Goal: Check status: Check status

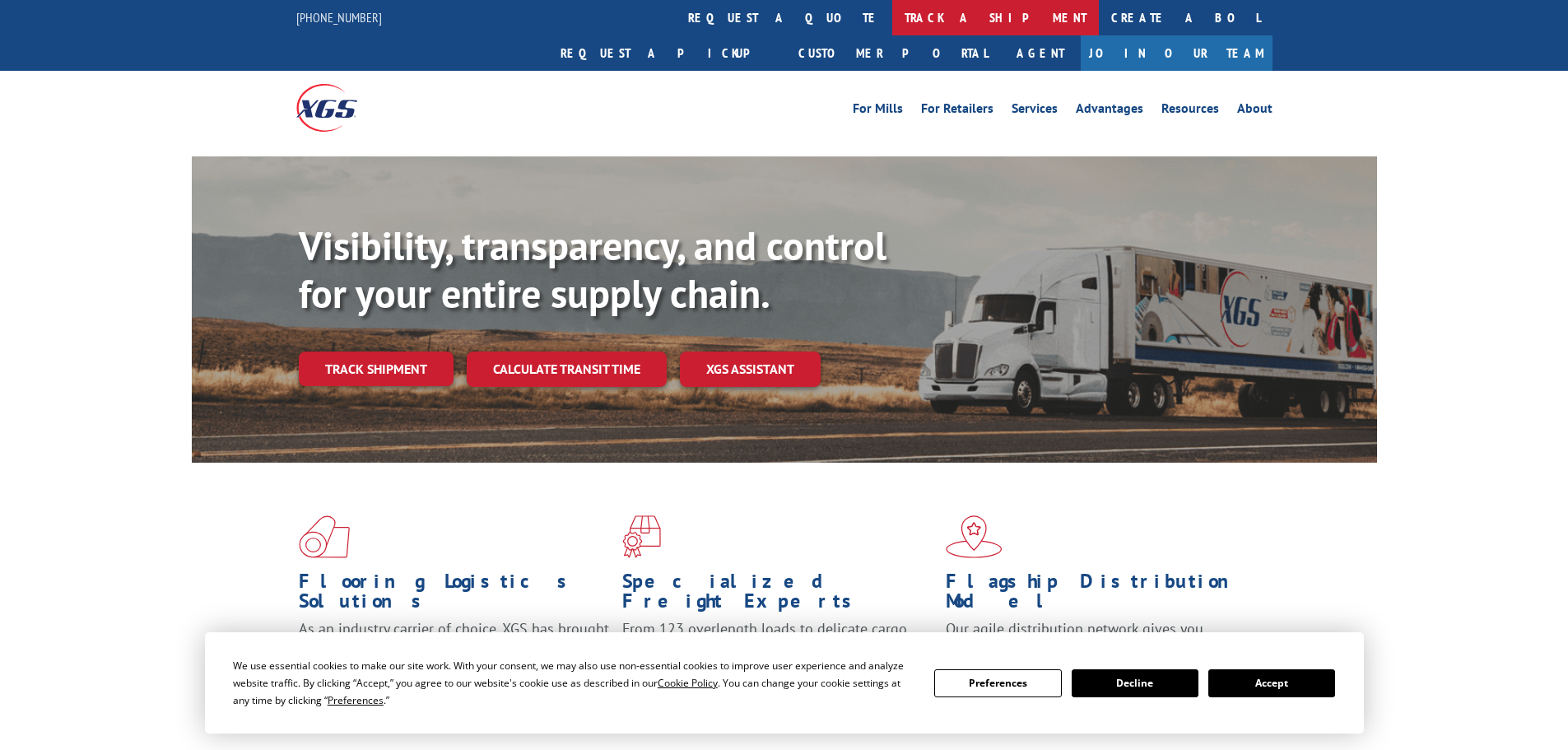
click at [892, 11] on link "track a shipment" at bounding box center [995, 18] width 207 height 35
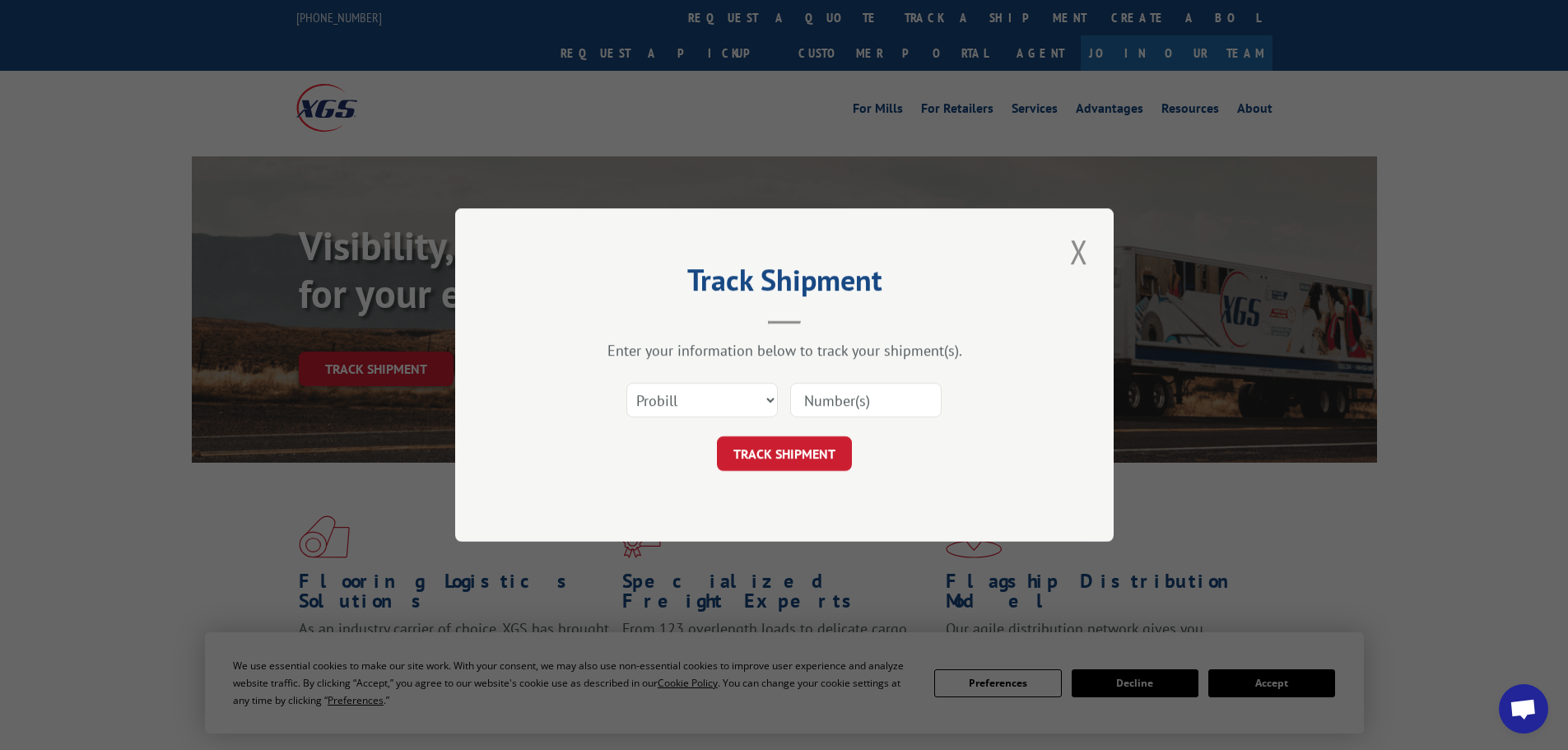
click at [814, 404] on input at bounding box center [866, 399] width 152 height 34
paste input "15340385"
type input "15340385"
click at [785, 460] on button "TRACK SHIPMENT" at bounding box center [785, 453] width 135 height 34
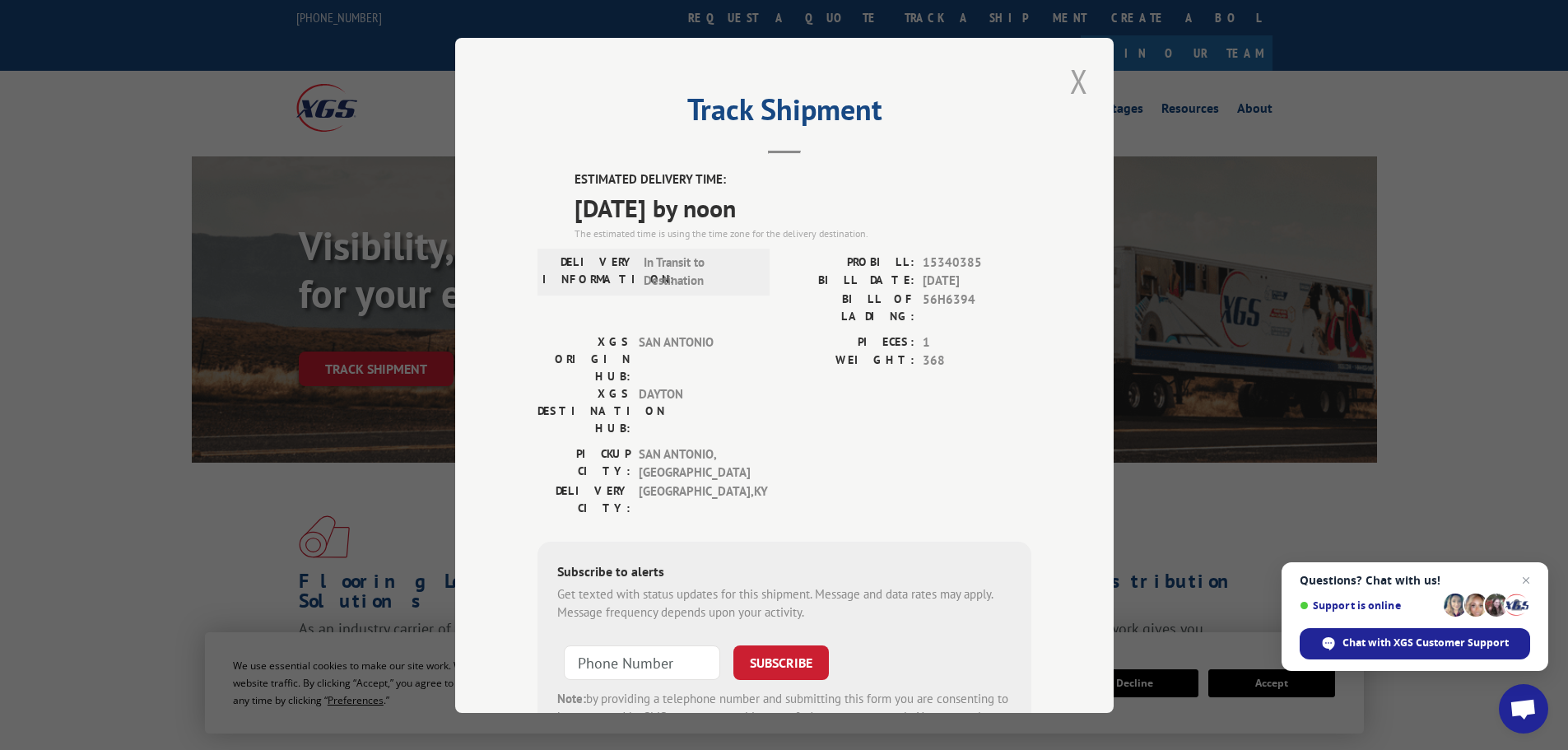
click at [1073, 83] on button "Close modal" at bounding box center [1080, 82] width 28 height 46
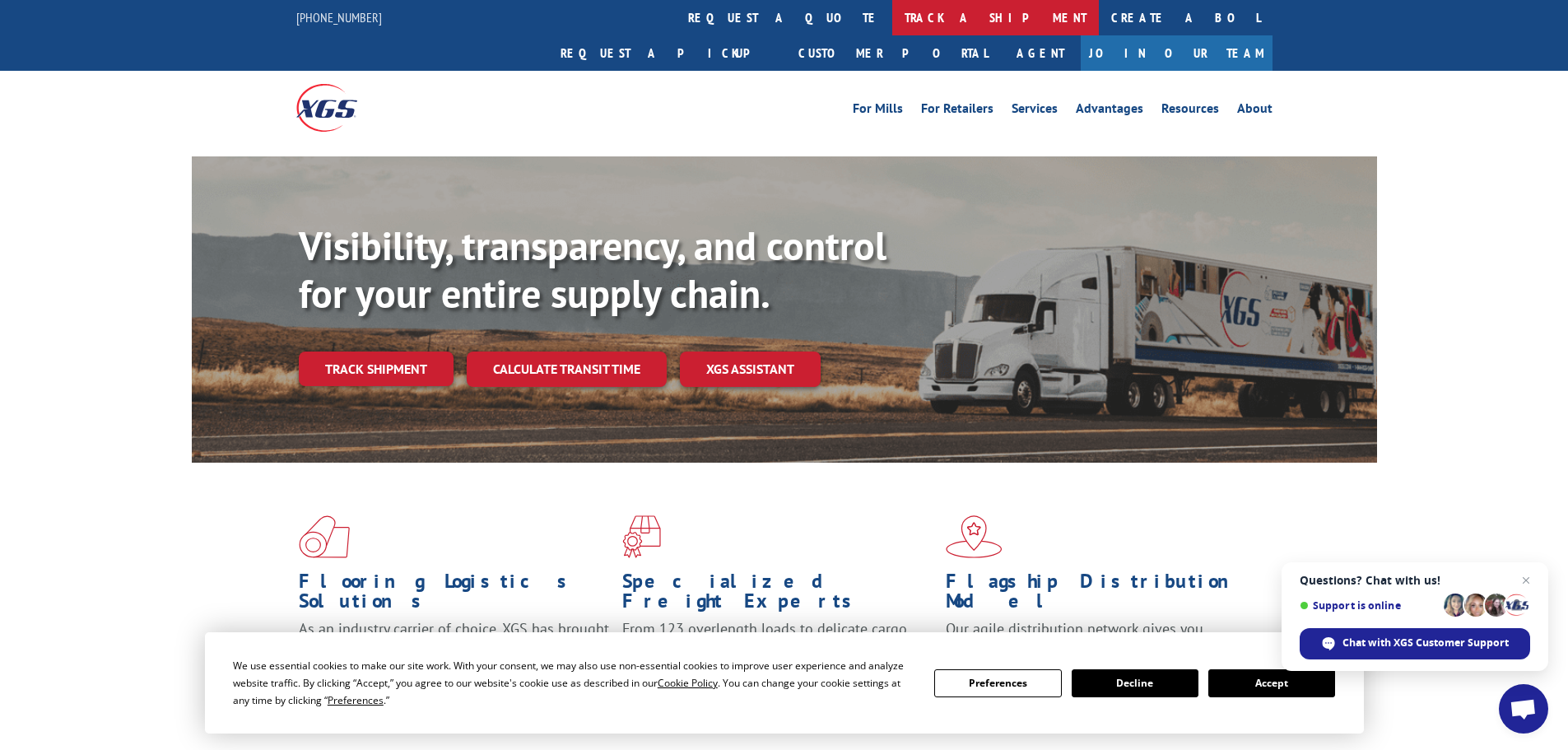
click at [892, 17] on link "track a shipment" at bounding box center [995, 18] width 207 height 35
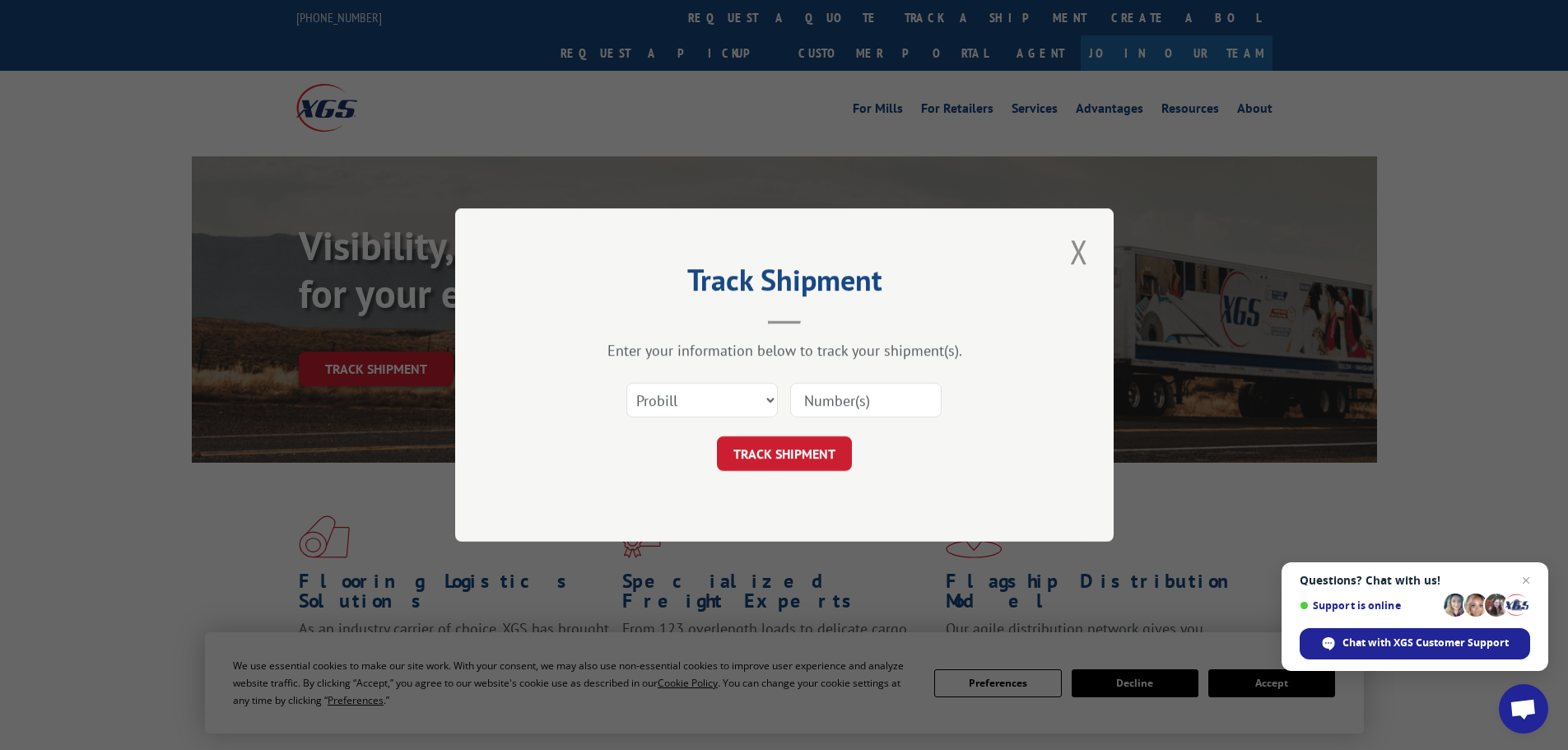
click at [837, 405] on input at bounding box center [866, 399] width 152 height 34
paste input "15340839"
type input "15340839"
click at [780, 449] on button "TRACK SHIPMENT" at bounding box center [785, 453] width 135 height 34
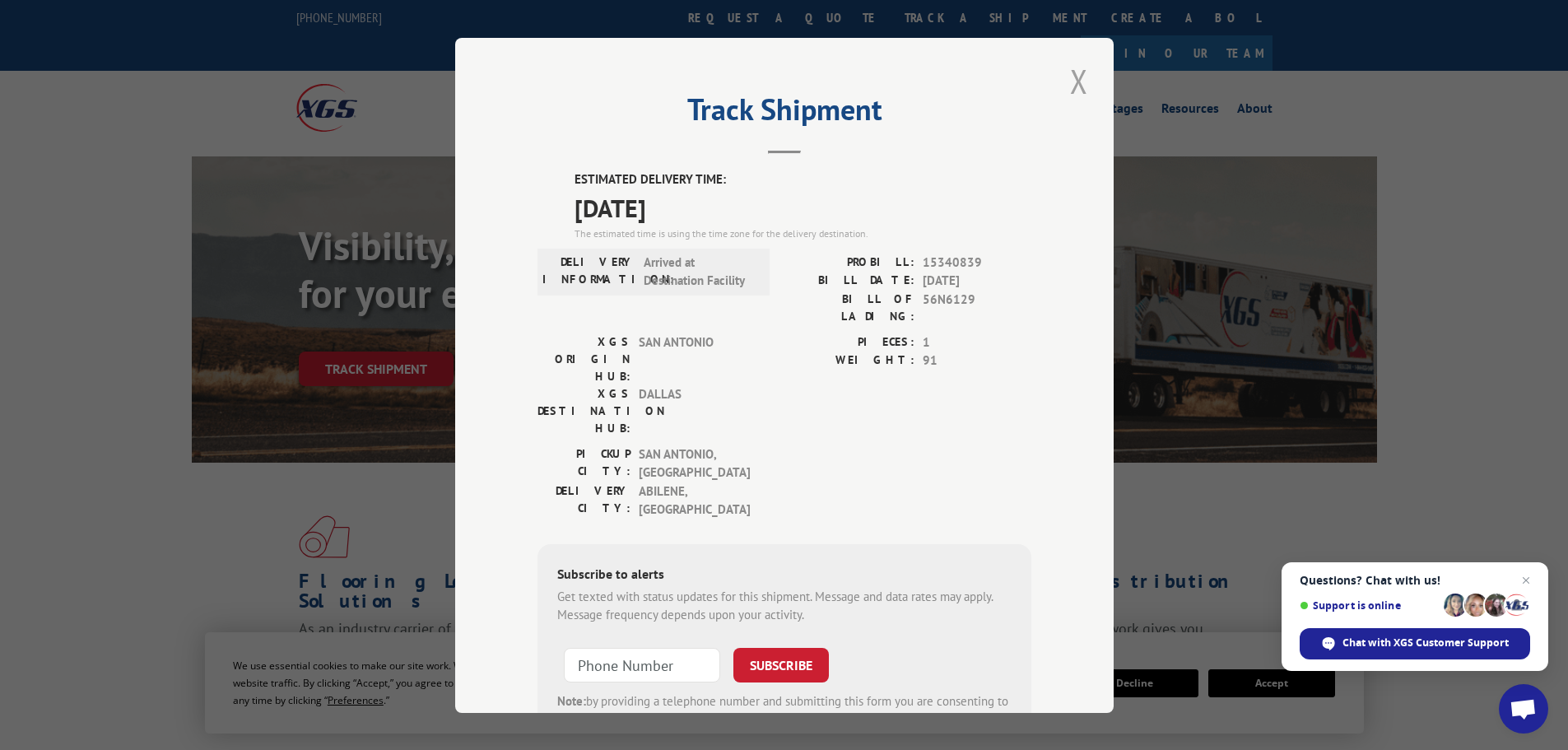
click at [1073, 82] on button "Close modal" at bounding box center [1080, 82] width 28 height 46
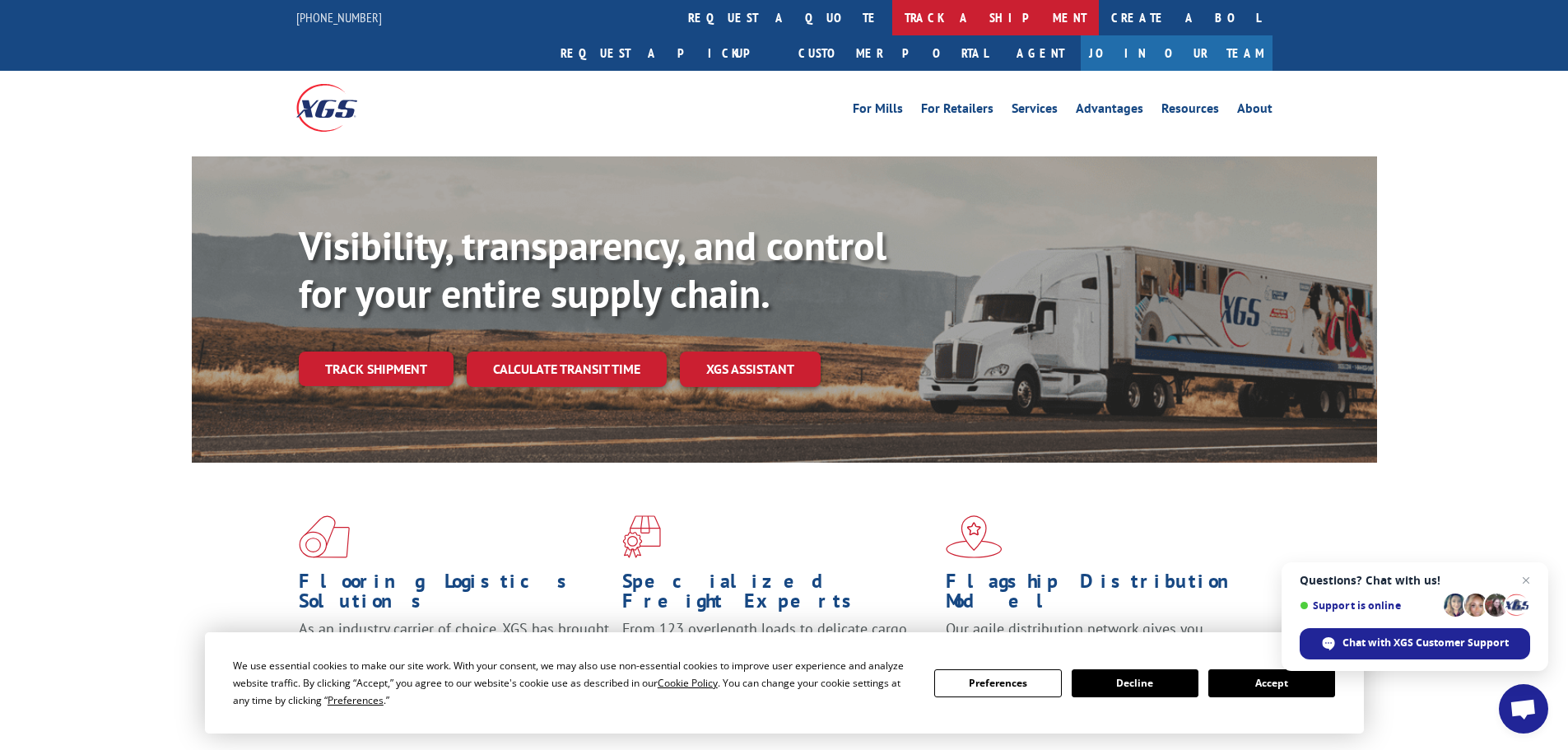
click at [892, 10] on link "track a shipment" at bounding box center [995, 18] width 207 height 35
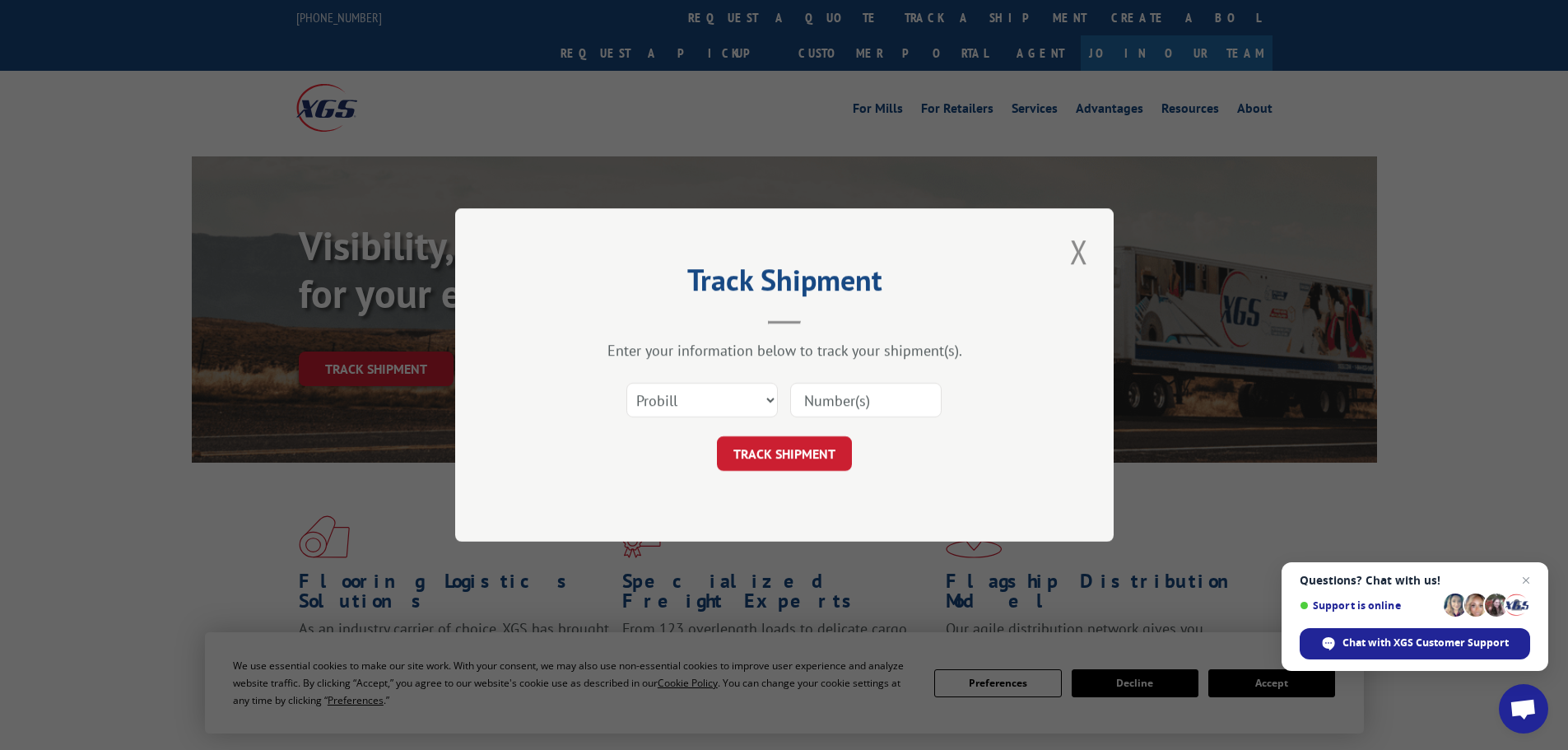
click at [834, 382] on input at bounding box center [866, 399] width 152 height 34
paste input "15340389"
type input "15340389"
click at [756, 456] on button "TRACK SHIPMENT" at bounding box center [785, 453] width 135 height 34
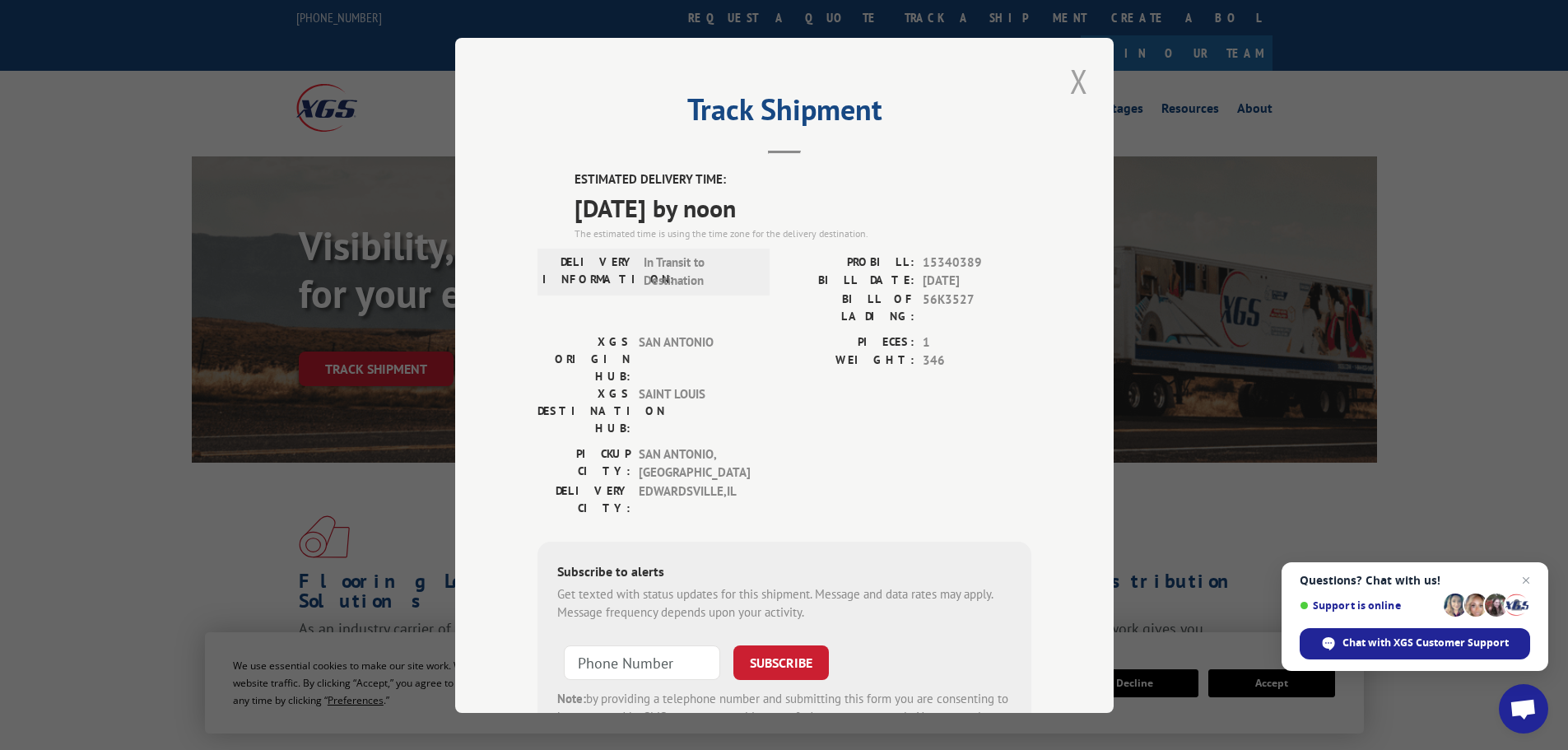
click at [1075, 75] on button "Close modal" at bounding box center [1080, 82] width 28 height 46
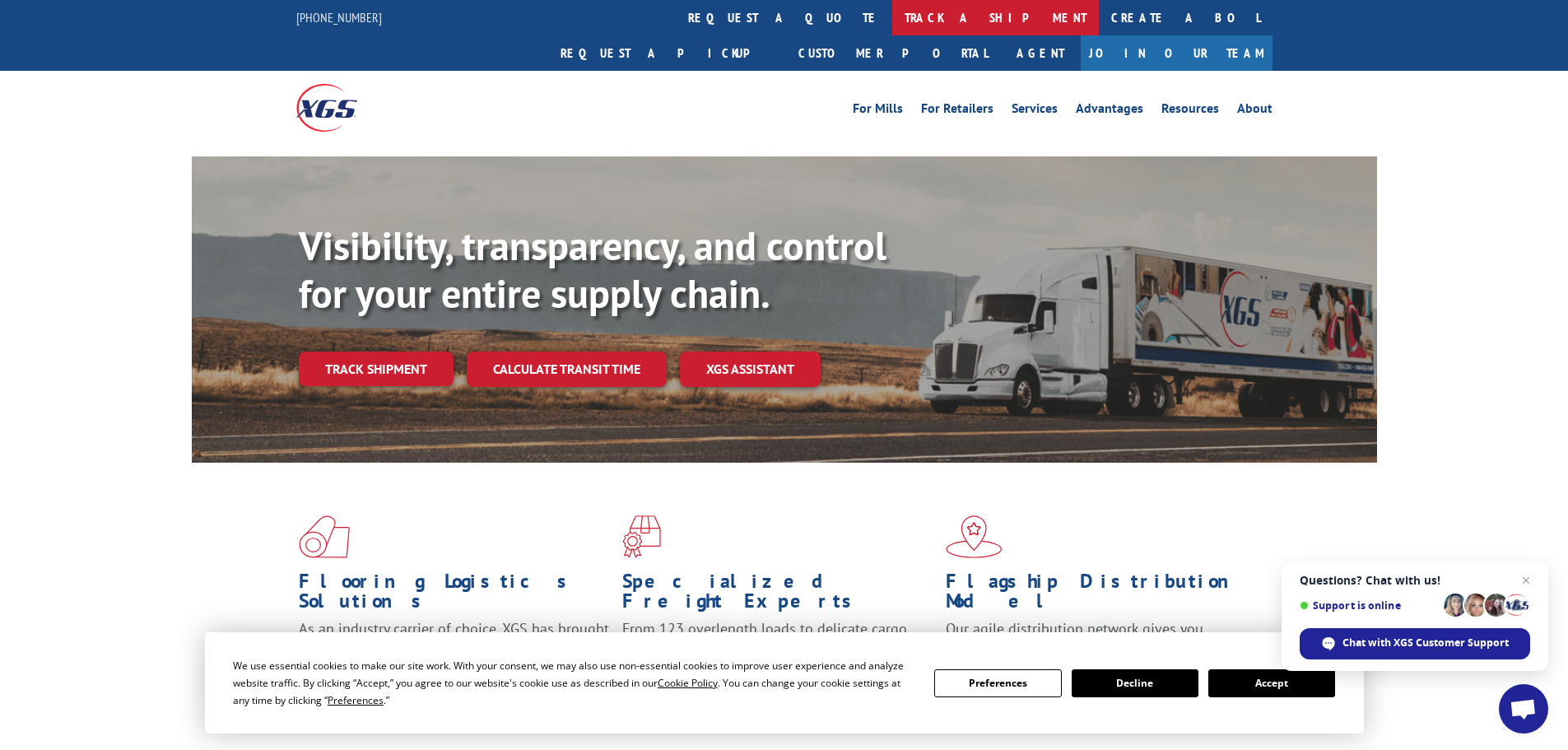
click at [892, 19] on link "track a shipment" at bounding box center [995, 18] width 207 height 35
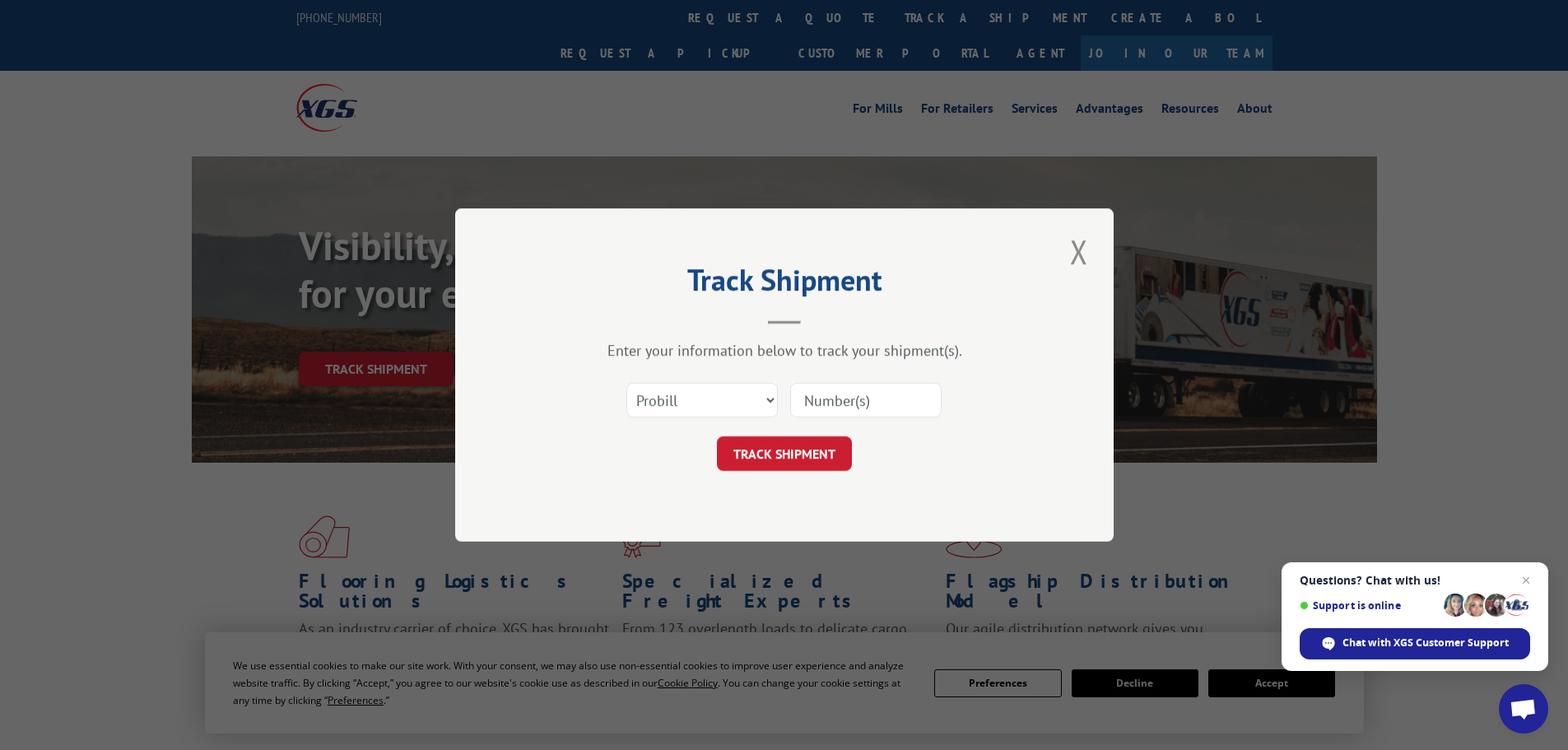
click at [865, 387] on input at bounding box center [866, 399] width 152 height 34
paste input "15340386"
type input "15340386"
click at [795, 424] on div "Select category... Probill BOL PO 15340386" at bounding box center [784, 400] width 494 height 54
click at [771, 458] on button "TRACK SHIPMENT" at bounding box center [785, 453] width 135 height 34
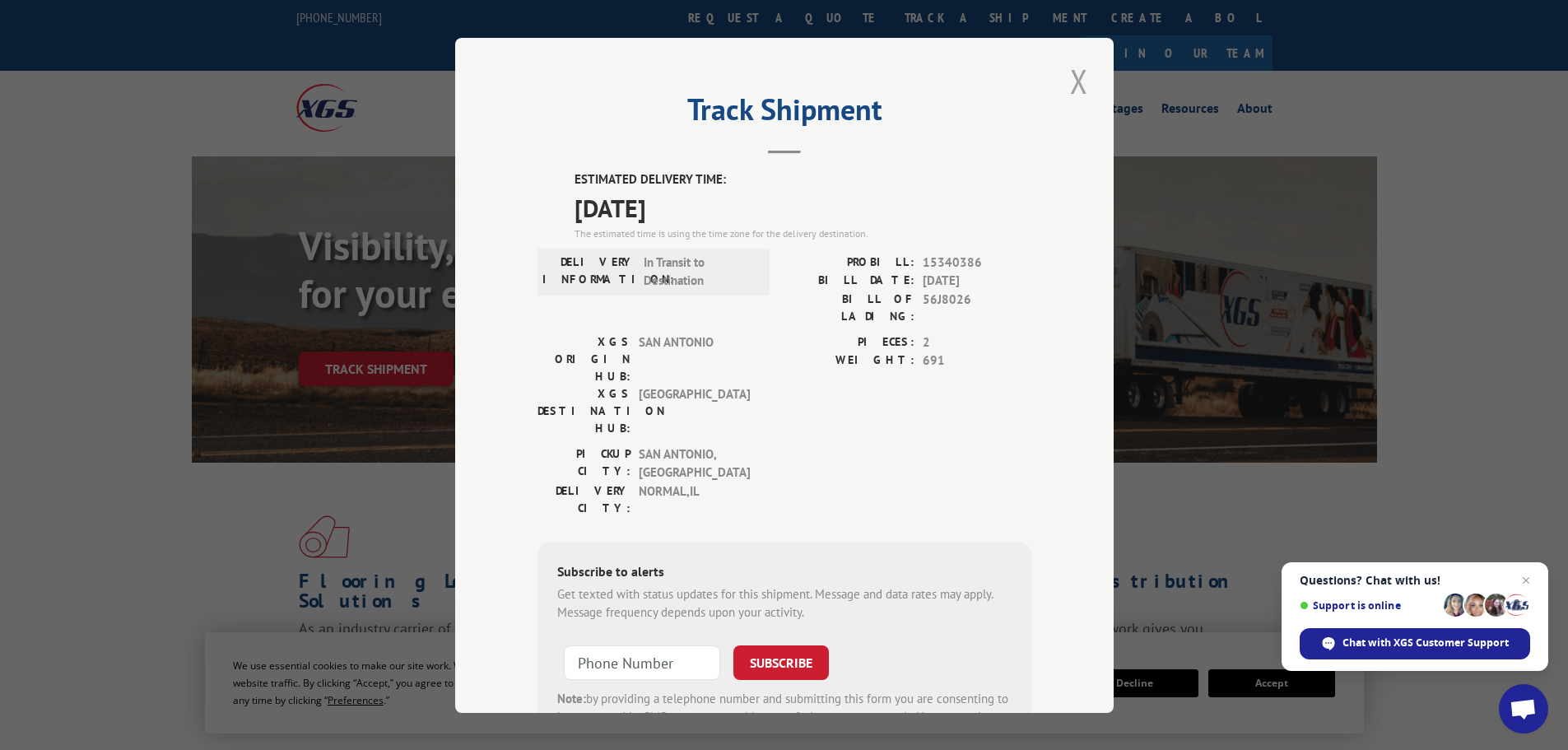
click at [1066, 87] on button "Close modal" at bounding box center [1080, 82] width 28 height 46
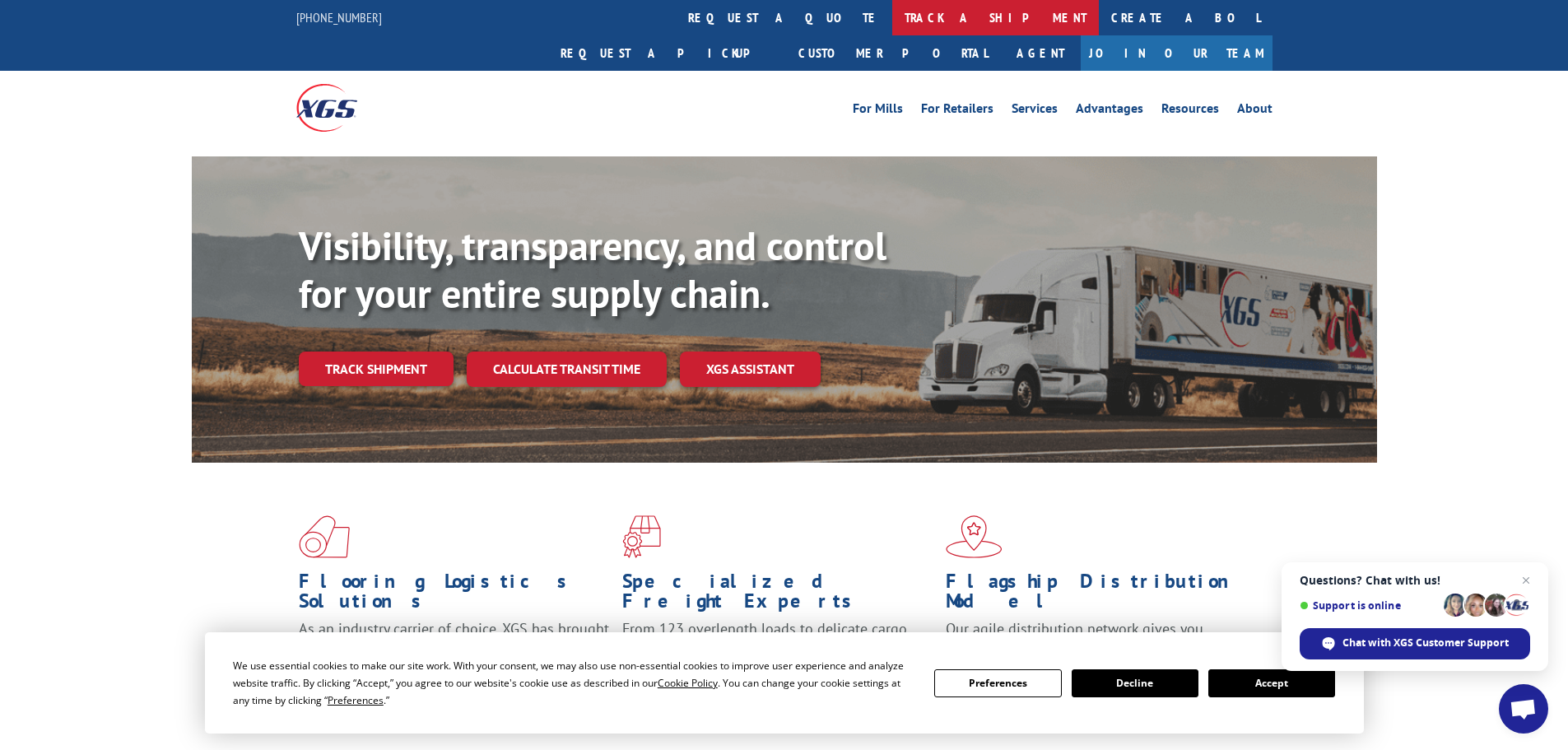
click at [892, 21] on link "track a shipment" at bounding box center [995, 18] width 207 height 35
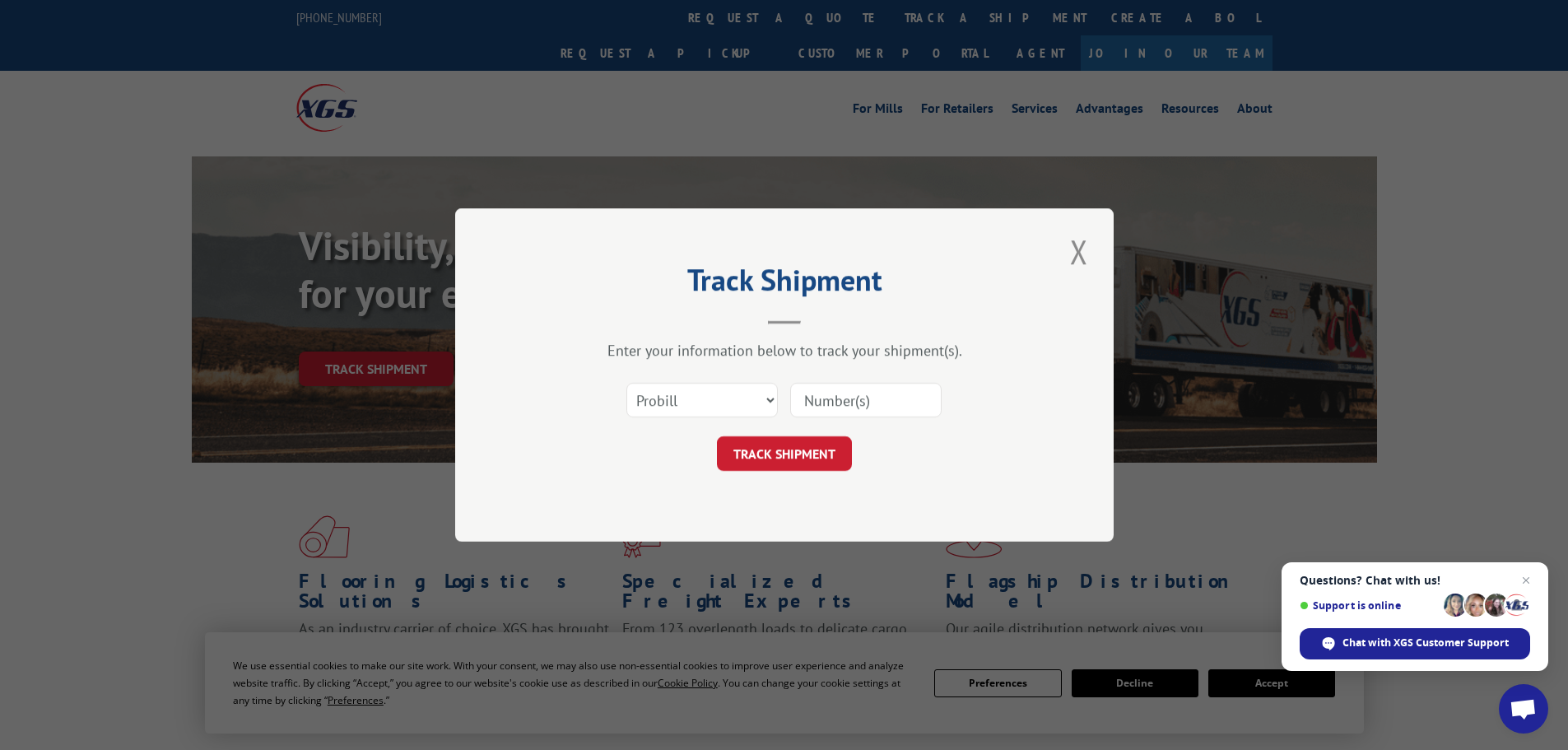
click at [837, 387] on input at bounding box center [866, 399] width 152 height 34
paste input "15340854"
type input "15340854"
click at [781, 447] on button "TRACK SHIPMENT" at bounding box center [785, 453] width 135 height 34
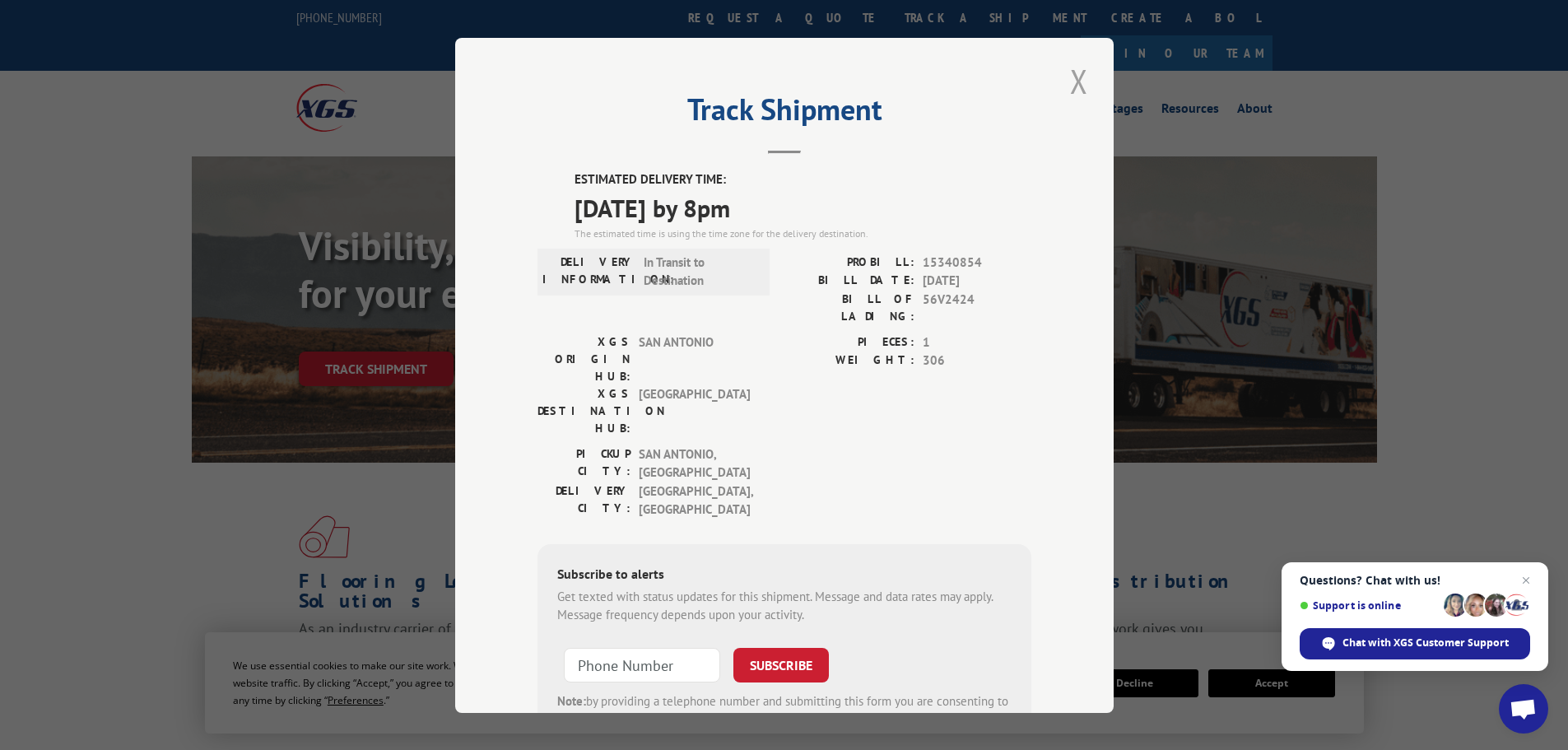
click at [1073, 81] on button "Close modal" at bounding box center [1080, 82] width 28 height 46
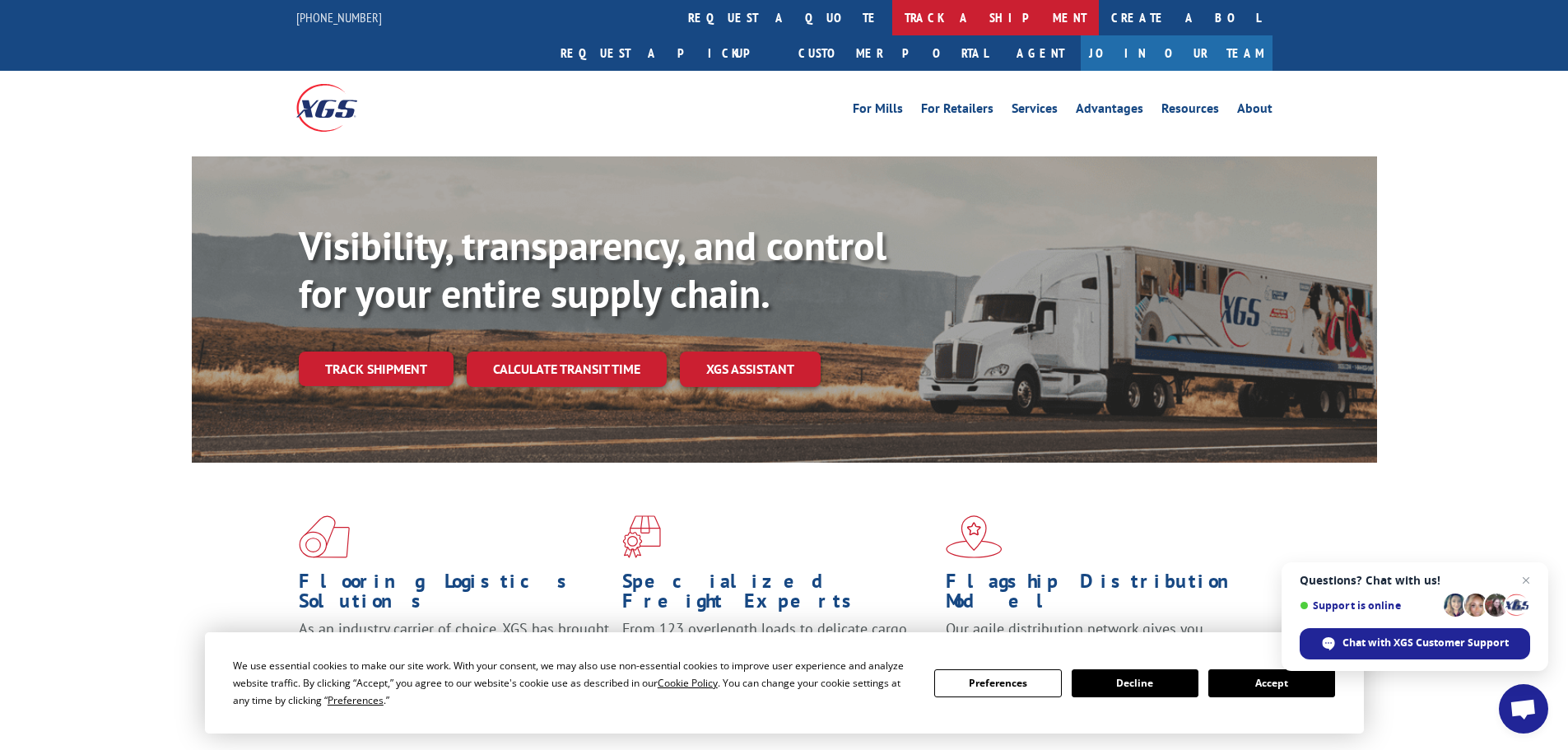
click at [892, 16] on link "track a shipment" at bounding box center [995, 18] width 207 height 35
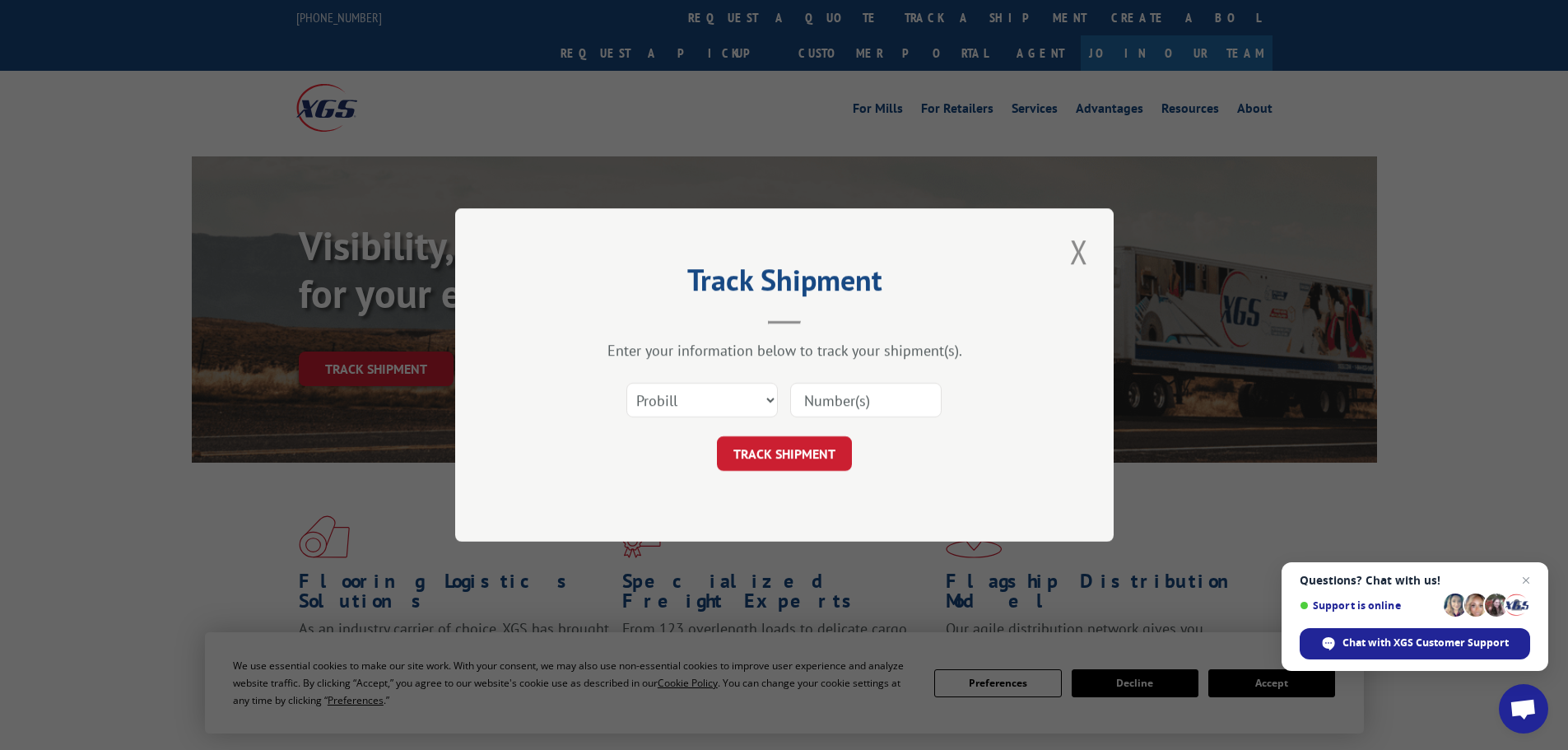
click at [825, 392] on input at bounding box center [866, 399] width 152 height 34
paste input "15472867"
type input "15472867"
click at [779, 463] on button "TRACK SHIPMENT" at bounding box center [785, 453] width 135 height 34
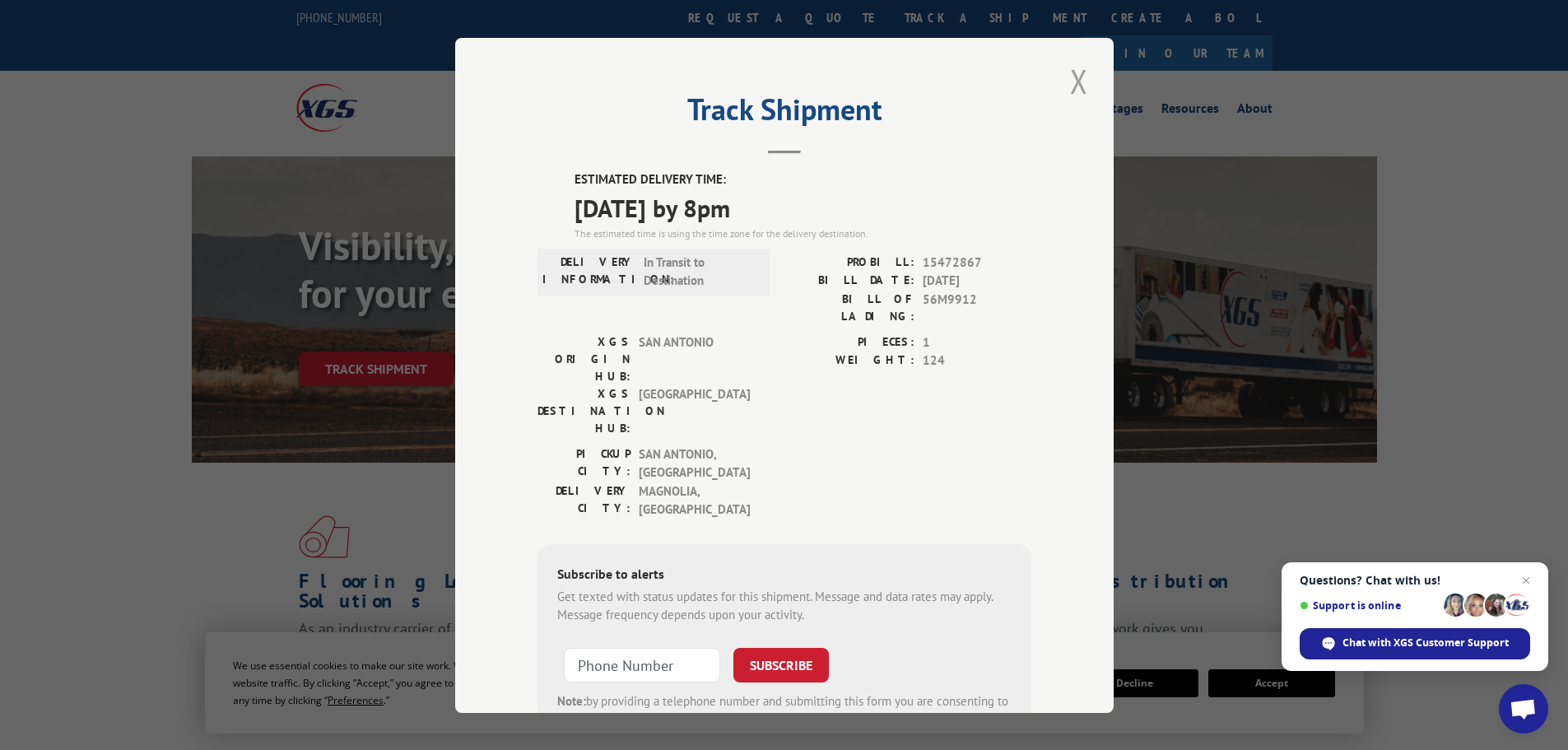
click at [1080, 80] on button "Close modal" at bounding box center [1080, 82] width 28 height 46
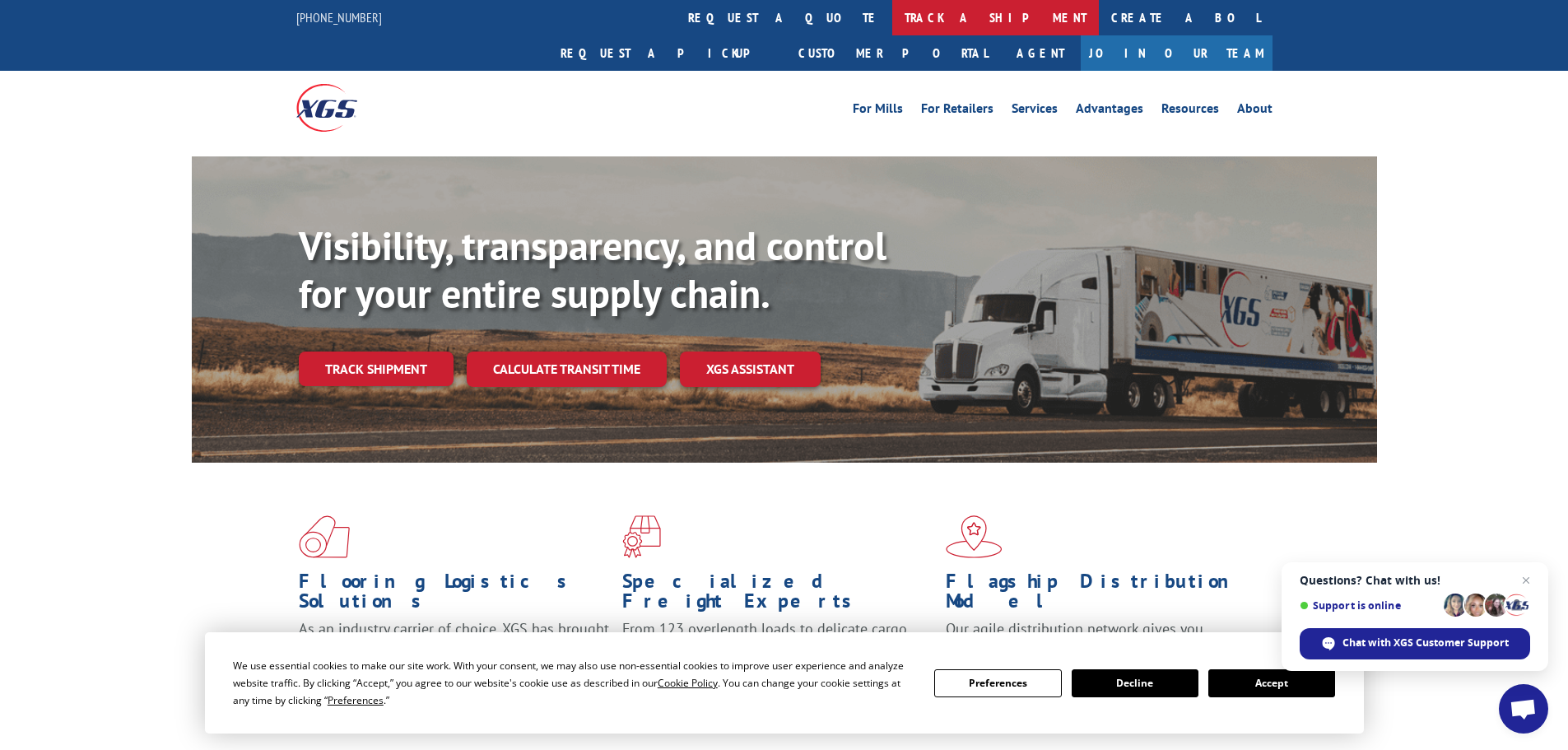
click at [892, 16] on link "track a shipment" at bounding box center [995, 18] width 207 height 35
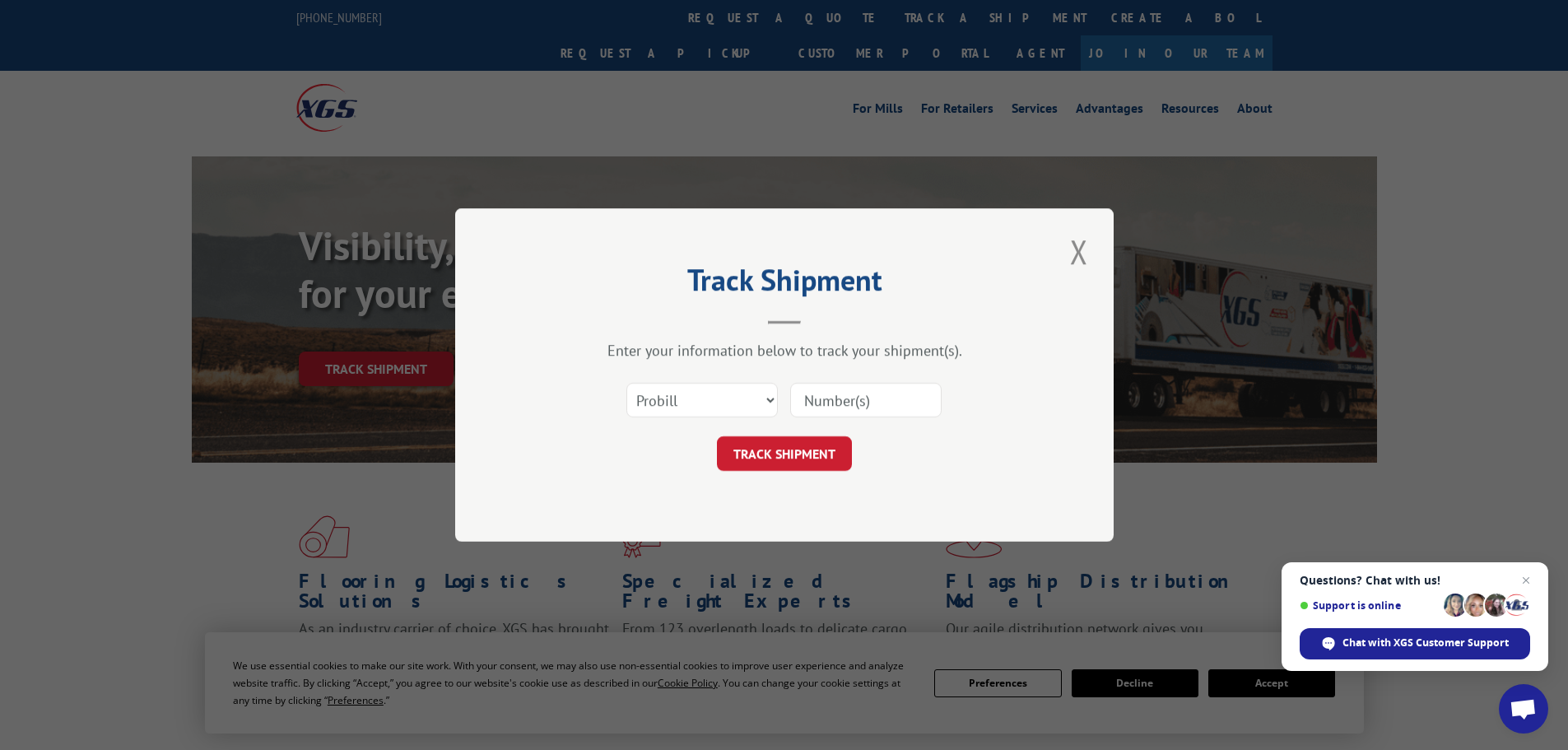
click at [830, 396] on input at bounding box center [866, 399] width 152 height 34
paste input "15340388"
type input "15340388"
click at [789, 461] on button "TRACK SHIPMENT" at bounding box center [785, 453] width 135 height 34
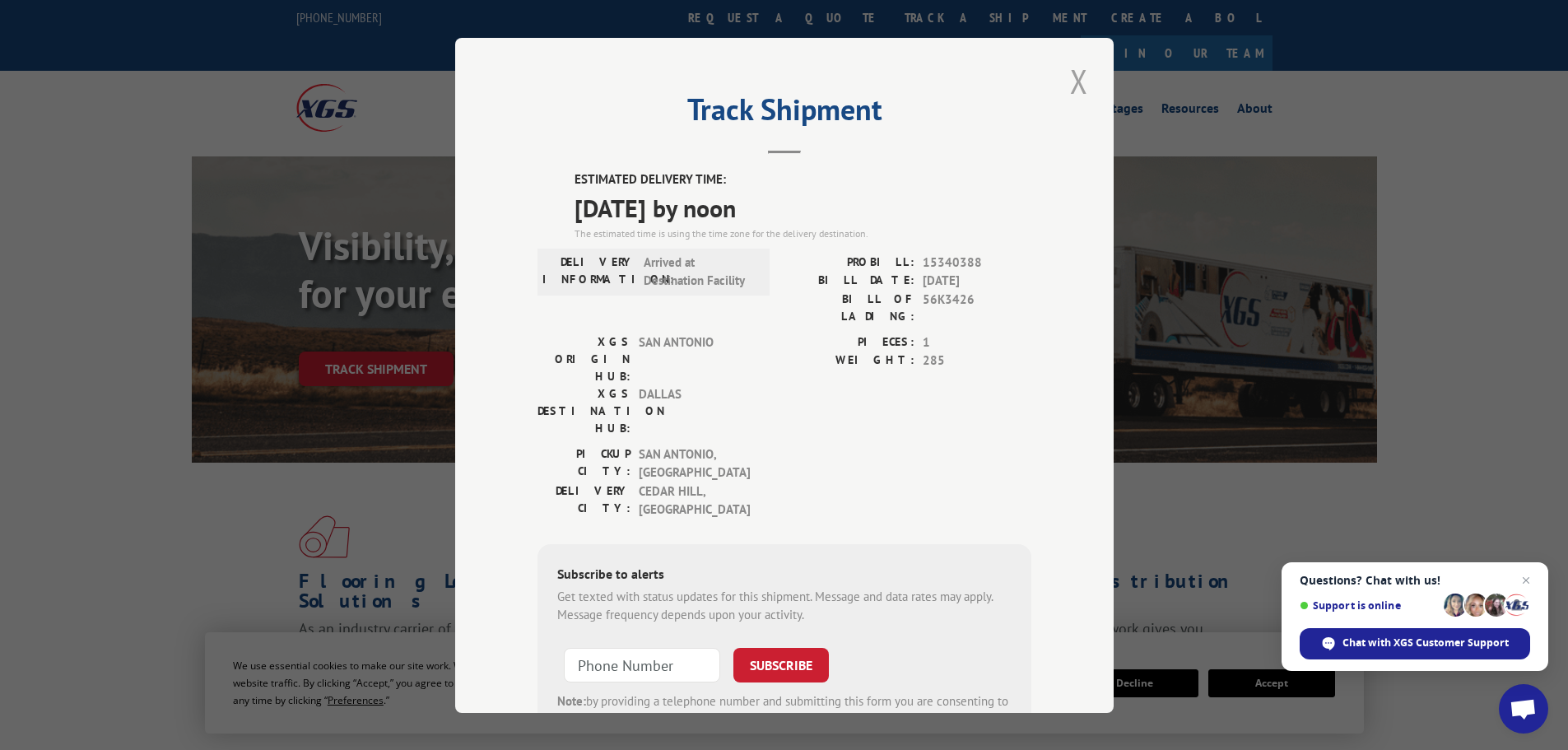
click at [1073, 86] on button "Close modal" at bounding box center [1080, 82] width 28 height 46
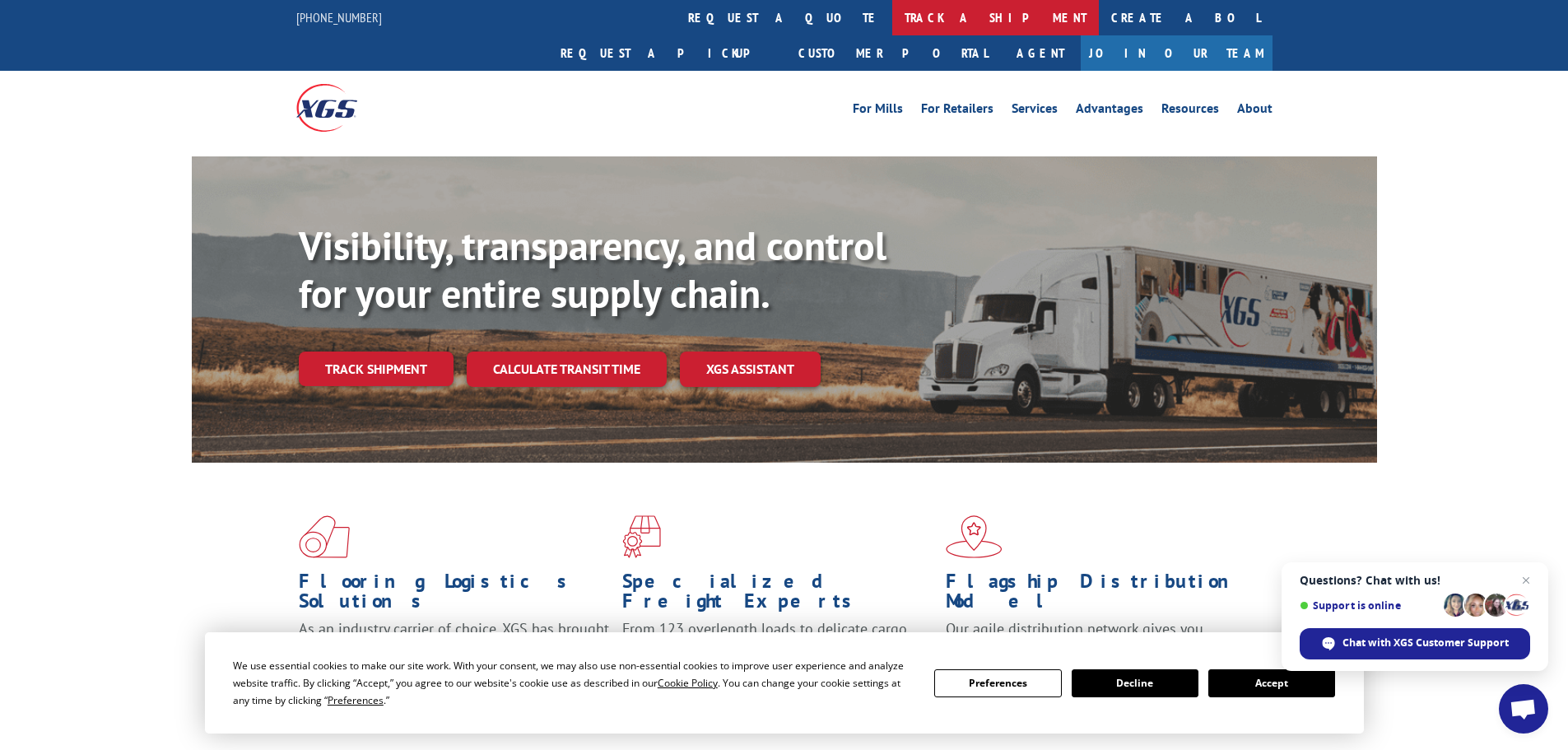
click at [892, 12] on link "track a shipment" at bounding box center [995, 18] width 207 height 35
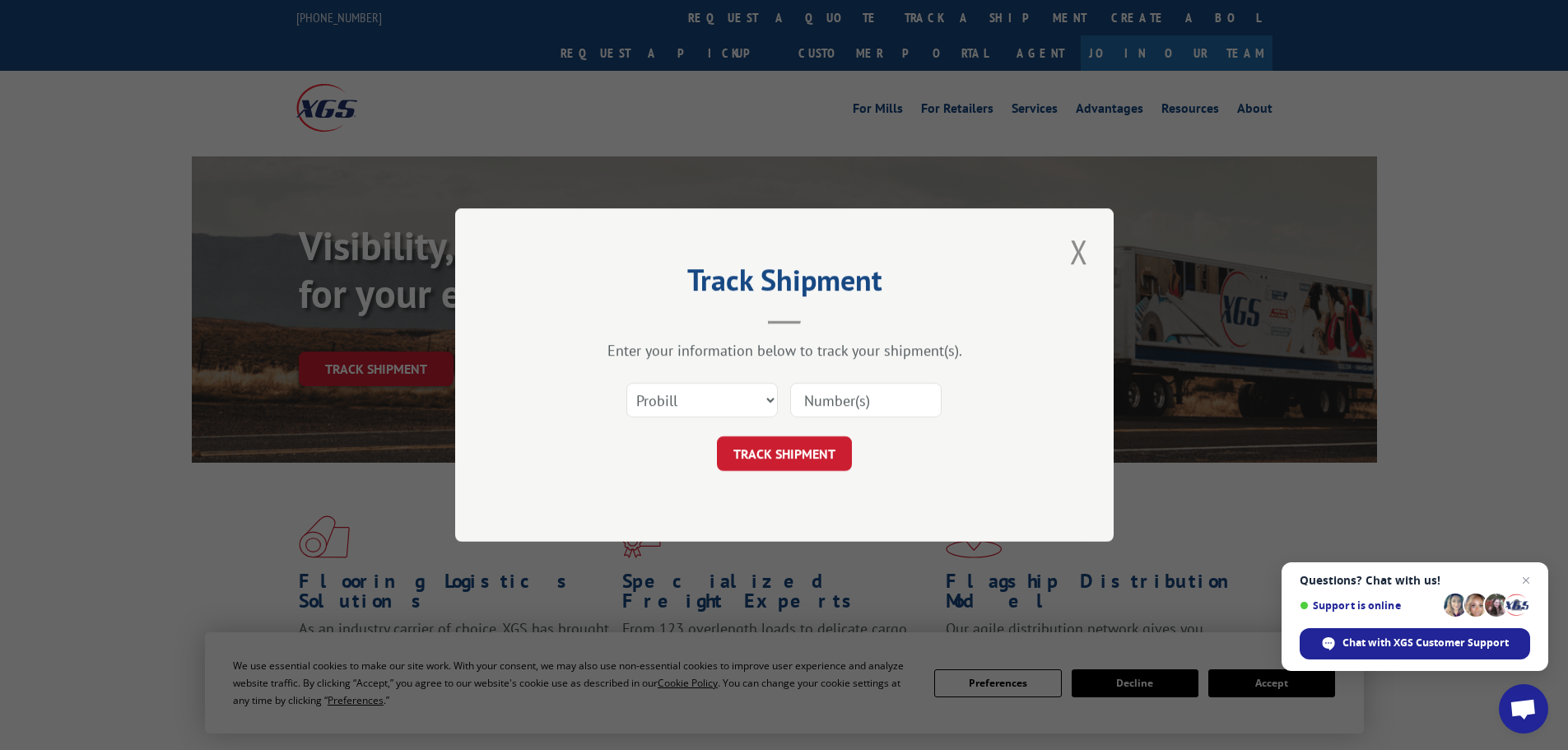
click at [843, 407] on input at bounding box center [866, 399] width 152 height 34
paste input "15340381"
type input "15340381"
click at [773, 459] on button "TRACK SHIPMENT" at bounding box center [785, 453] width 135 height 34
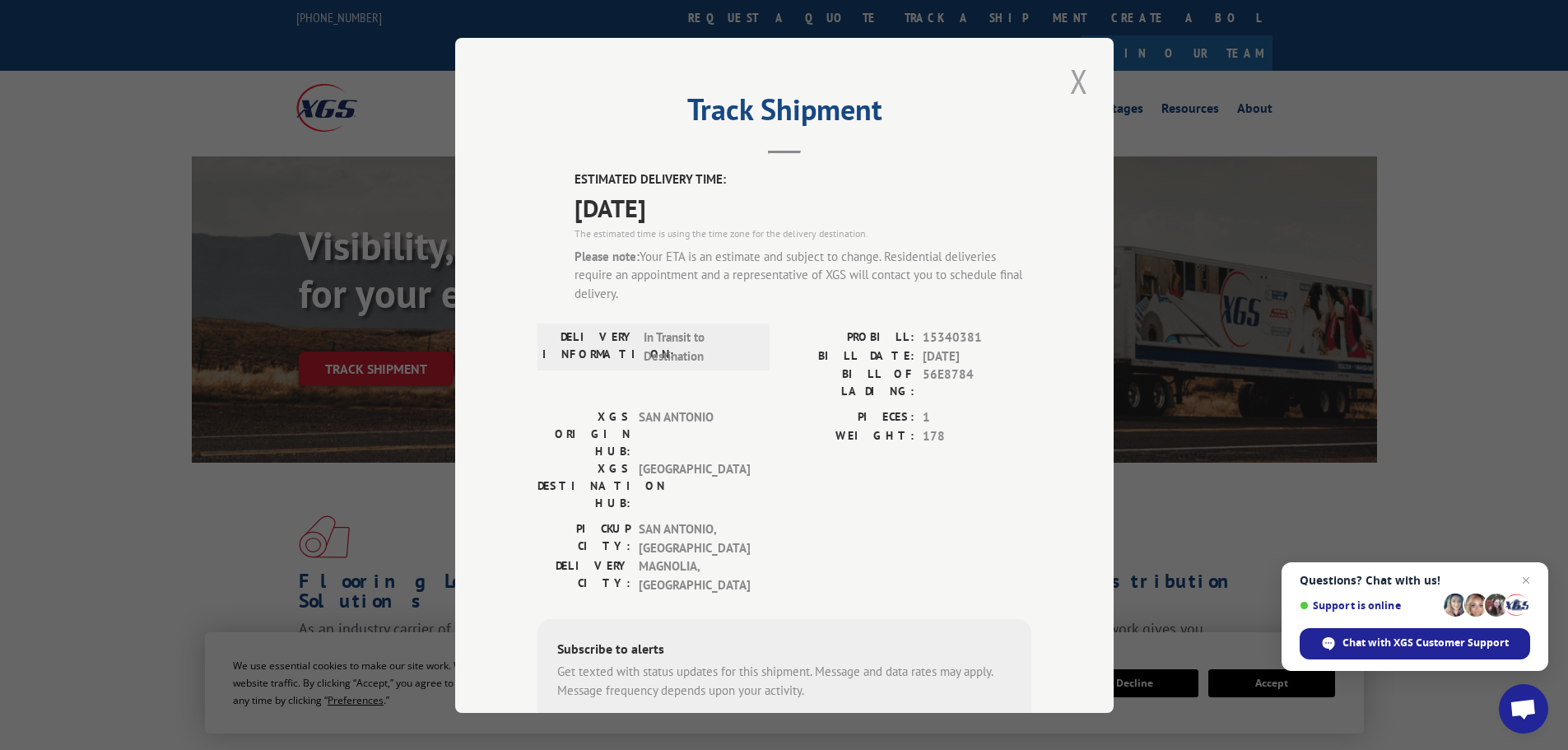
click at [1066, 71] on button "Close modal" at bounding box center [1080, 82] width 28 height 46
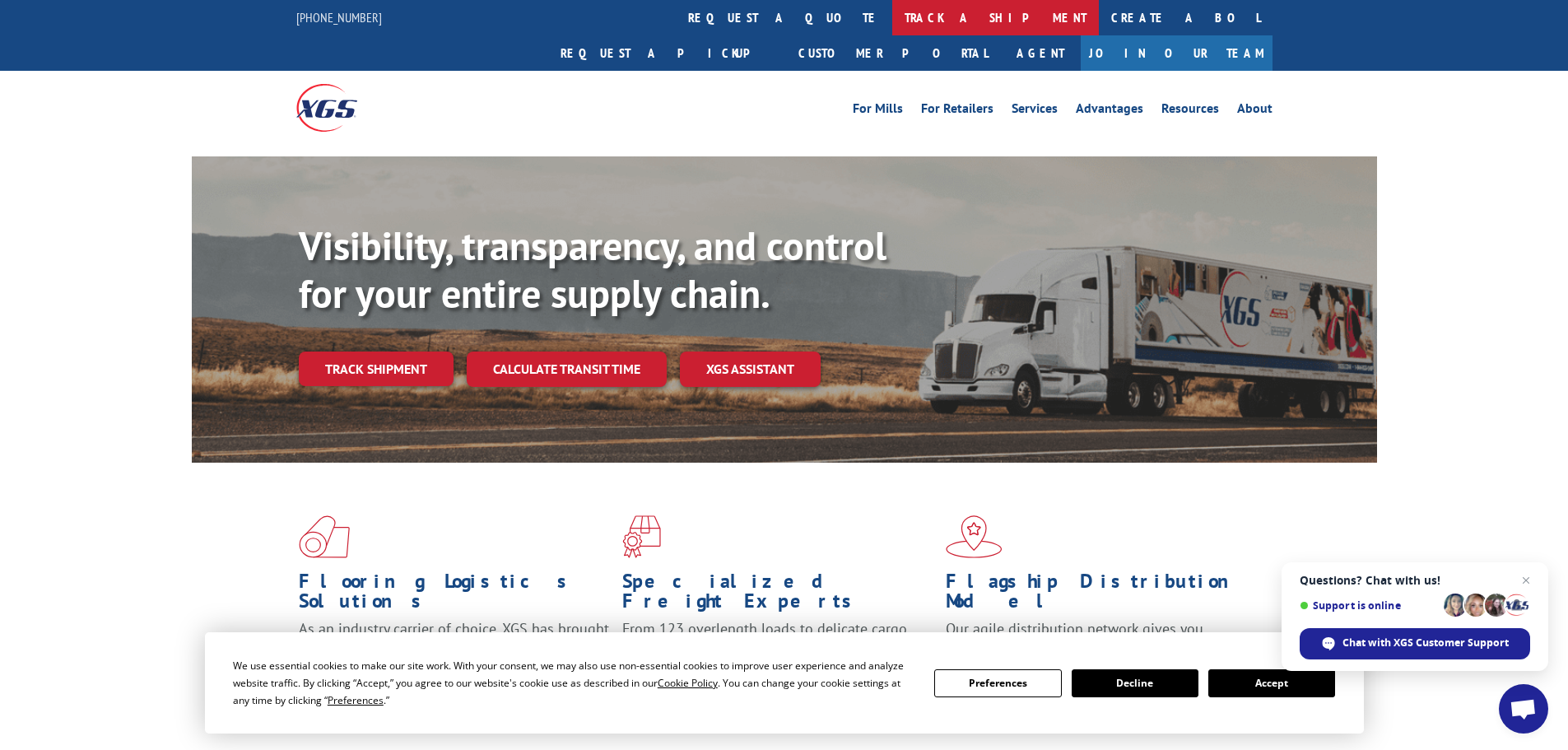
click at [892, 11] on link "track a shipment" at bounding box center [995, 18] width 207 height 35
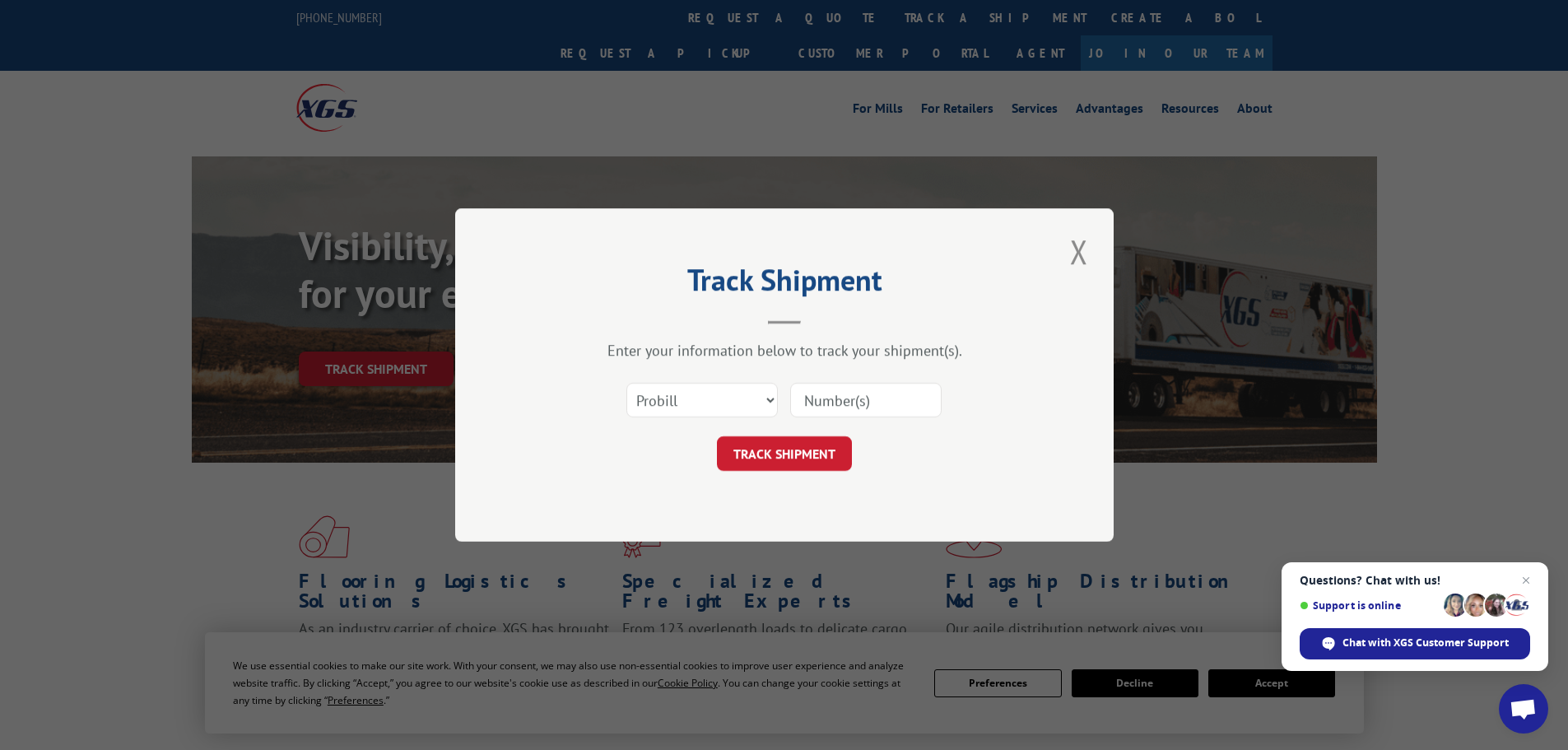
click at [859, 394] on input at bounding box center [866, 399] width 152 height 34
paste input "15340382"
type input "15340382"
click at [776, 443] on button "TRACK SHIPMENT" at bounding box center [785, 453] width 135 height 34
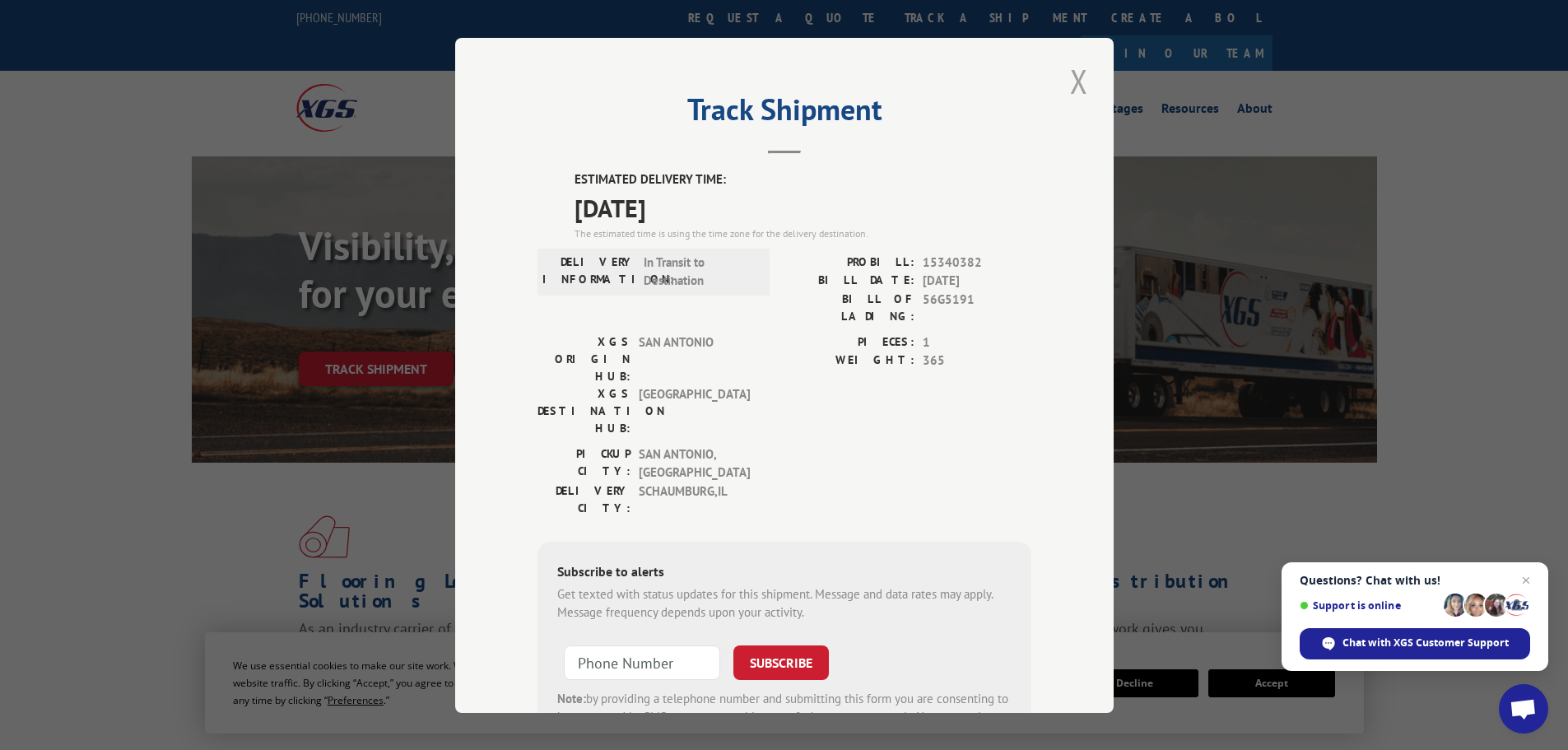
click at [1070, 75] on button "Close modal" at bounding box center [1080, 82] width 28 height 46
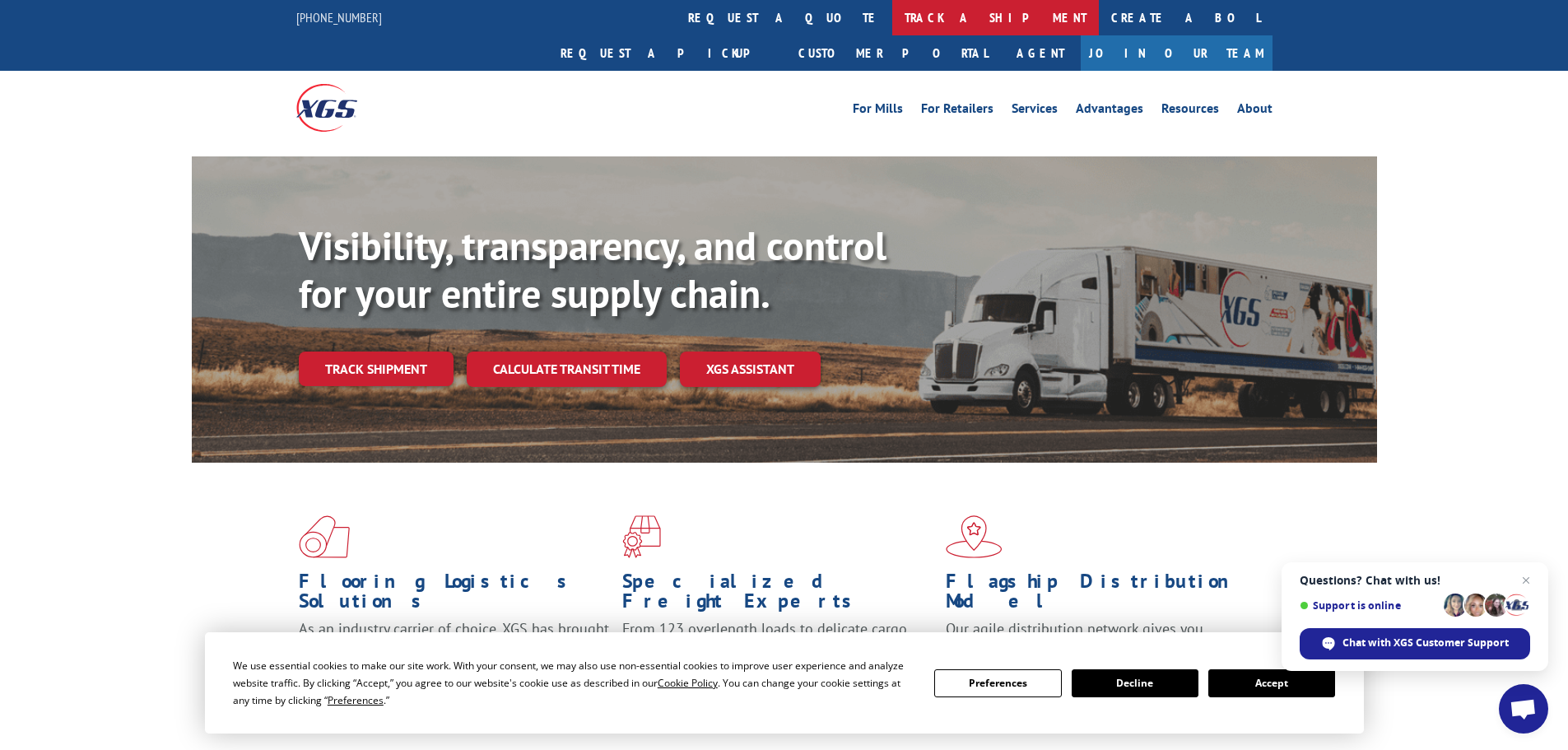
click at [892, 18] on link "track a shipment" at bounding box center [995, 18] width 207 height 35
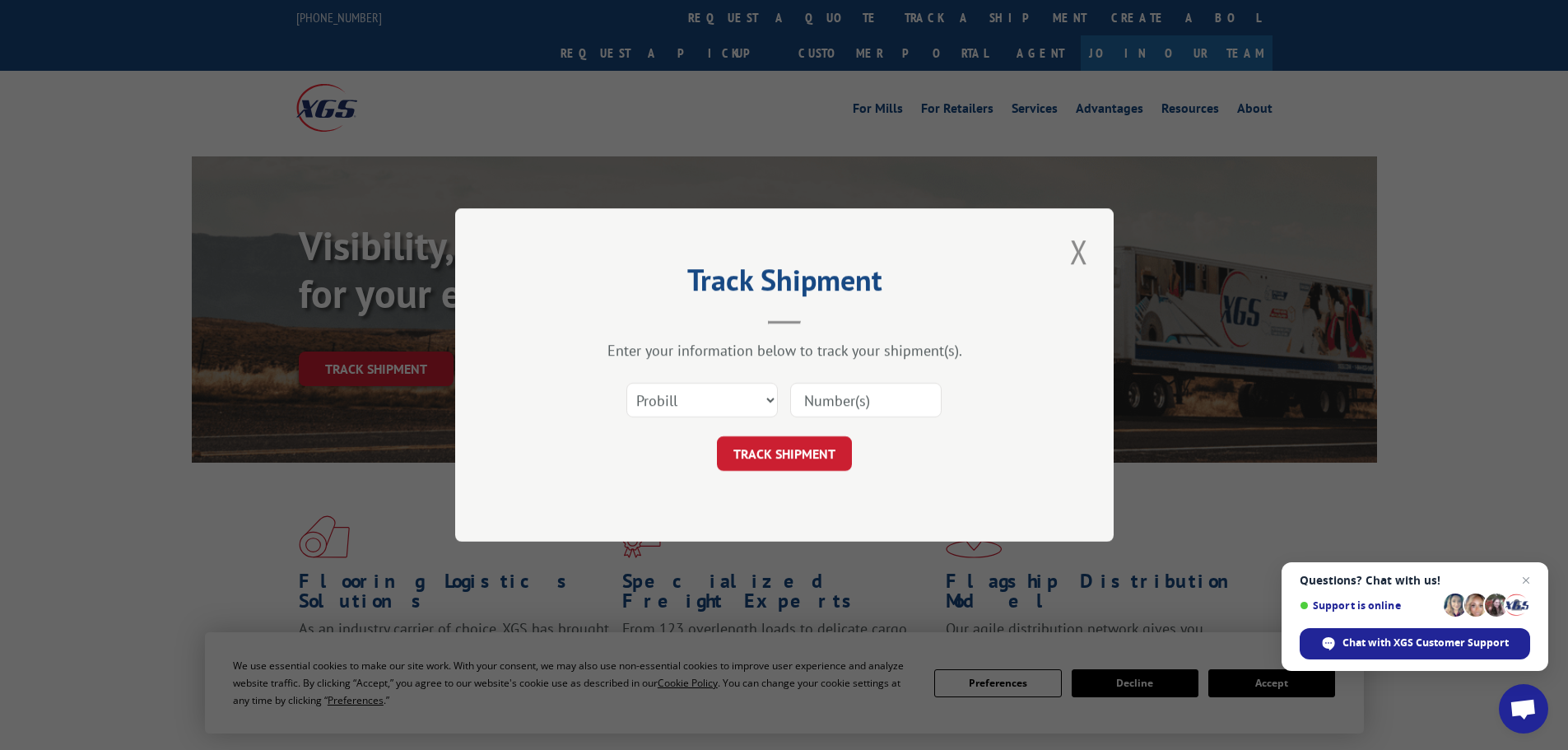
click at [851, 405] on input at bounding box center [866, 399] width 152 height 34
paste input "15340786"
type input "15340786"
click at [768, 454] on button "TRACK SHIPMENT" at bounding box center [785, 453] width 135 height 34
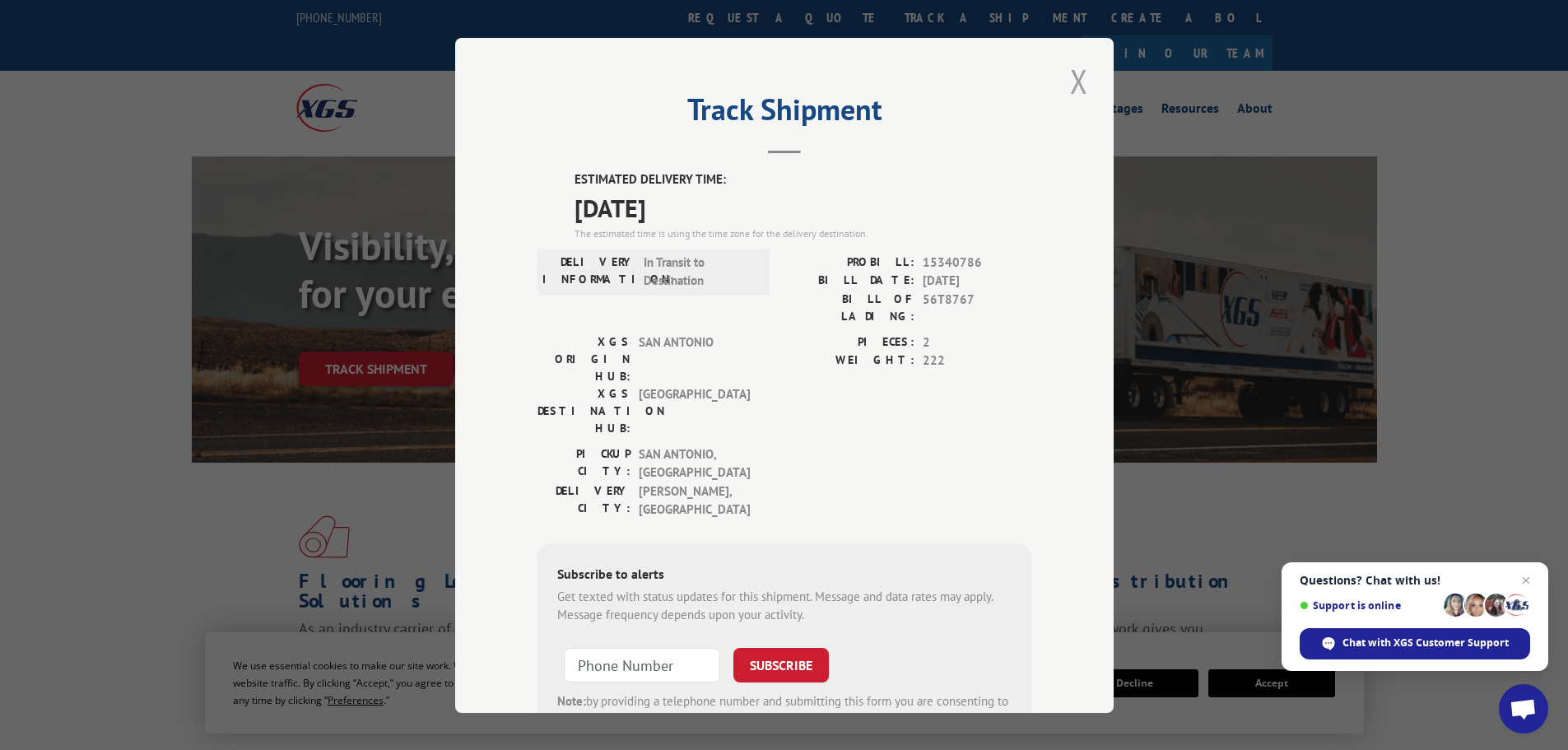
click at [1071, 78] on button "Close modal" at bounding box center [1080, 82] width 28 height 46
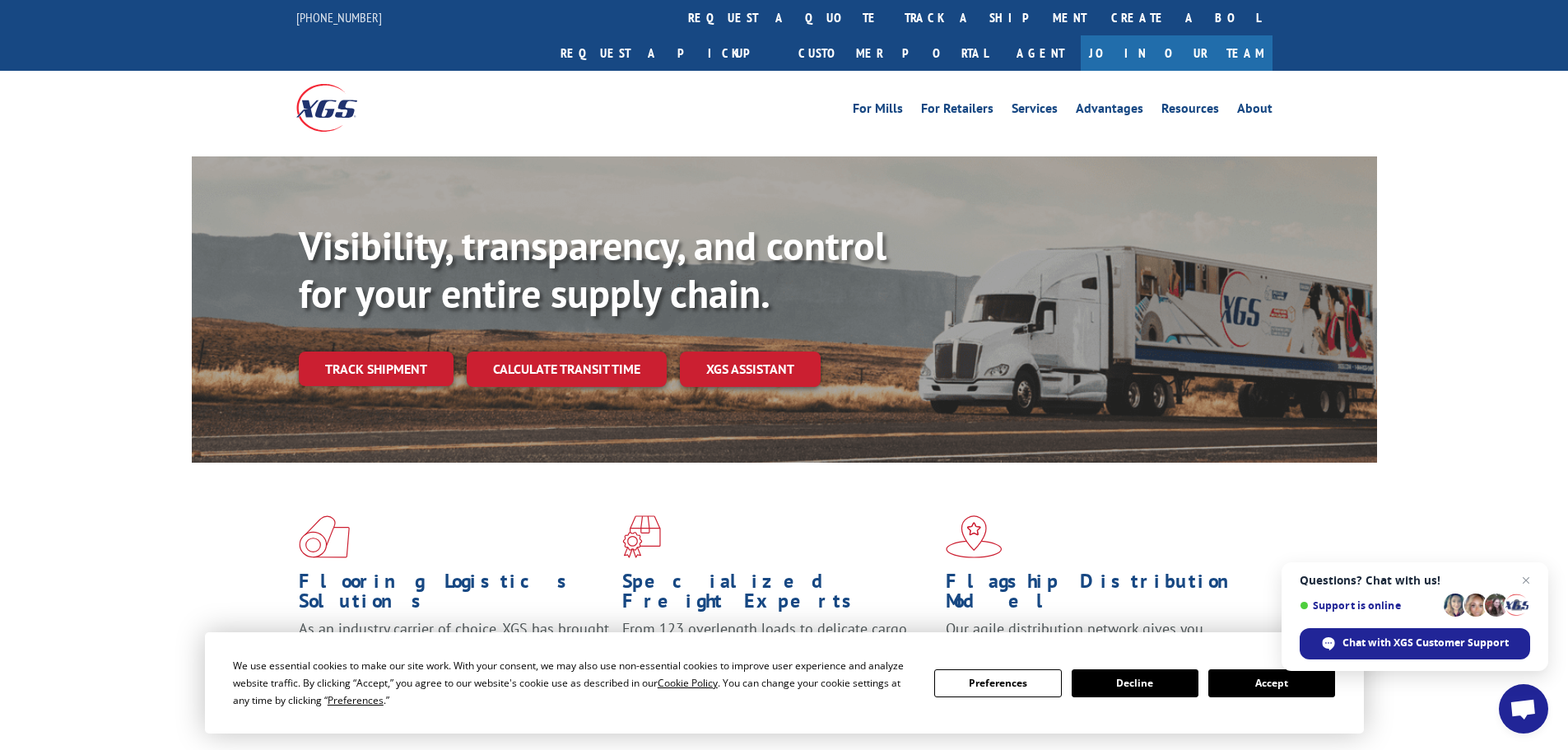
drag, startPoint x: 726, startPoint y: 20, endPoint x: 742, endPoint y: 25, distance: 16.8
click at [892, 19] on link "track a shipment" at bounding box center [995, 18] width 207 height 35
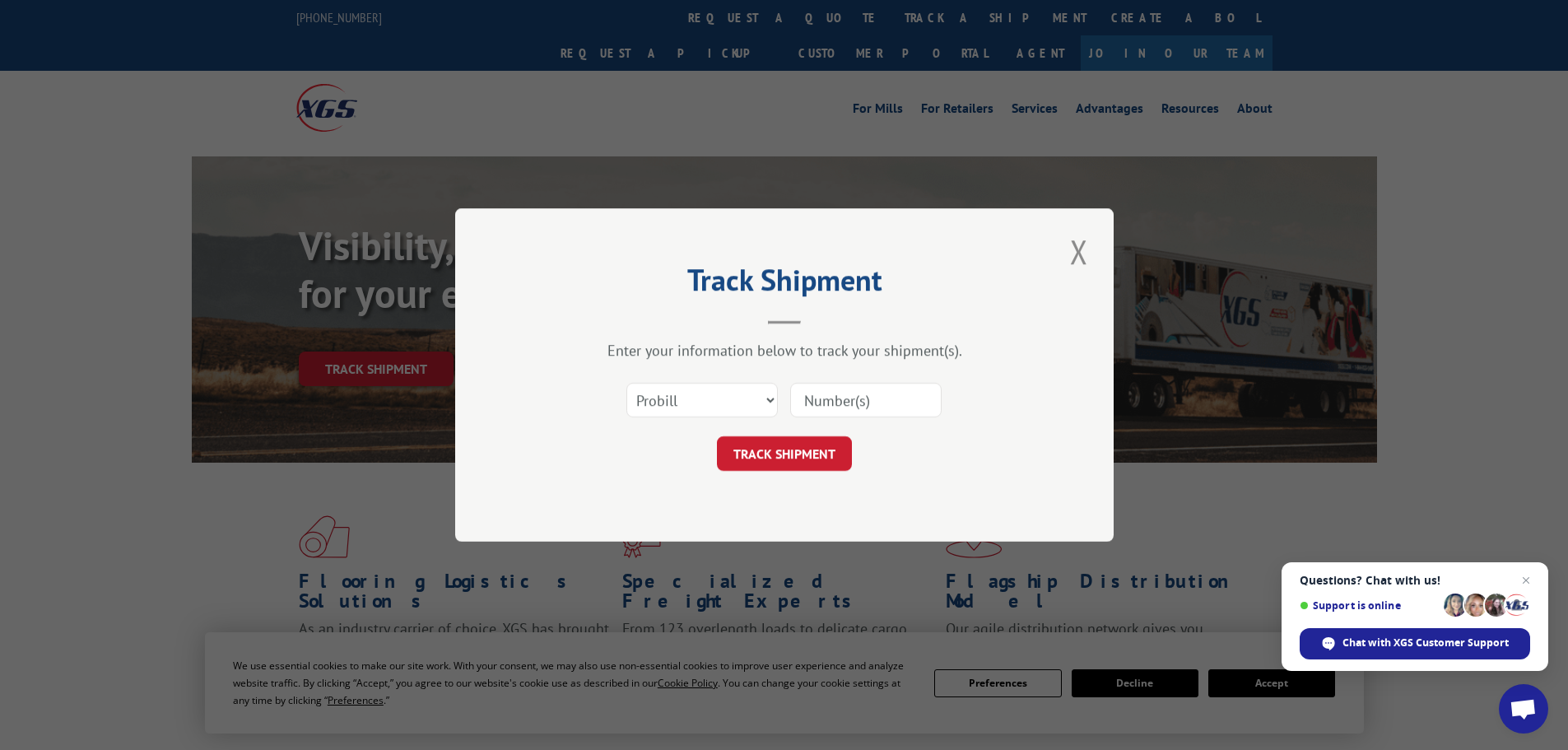
click at [843, 389] on input at bounding box center [866, 399] width 152 height 34
paste input "15340796"
type input "15340796"
click at [798, 455] on button "TRACK SHIPMENT" at bounding box center [785, 453] width 135 height 34
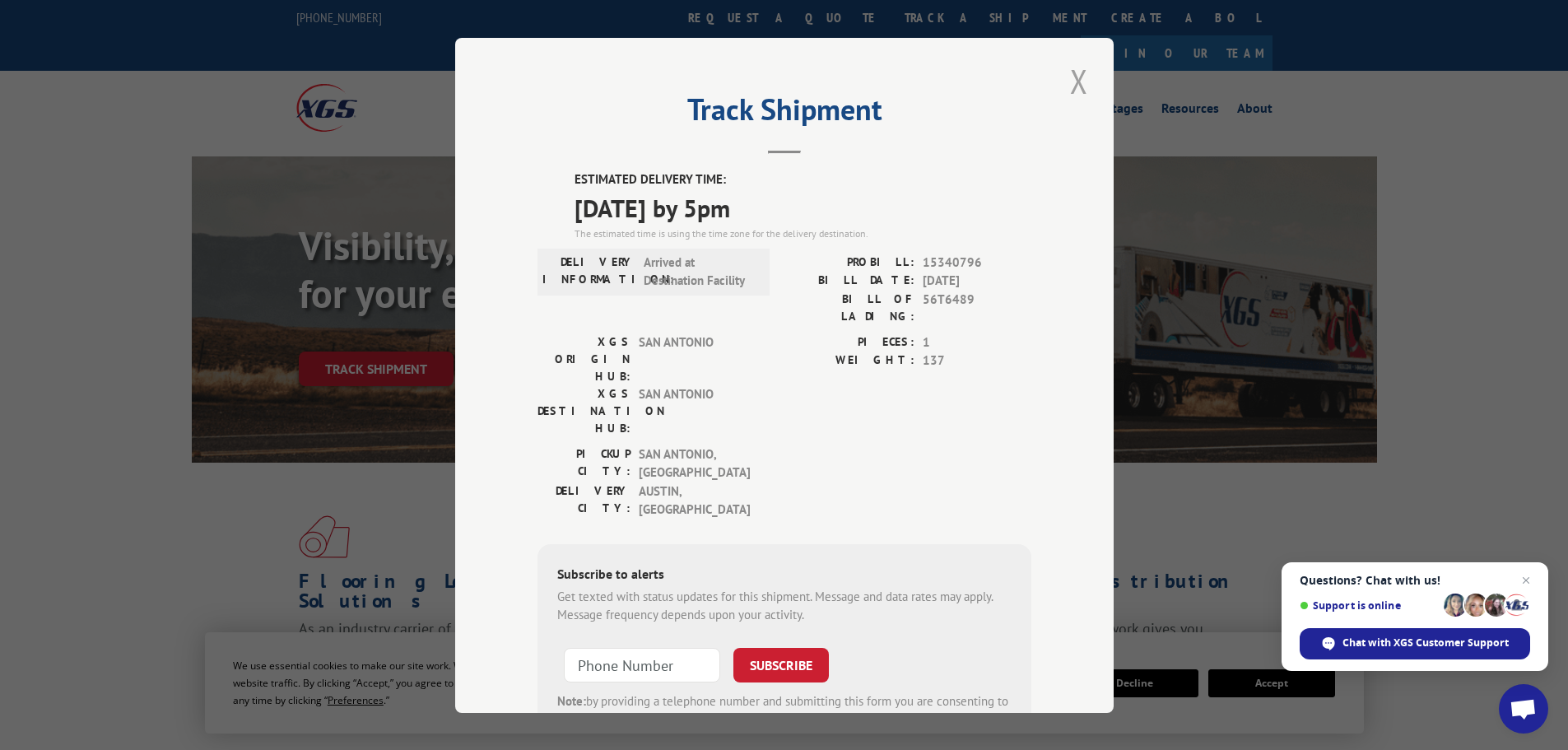
click at [1080, 78] on button "Close modal" at bounding box center [1080, 82] width 28 height 46
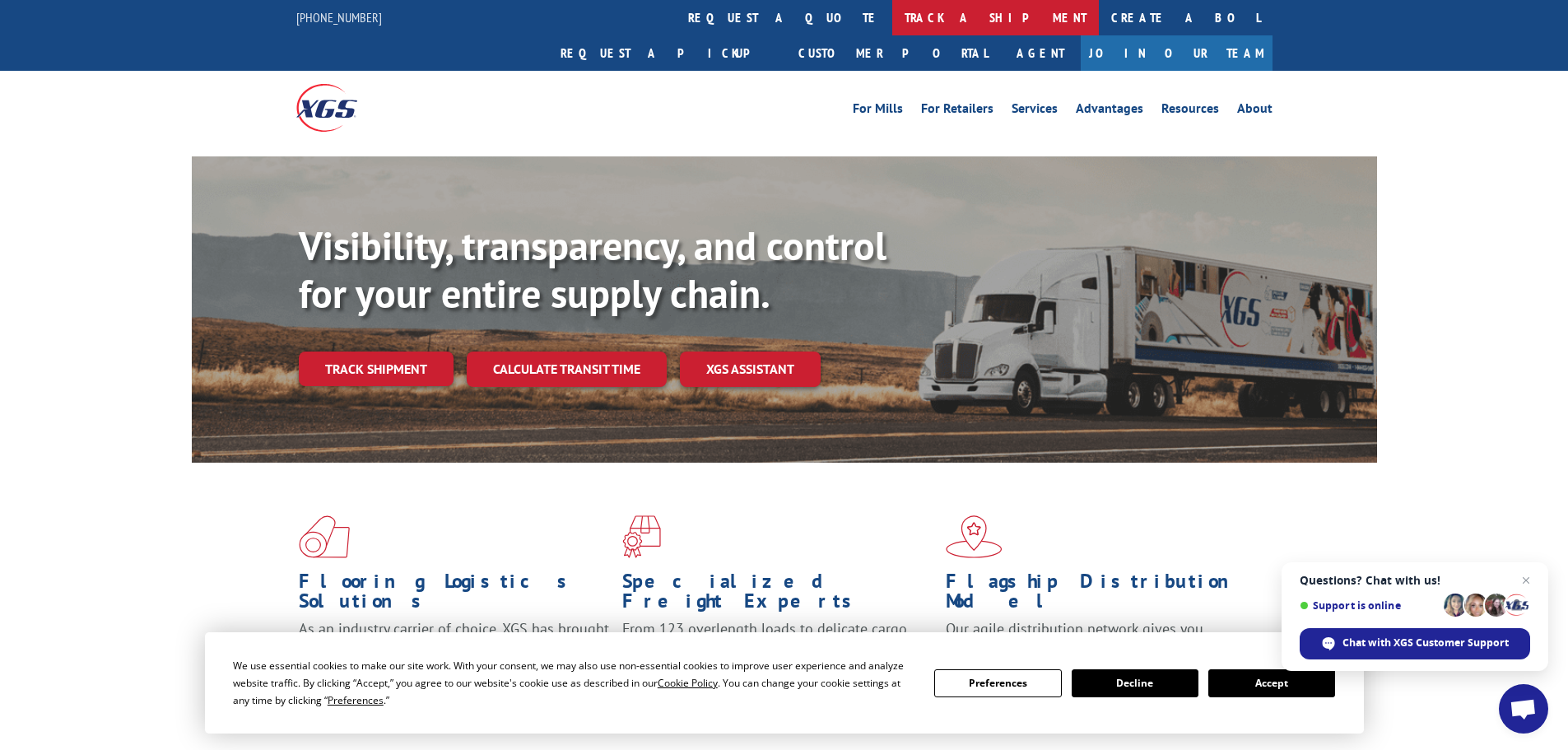
click at [892, 7] on link "track a shipment" at bounding box center [995, 18] width 207 height 35
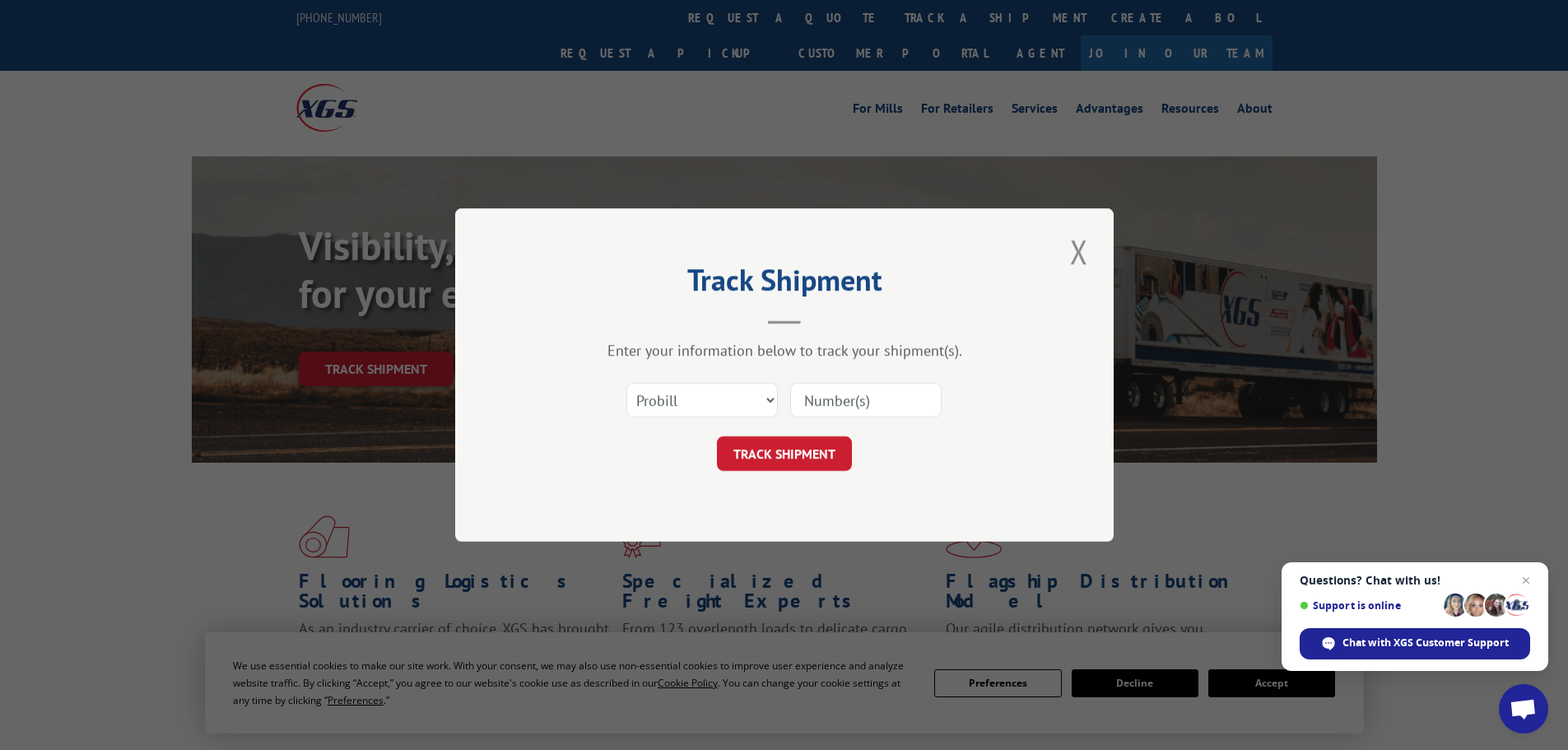
click at [827, 420] on div "Select category... Probill BOL PO" at bounding box center [784, 400] width 494 height 54
click at [826, 405] on input at bounding box center [866, 399] width 152 height 34
paste input "15472569"
type input "15472569"
click at [775, 443] on button "TRACK SHIPMENT" at bounding box center [785, 453] width 135 height 34
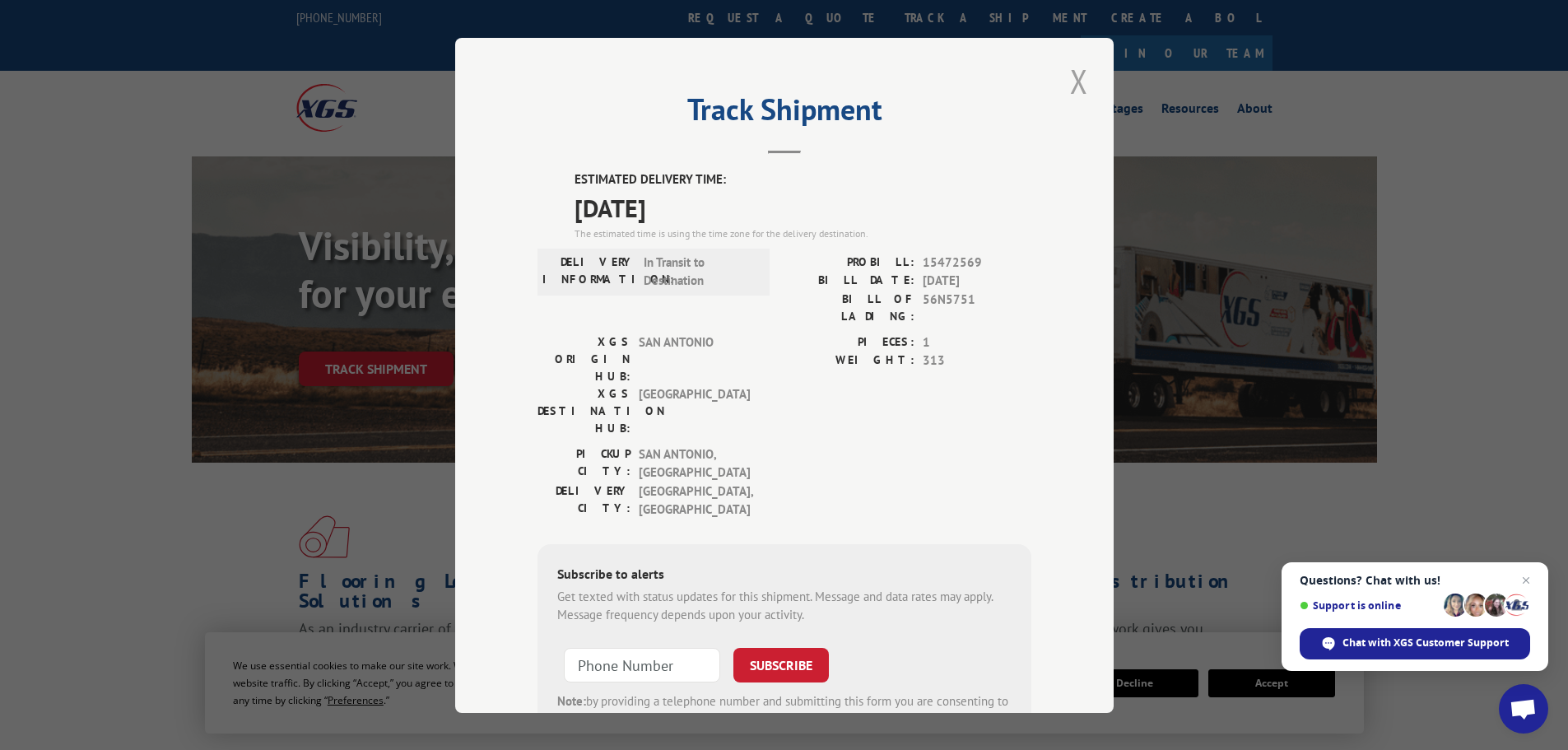
click at [1081, 79] on button "Close modal" at bounding box center [1080, 82] width 28 height 46
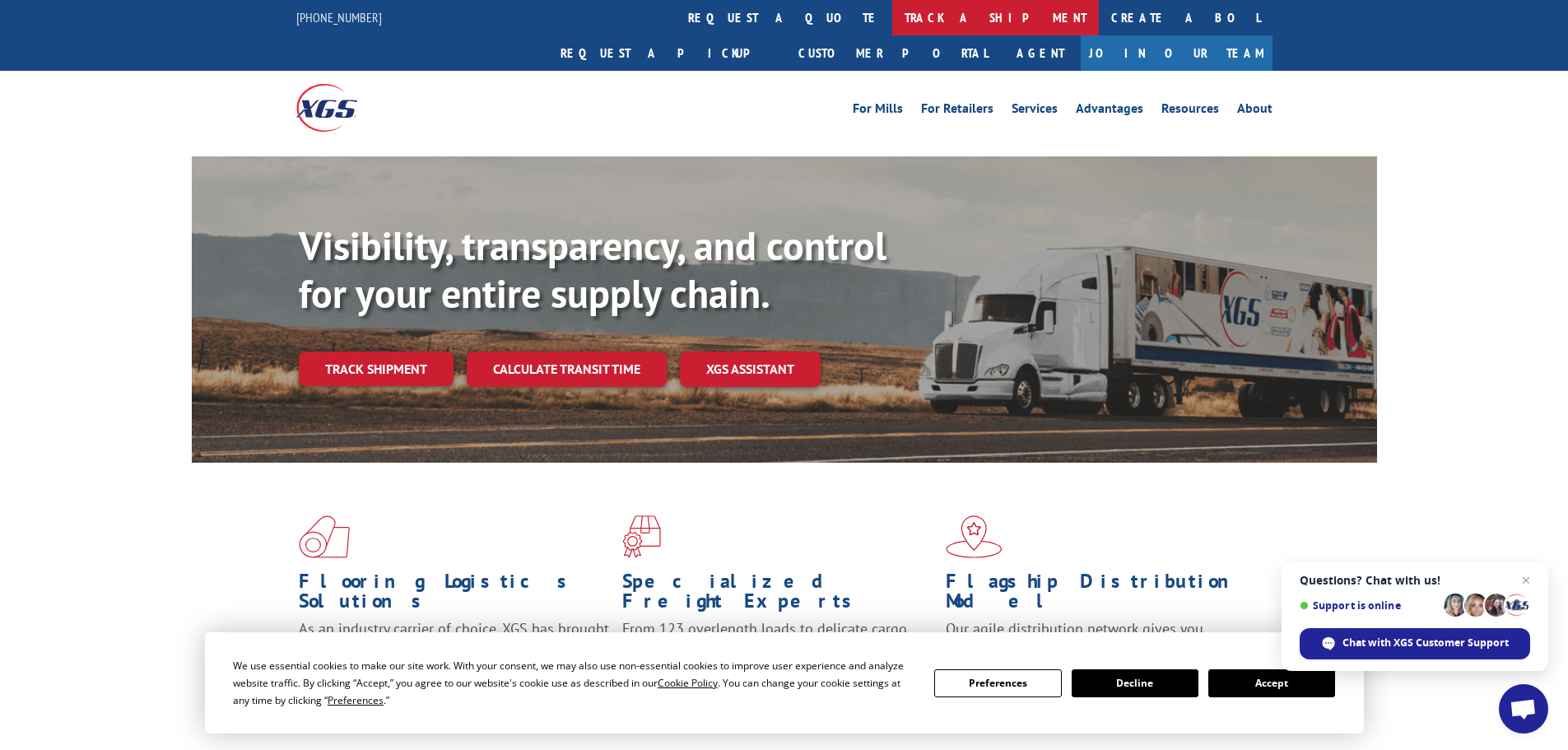
click at [892, 25] on link "track a shipment" at bounding box center [995, 18] width 207 height 35
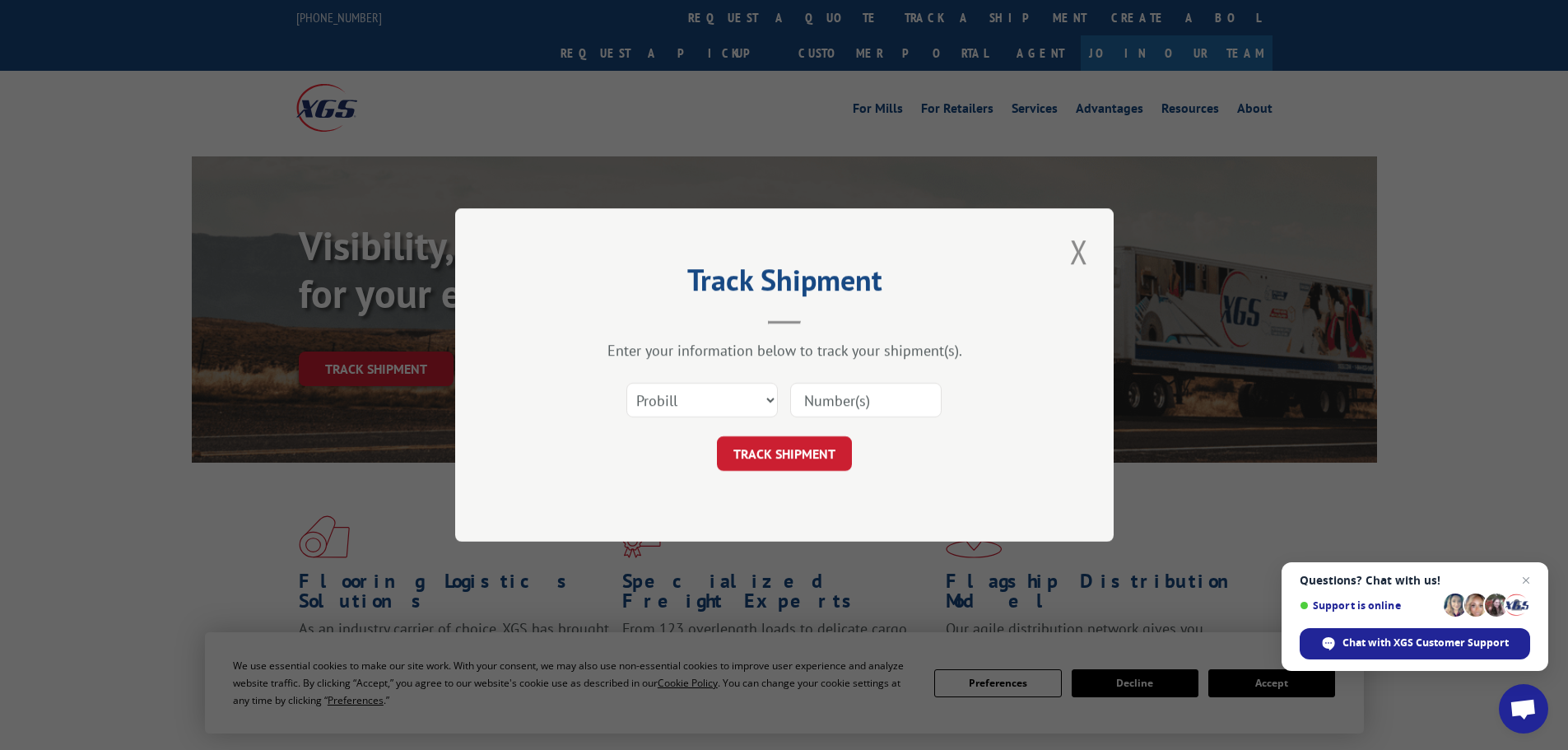
click at [830, 396] on input at bounding box center [866, 399] width 152 height 34
paste input "15472858"
type input "15472858"
click at [765, 454] on button "TRACK SHIPMENT" at bounding box center [785, 453] width 135 height 34
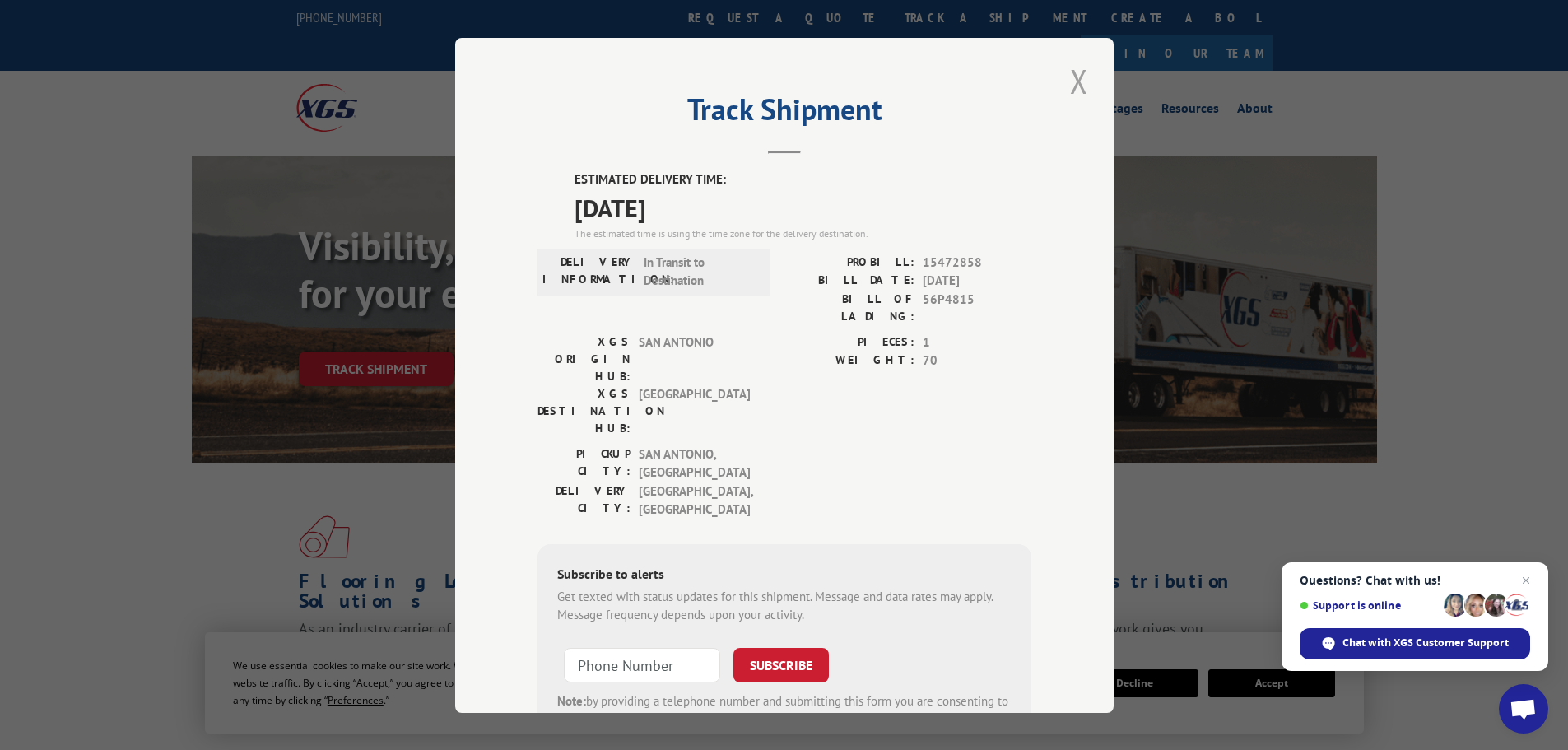
click at [1075, 81] on button "Close modal" at bounding box center [1080, 82] width 28 height 46
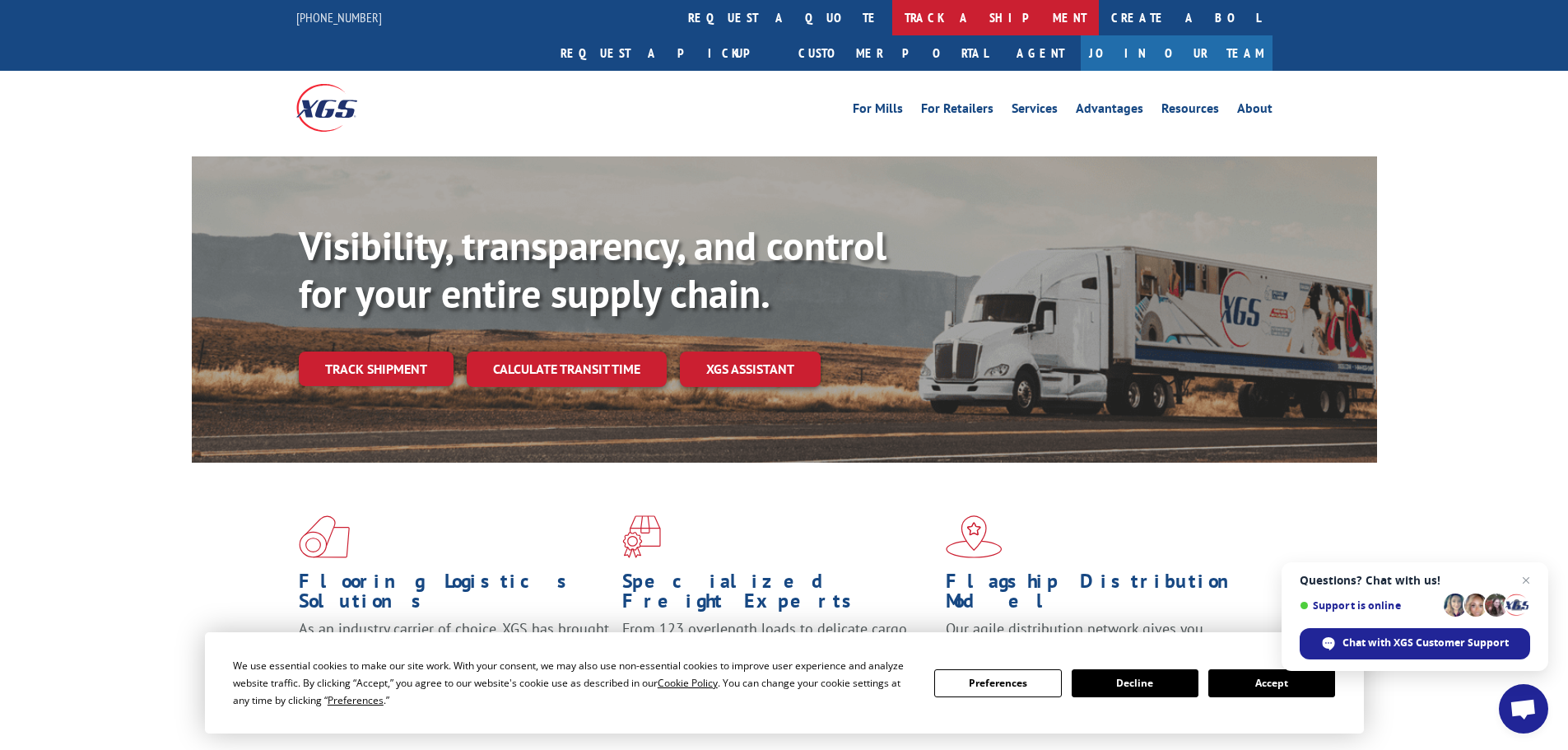
click at [892, 20] on link "track a shipment" at bounding box center [995, 18] width 207 height 35
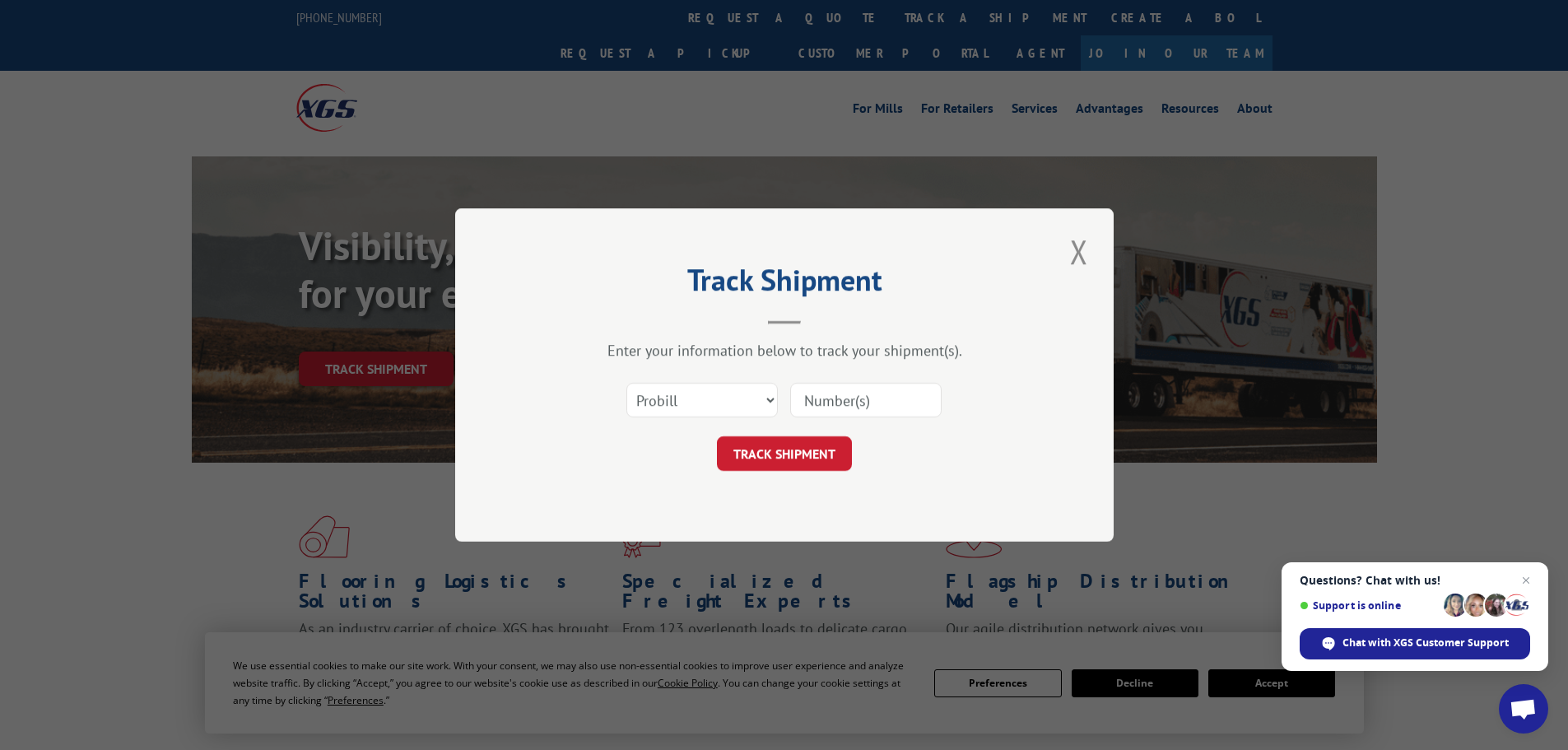
click at [828, 404] on input at bounding box center [866, 399] width 152 height 34
paste input "15472868"
type input "15472868"
click at [776, 448] on button "TRACK SHIPMENT" at bounding box center [785, 453] width 135 height 34
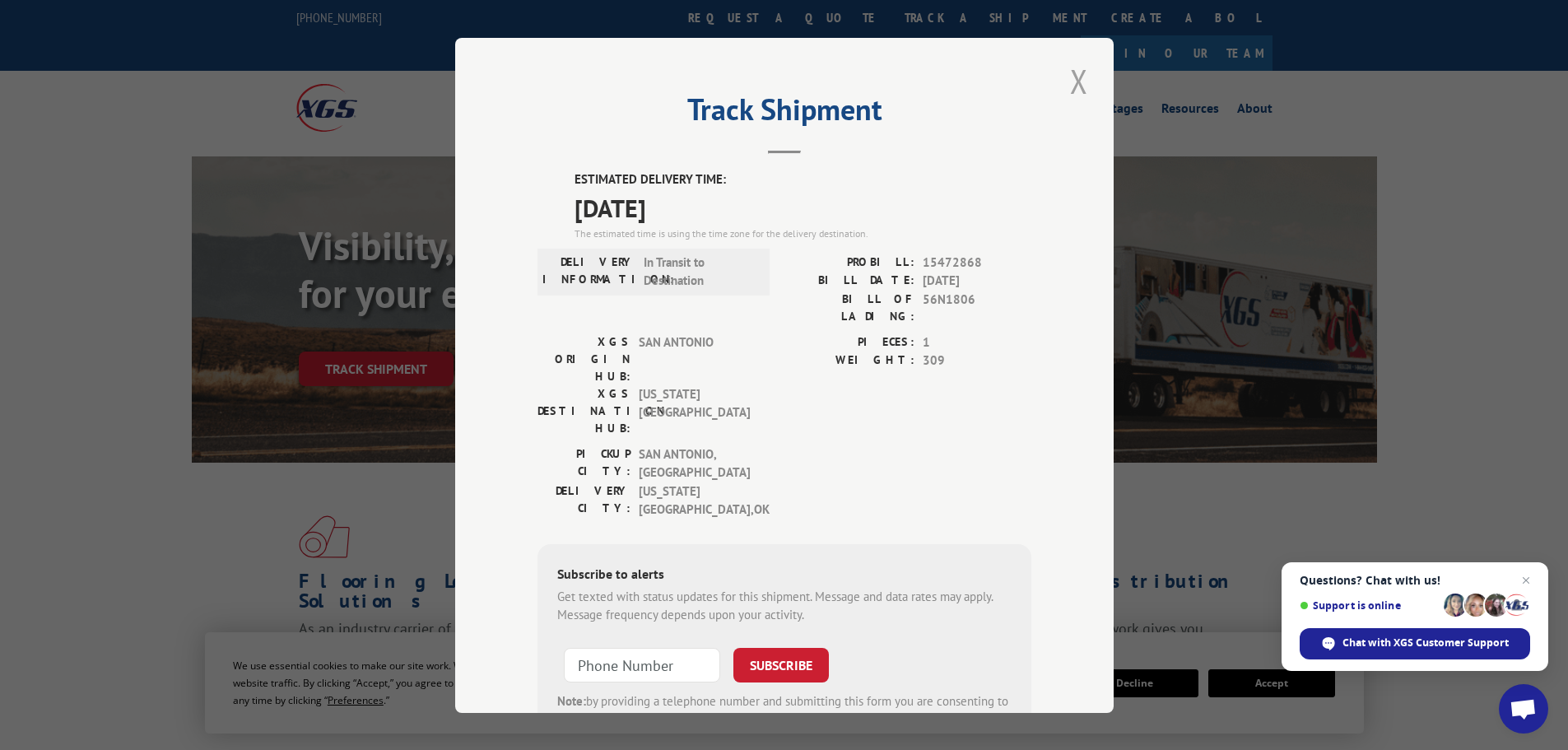
click at [1074, 72] on button "Close modal" at bounding box center [1080, 82] width 28 height 46
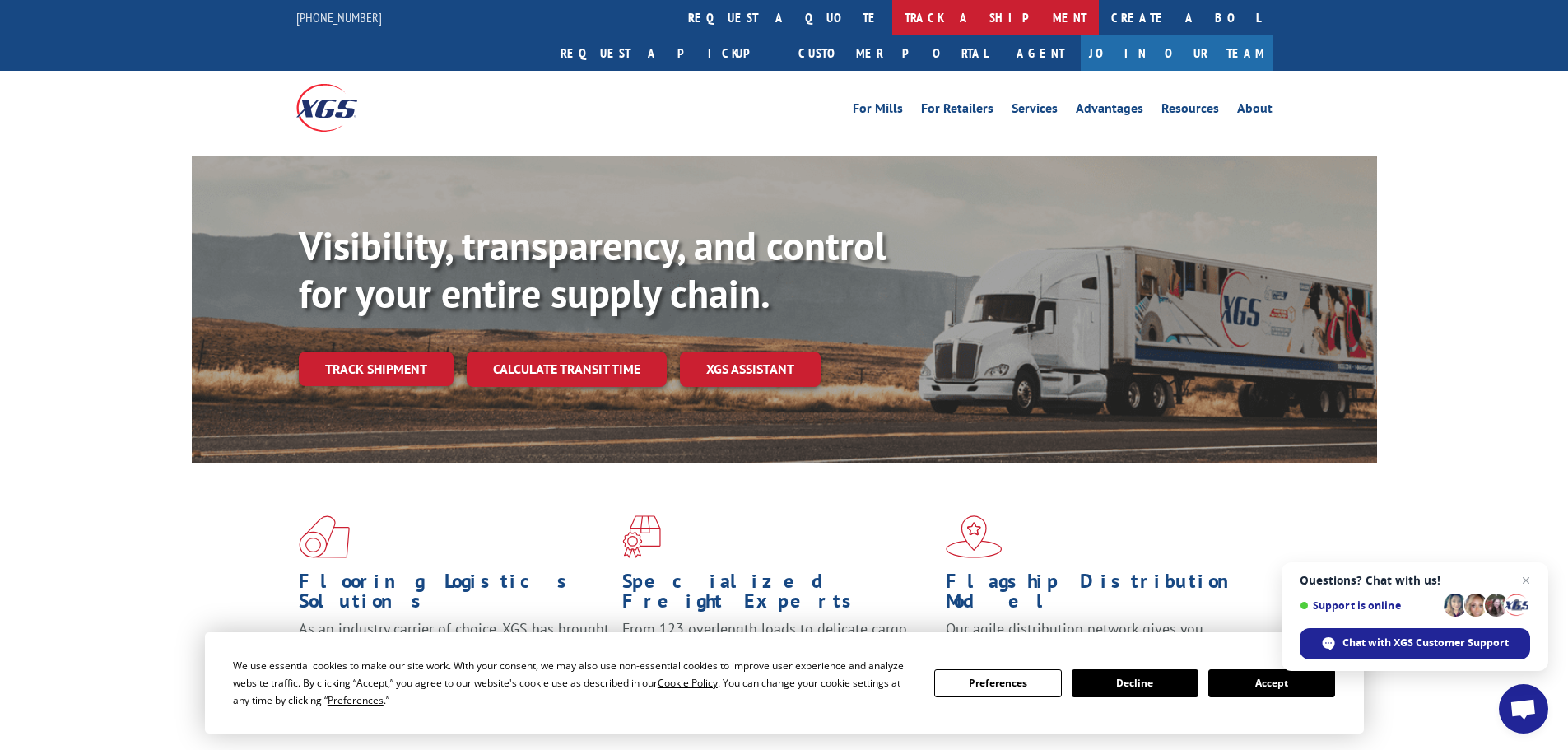
click at [892, 22] on link "track a shipment" at bounding box center [995, 18] width 207 height 35
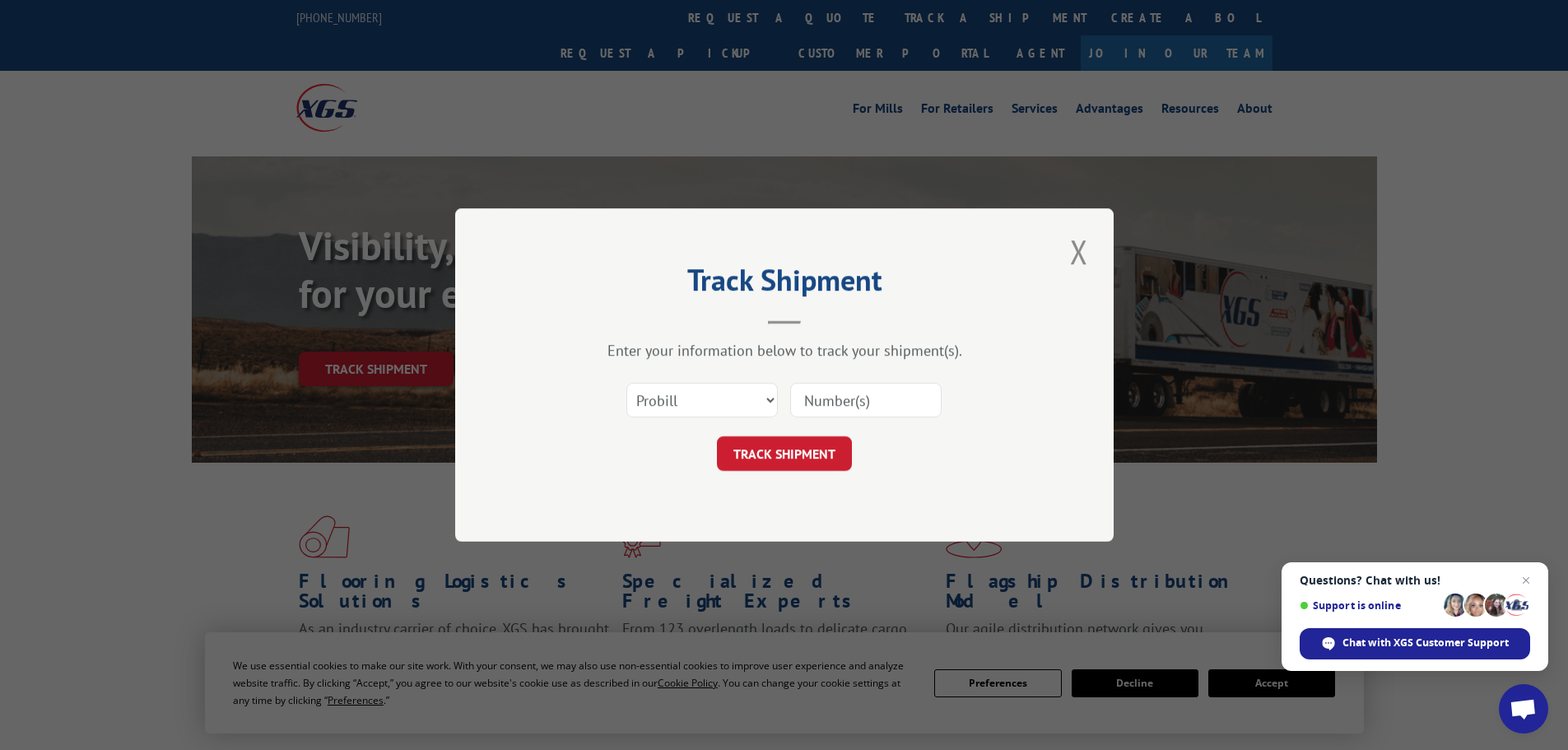
click at [866, 411] on input at bounding box center [866, 399] width 152 height 34
paste input "15340384"
type input "15340384"
click at [766, 446] on button "TRACK SHIPMENT" at bounding box center [785, 453] width 135 height 34
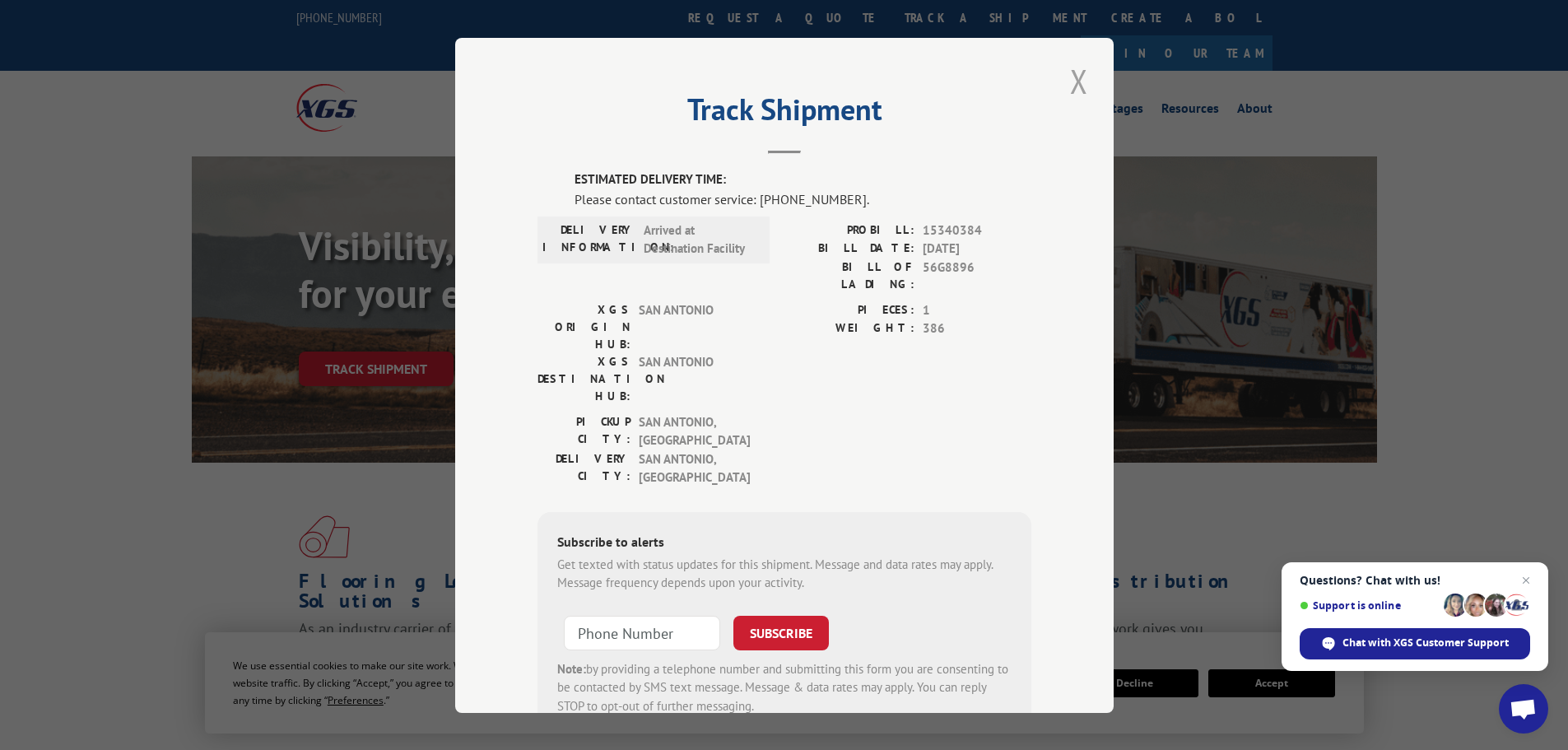
click at [1070, 71] on button "Close modal" at bounding box center [1080, 82] width 28 height 46
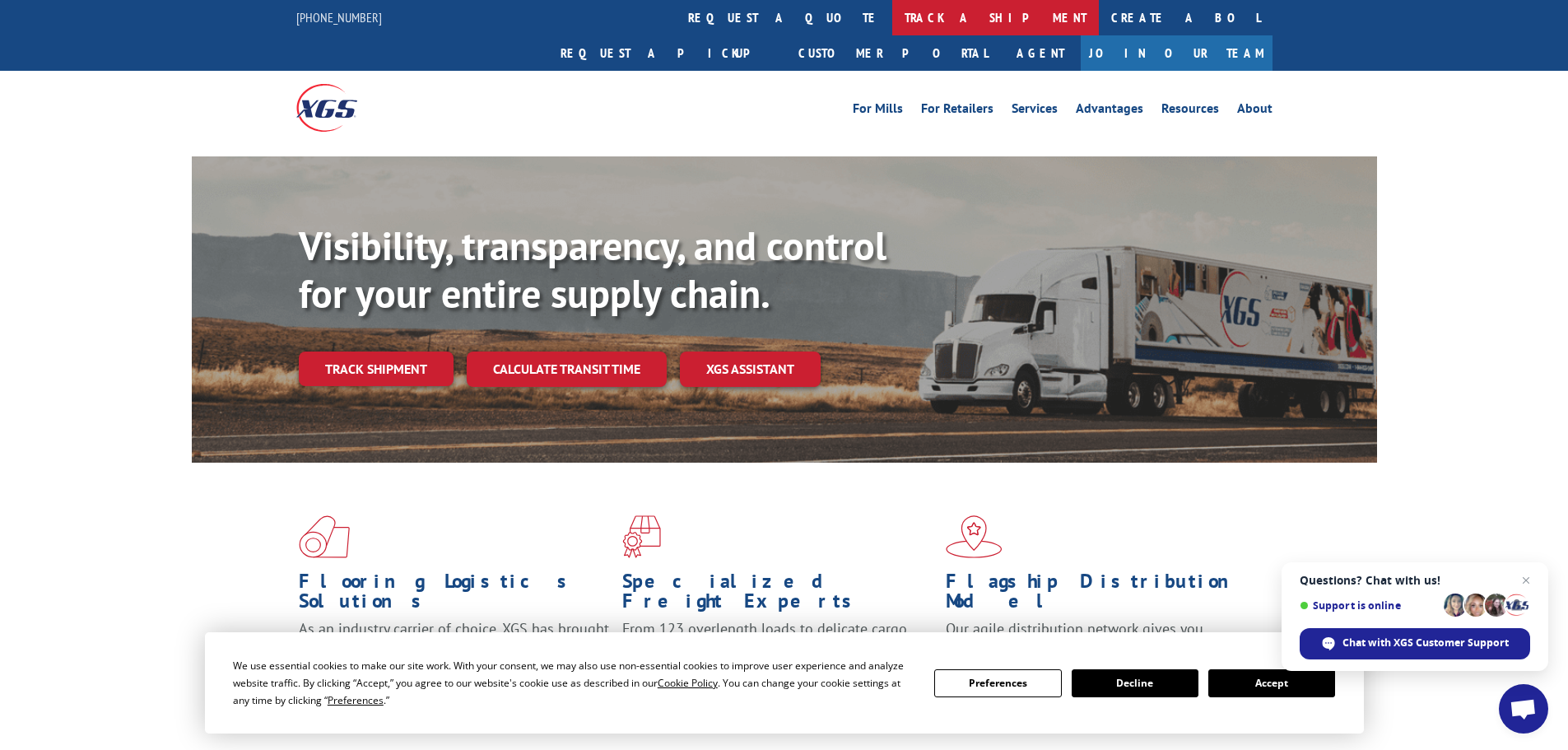
click at [892, 12] on link "track a shipment" at bounding box center [995, 18] width 207 height 35
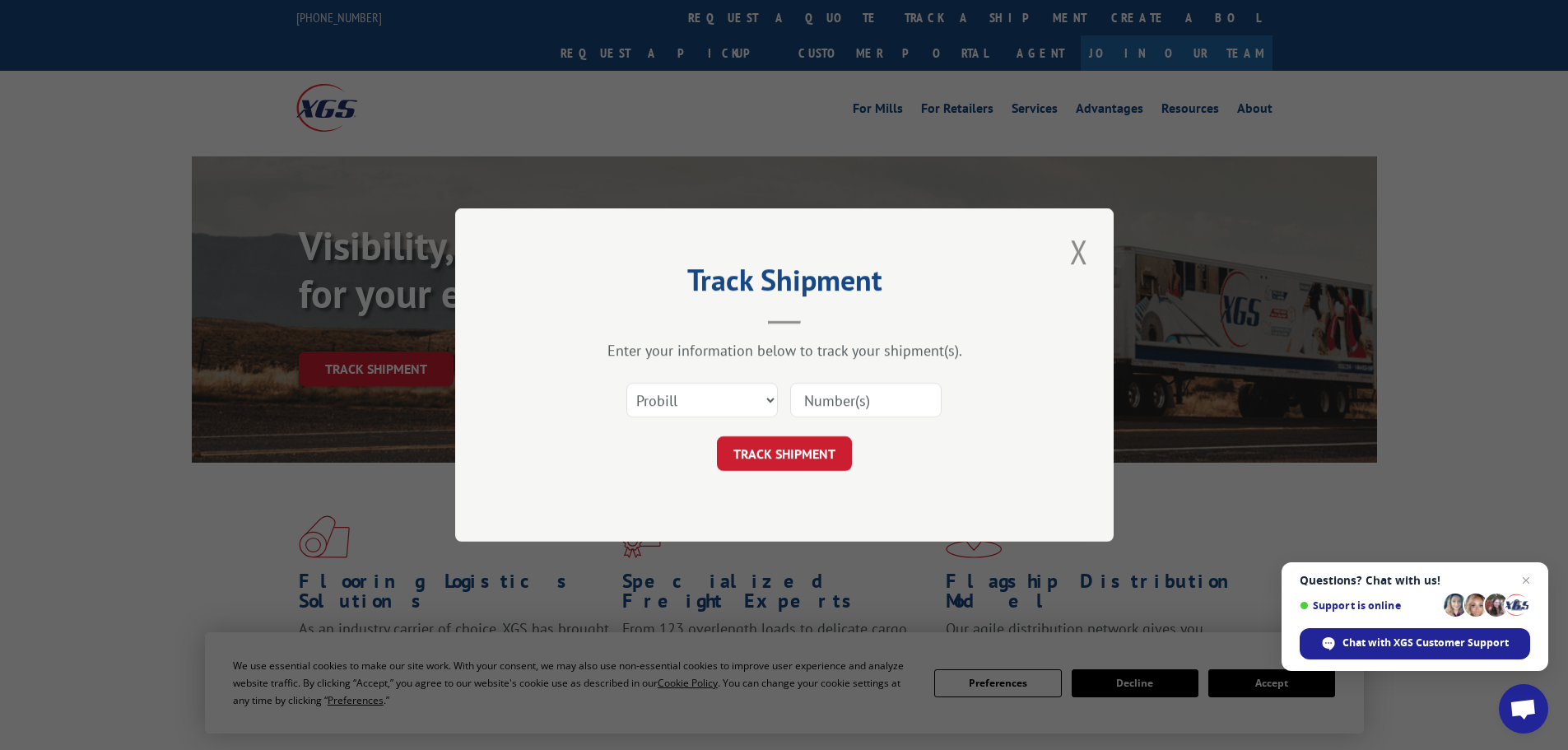
click at [822, 396] on input at bounding box center [866, 399] width 152 height 34
paste input "15340884"
type input "15340884"
click at [786, 450] on button "TRACK SHIPMENT" at bounding box center [785, 453] width 135 height 34
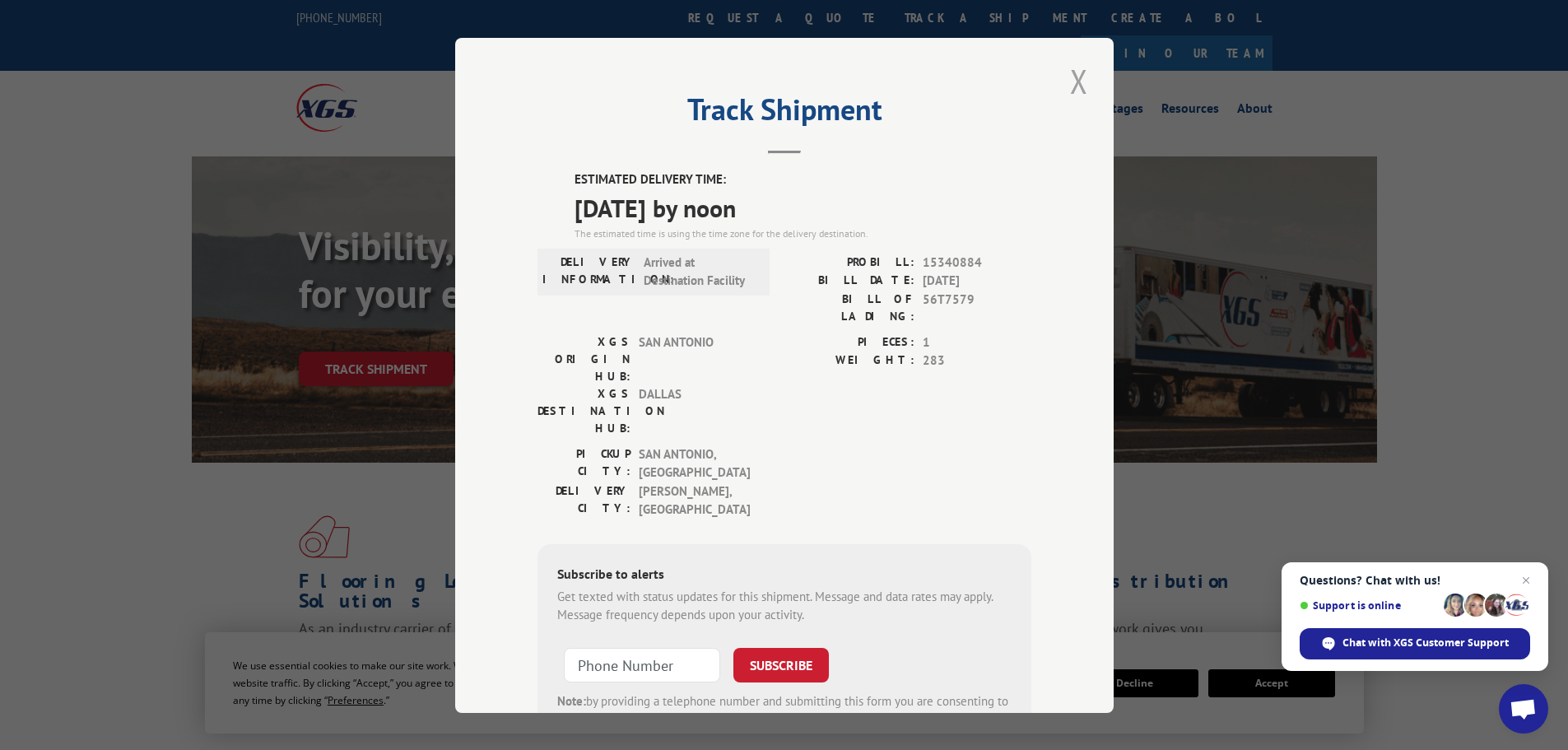
click at [1078, 75] on button "Close modal" at bounding box center [1080, 82] width 28 height 46
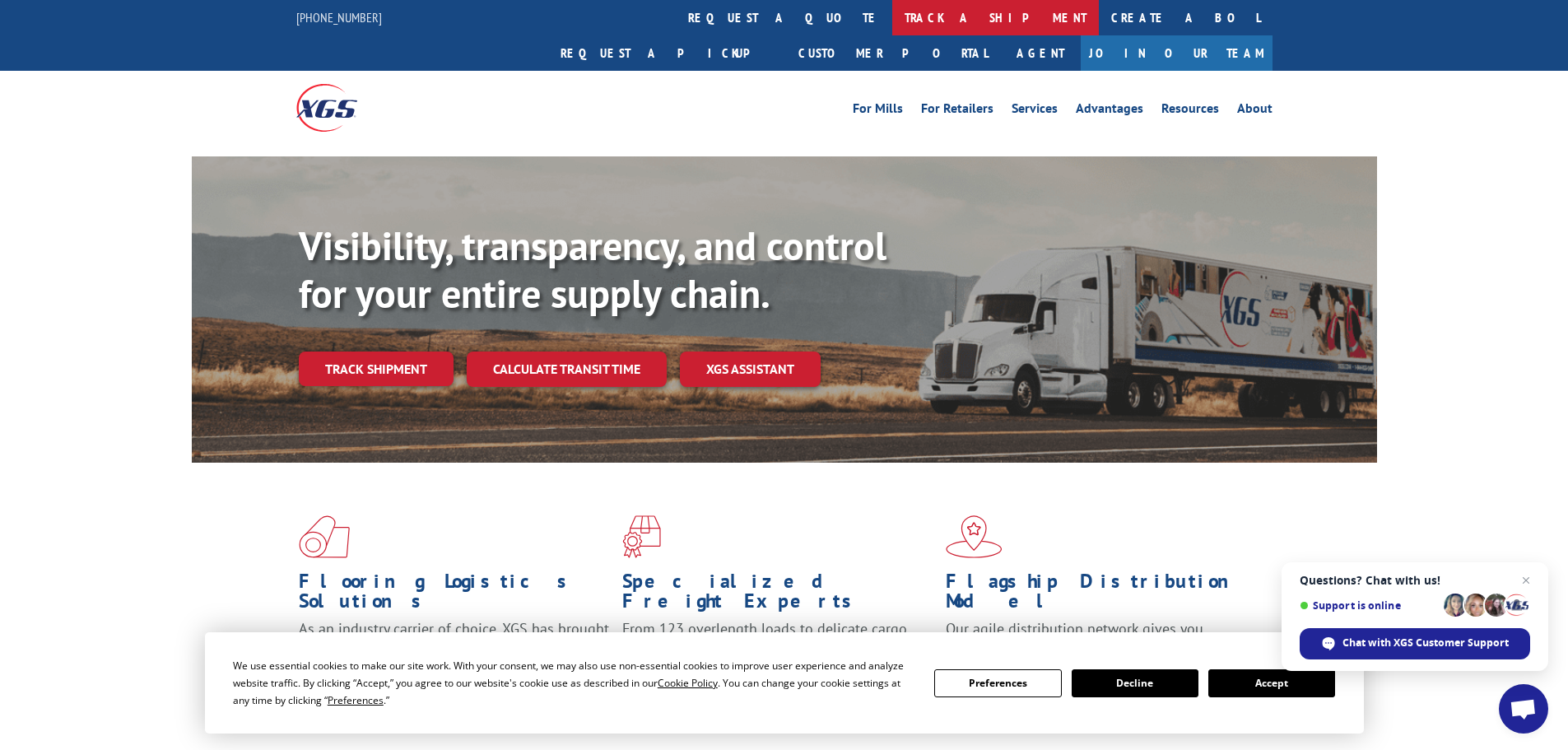
click at [892, 25] on link "track a shipment" at bounding box center [995, 18] width 207 height 35
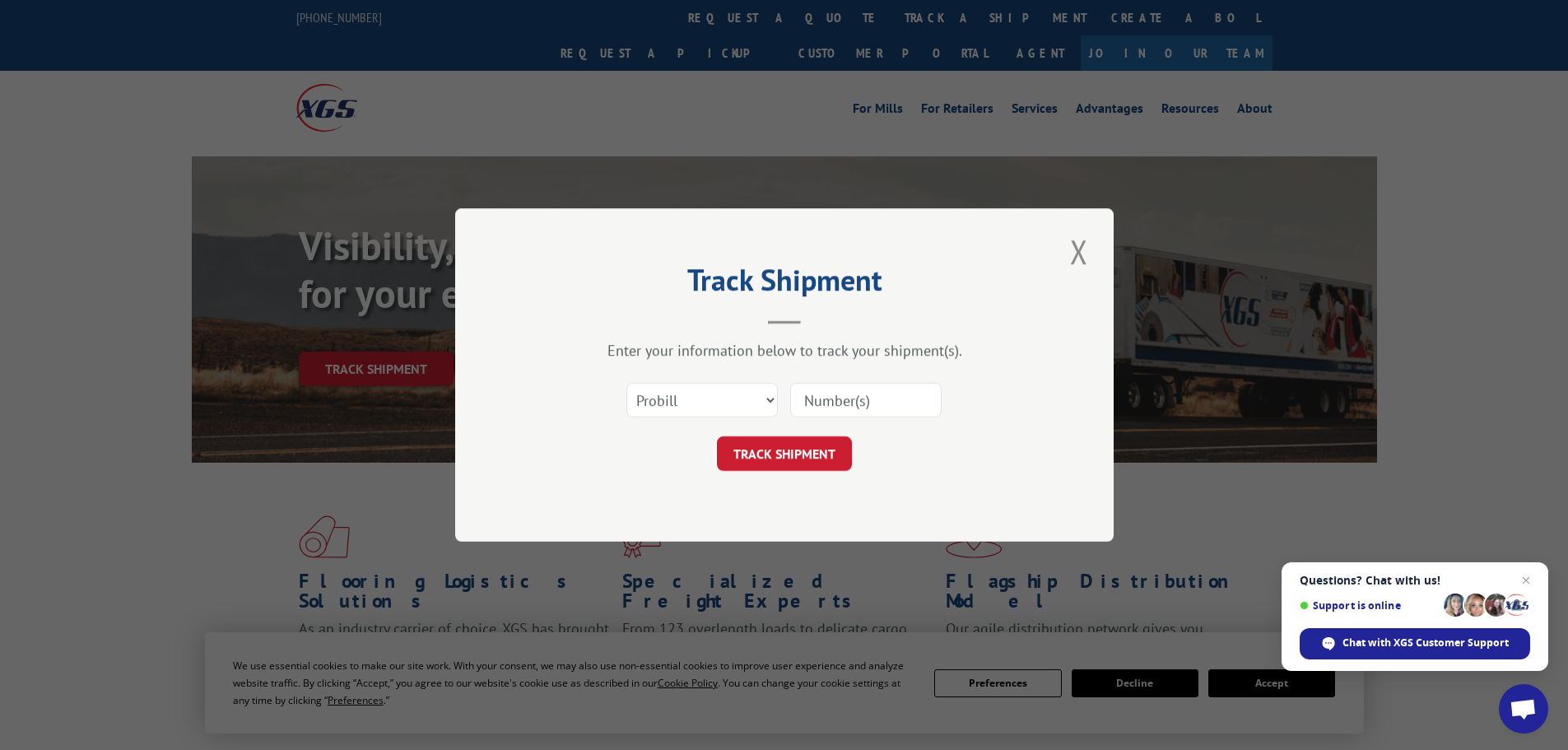
click at [865, 399] on input at bounding box center [866, 399] width 152 height 34
paste input "15472427"
type input "15472427"
click at [765, 430] on form "Select category... Probill BOL PO 15472427 TRACK SHIPMENT" at bounding box center [784, 422] width 494 height 98
click at [753, 452] on button "TRACK SHIPMENT" at bounding box center [785, 453] width 135 height 34
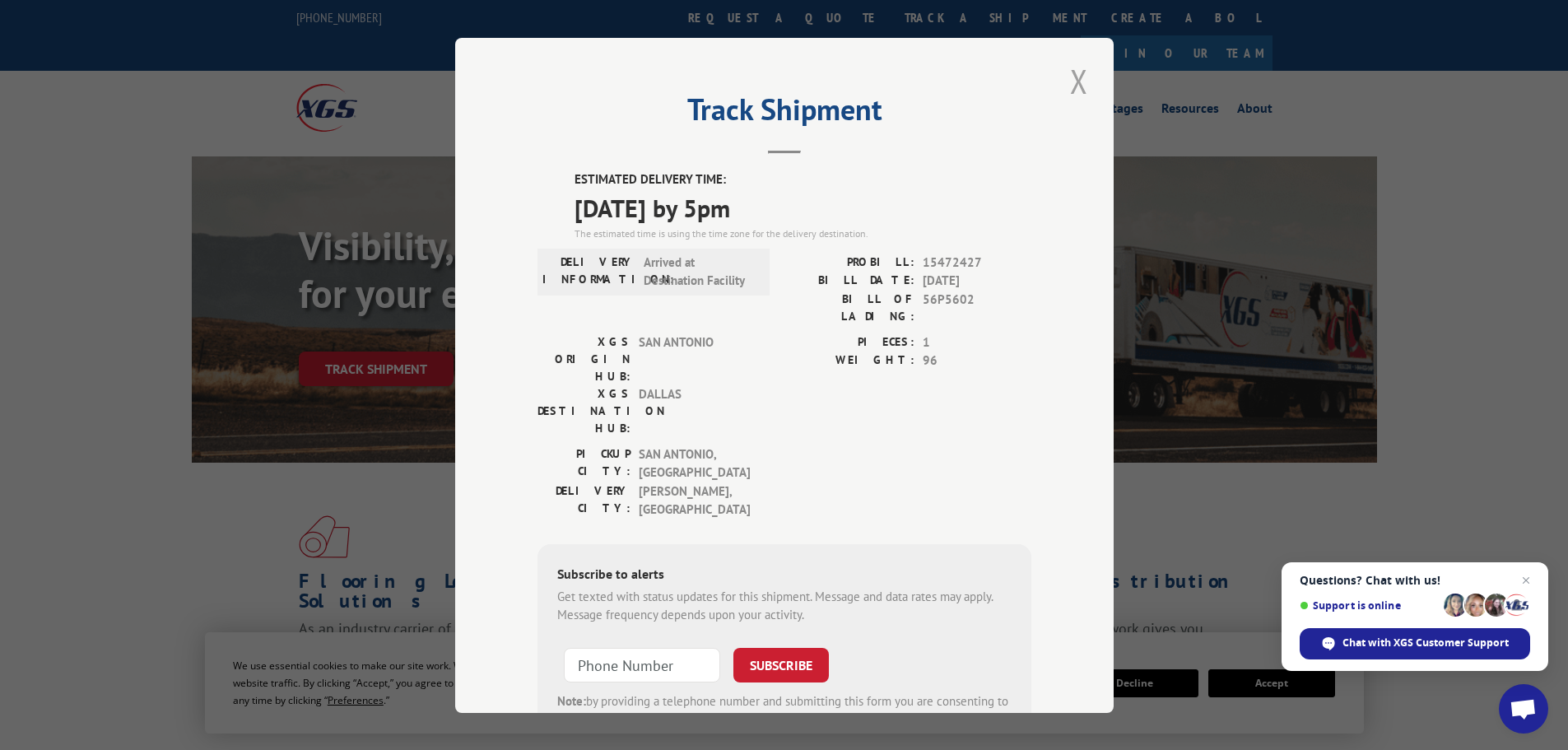
click at [1077, 74] on button "Close modal" at bounding box center [1080, 82] width 28 height 46
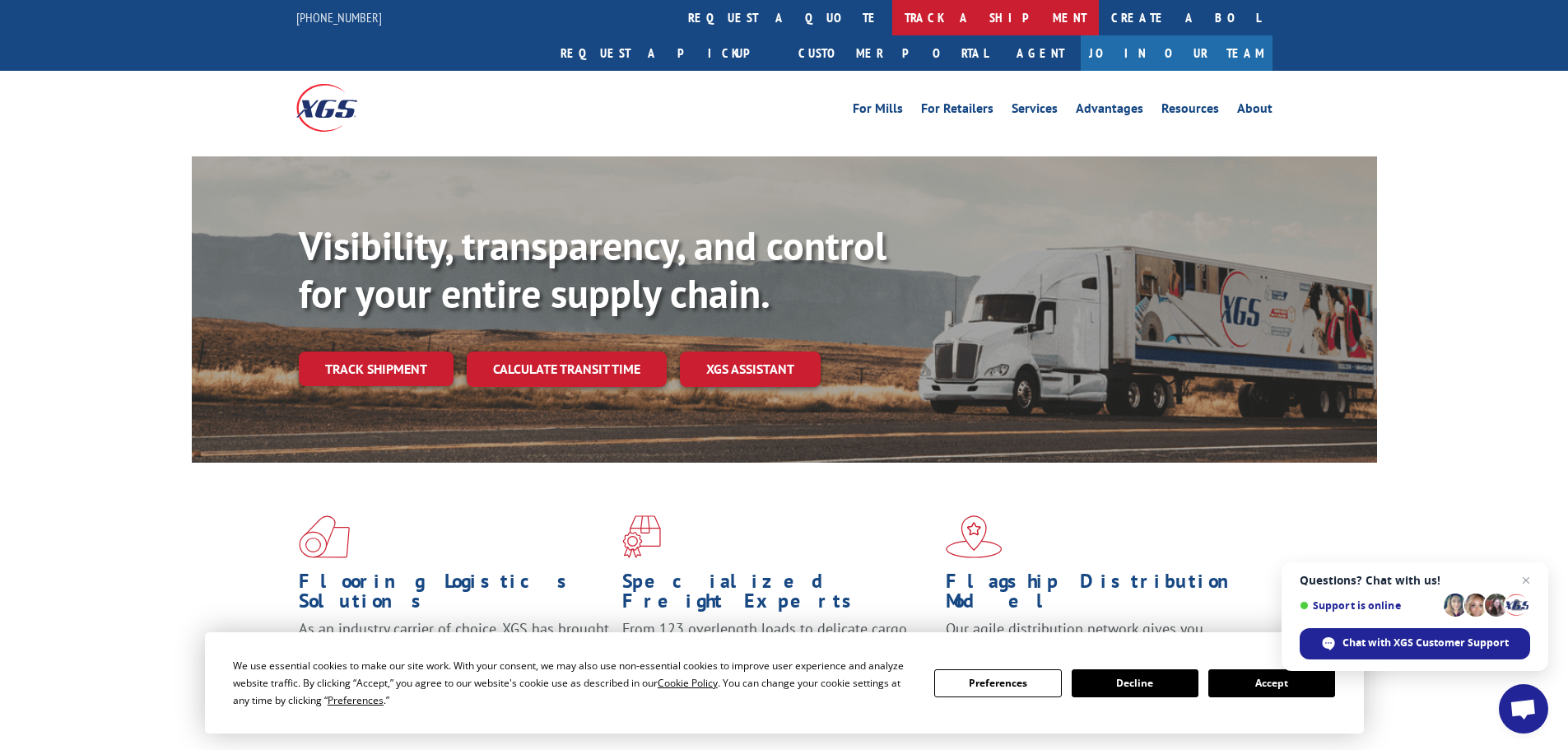
click at [892, 20] on link "track a shipment" at bounding box center [995, 18] width 207 height 35
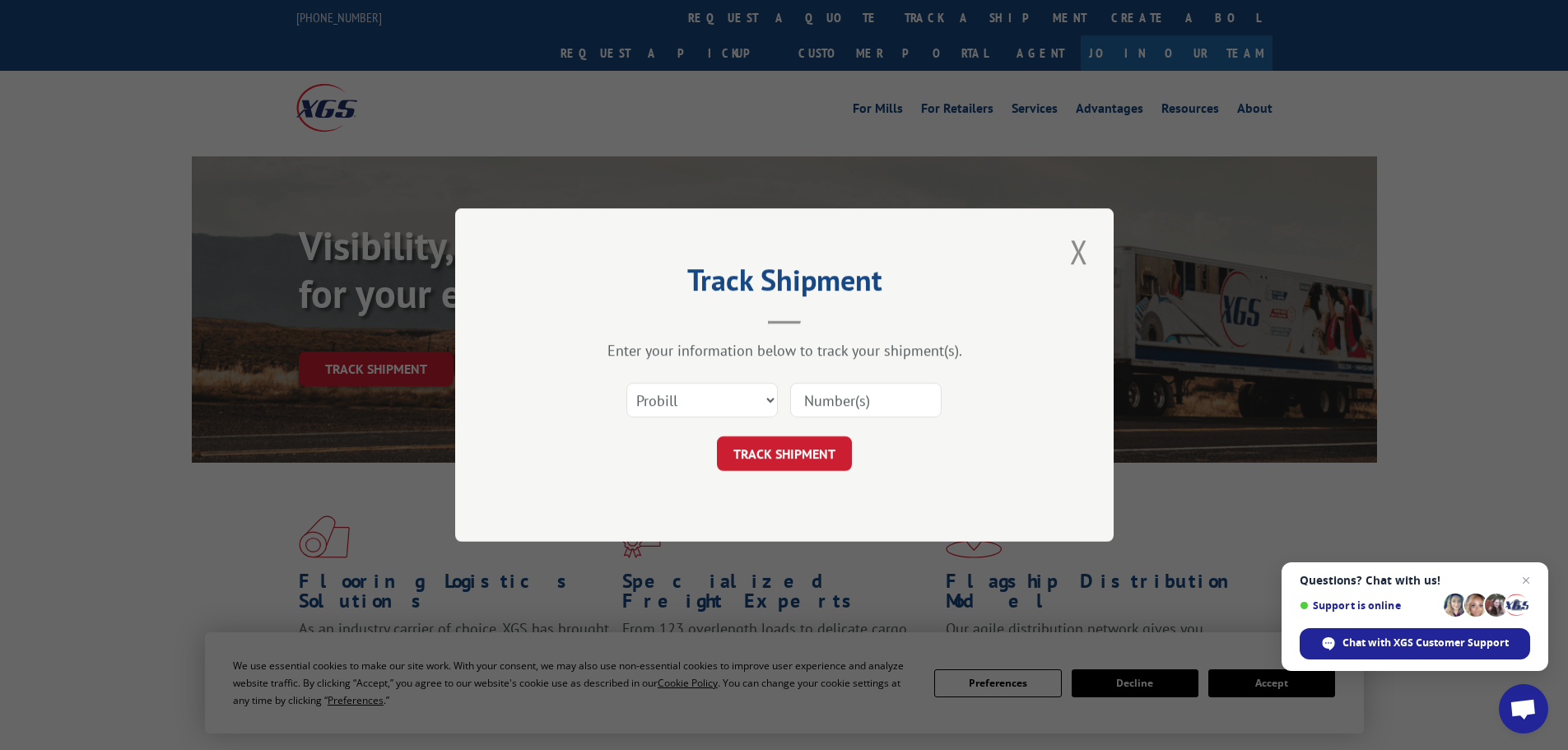
drag, startPoint x: 850, startPoint y: 402, endPoint x: 844, endPoint y: 411, distance: 10.8
click at [850, 402] on input at bounding box center [866, 399] width 152 height 34
paste input "15472512"
type input "15472512"
click at [790, 451] on button "TRACK SHIPMENT" at bounding box center [785, 453] width 135 height 34
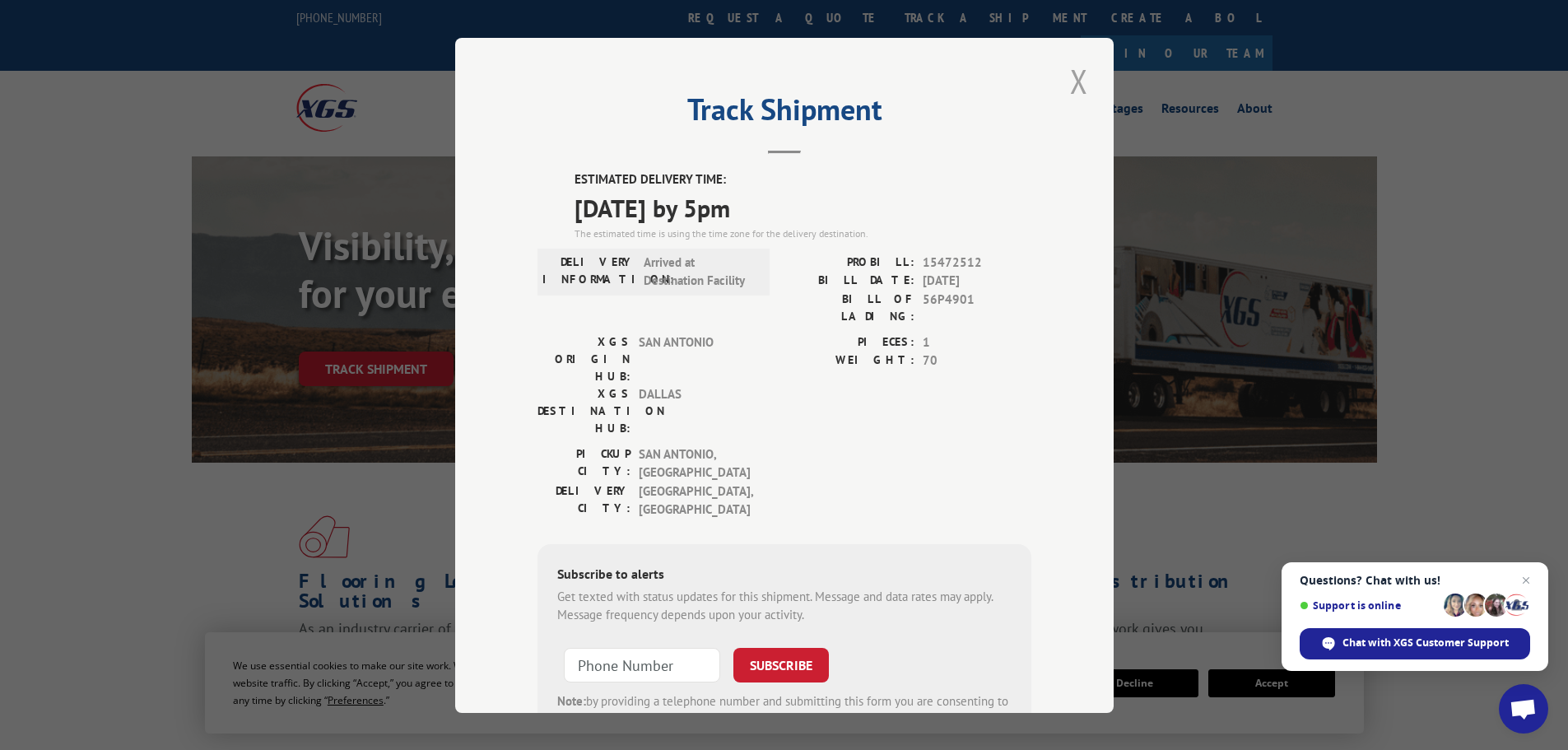
click at [1071, 80] on button "Close modal" at bounding box center [1080, 82] width 28 height 46
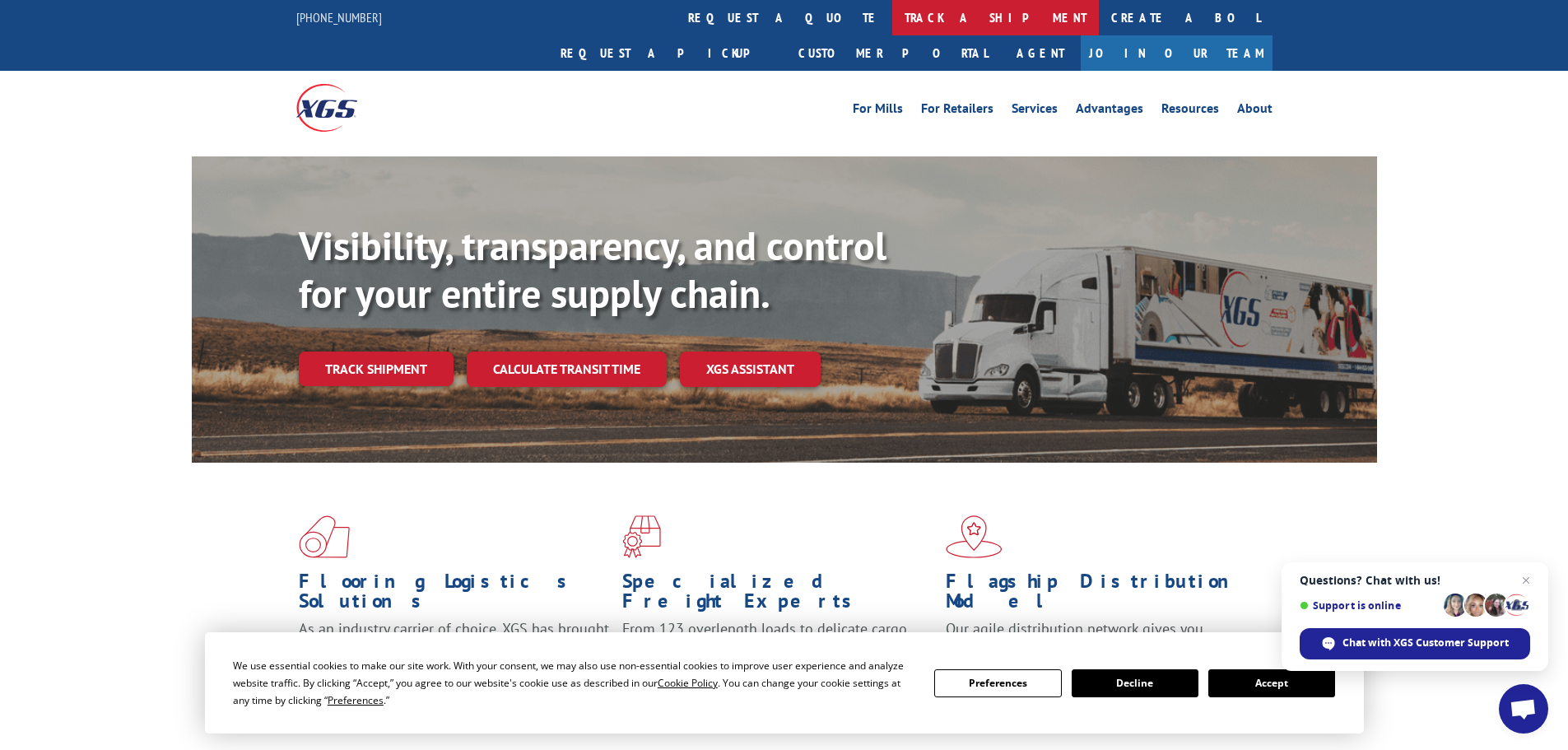
click at [892, 22] on link "track a shipment" at bounding box center [995, 18] width 207 height 35
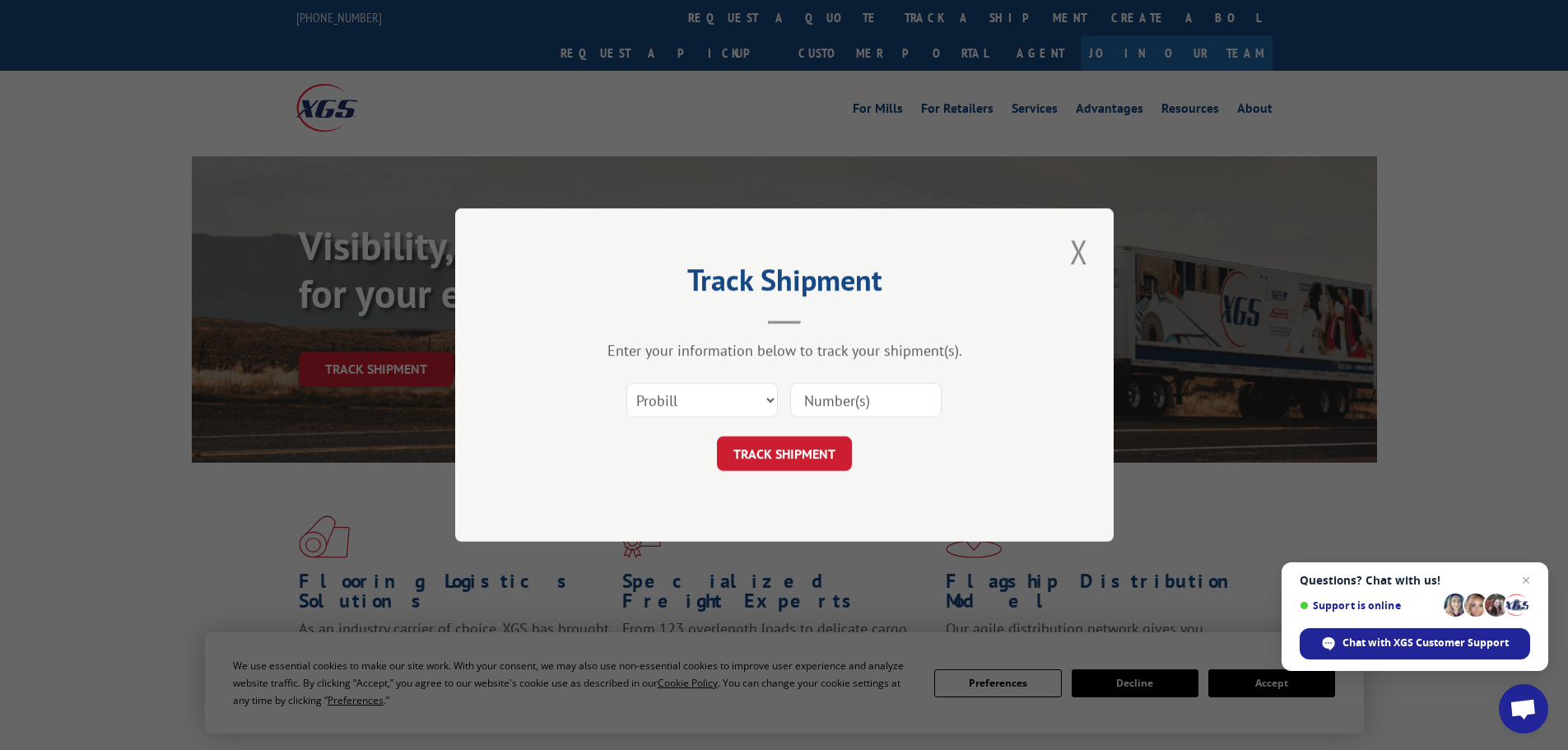
click at [834, 384] on input at bounding box center [866, 399] width 152 height 34
paste input "15472856"
type input "15472856"
click at [801, 454] on button "TRACK SHIPMENT" at bounding box center [785, 453] width 135 height 34
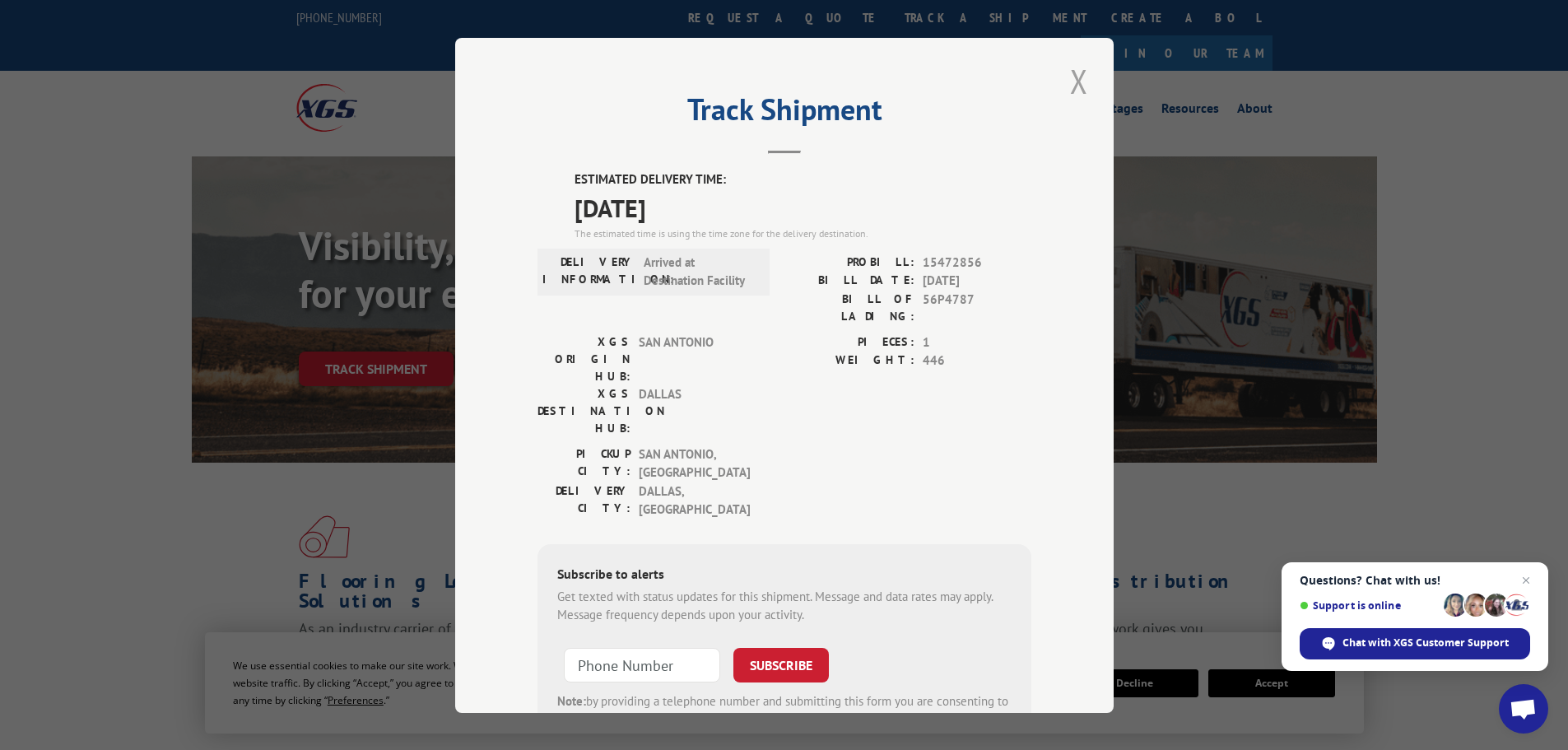
click at [1066, 81] on button "Close modal" at bounding box center [1080, 82] width 28 height 46
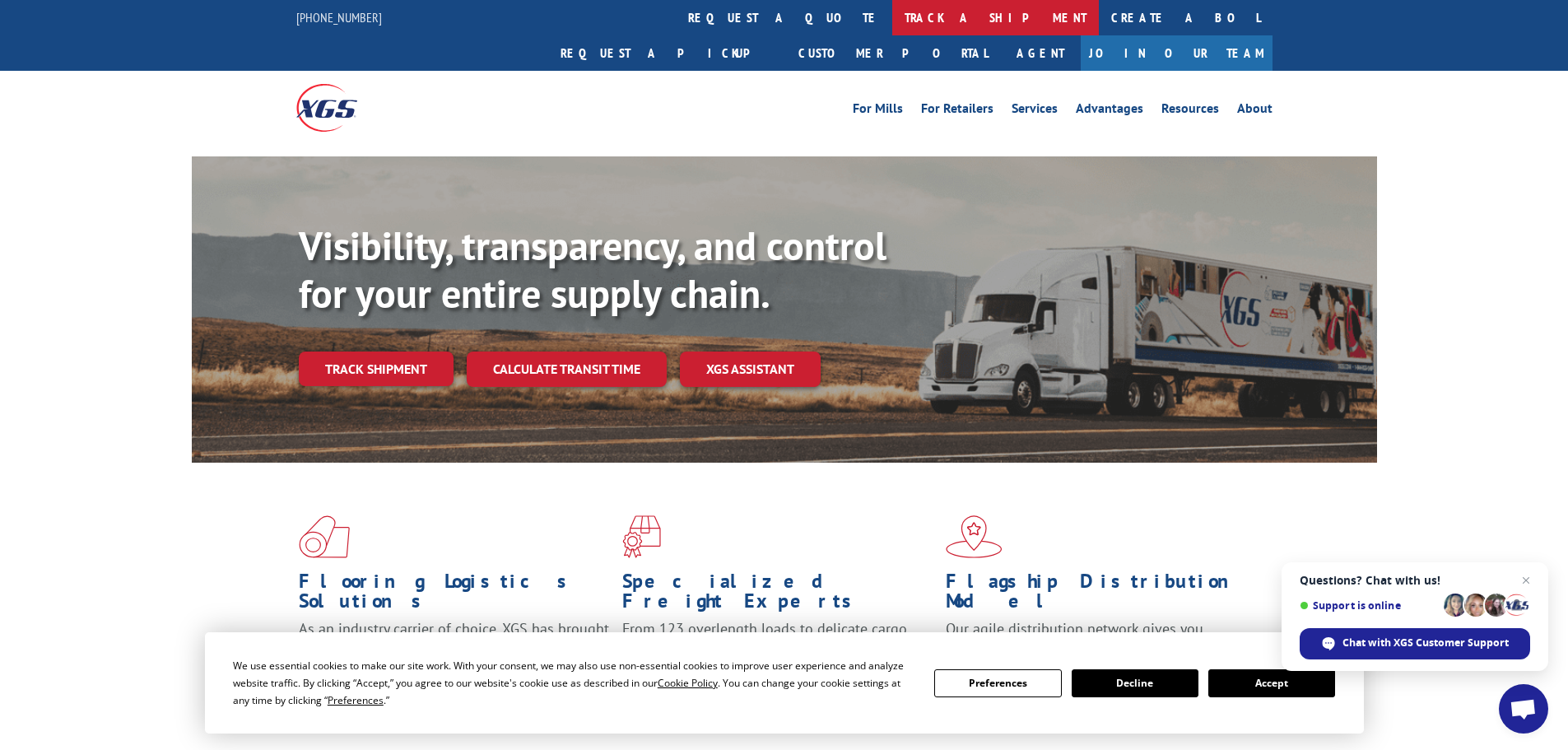
click at [892, 11] on link "track a shipment" at bounding box center [995, 18] width 207 height 35
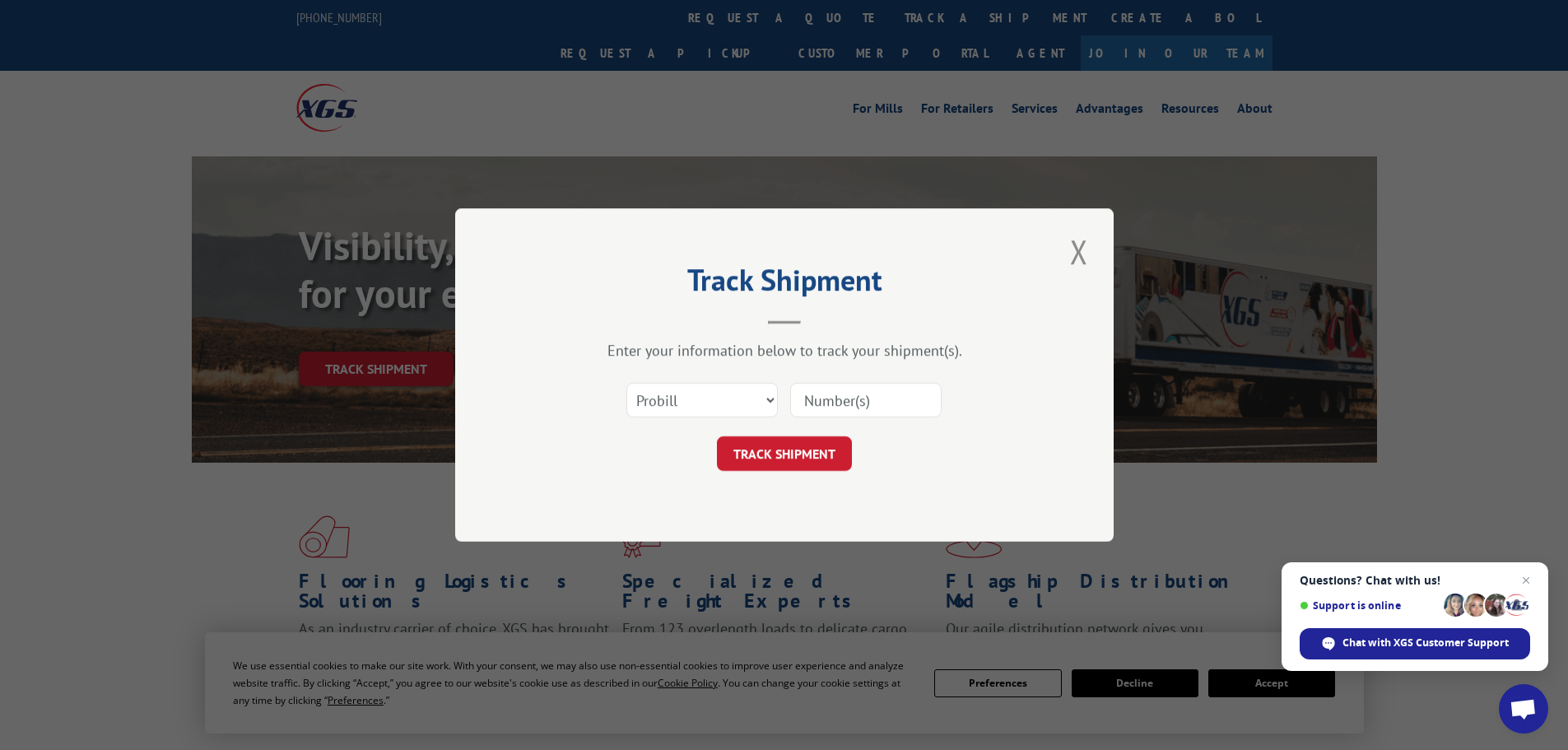
click at [848, 387] on input at bounding box center [866, 399] width 152 height 34
paste input "15472428"
type input "15472428"
click at [775, 459] on button "TRACK SHIPMENT" at bounding box center [785, 453] width 135 height 34
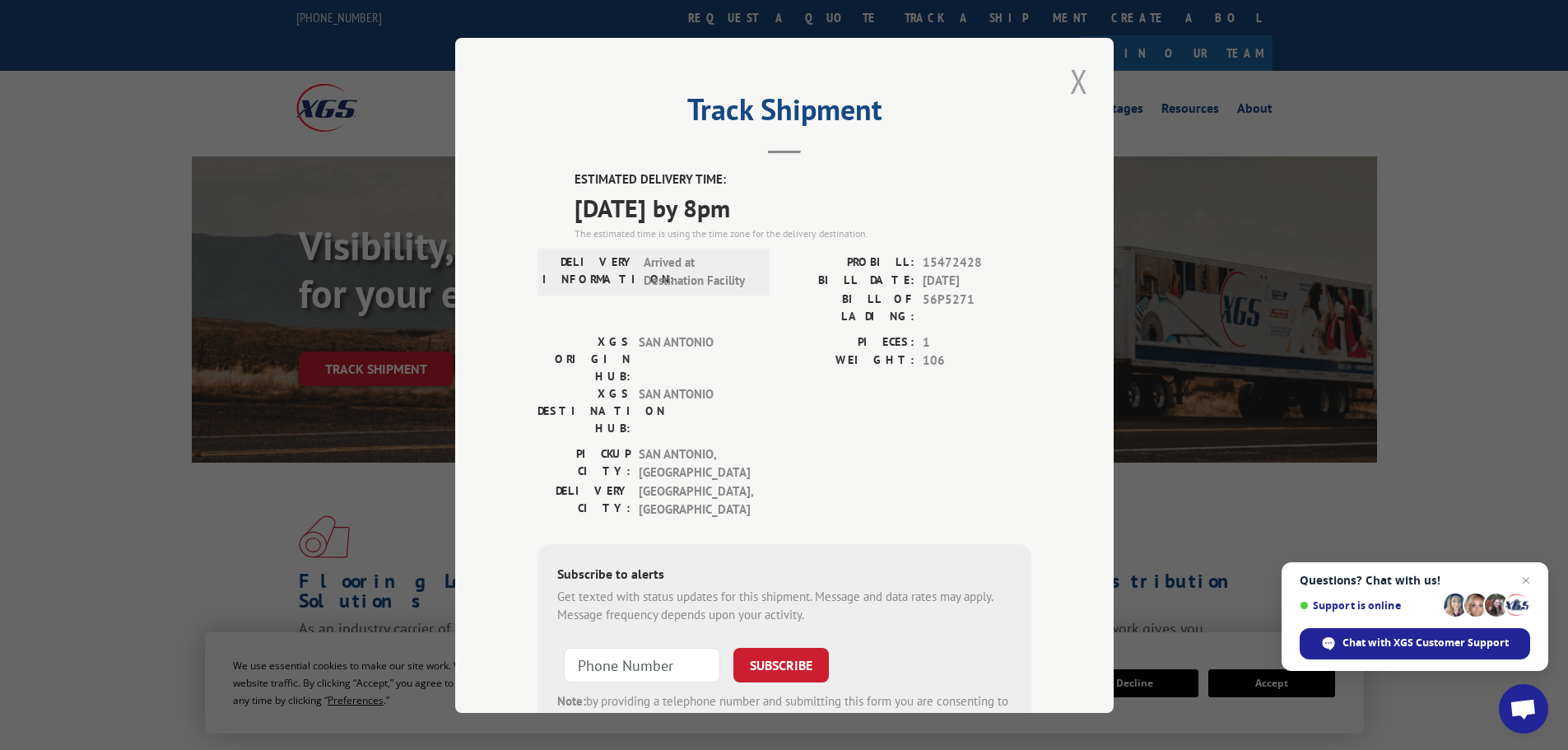
click at [1074, 83] on button "Close modal" at bounding box center [1080, 82] width 28 height 46
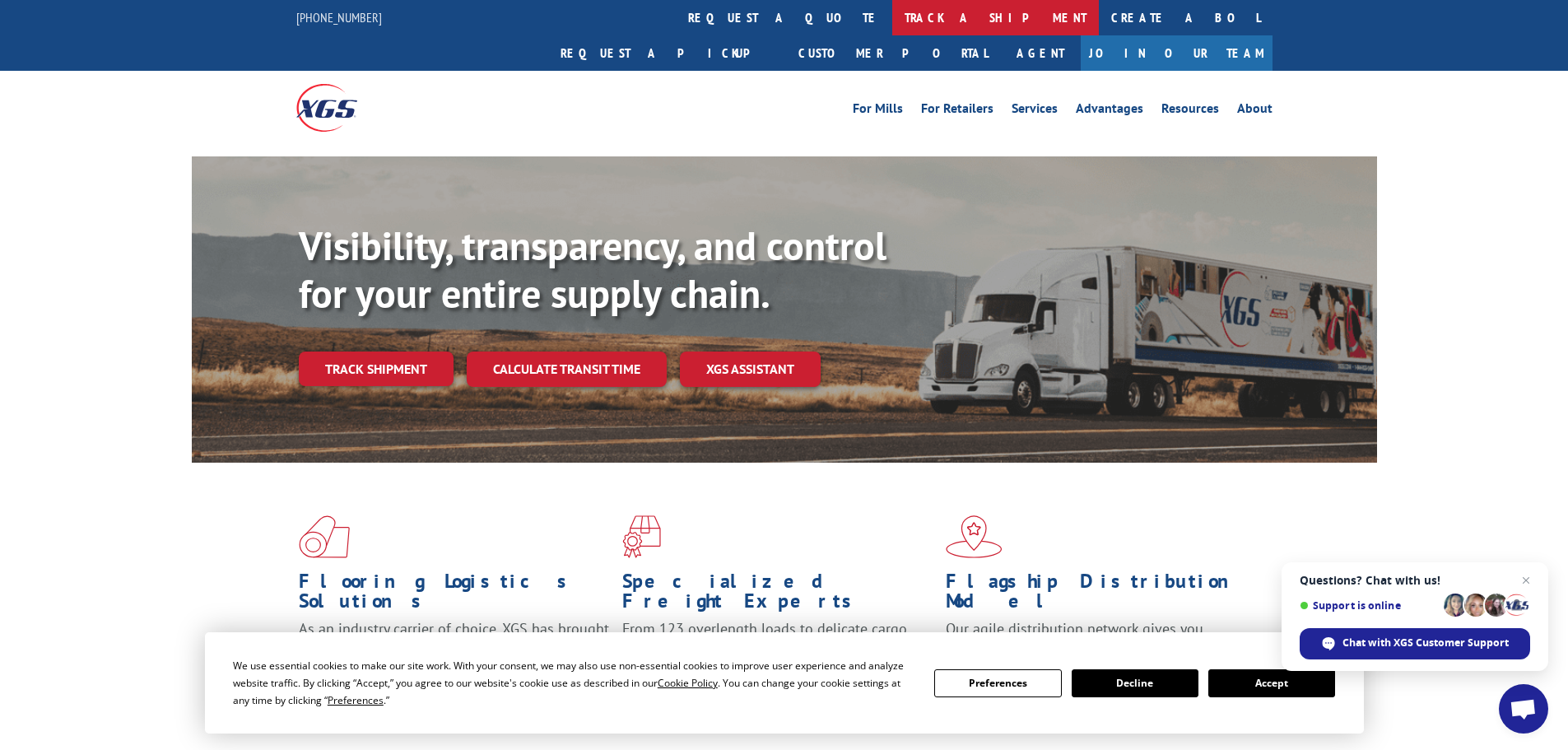
drag, startPoint x: 701, startPoint y: 17, endPoint x: 773, endPoint y: 28, distance: 72.8
click at [892, 17] on link "track a shipment" at bounding box center [995, 18] width 207 height 35
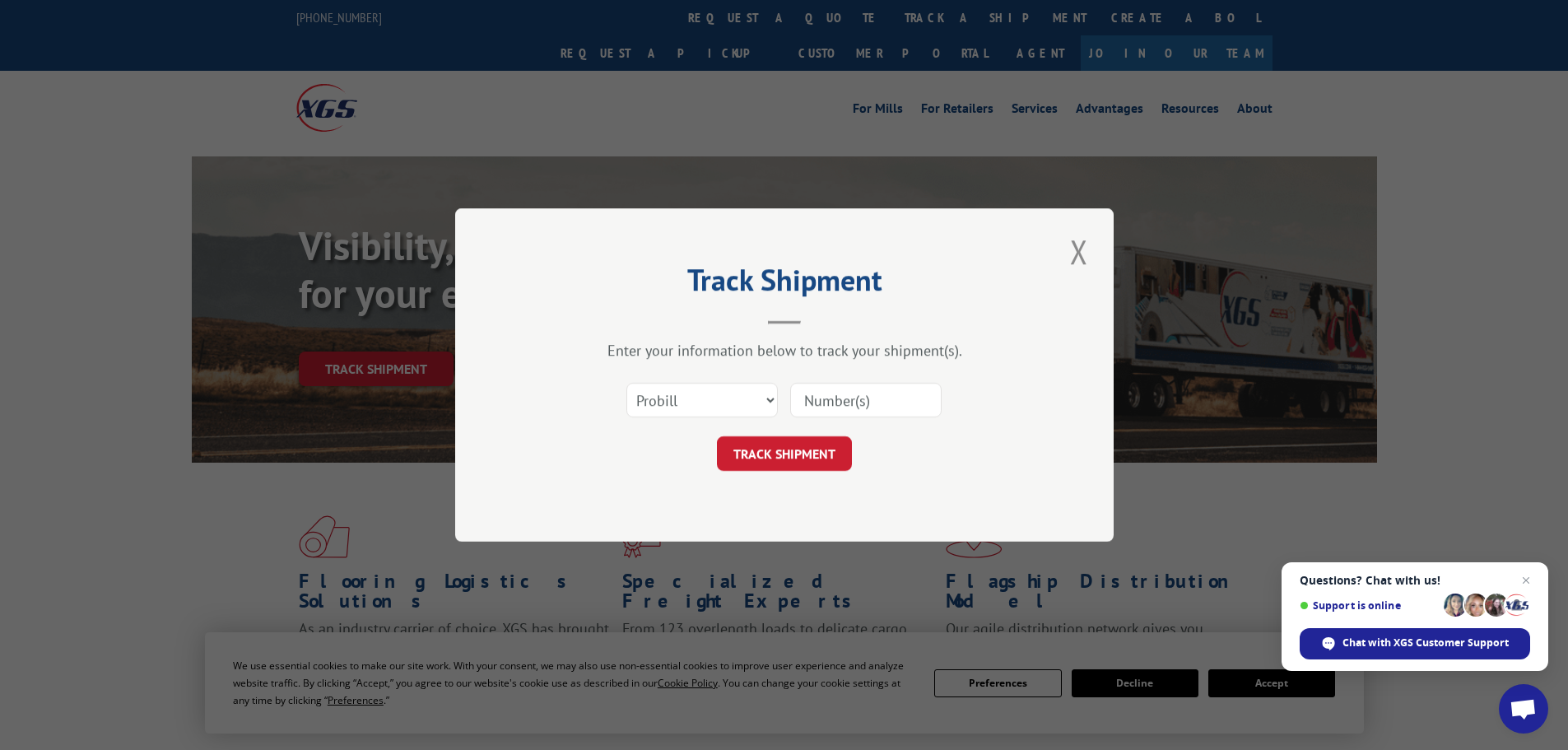
click at [852, 396] on input at bounding box center [866, 399] width 152 height 34
paste input "15472850"
type input "15472850"
click at [768, 449] on button "TRACK SHIPMENT" at bounding box center [785, 453] width 135 height 34
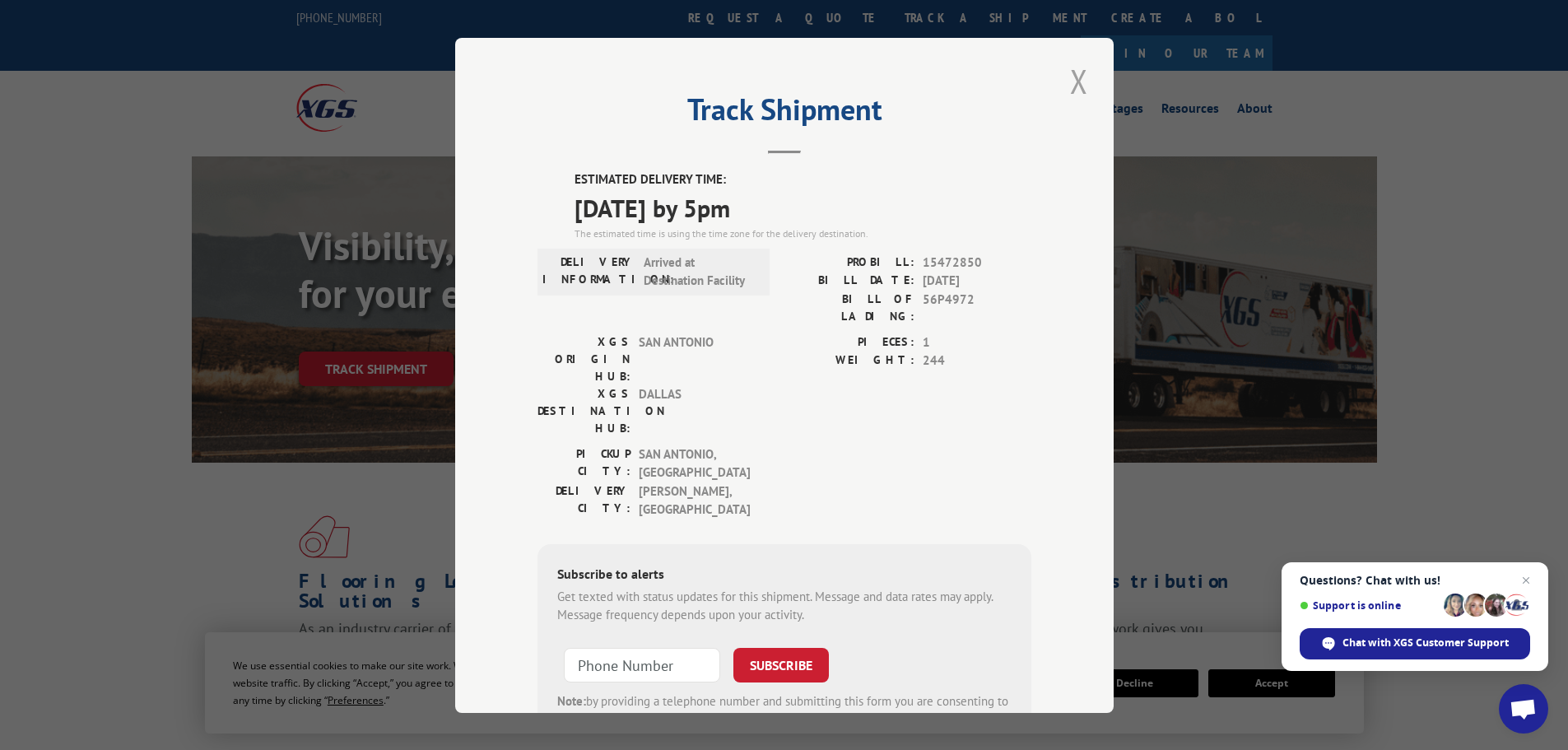
click at [1066, 88] on button "Close modal" at bounding box center [1080, 82] width 28 height 46
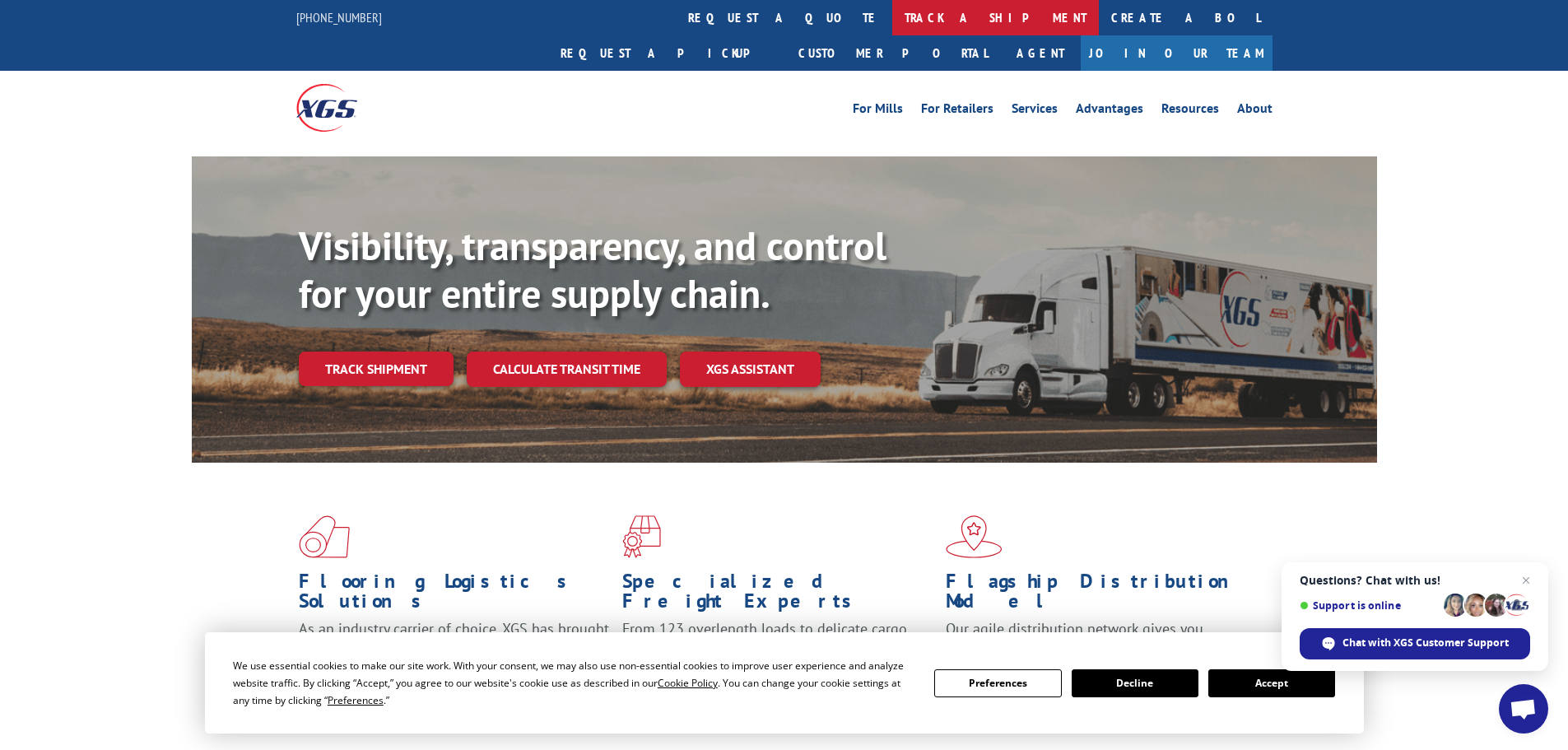
click at [892, 10] on link "track a shipment" at bounding box center [995, 18] width 207 height 35
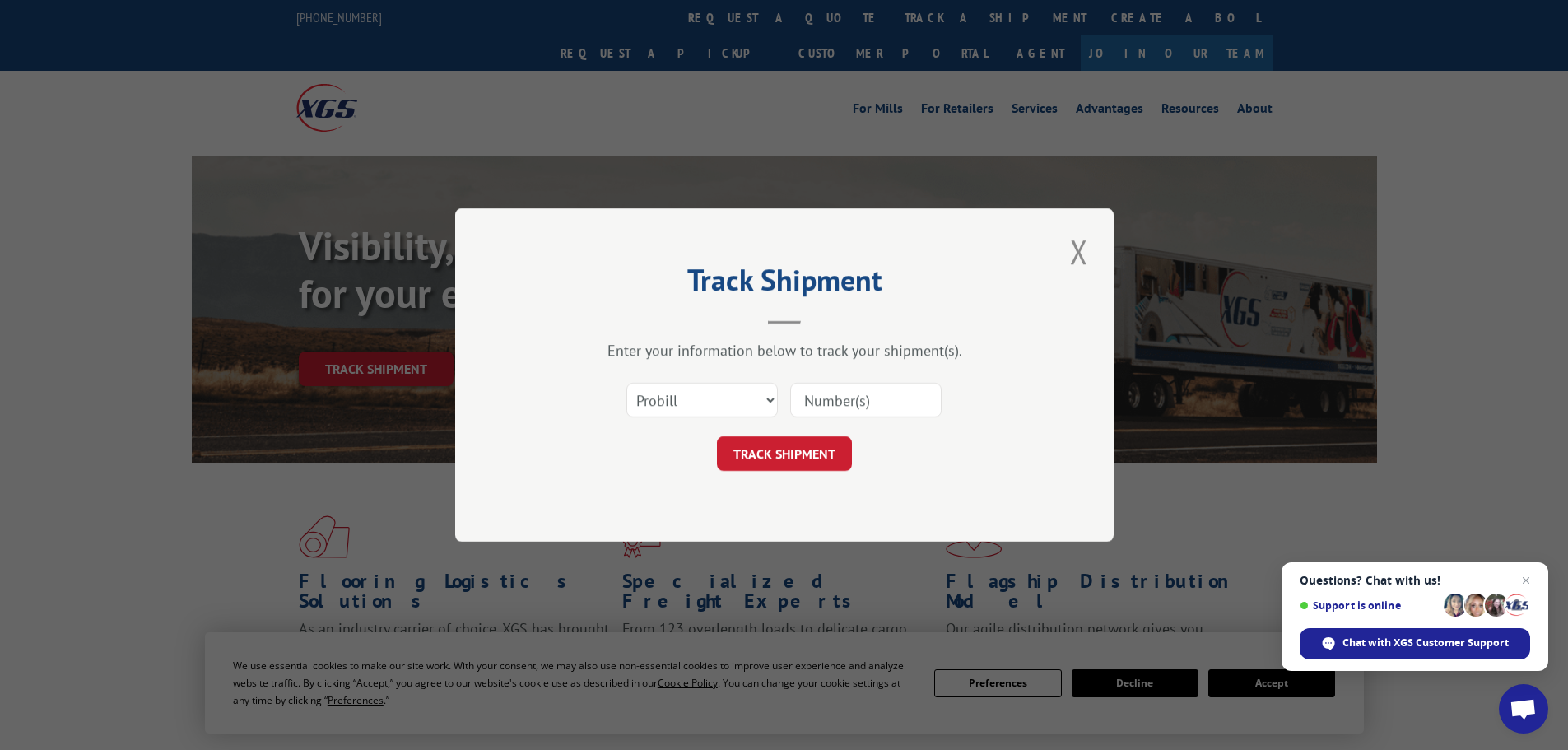
click at [850, 404] on input at bounding box center [866, 399] width 152 height 34
paste input "15472430"
type input "15472430"
click at [781, 455] on button "TRACK SHIPMENT" at bounding box center [785, 453] width 135 height 34
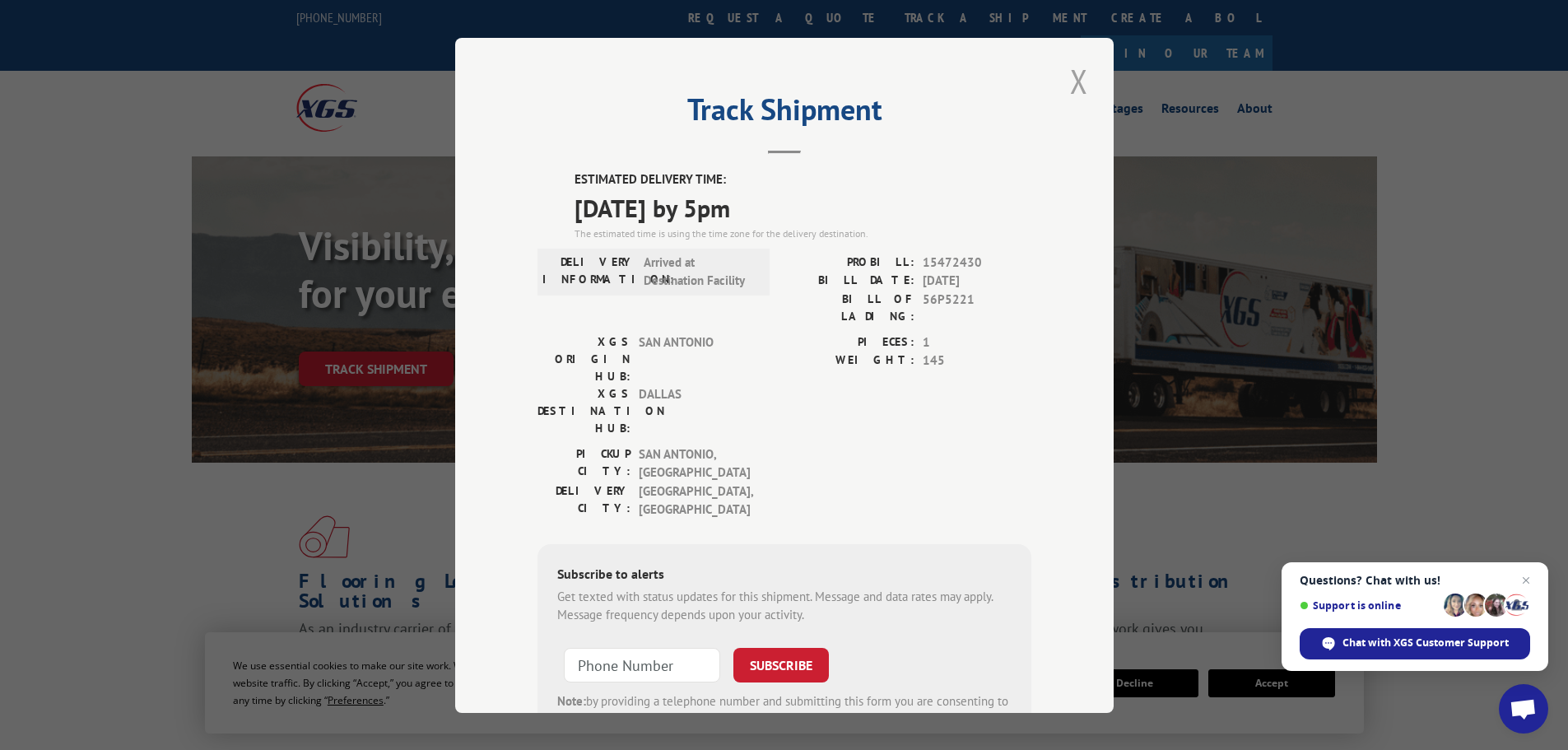
click at [1080, 83] on button "Close modal" at bounding box center [1080, 82] width 28 height 46
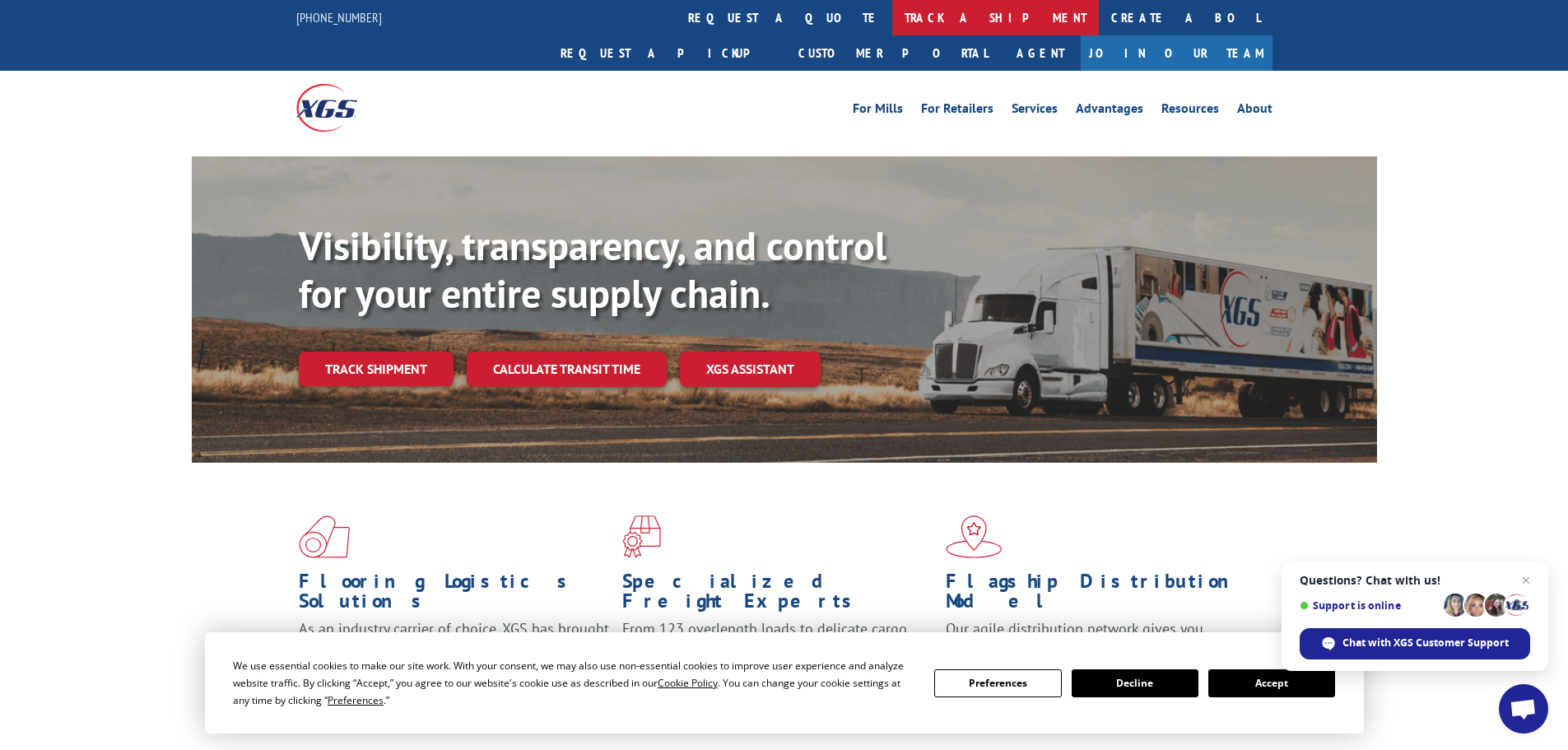
click at [892, 20] on link "track a shipment" at bounding box center [995, 18] width 207 height 35
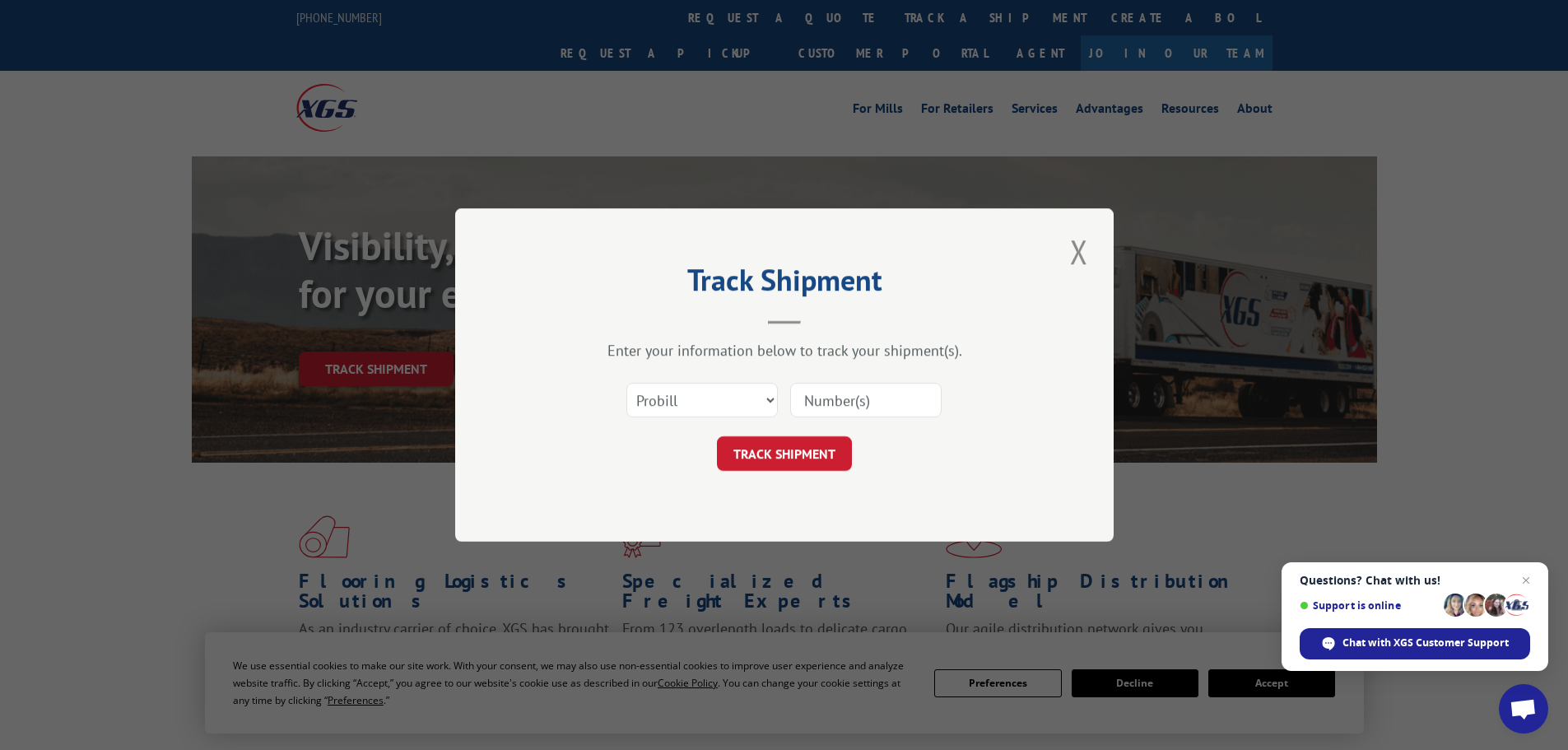
click at [886, 382] on div at bounding box center [866, 400] width 152 height 38
click at [875, 394] on input at bounding box center [866, 399] width 152 height 34
paste input "15472853"
type input "15472853"
click at [783, 442] on button "TRACK SHIPMENT" at bounding box center [785, 453] width 135 height 34
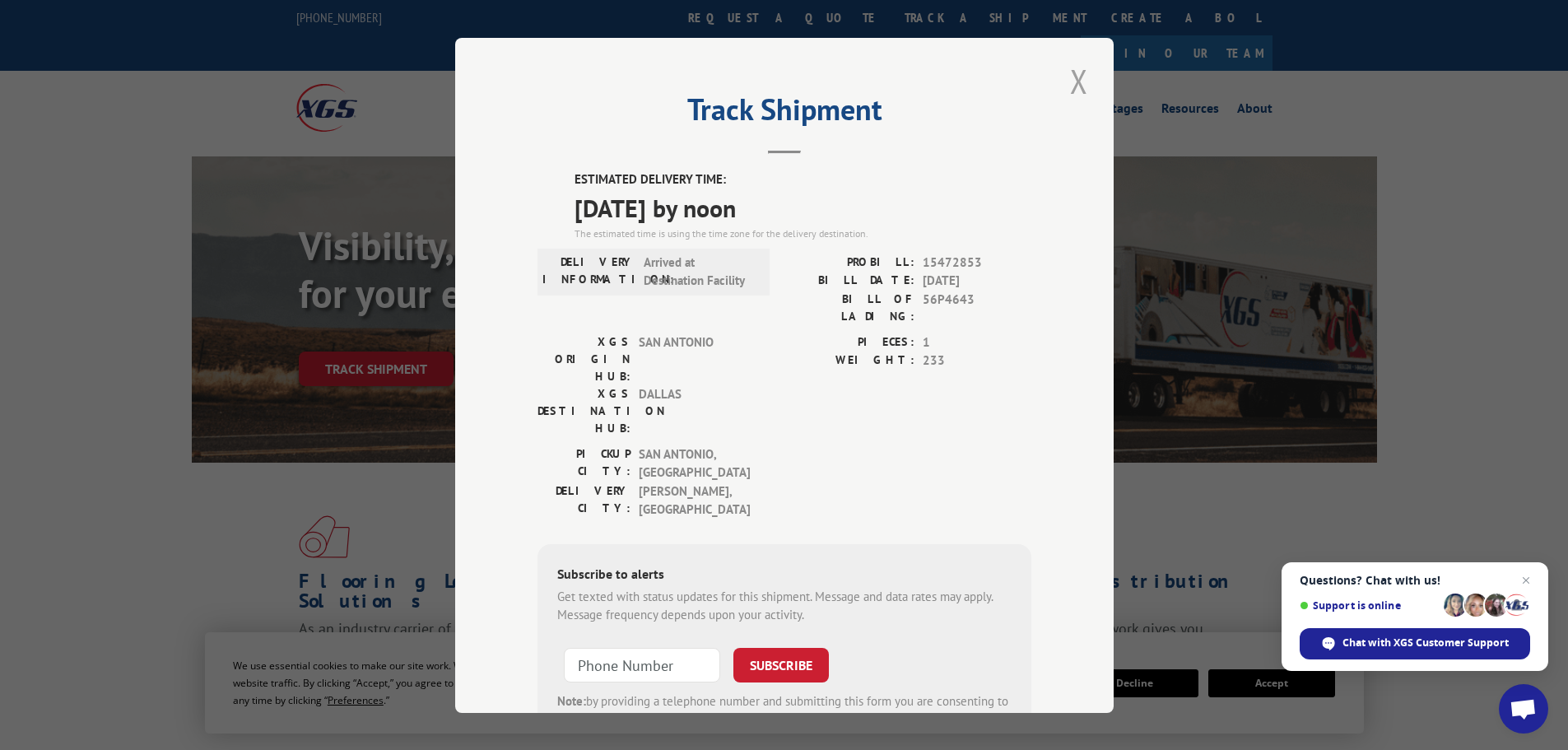
click at [1074, 86] on button "Close modal" at bounding box center [1080, 82] width 28 height 46
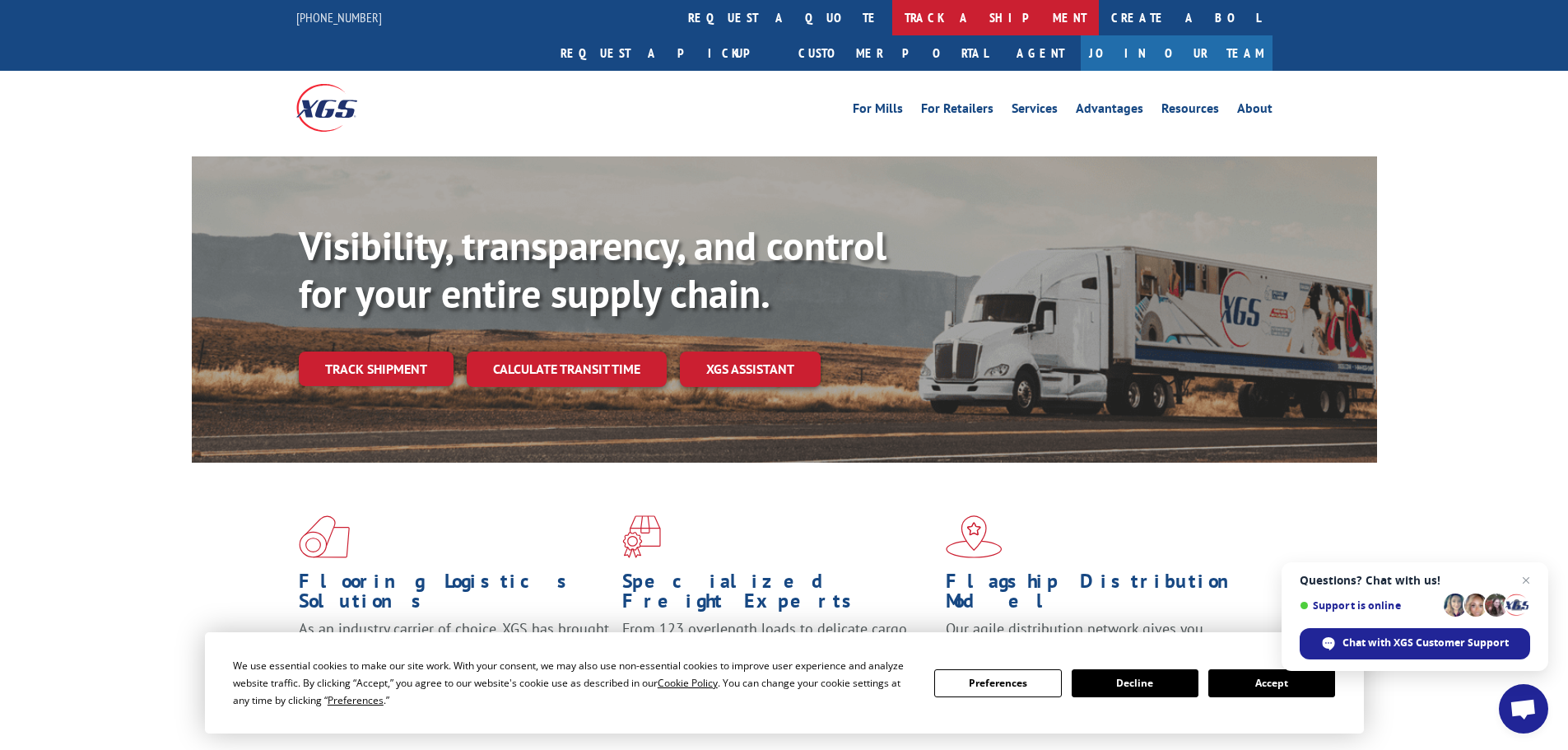
click at [892, 20] on link "track a shipment" at bounding box center [995, 18] width 207 height 35
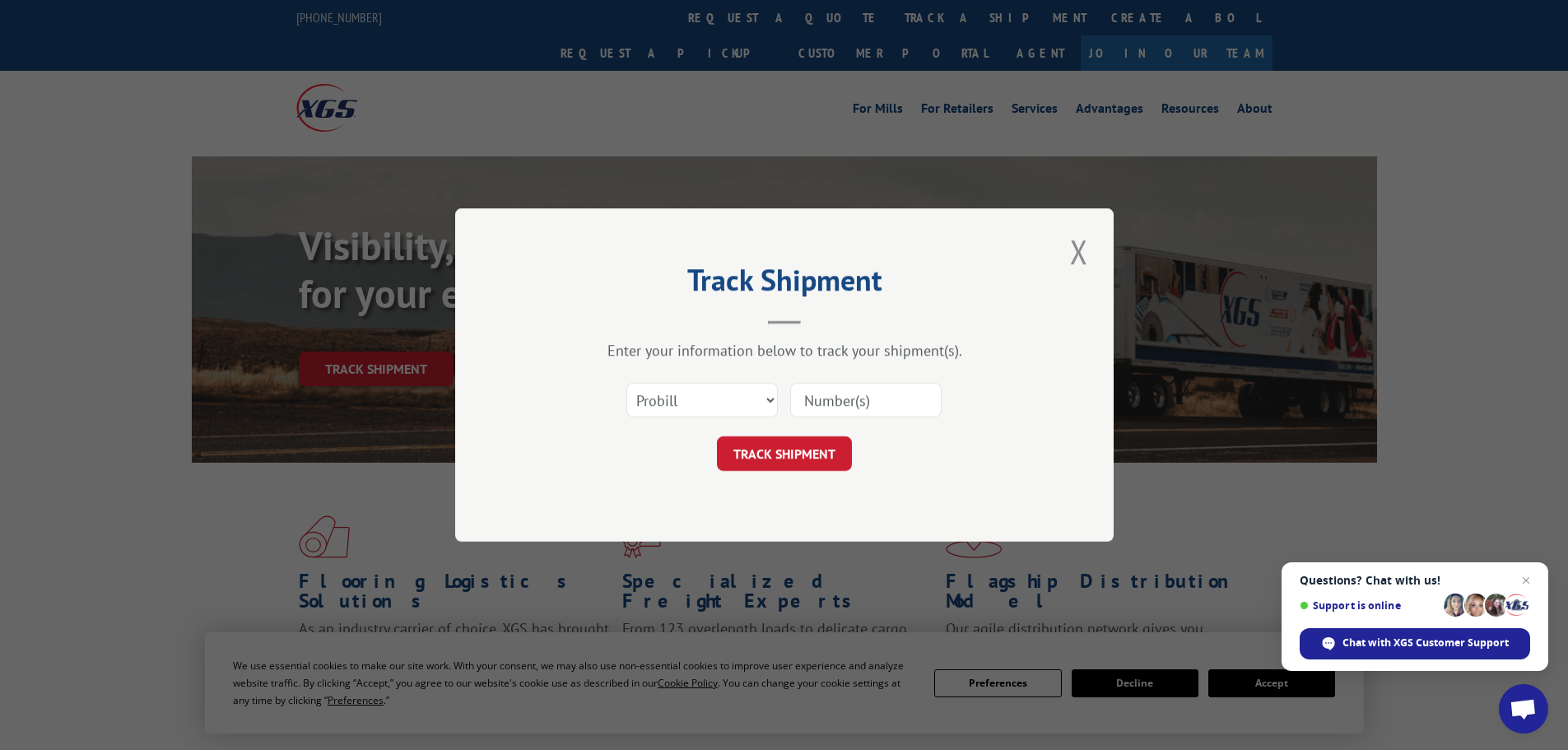
click at [837, 404] on input at bounding box center [866, 399] width 152 height 34
paste input "15472865"
type input "15472865"
click at [781, 449] on button "TRACK SHIPMENT" at bounding box center [785, 453] width 135 height 34
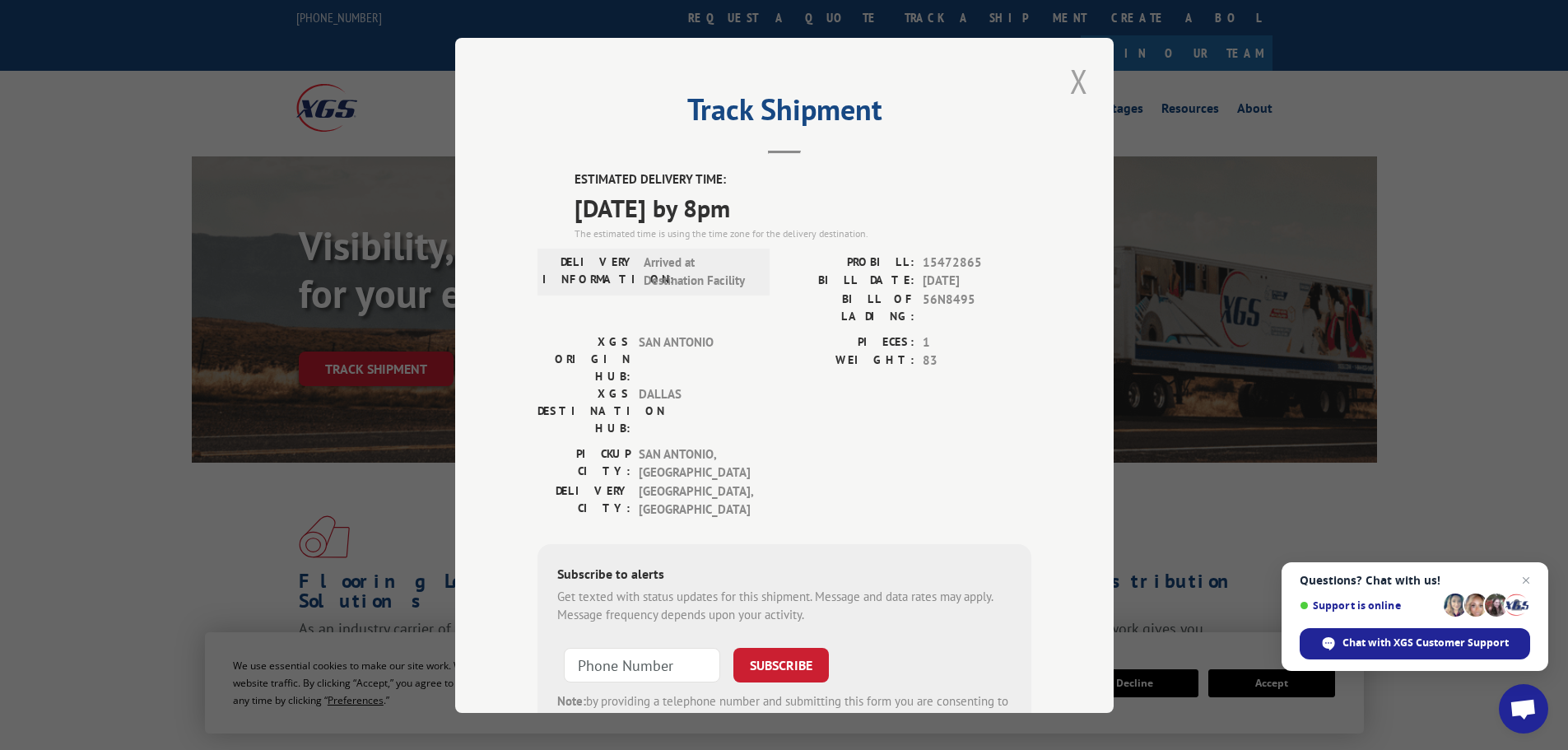
click at [1068, 91] on button "Close modal" at bounding box center [1080, 82] width 28 height 46
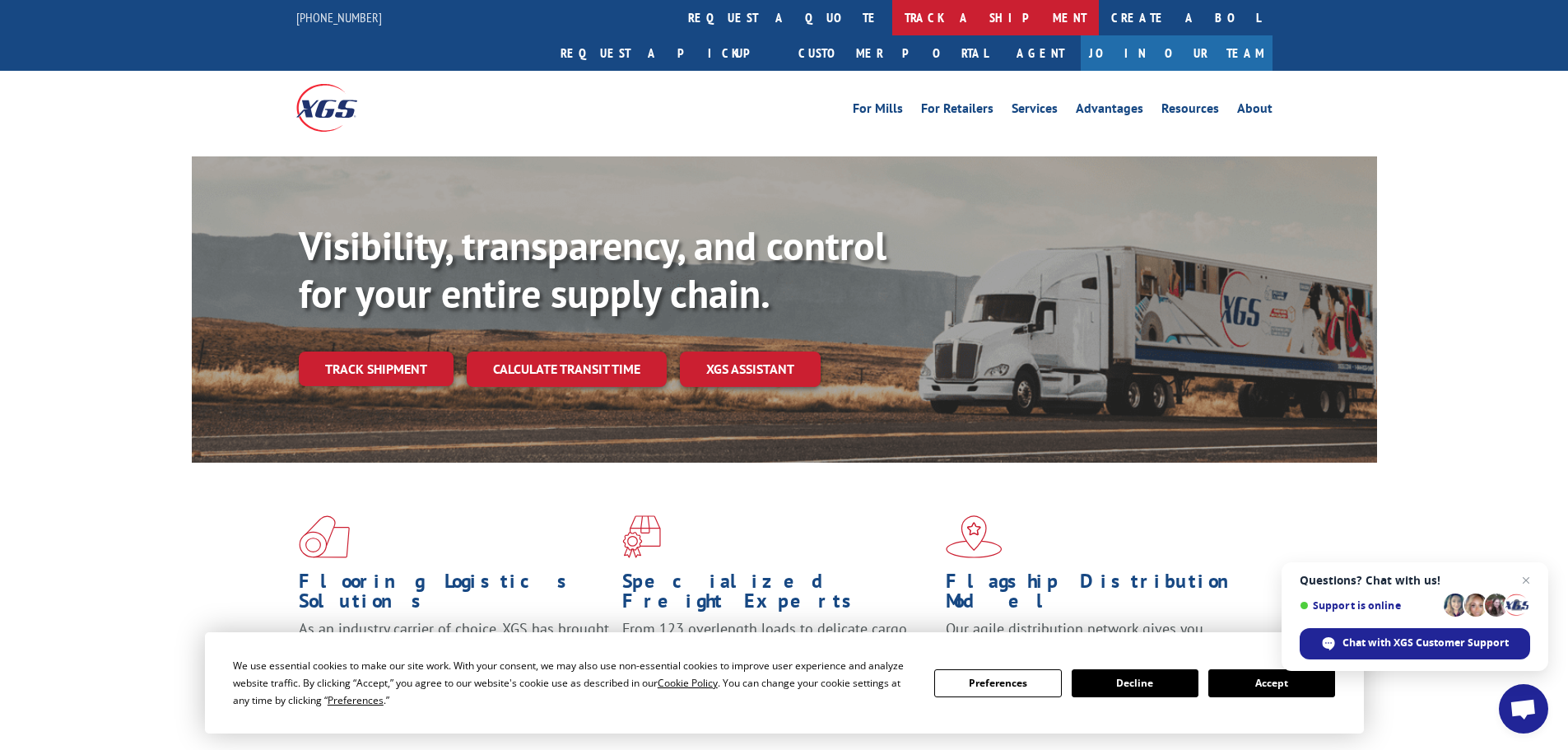
click at [892, 20] on link "track a shipment" at bounding box center [995, 18] width 207 height 35
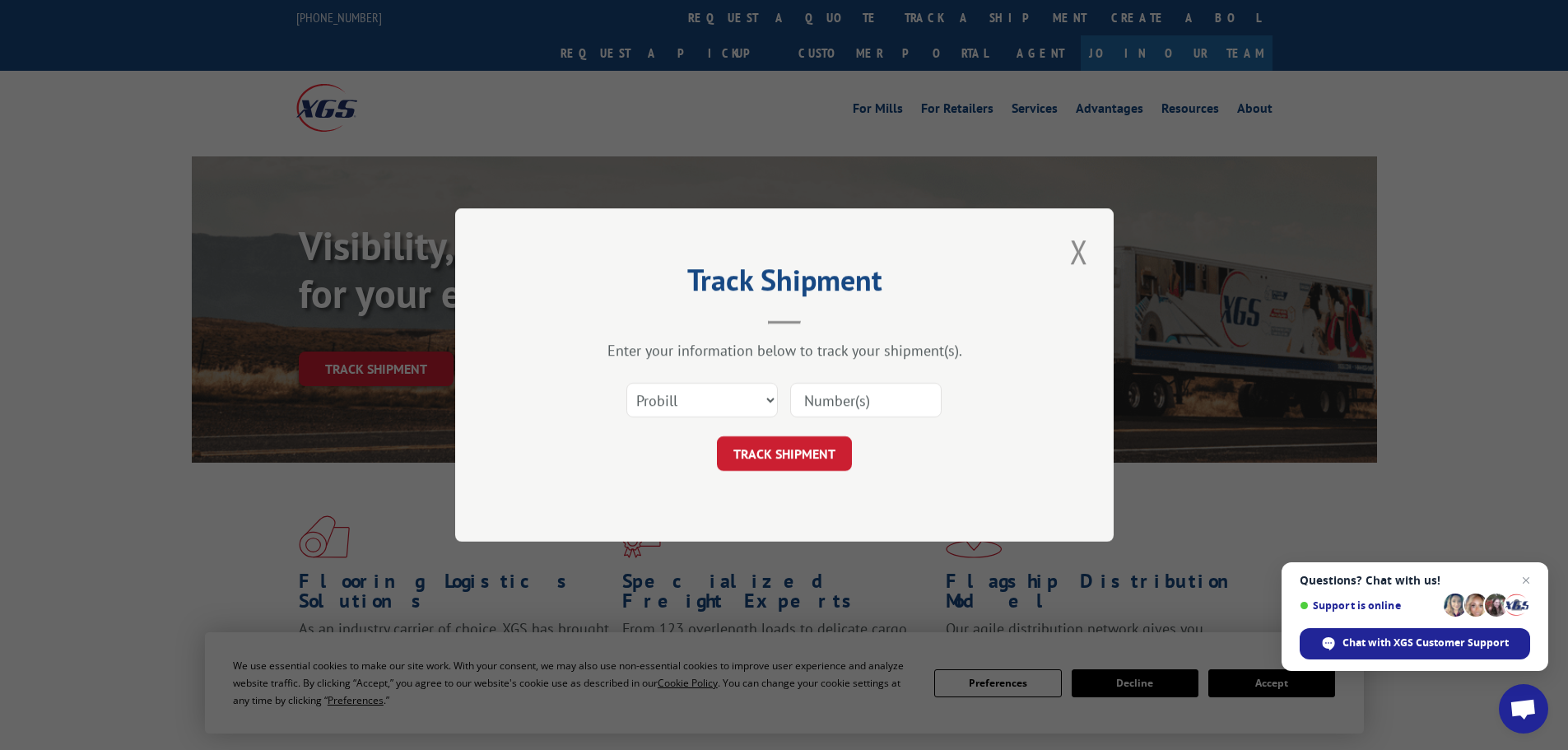
click at [825, 390] on input at bounding box center [866, 399] width 152 height 34
paste input "15472870"
type input "15472870"
click at [784, 448] on button "TRACK SHIPMENT" at bounding box center [785, 453] width 135 height 34
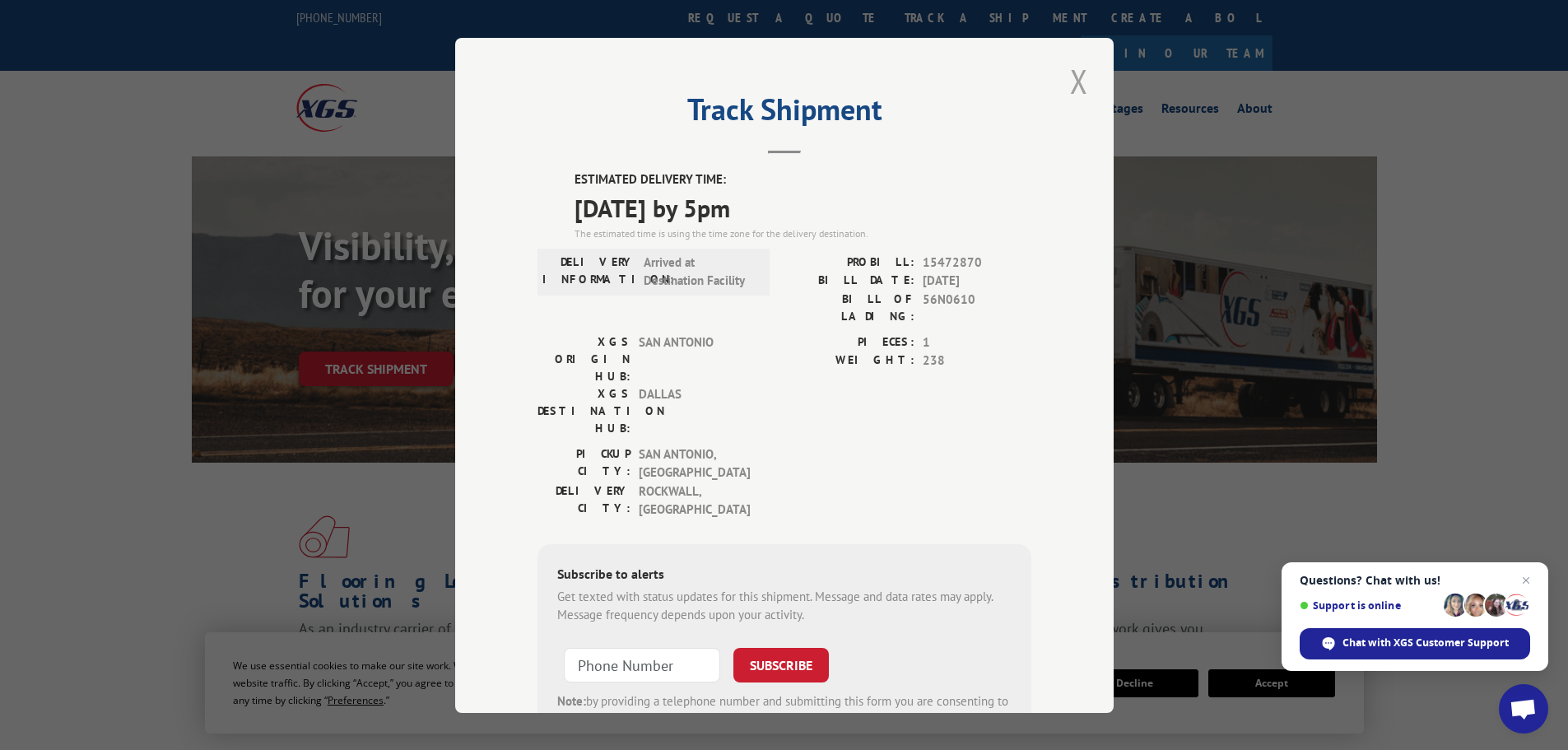
click at [1080, 74] on button "Close modal" at bounding box center [1080, 82] width 28 height 46
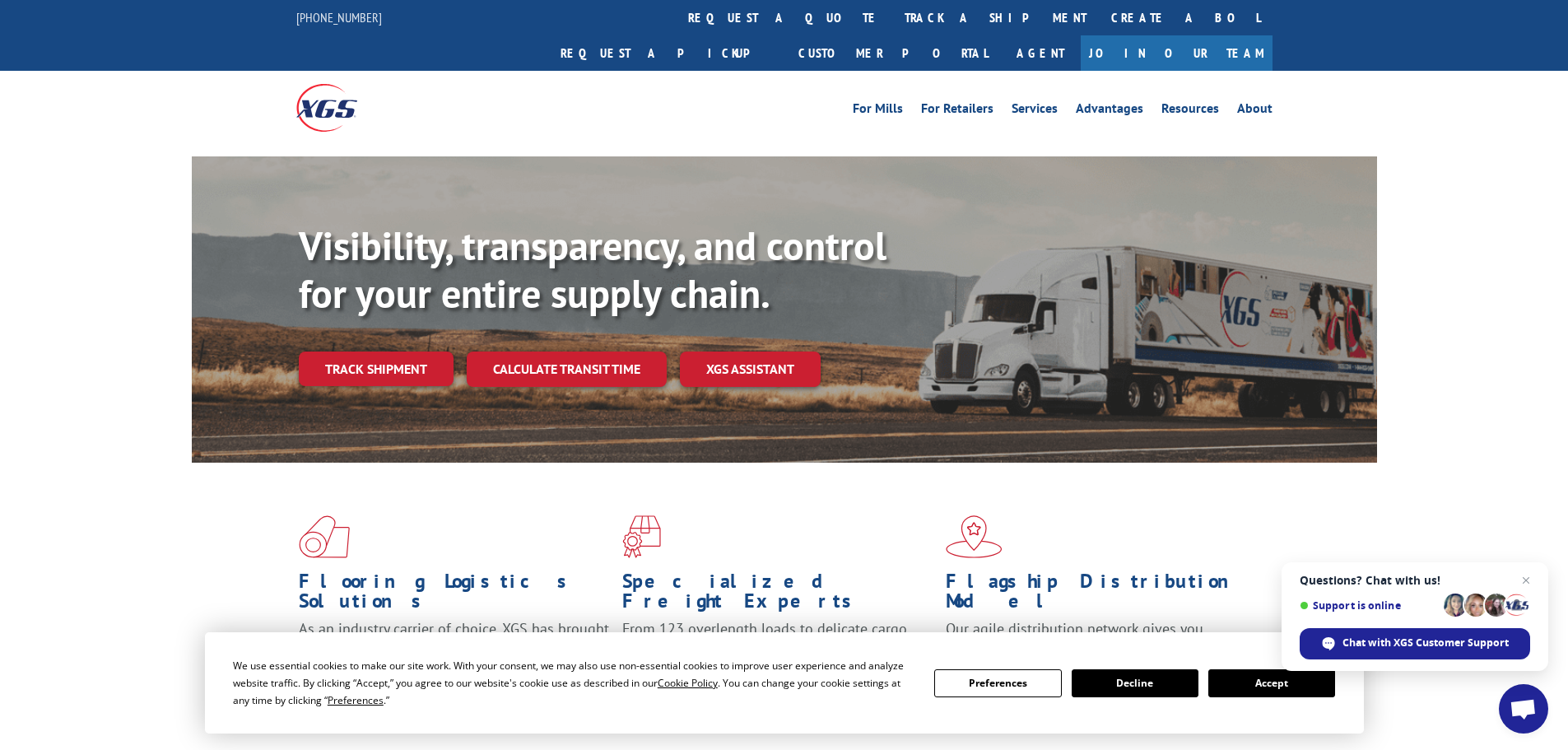
click at [892, 11] on link "track a shipment" at bounding box center [995, 18] width 207 height 35
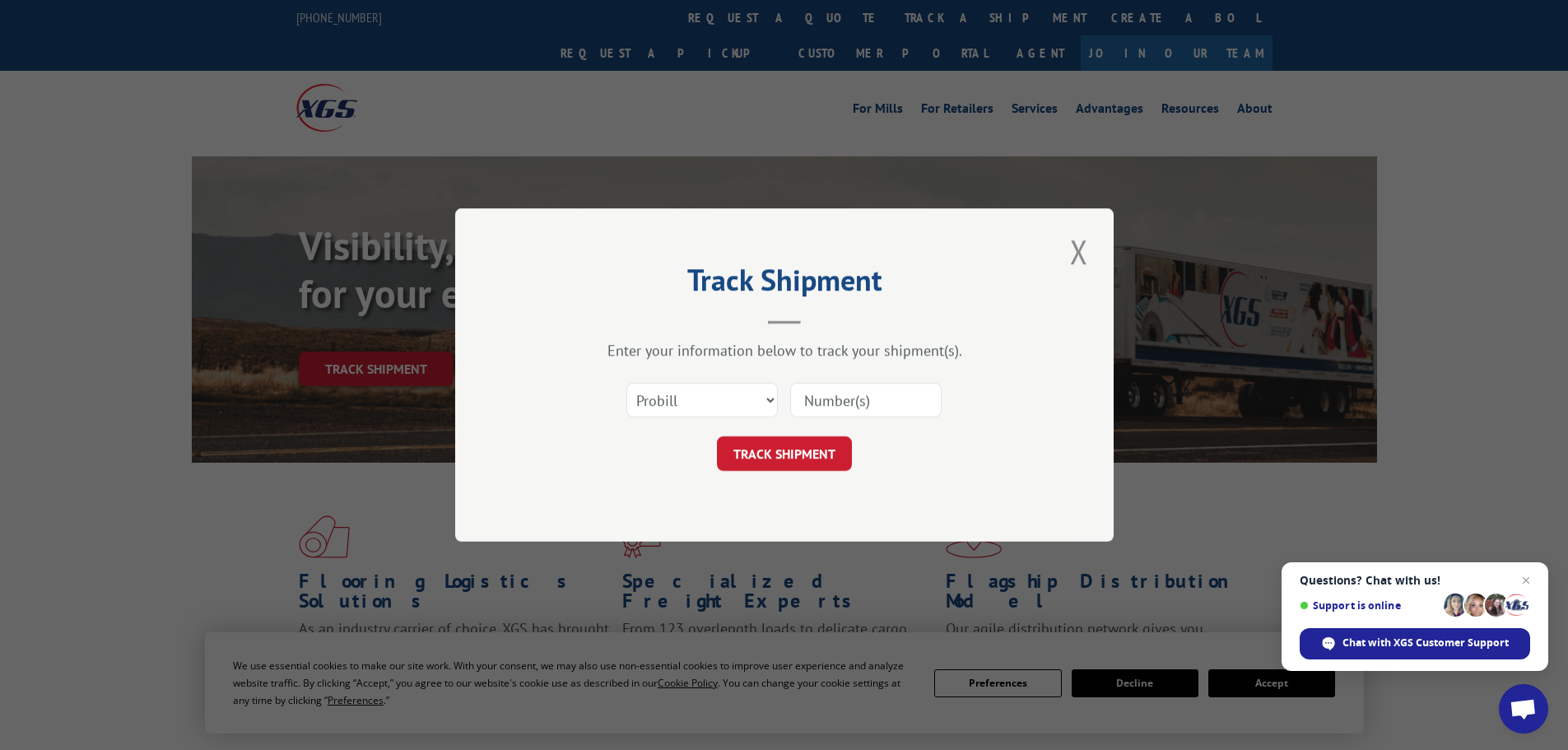
click at [858, 393] on input at bounding box center [866, 399] width 152 height 34
paste input "15340387"
type input "15340387"
click at [784, 456] on button "TRACK SHIPMENT" at bounding box center [785, 453] width 135 height 34
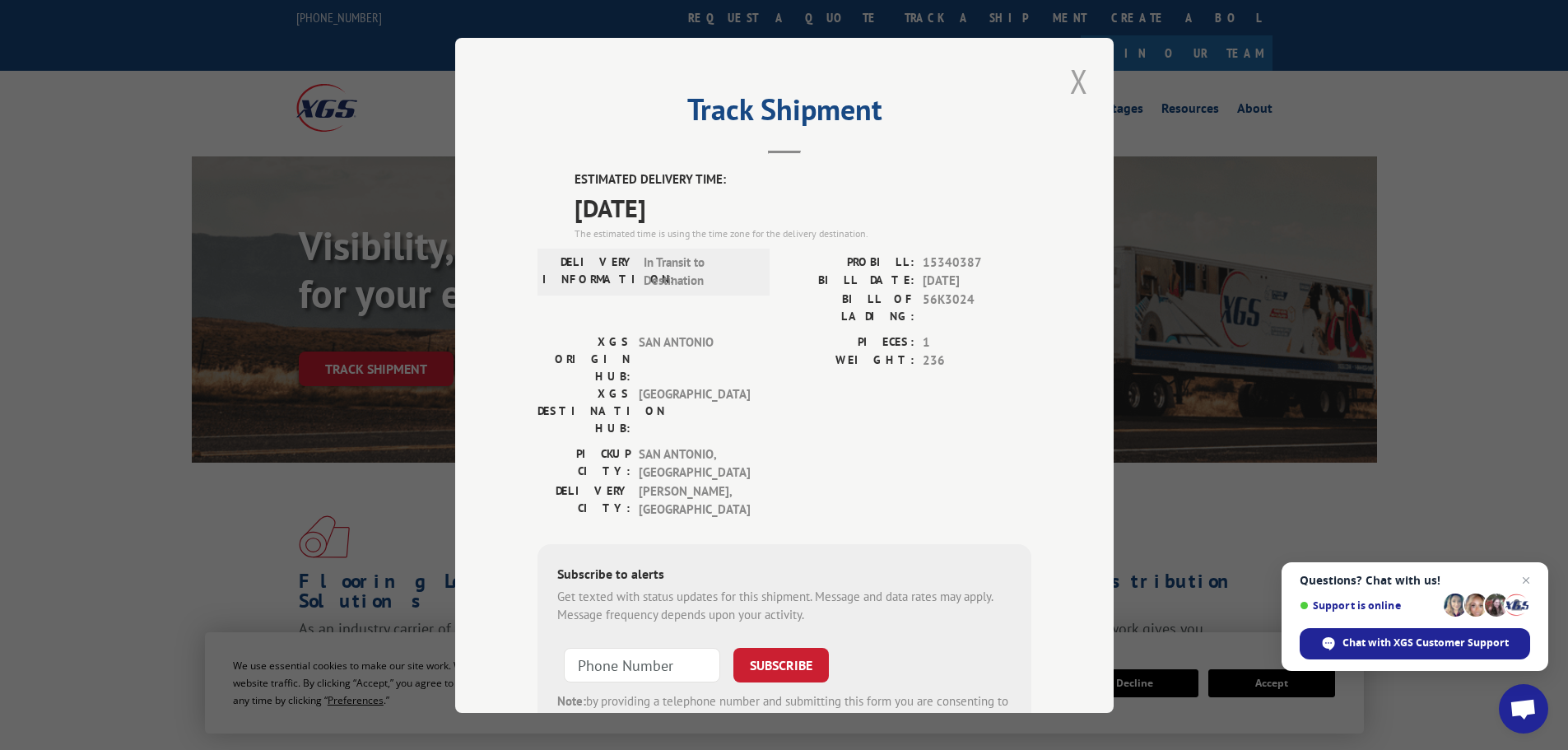
click at [1066, 74] on button "Close modal" at bounding box center [1080, 82] width 28 height 46
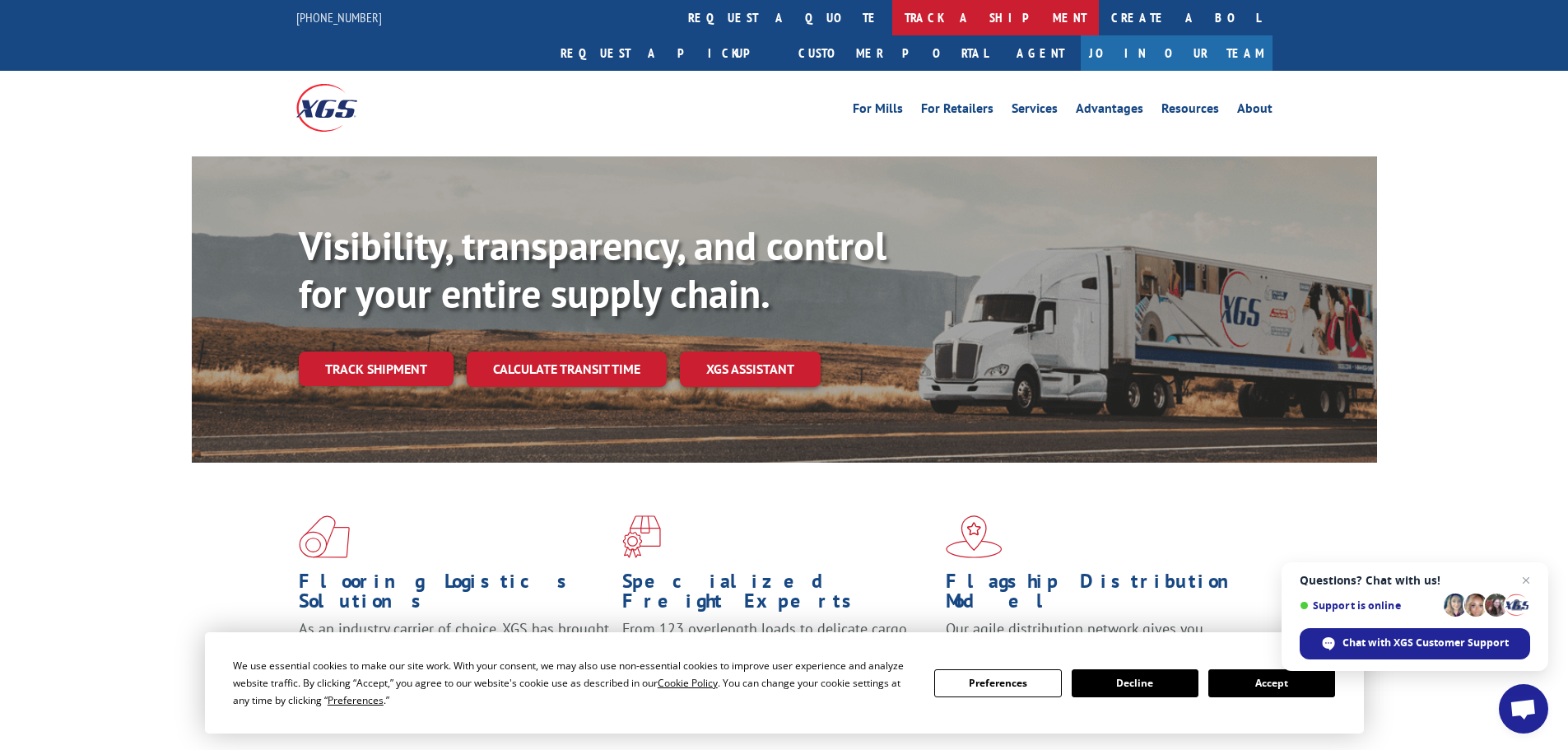
click at [892, 13] on link "track a shipment" at bounding box center [995, 18] width 207 height 35
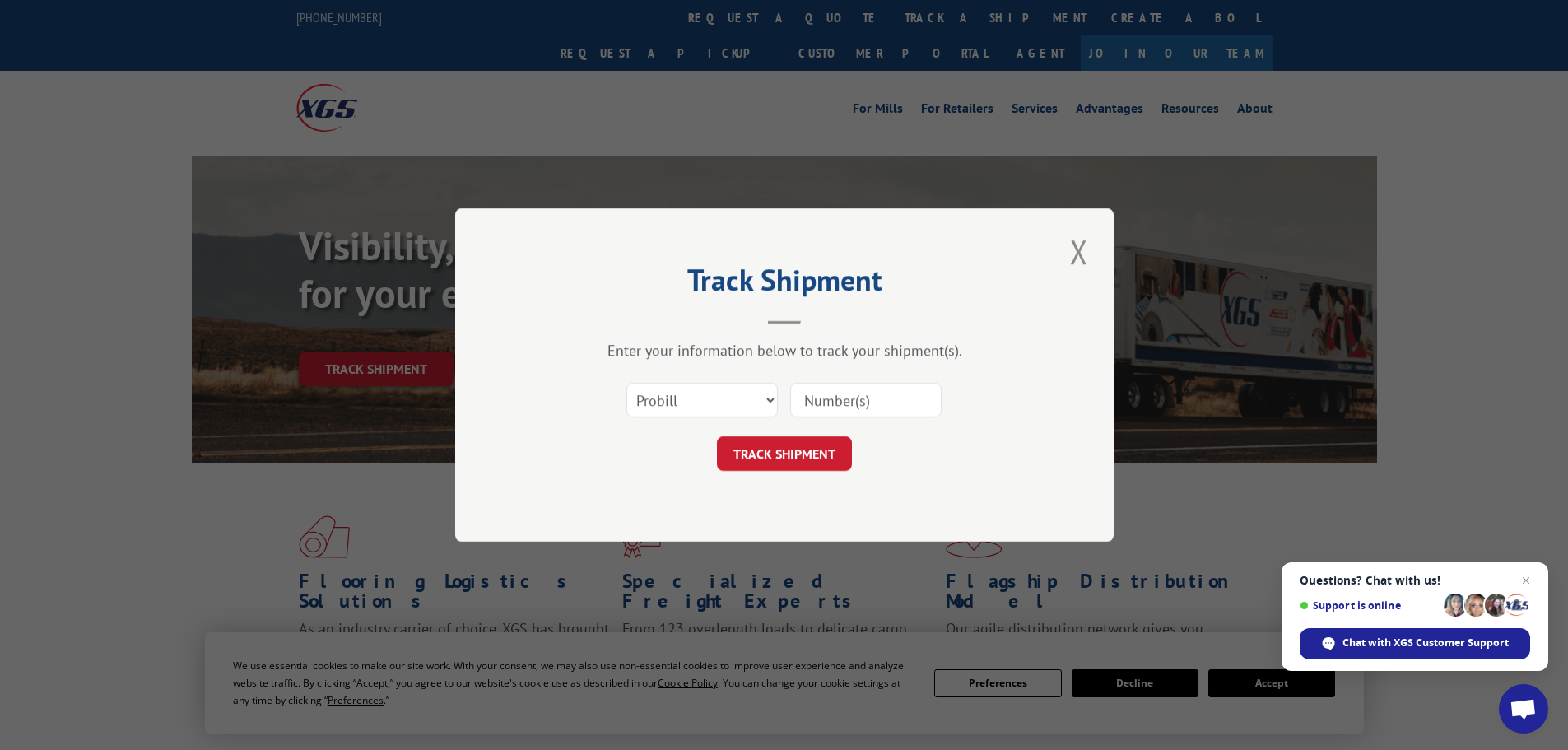
click at [822, 396] on input at bounding box center [866, 399] width 152 height 34
paste input "15472859"
type input "15472859"
click at [778, 465] on button "TRACK SHIPMENT" at bounding box center [785, 453] width 135 height 34
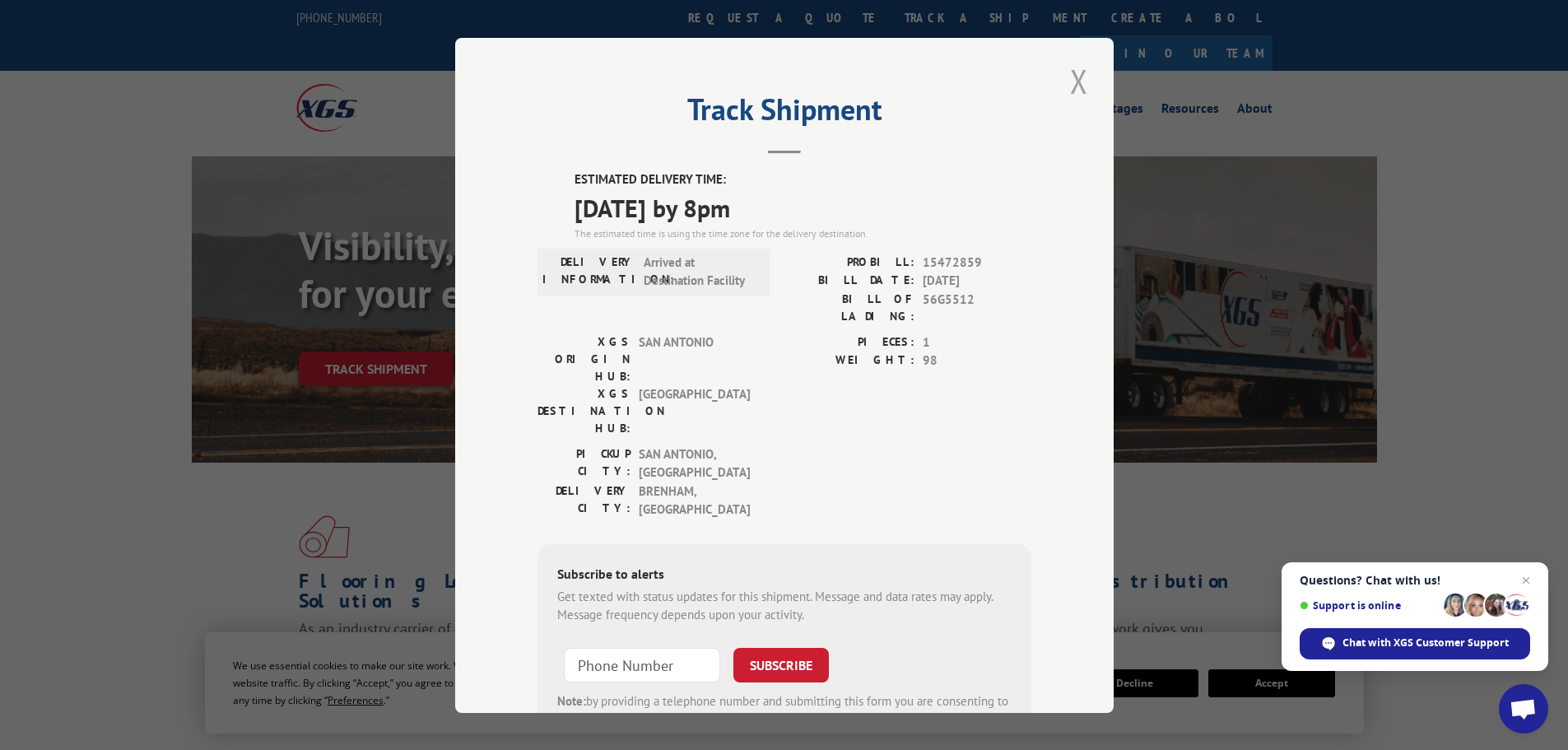
click at [1077, 88] on button "Close modal" at bounding box center [1080, 82] width 28 height 46
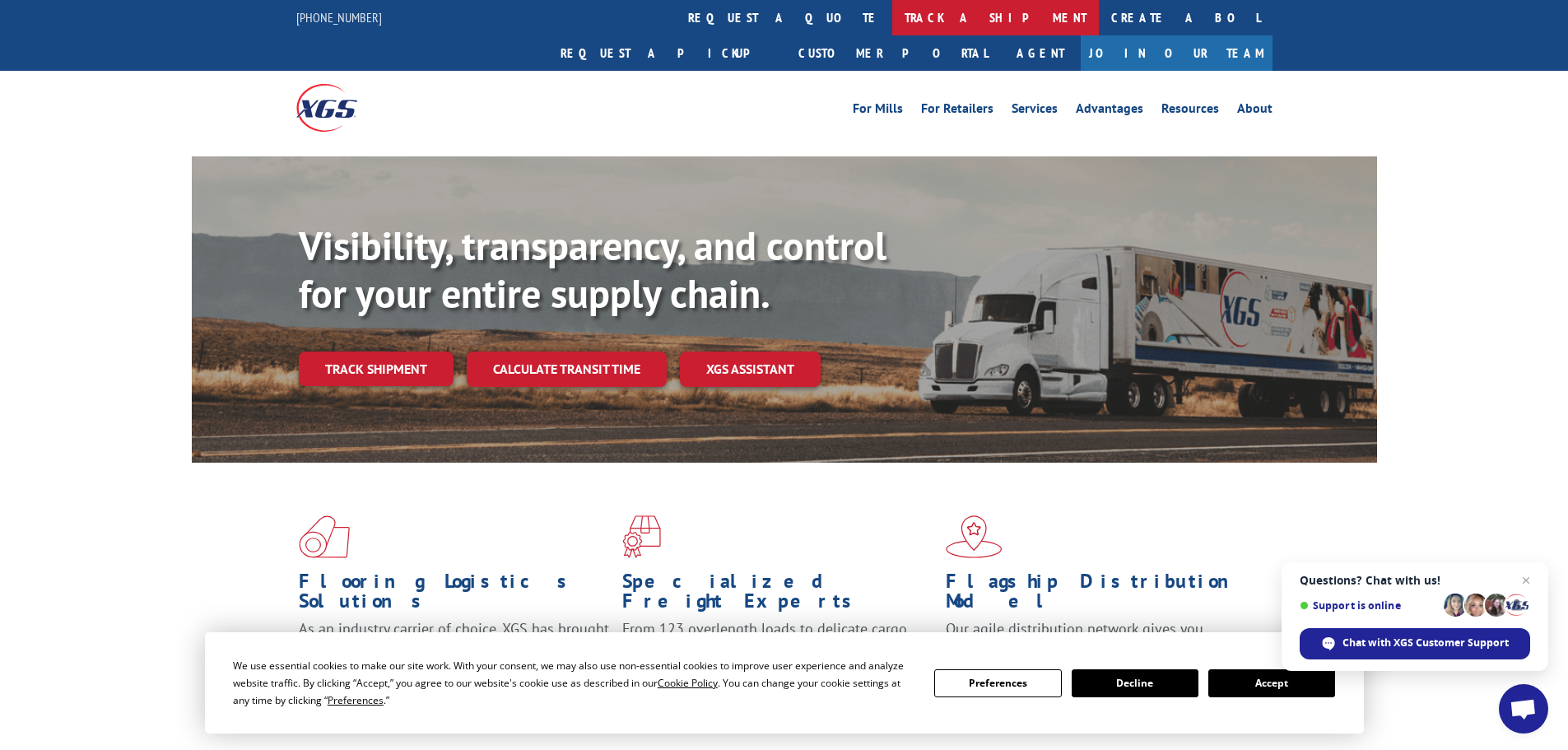
click at [892, 15] on link "track a shipment" at bounding box center [995, 18] width 207 height 35
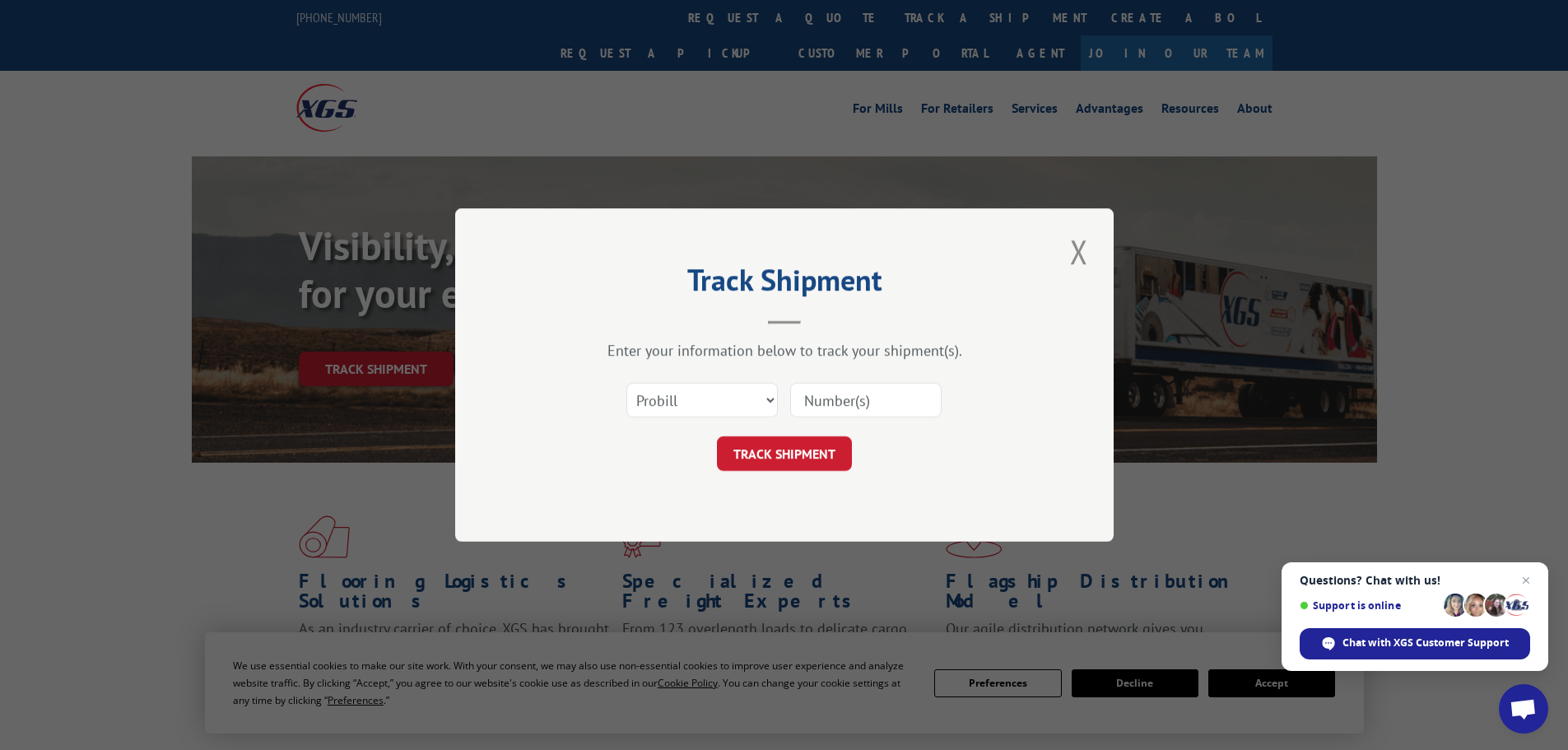
click at [844, 407] on input at bounding box center [866, 399] width 152 height 34
paste input "15340383"
type input "15340383"
click at [792, 452] on button "TRACK SHIPMENT" at bounding box center [785, 453] width 135 height 34
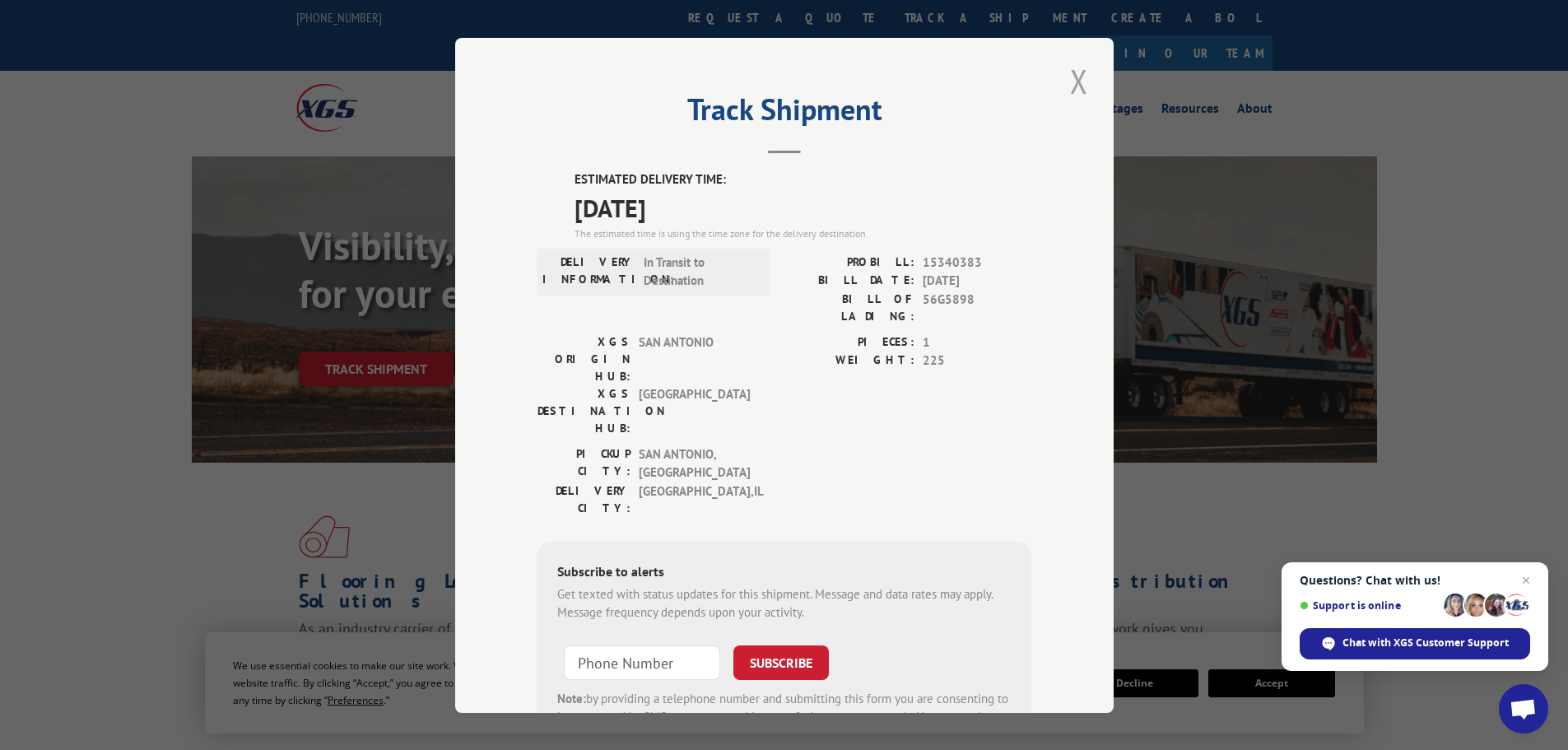
click at [1080, 76] on button "Close modal" at bounding box center [1080, 82] width 28 height 46
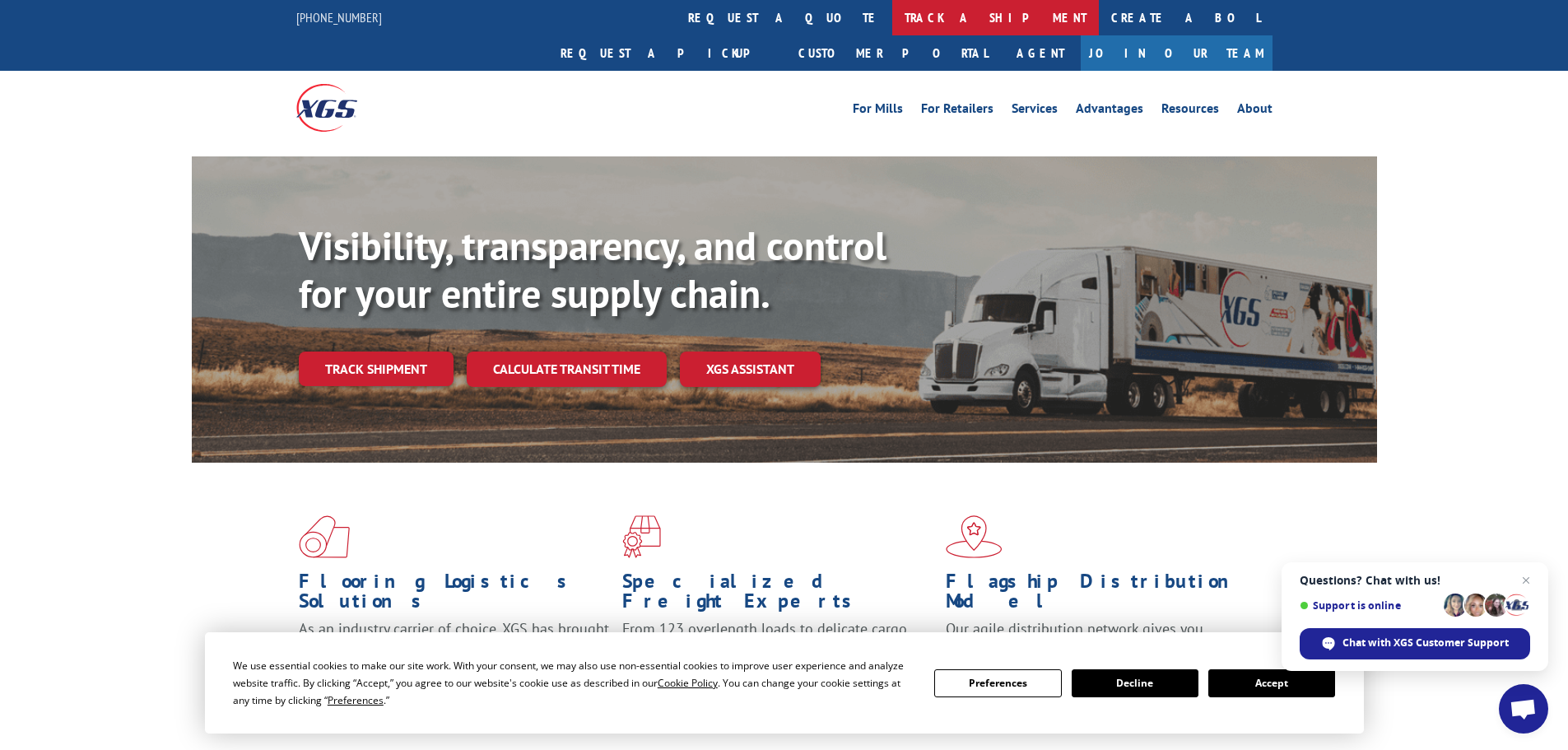
click at [892, 16] on link "track a shipment" at bounding box center [995, 18] width 207 height 35
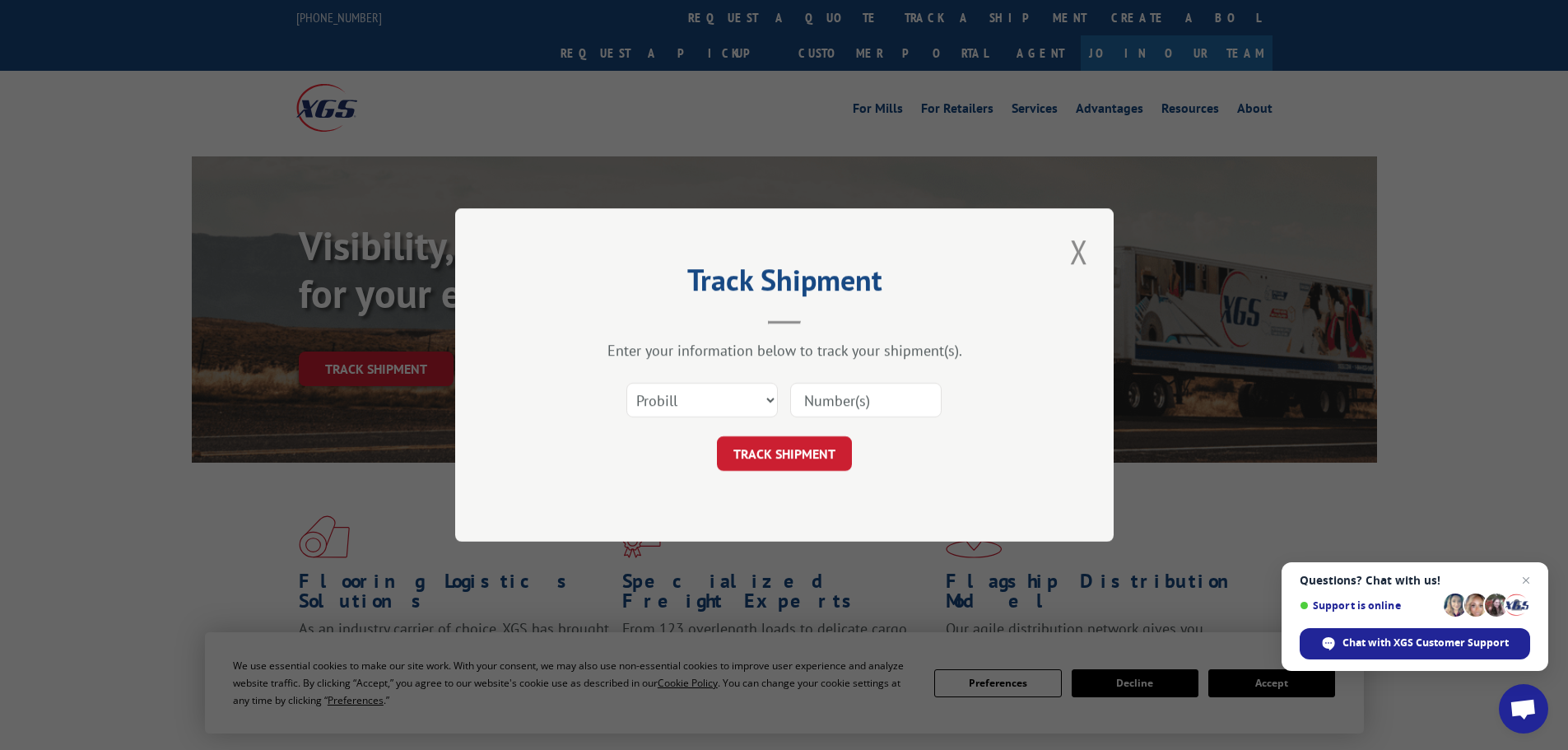
click at [846, 404] on input at bounding box center [866, 399] width 152 height 34
paste input "15472855"
type input "15472855"
click at [764, 448] on button "TRACK SHIPMENT" at bounding box center [785, 453] width 135 height 34
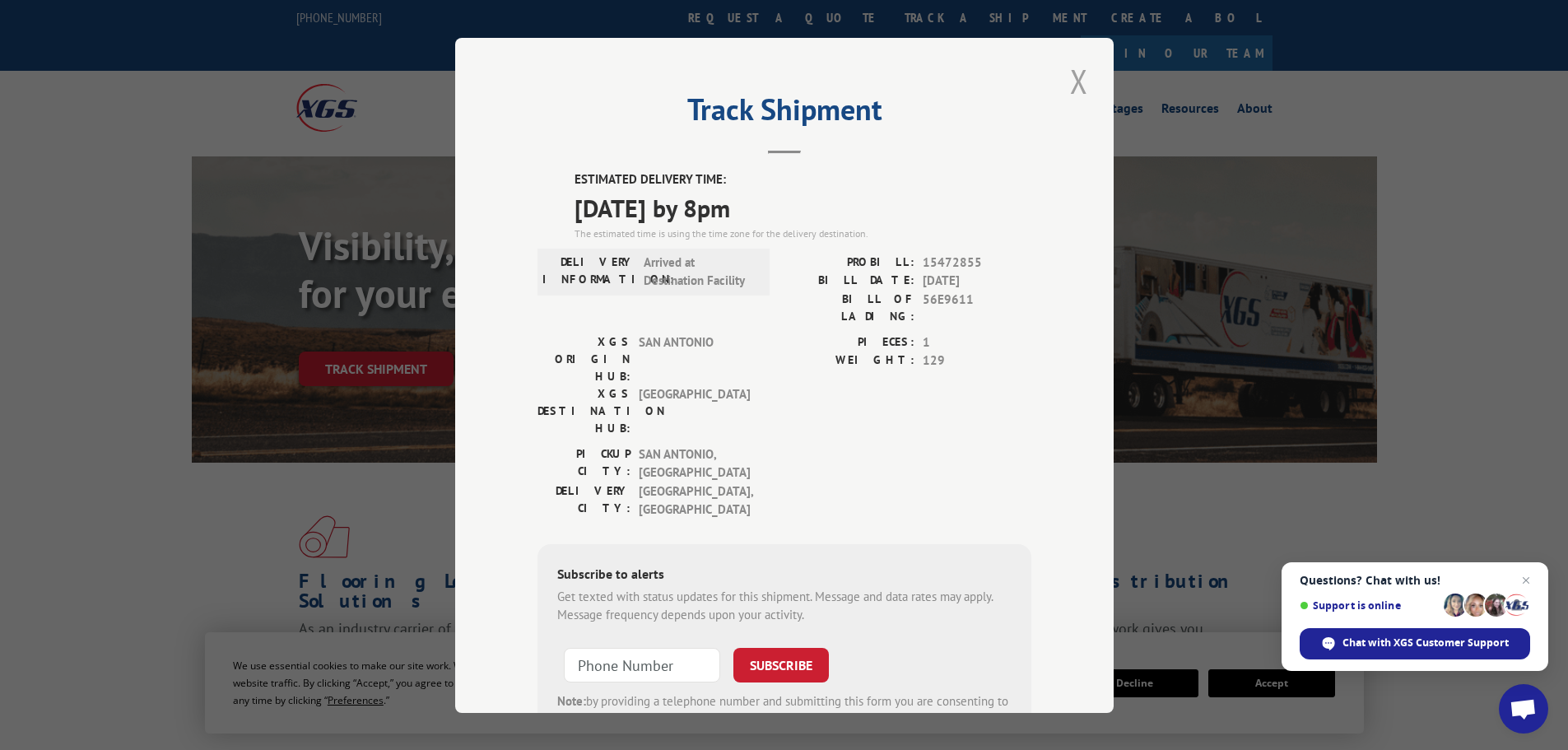
click at [1067, 88] on button "Close modal" at bounding box center [1080, 82] width 28 height 46
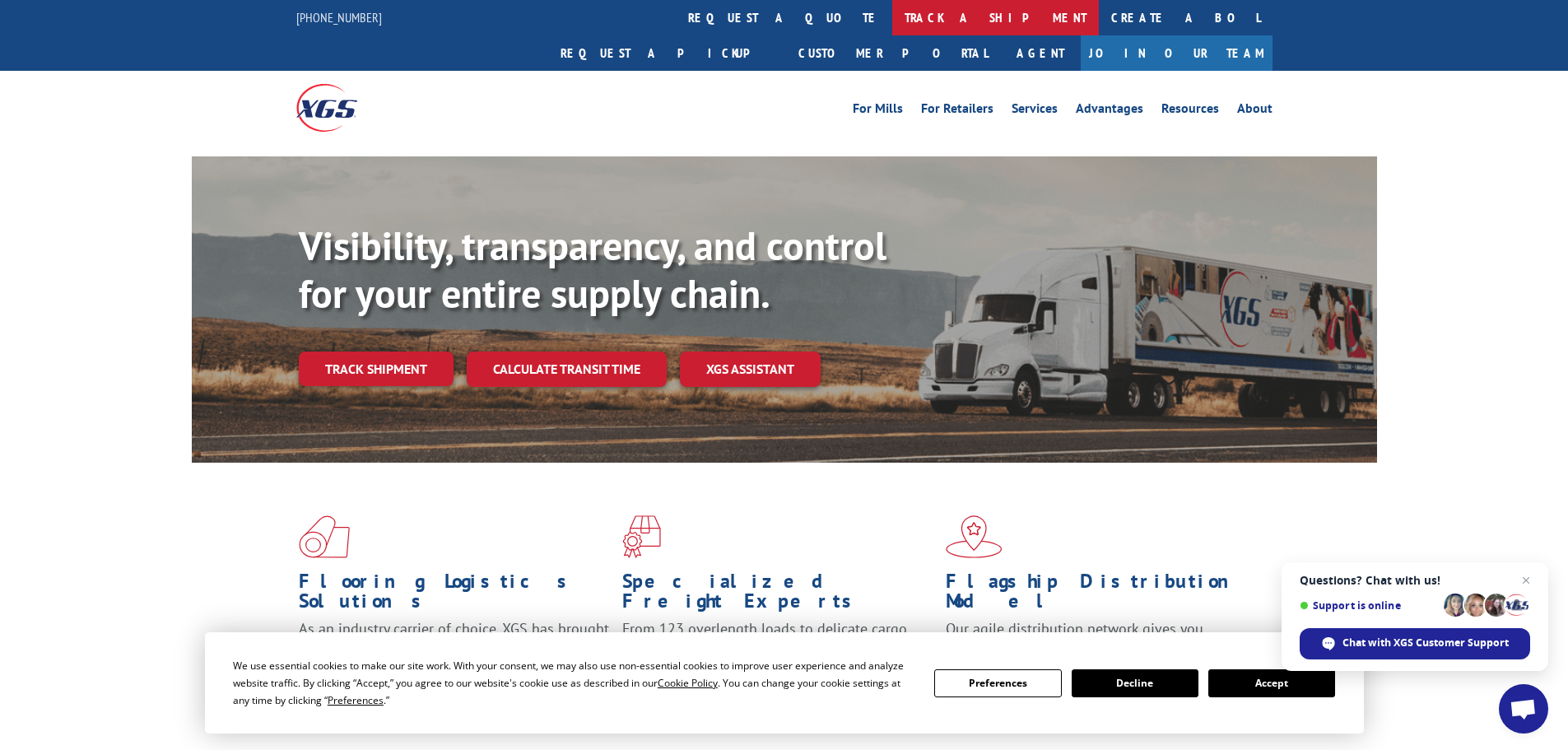
click at [892, 7] on link "track a shipment" at bounding box center [995, 18] width 207 height 35
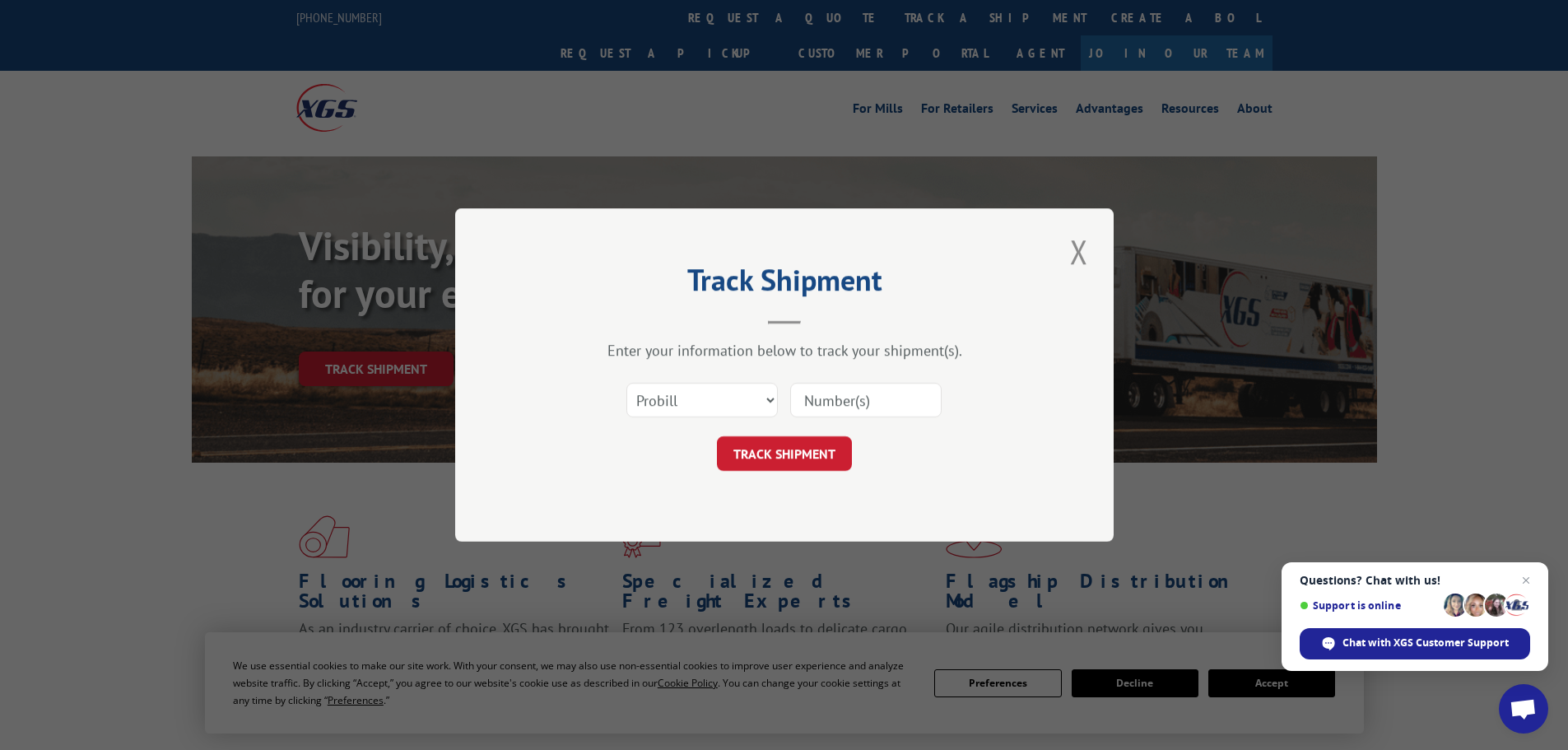
click at [837, 392] on input at bounding box center [866, 399] width 152 height 34
paste input "15340428"
type input "15340428"
click at [788, 448] on button "TRACK SHIPMENT" at bounding box center [785, 453] width 135 height 34
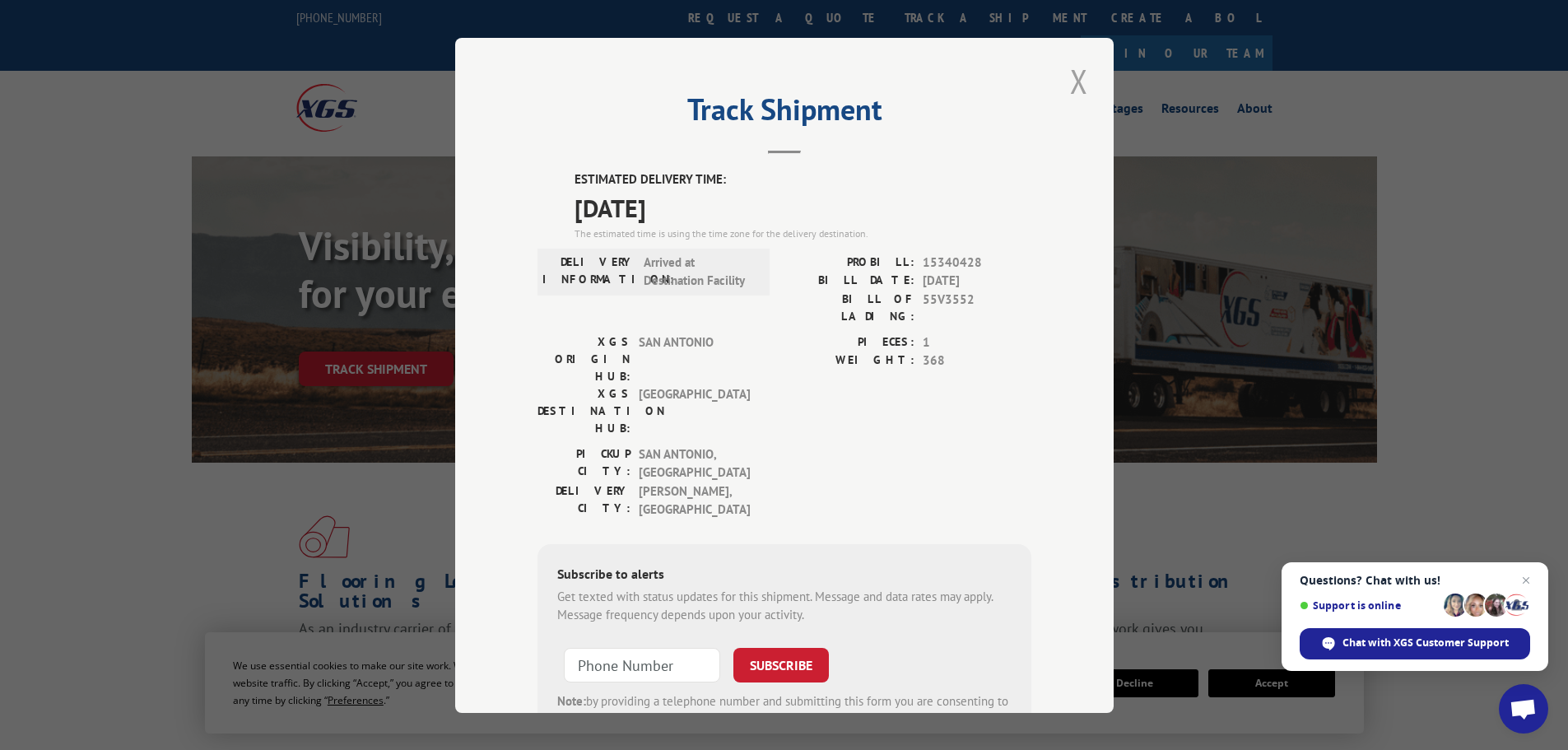
click at [1075, 68] on button "Close modal" at bounding box center [1080, 82] width 28 height 46
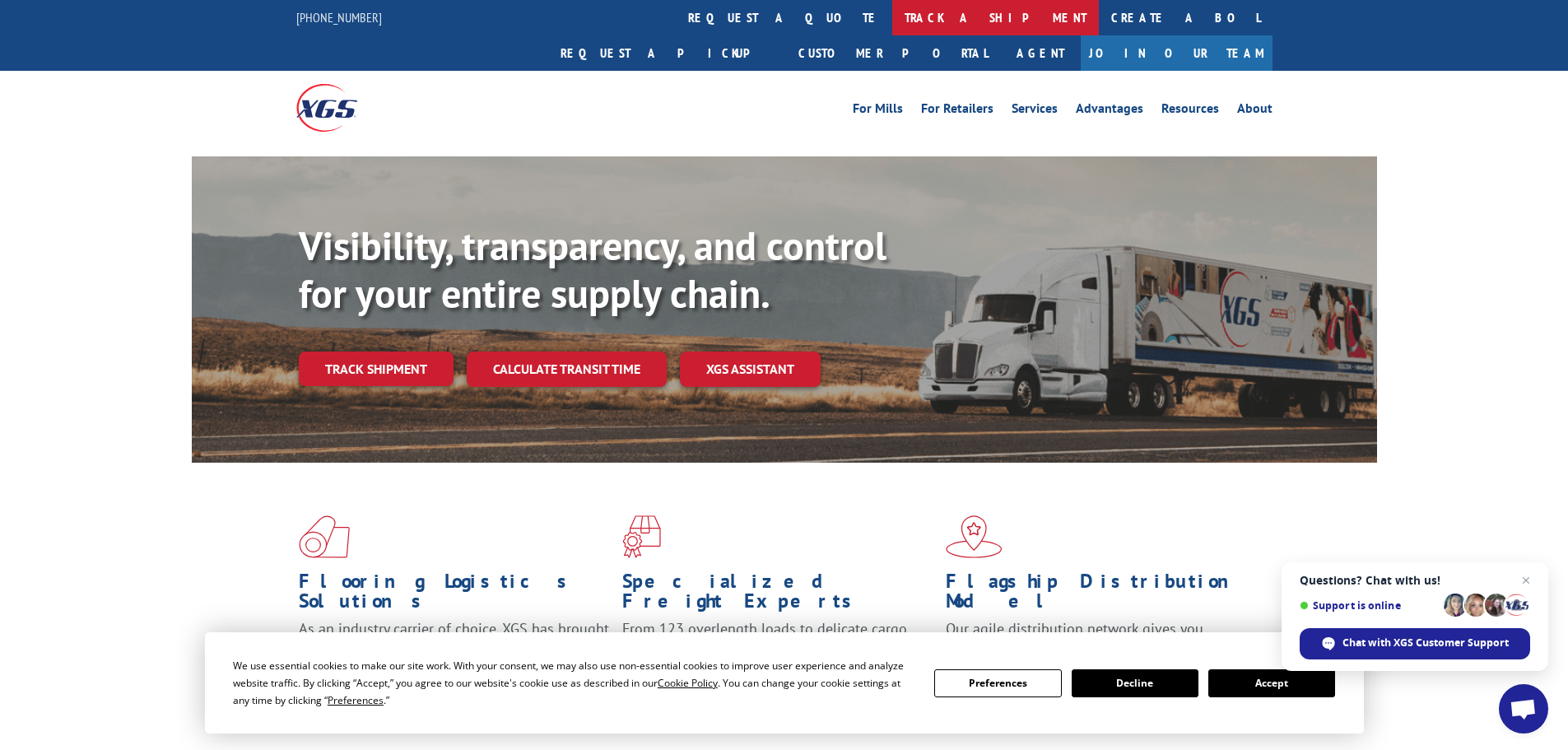
click at [892, 21] on link "track a shipment" at bounding box center [995, 18] width 207 height 35
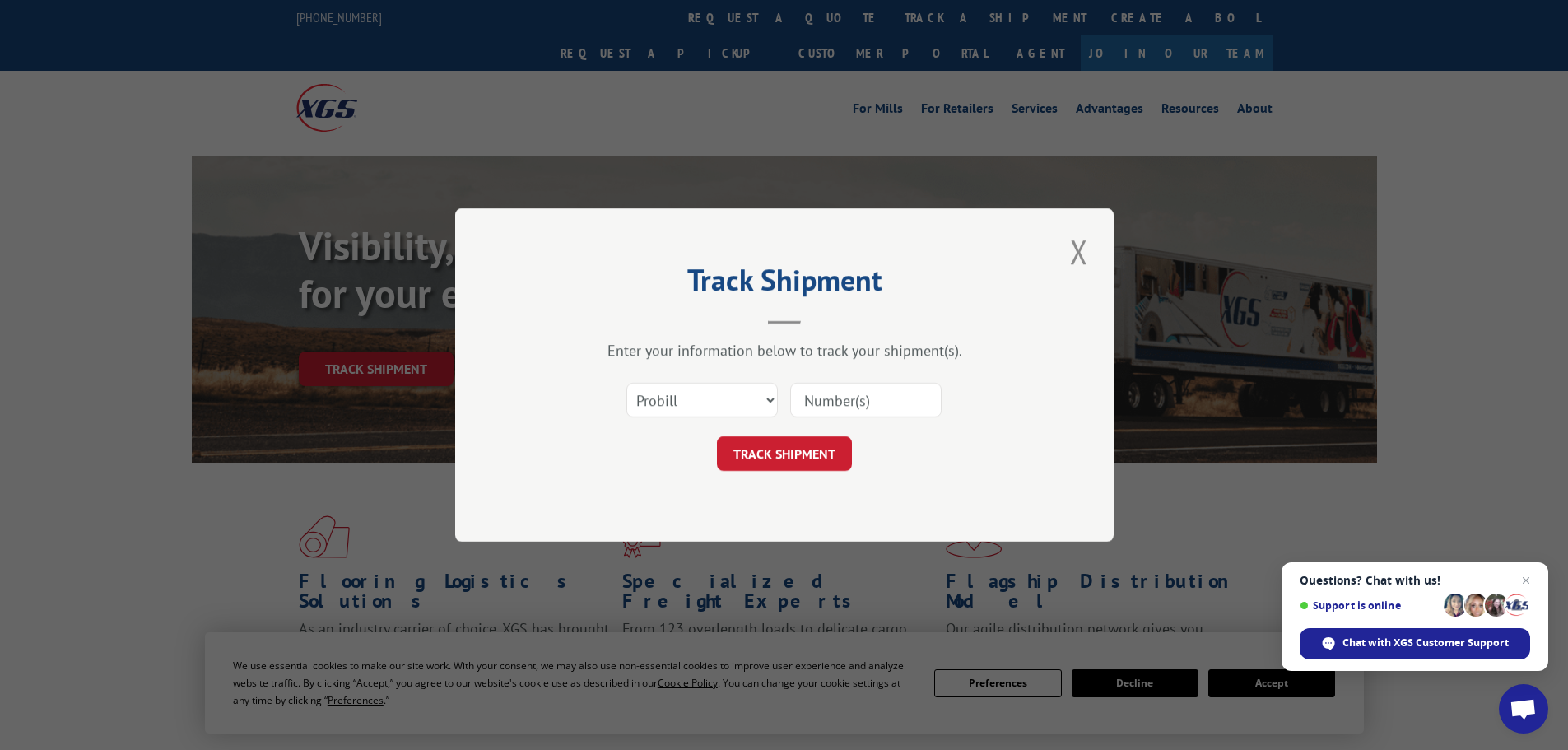
click at [875, 407] on input at bounding box center [866, 399] width 152 height 34
paste input "15340427"
type input "15340427"
click at [800, 432] on form "Select category... Probill BOL PO 15340427 TRACK SHIPMENT" at bounding box center [784, 422] width 494 height 98
click at [789, 444] on button "TRACK SHIPMENT" at bounding box center [785, 453] width 135 height 34
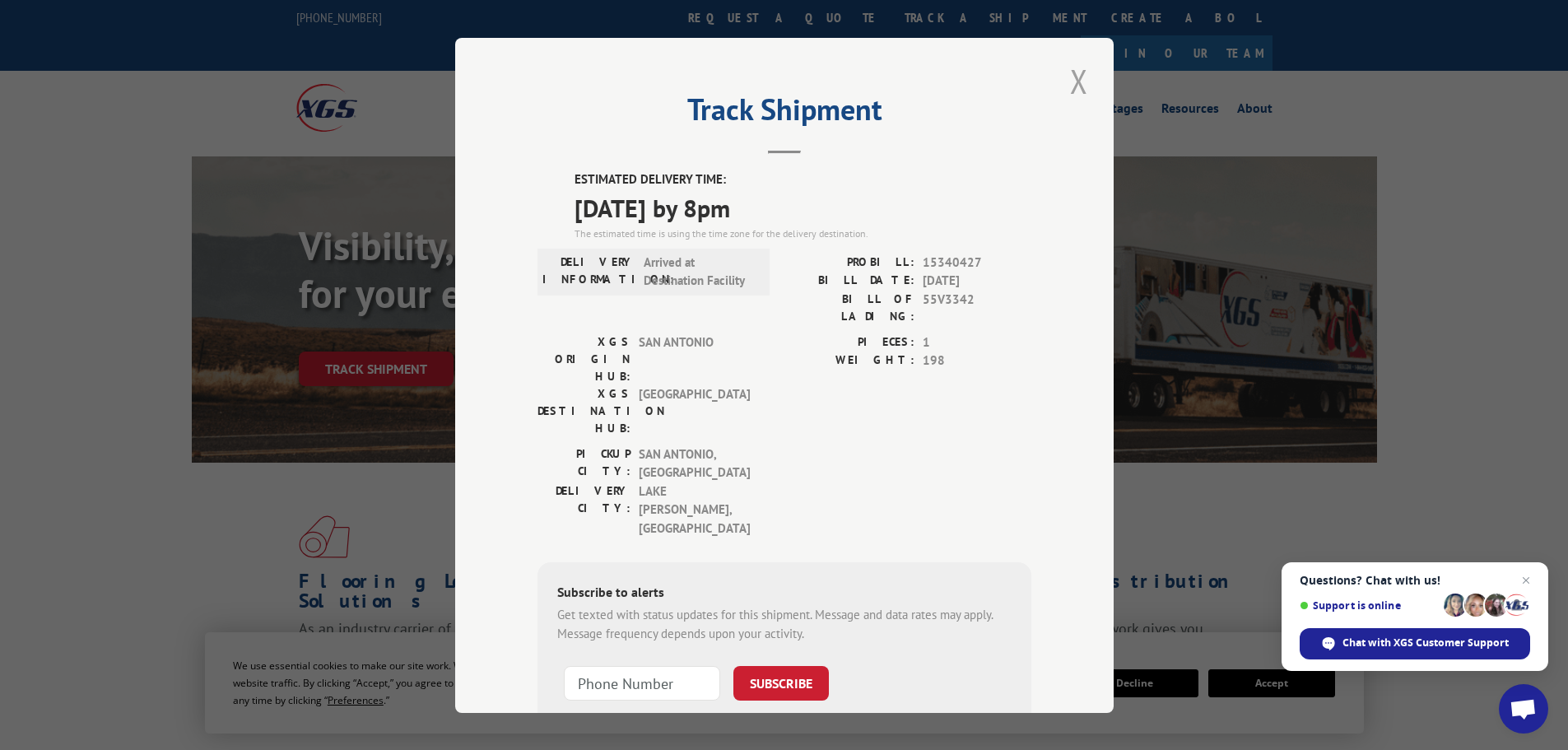
click at [1071, 73] on button "Close modal" at bounding box center [1080, 82] width 28 height 46
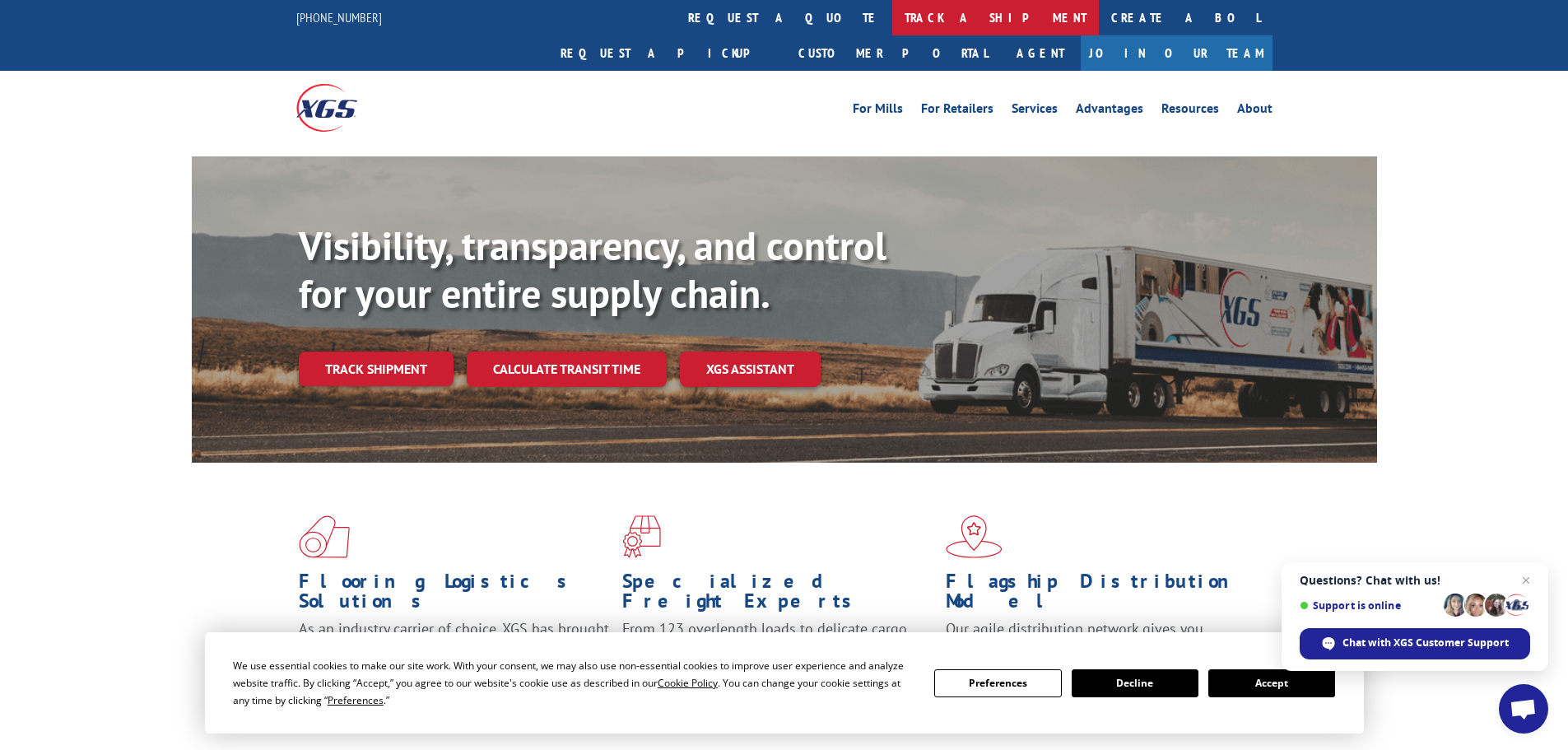
click at [892, 31] on link "track a shipment" at bounding box center [995, 18] width 207 height 35
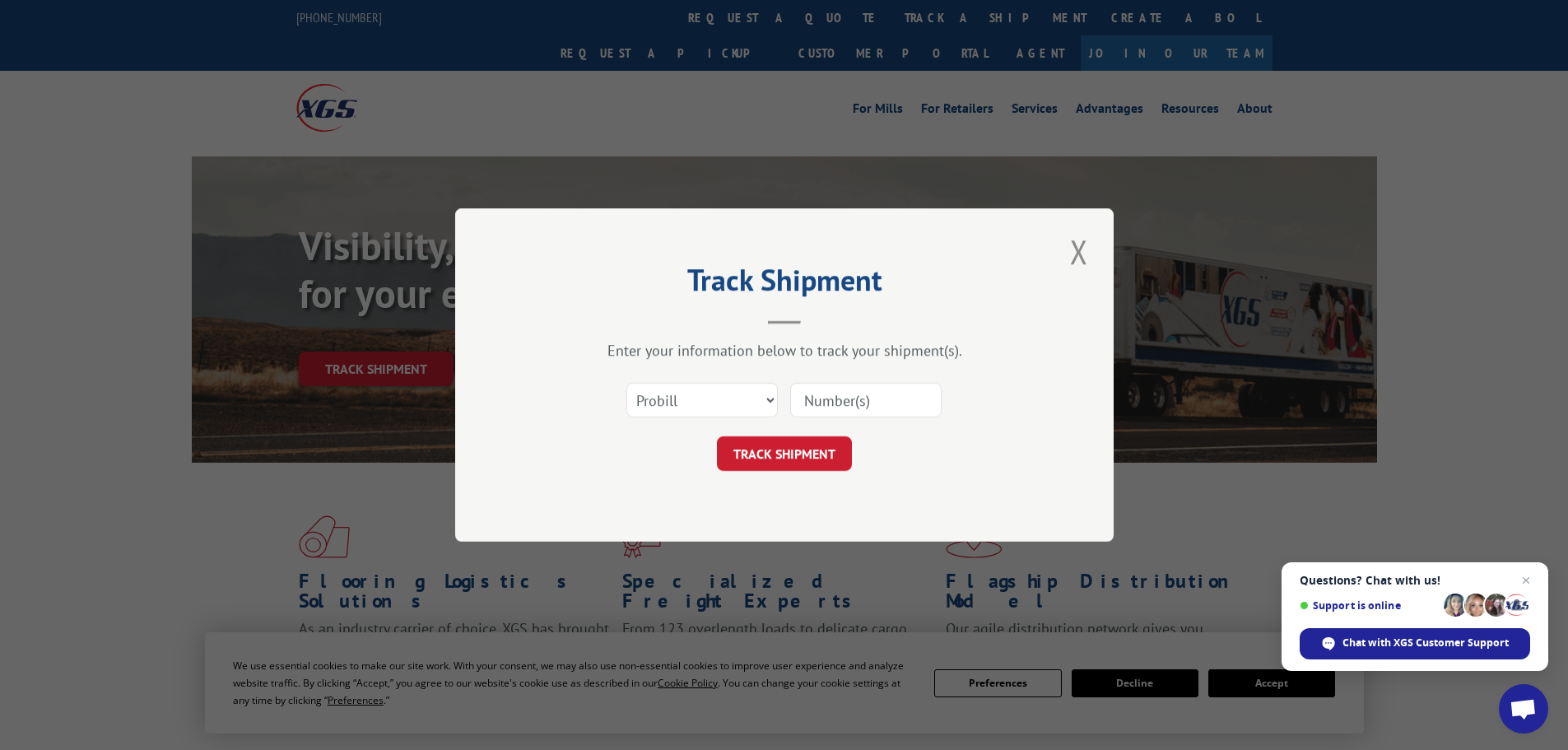
click at [852, 413] on input at bounding box center [866, 399] width 152 height 34
paste input "15340764"
type input "15340764"
click at [818, 460] on button "TRACK SHIPMENT" at bounding box center [785, 453] width 135 height 34
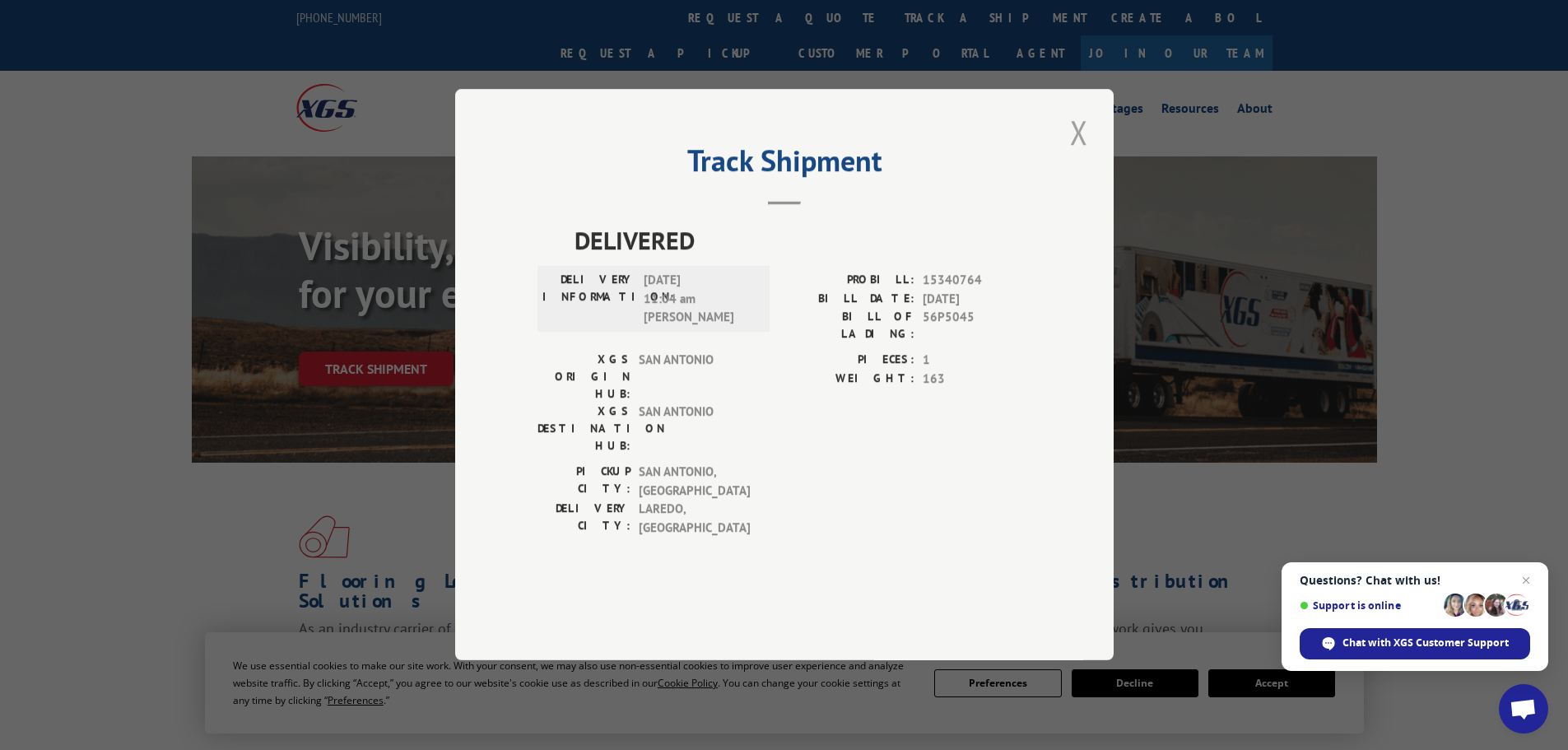
click at [1068, 154] on button "Close modal" at bounding box center [1080, 132] width 28 height 46
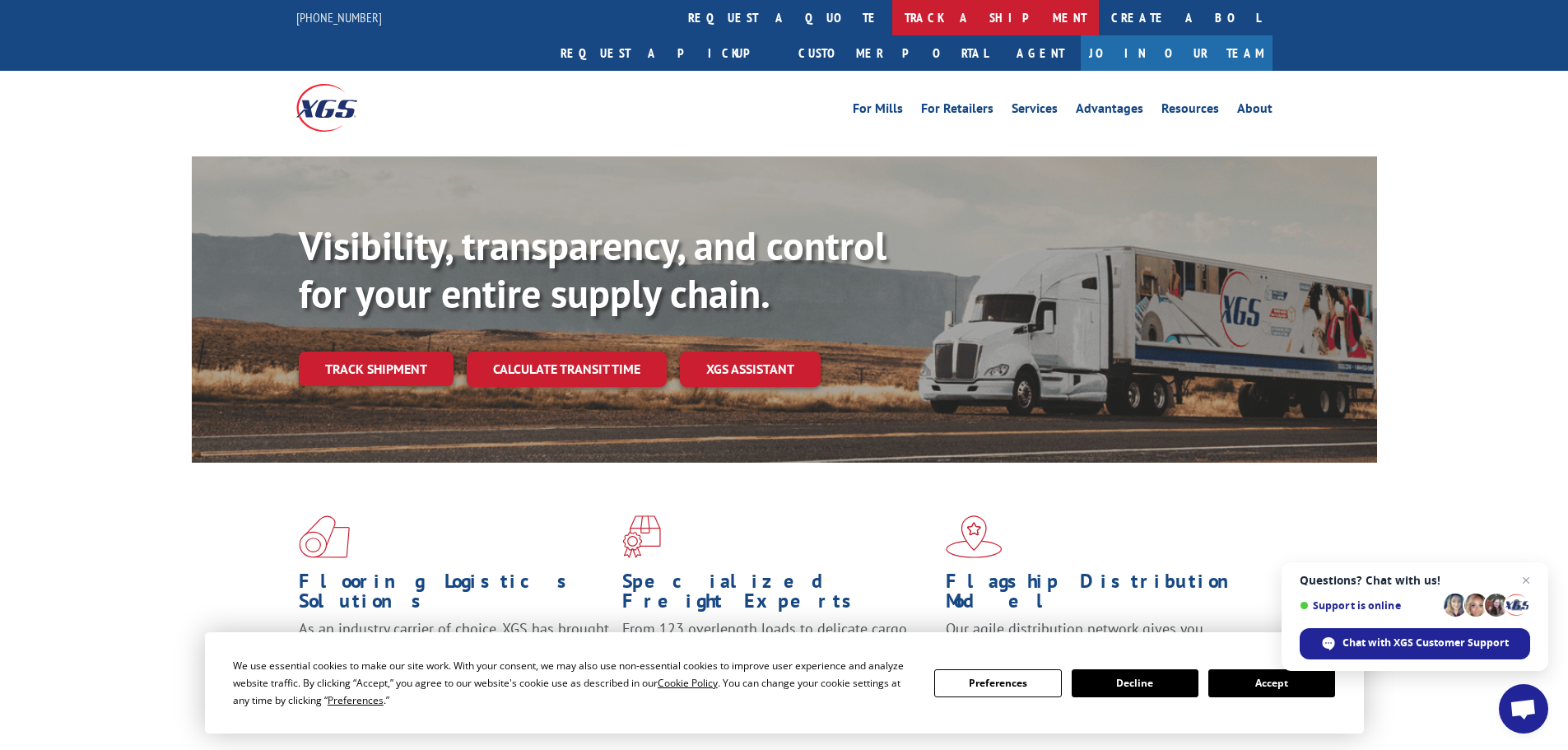
click at [892, 11] on link "track a shipment" at bounding box center [995, 18] width 207 height 35
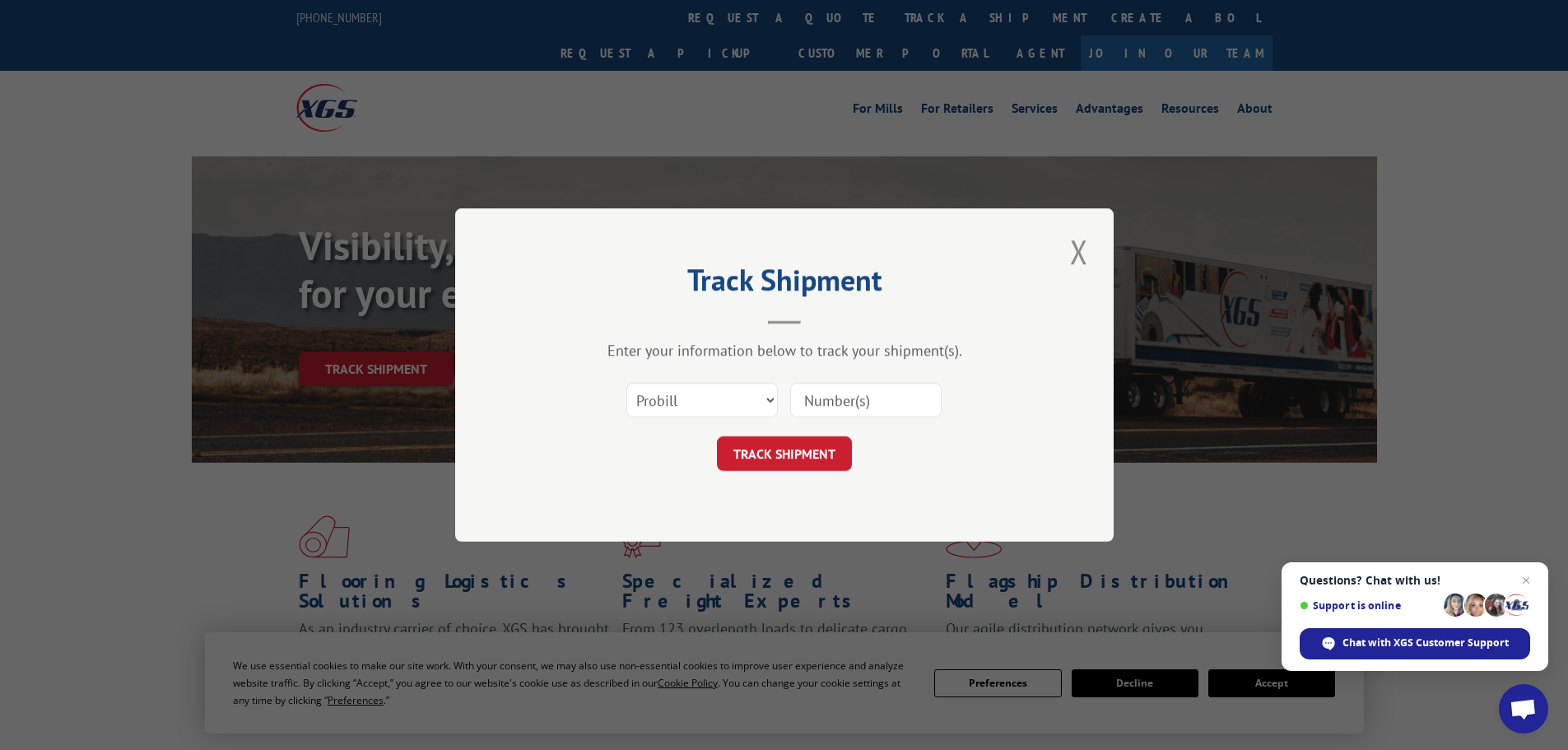
click at [834, 388] on input at bounding box center [866, 399] width 152 height 34
paste input "15472862"
type input "15472862"
click at [796, 446] on button "TRACK SHIPMENT" at bounding box center [785, 453] width 135 height 34
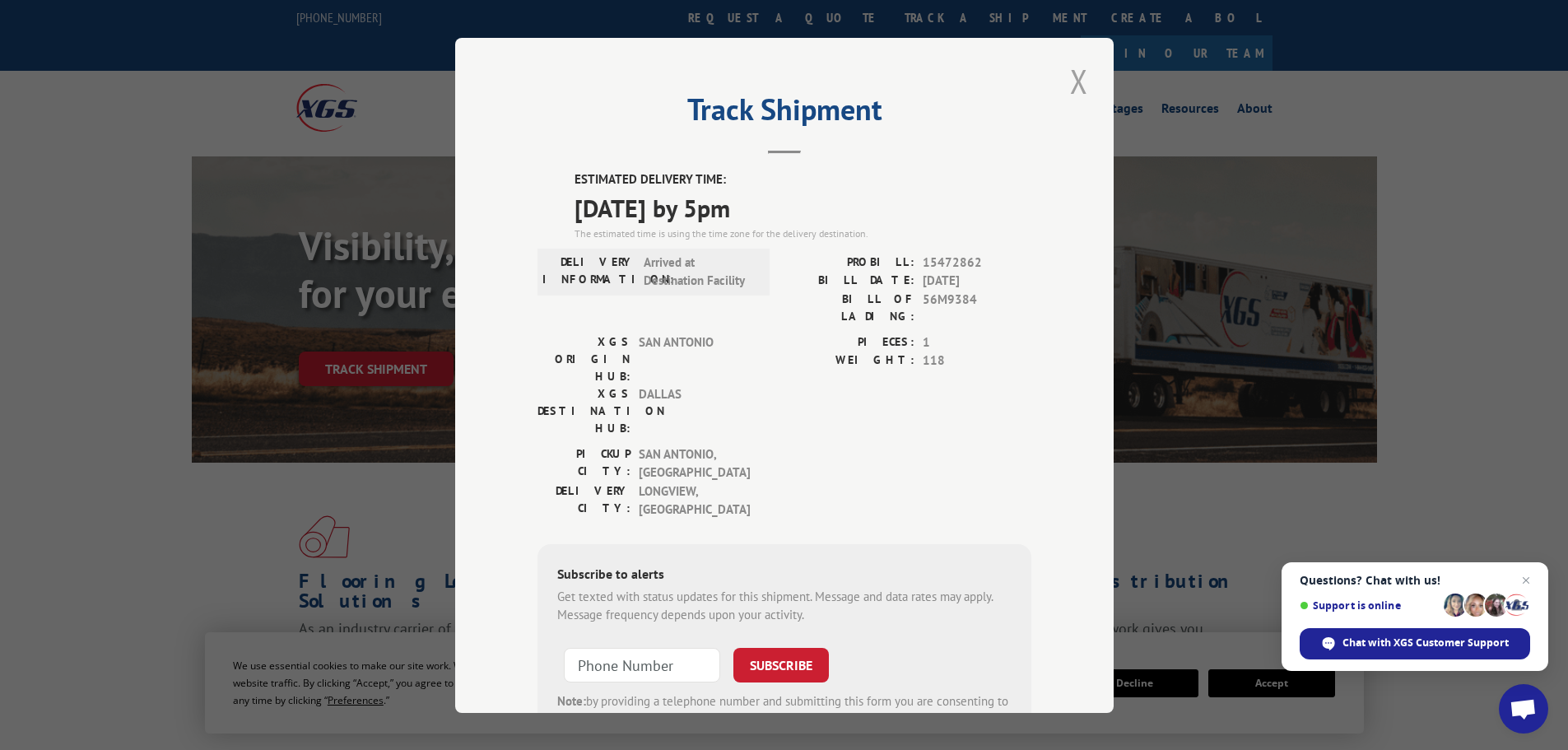
click at [1070, 80] on button "Close modal" at bounding box center [1080, 82] width 28 height 46
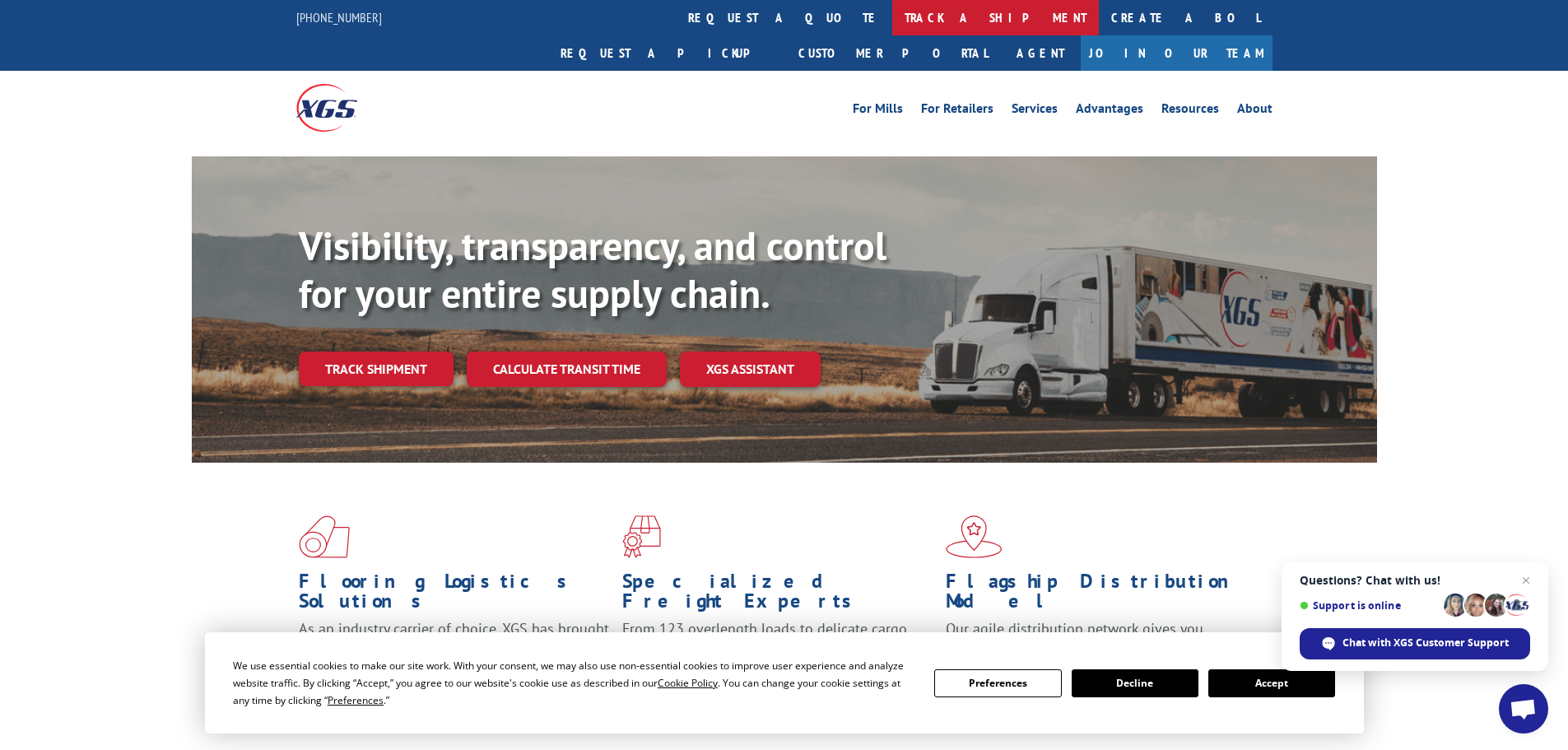
click at [892, 16] on link "track a shipment" at bounding box center [995, 18] width 207 height 35
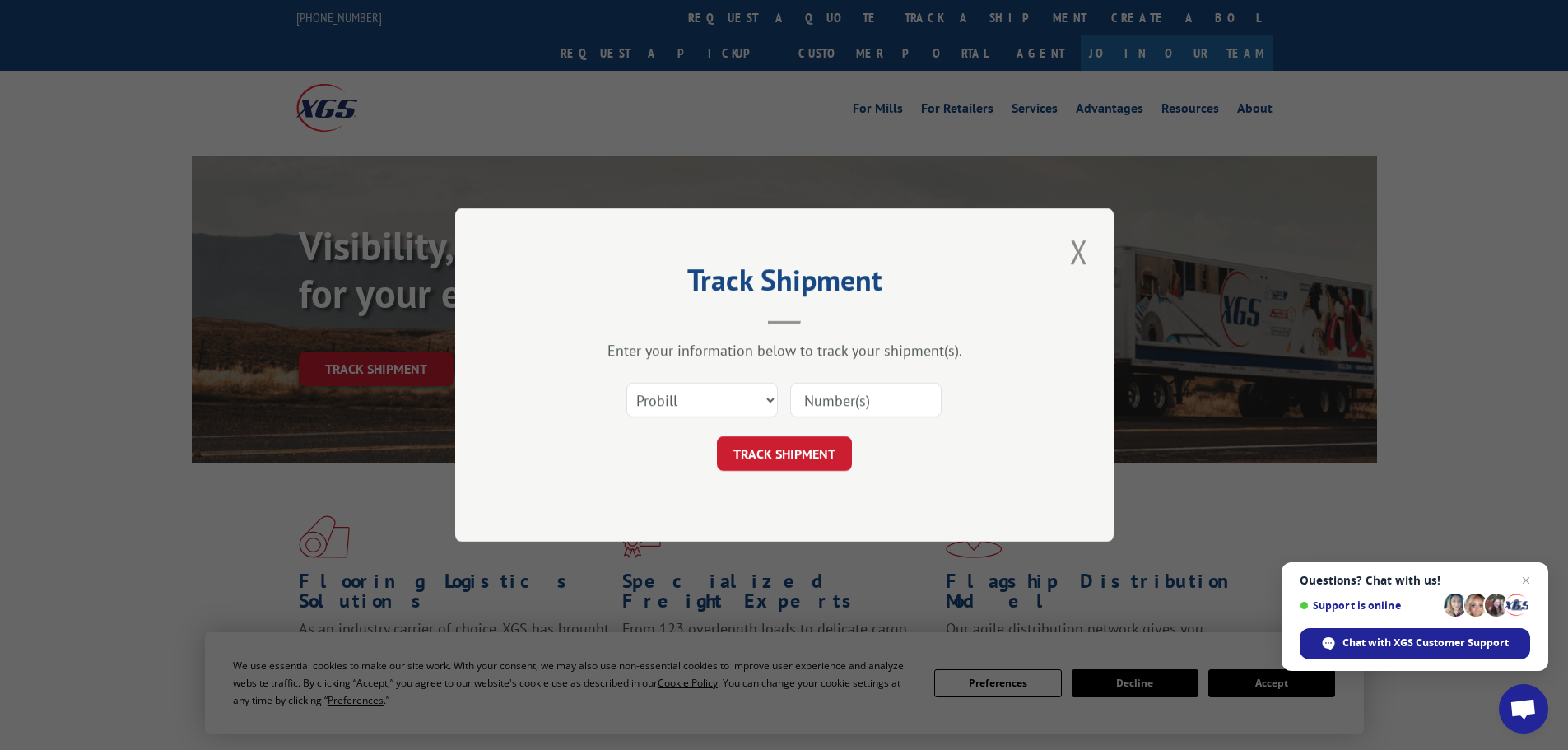
click at [850, 404] on input at bounding box center [866, 399] width 152 height 34
paste input "15472435"
type input "15472435"
click at [788, 473] on div "Track Shipment Enter your information below to track your shipment(s). Select c…" at bounding box center [784, 375] width 659 height 333
click at [784, 468] on button "TRACK SHIPMENT" at bounding box center [785, 453] width 135 height 34
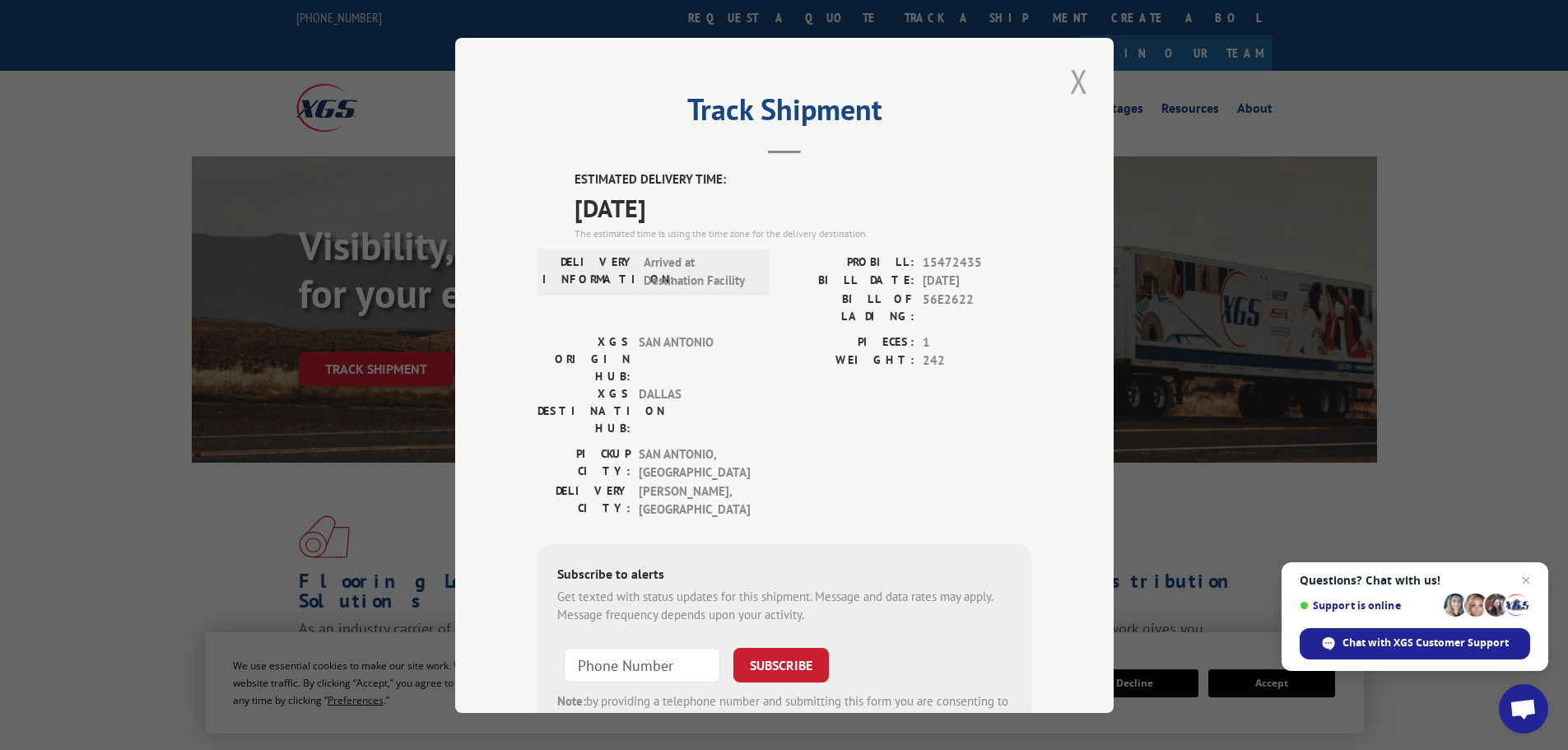
click at [1073, 75] on button "Close modal" at bounding box center [1080, 82] width 28 height 46
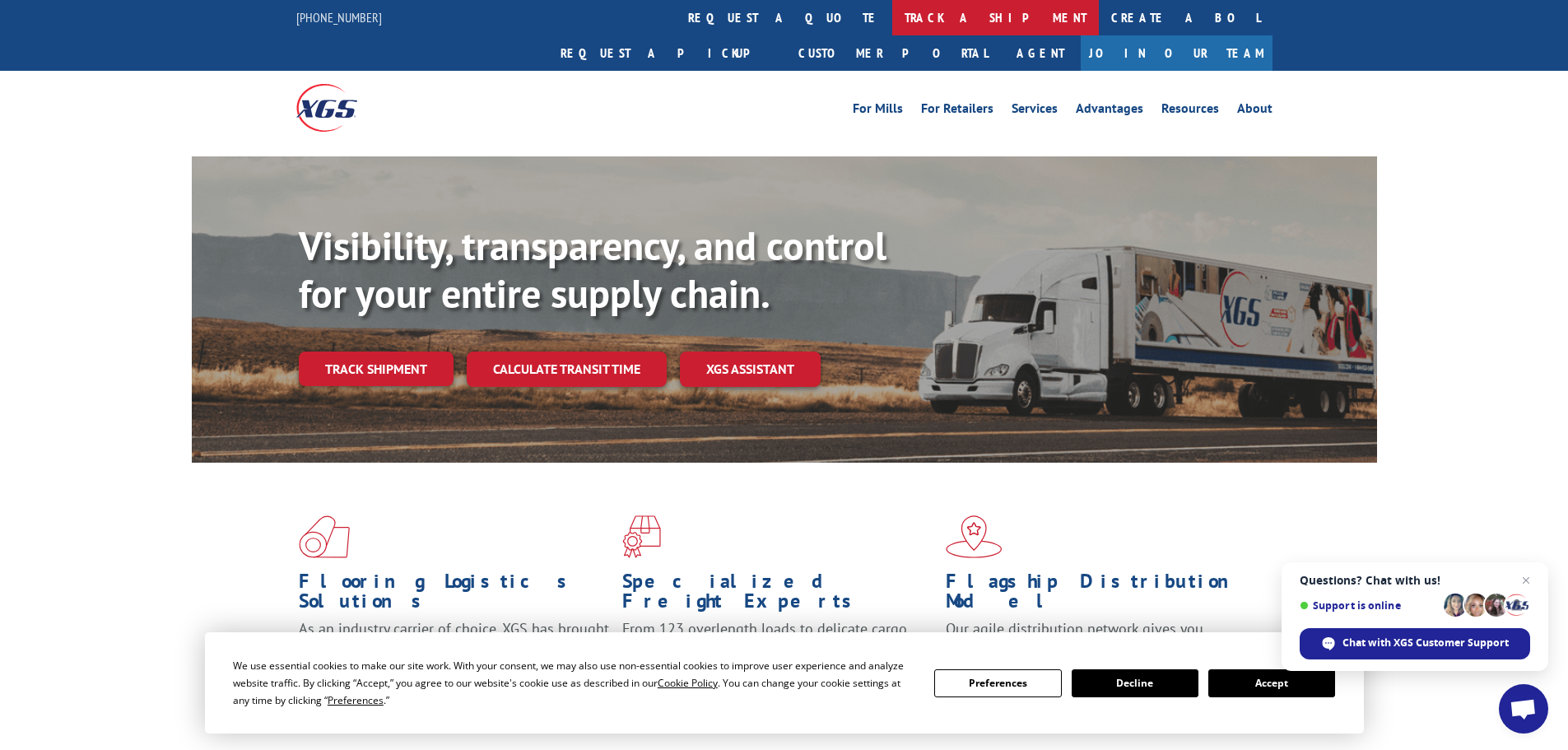
click at [892, 3] on link "track a shipment" at bounding box center [995, 18] width 207 height 35
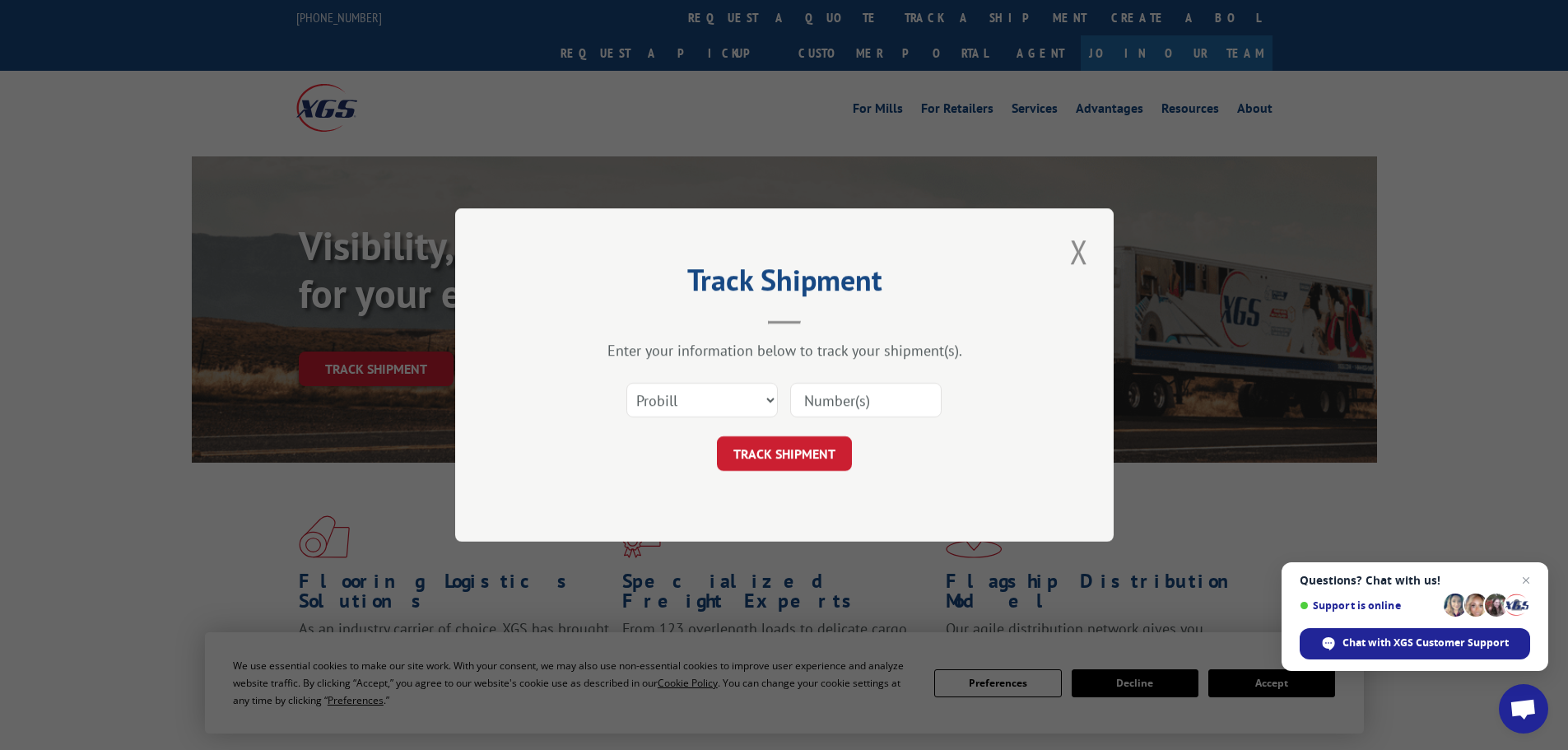
click at [816, 410] on input at bounding box center [866, 399] width 152 height 34
paste input "15472438"
type input "15472438"
click at [773, 450] on button "TRACK SHIPMENT" at bounding box center [785, 453] width 135 height 34
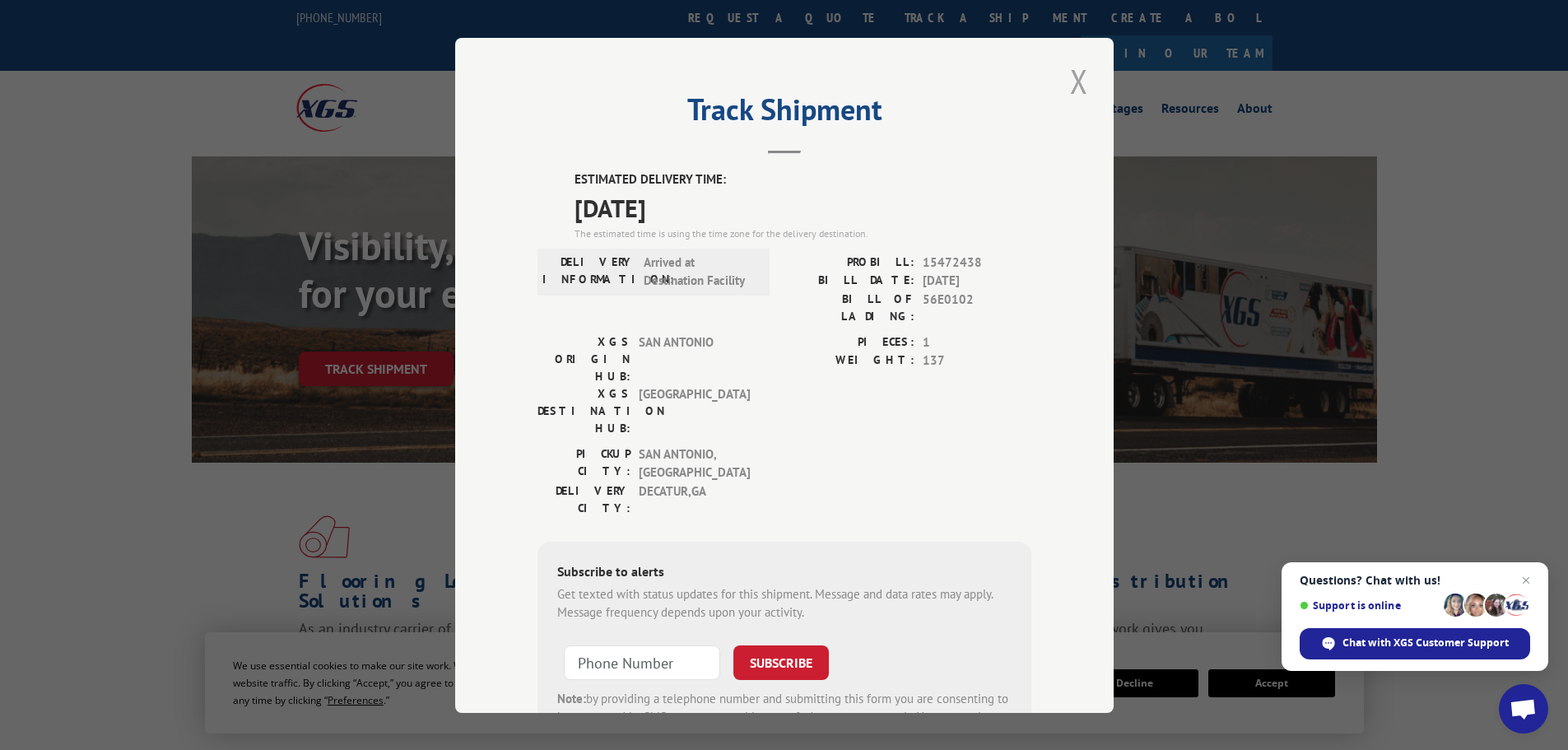
click at [1067, 82] on button "Close modal" at bounding box center [1080, 82] width 28 height 46
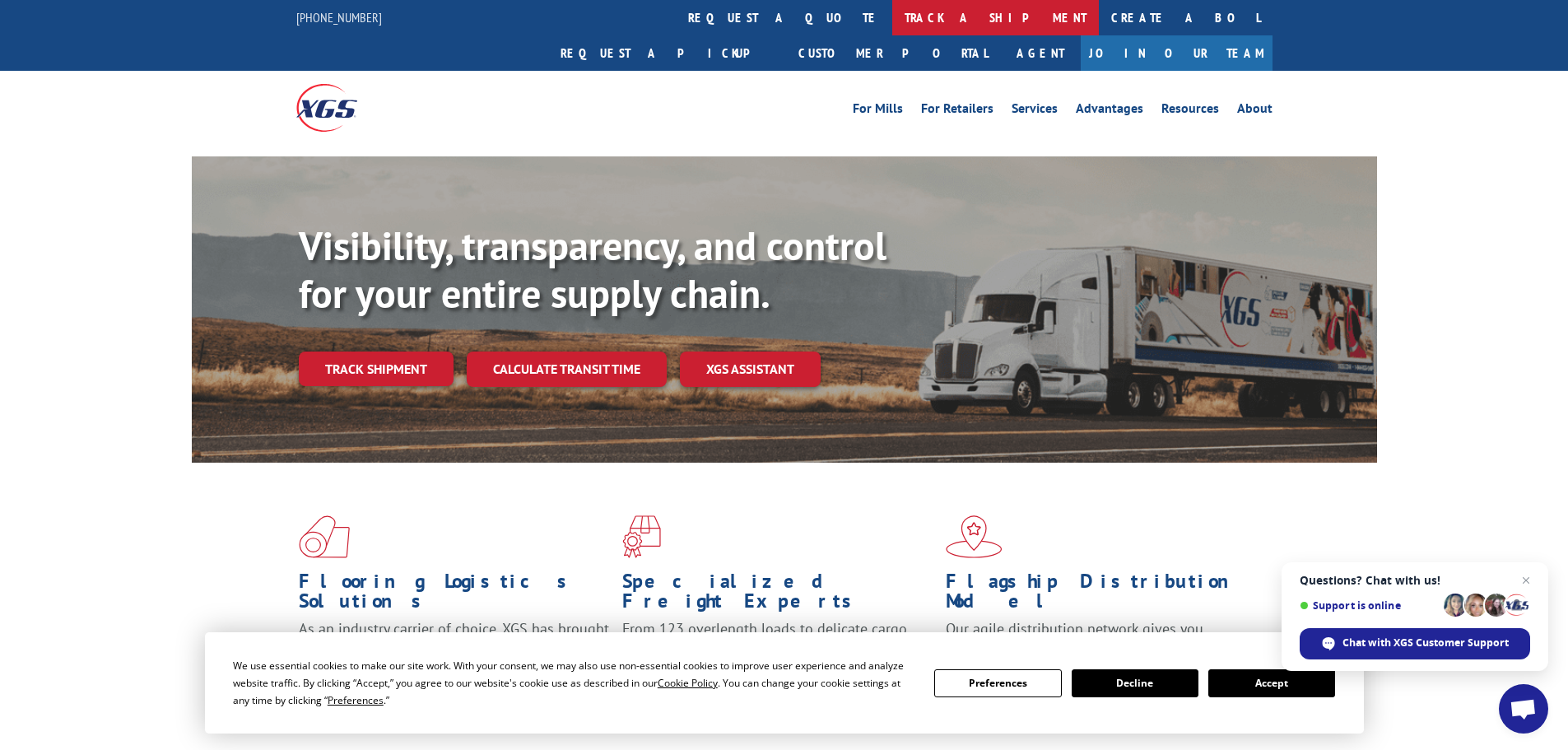
click at [892, 24] on link "track a shipment" at bounding box center [995, 18] width 207 height 35
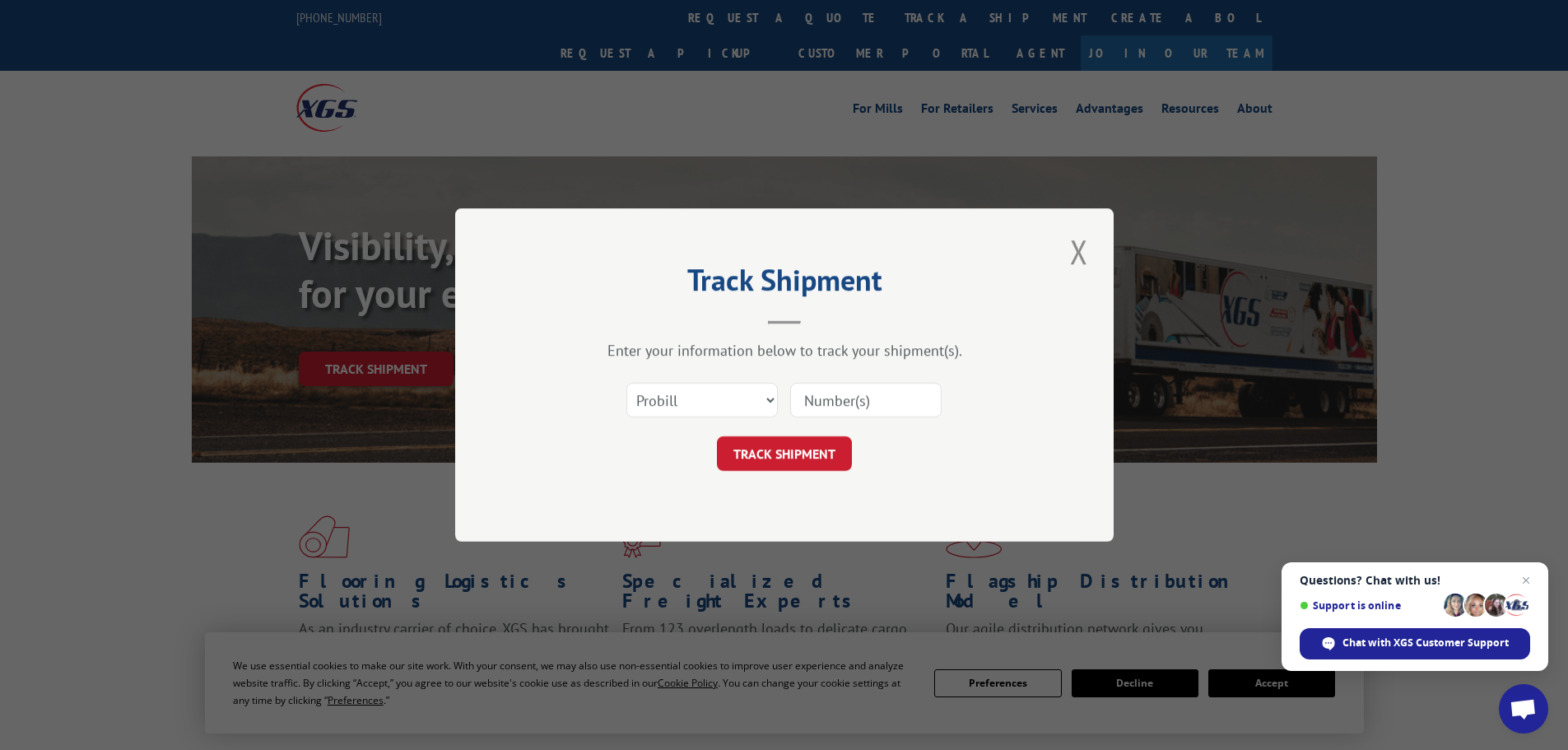
click at [852, 395] on input at bounding box center [866, 399] width 152 height 34
paste input "15340380"
type input "15340380"
click at [752, 461] on button "TRACK SHIPMENT" at bounding box center [785, 453] width 135 height 34
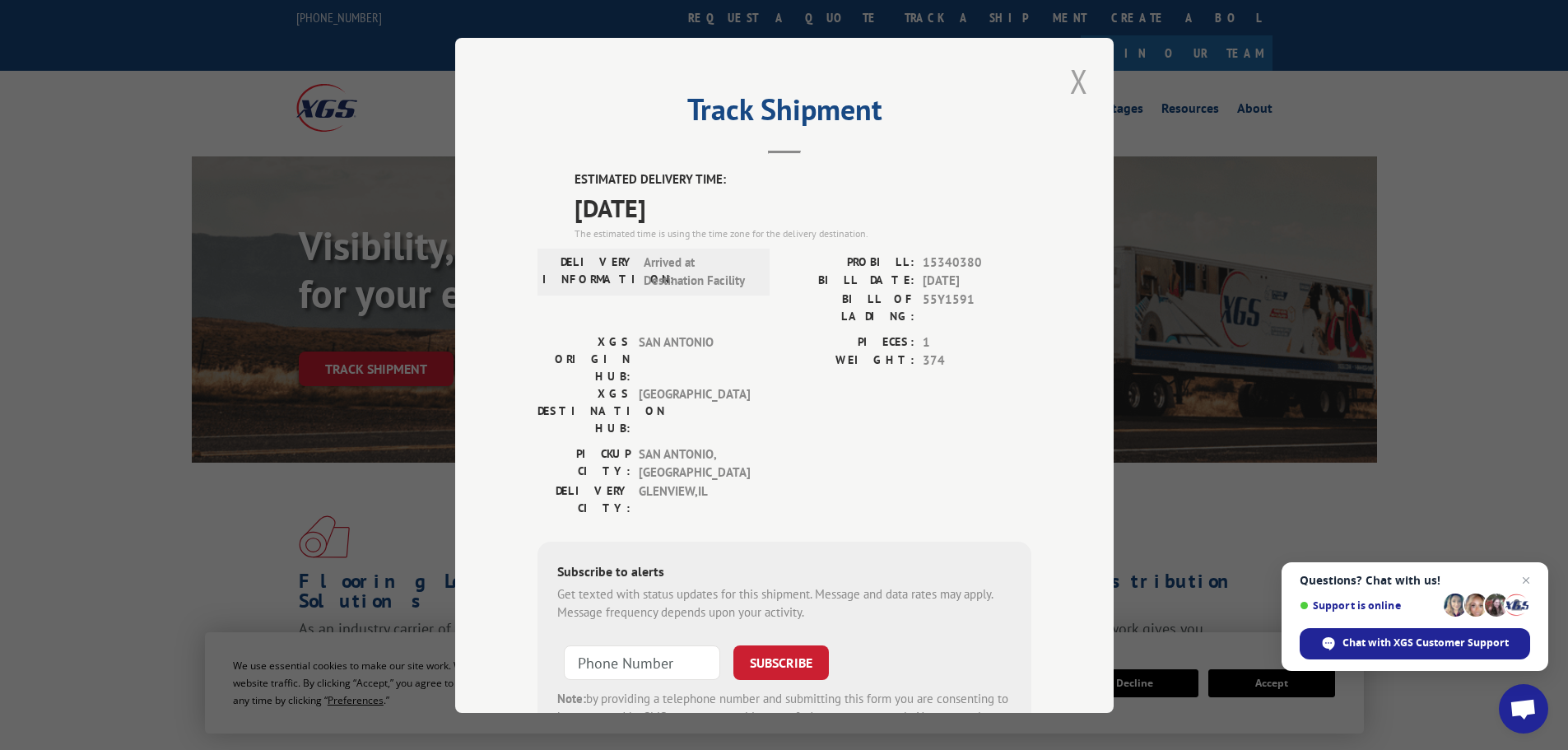
click at [1071, 78] on button "Close modal" at bounding box center [1080, 82] width 28 height 46
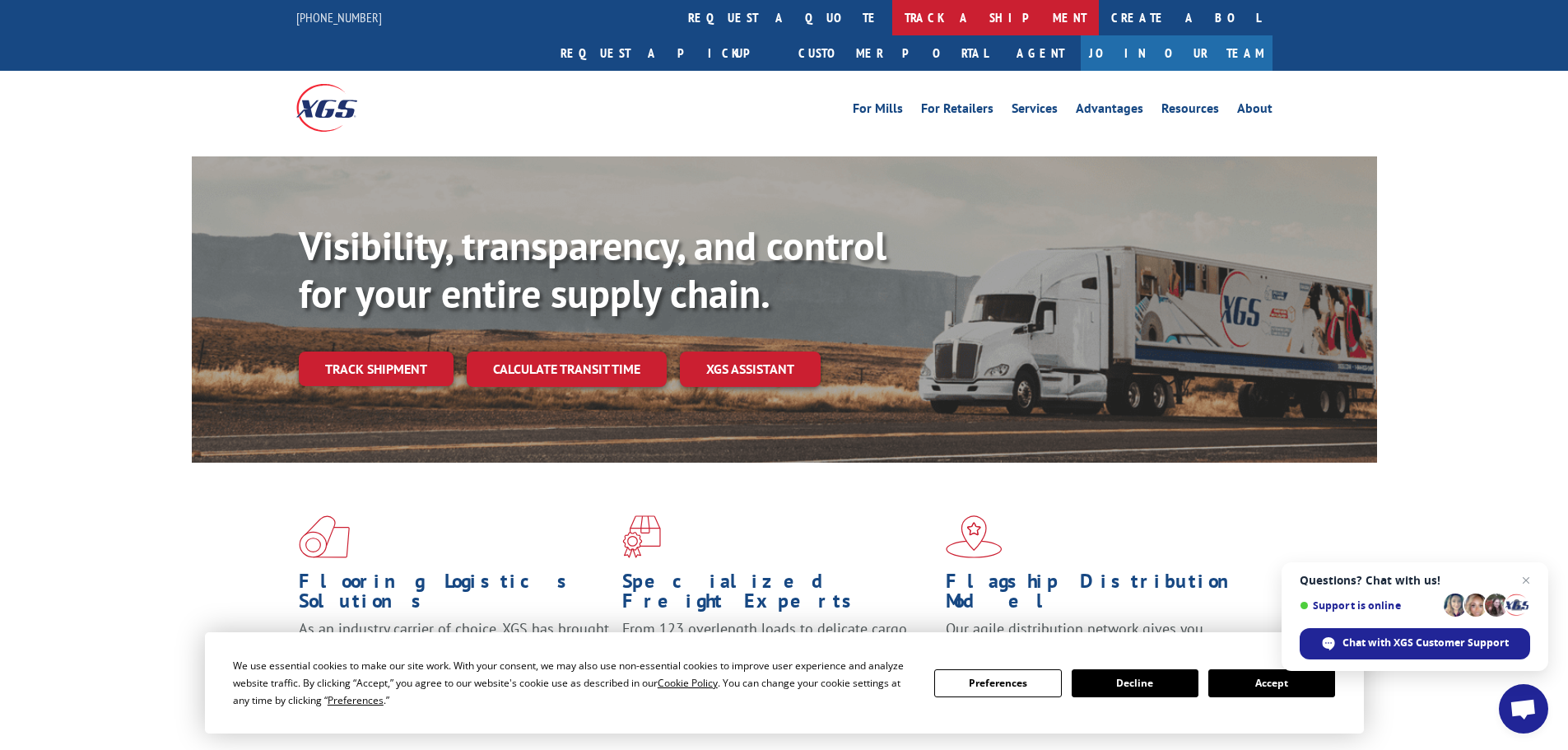
click at [892, 13] on link "track a shipment" at bounding box center [995, 18] width 207 height 35
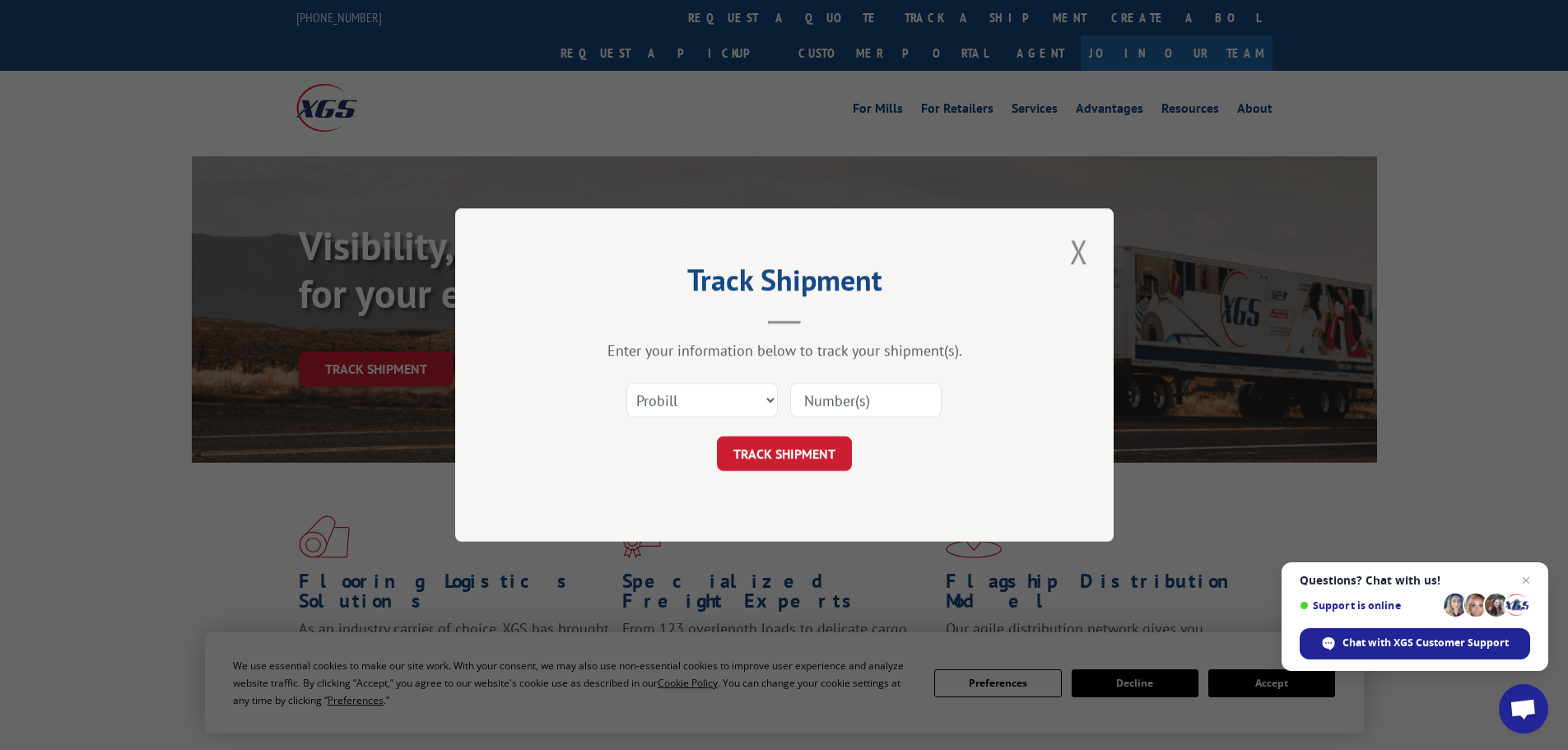
click at [829, 382] on input at bounding box center [866, 399] width 152 height 34
paste input "15472445"
type input "15472445"
click at [777, 440] on button "TRACK SHIPMENT" at bounding box center [785, 453] width 135 height 34
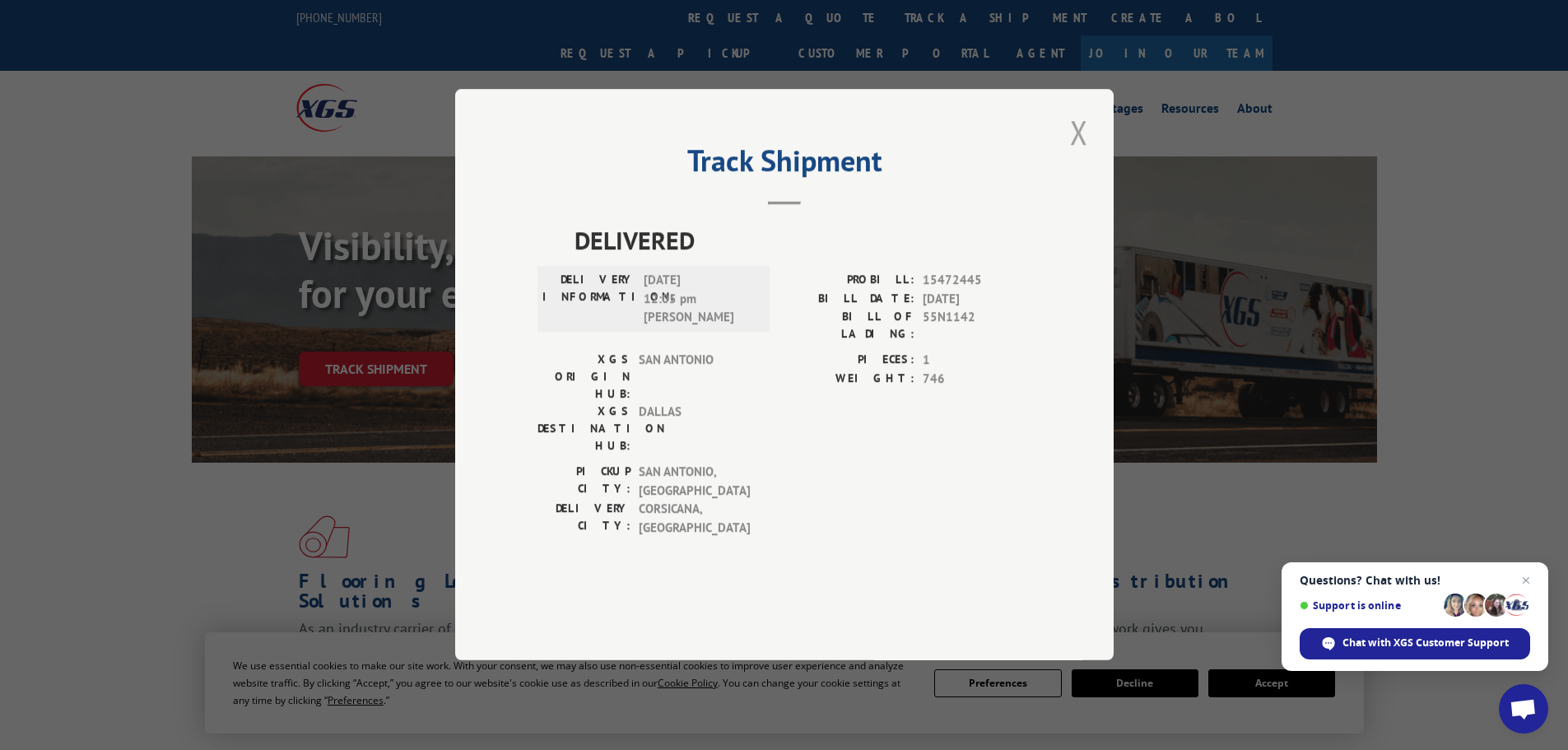
click at [1081, 154] on button "Close modal" at bounding box center [1080, 132] width 28 height 46
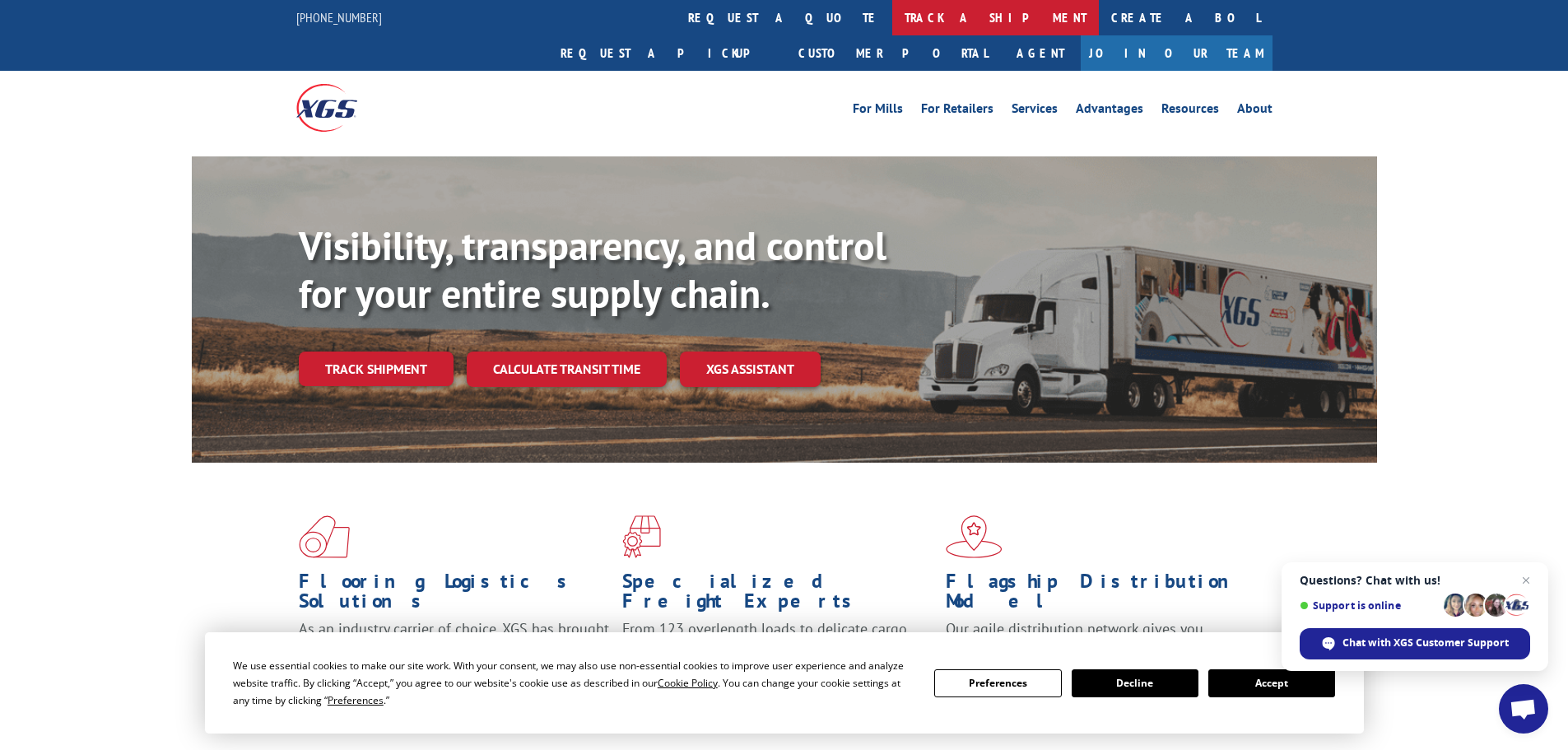
click at [892, 13] on link "track a shipment" at bounding box center [995, 18] width 207 height 35
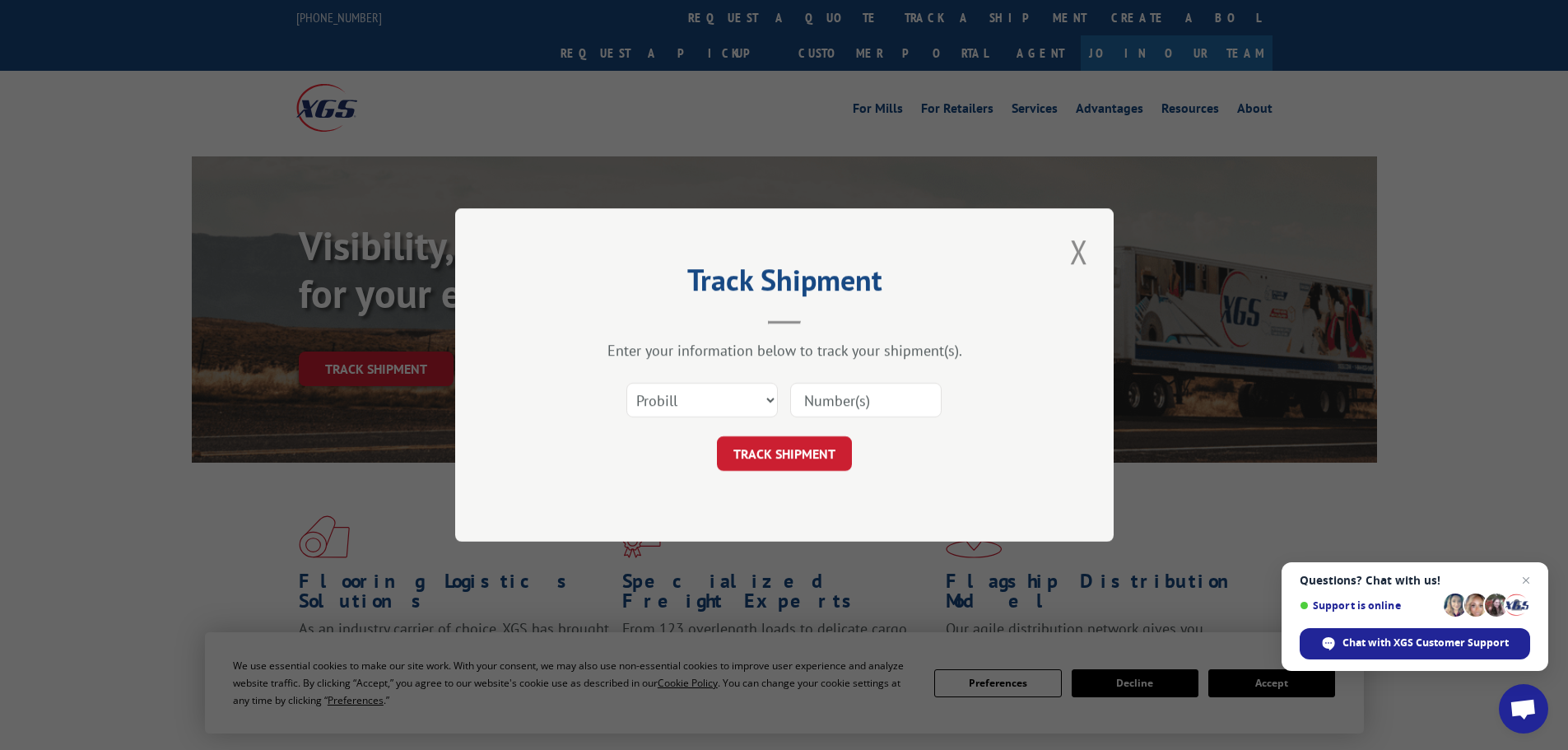
click at [849, 409] on input at bounding box center [866, 399] width 152 height 34
paste input "15472447"
type input "15472447"
click at [761, 439] on button "TRACK SHIPMENT" at bounding box center [785, 453] width 135 height 34
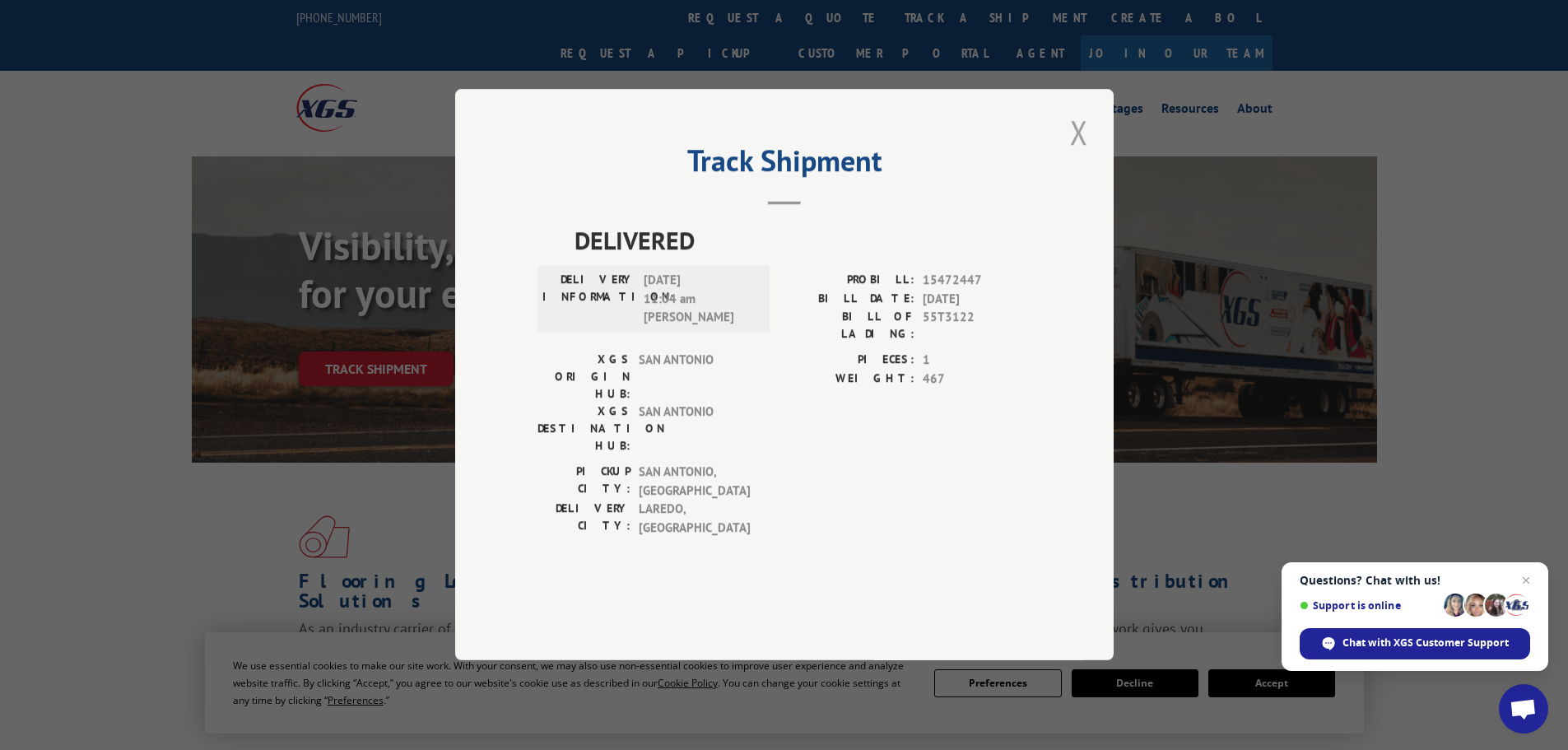
click at [1068, 154] on button "Close modal" at bounding box center [1080, 132] width 28 height 46
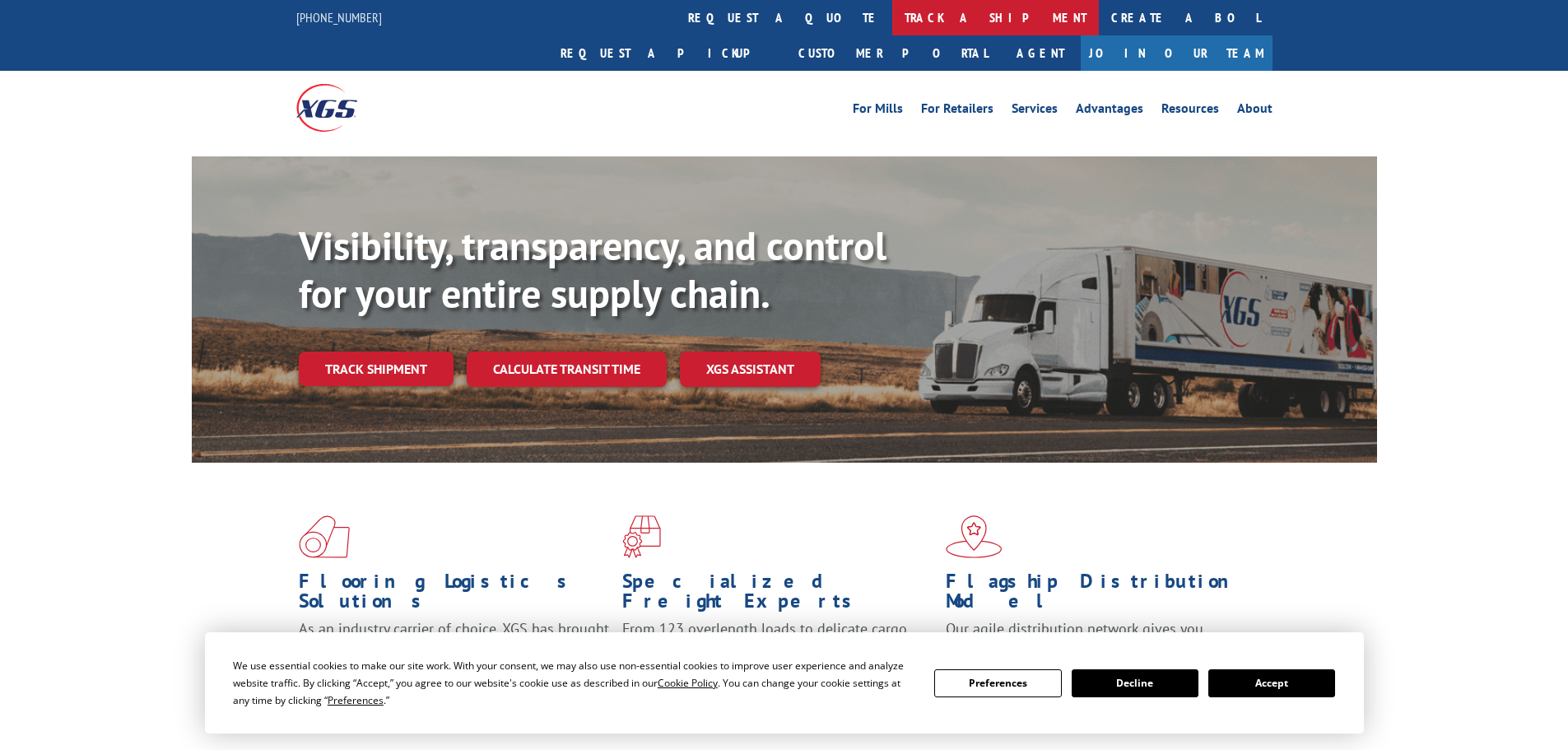
click at [892, 24] on link "track a shipment" at bounding box center [995, 18] width 207 height 35
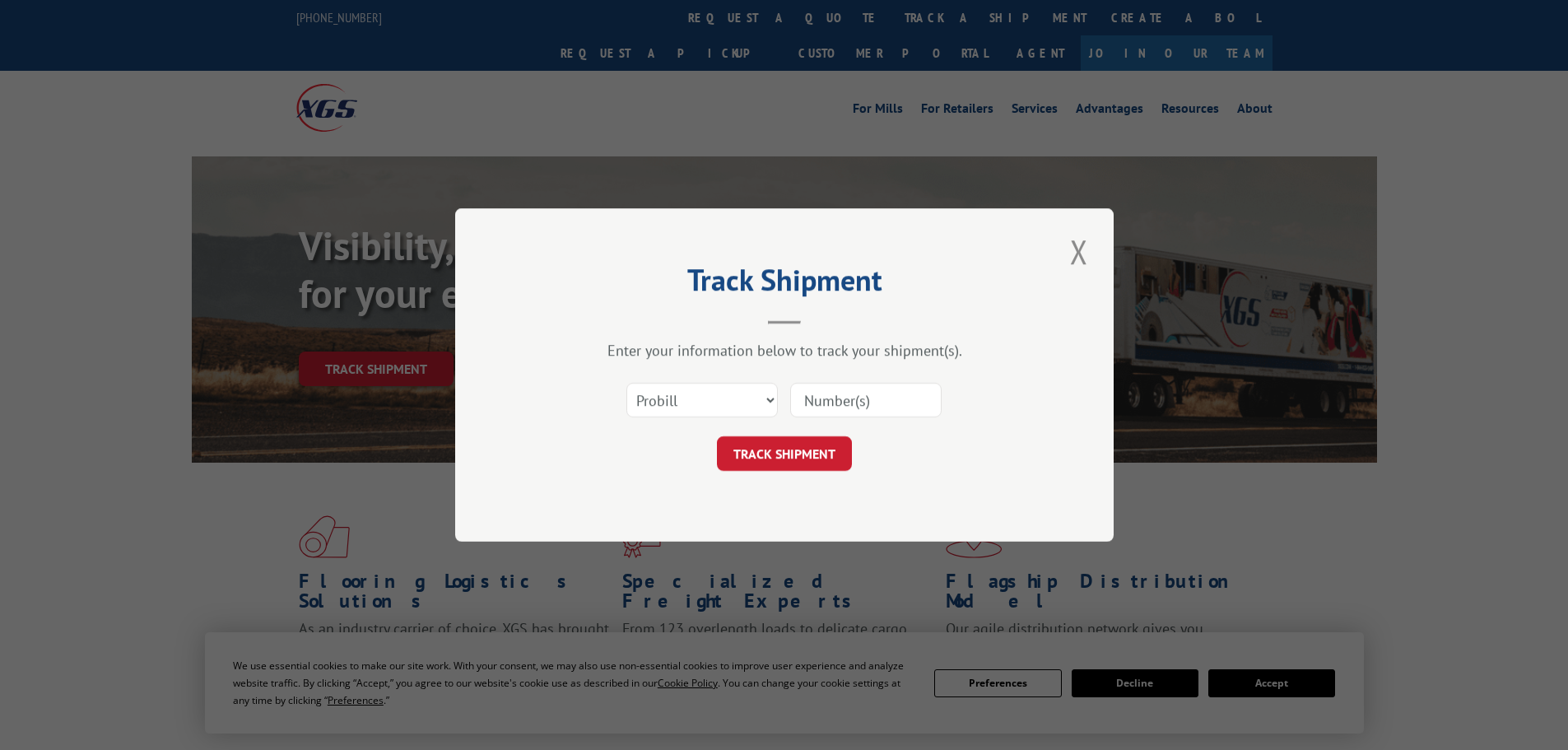
click at [831, 391] on input at bounding box center [866, 399] width 152 height 34
paste input "15472469"
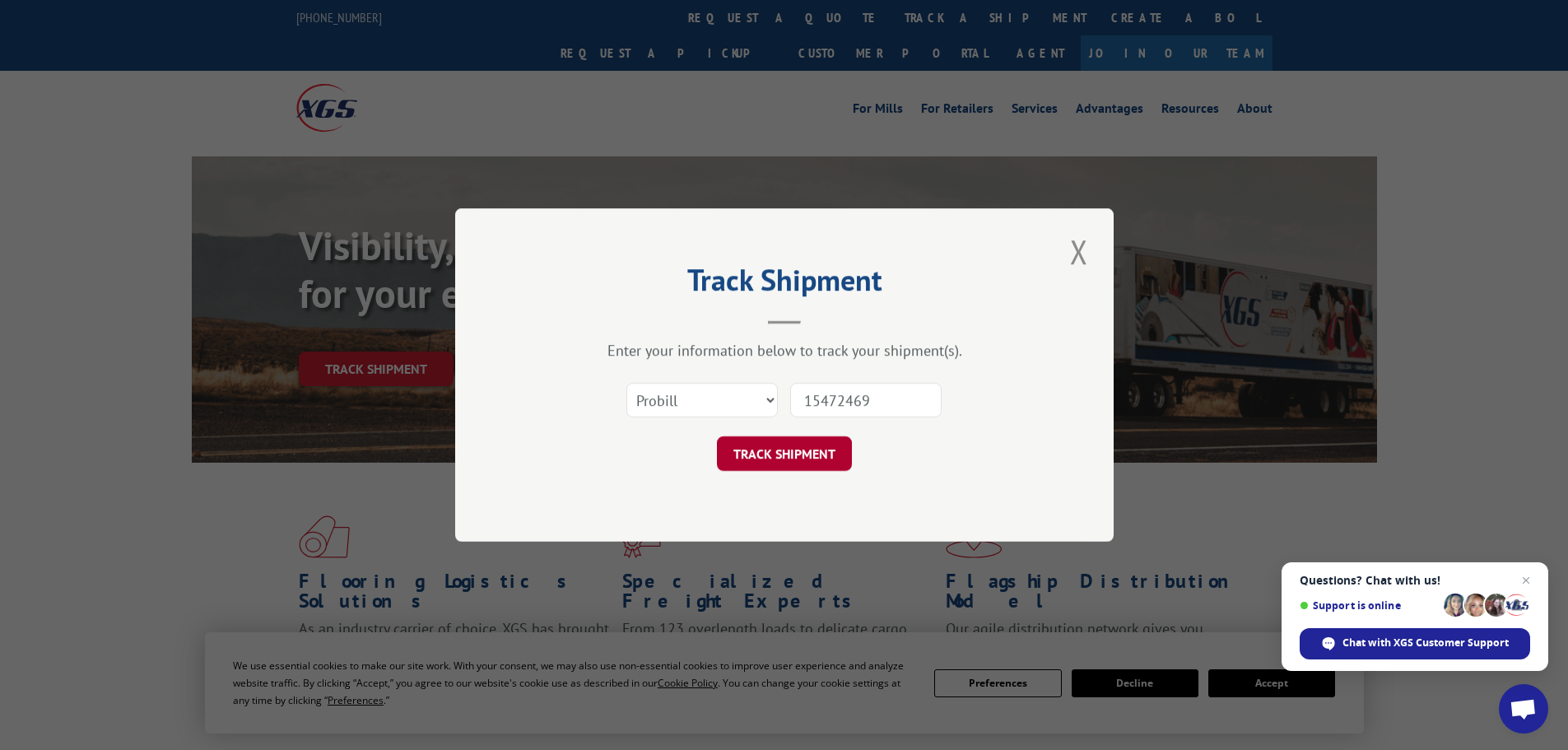
type input "15472469"
click at [774, 446] on button "TRACK SHIPMENT" at bounding box center [785, 453] width 135 height 34
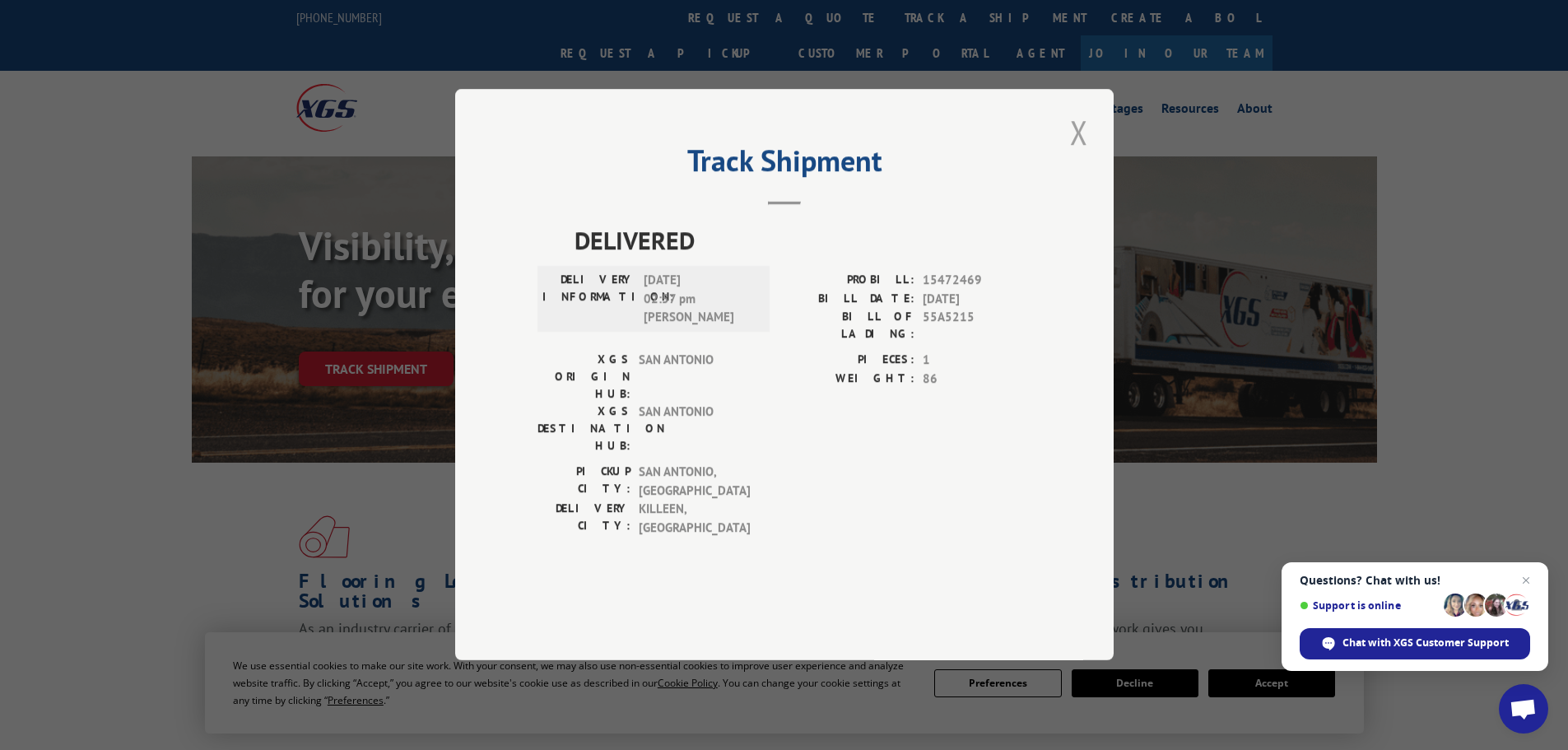
click at [1082, 154] on button "Close modal" at bounding box center [1080, 132] width 28 height 46
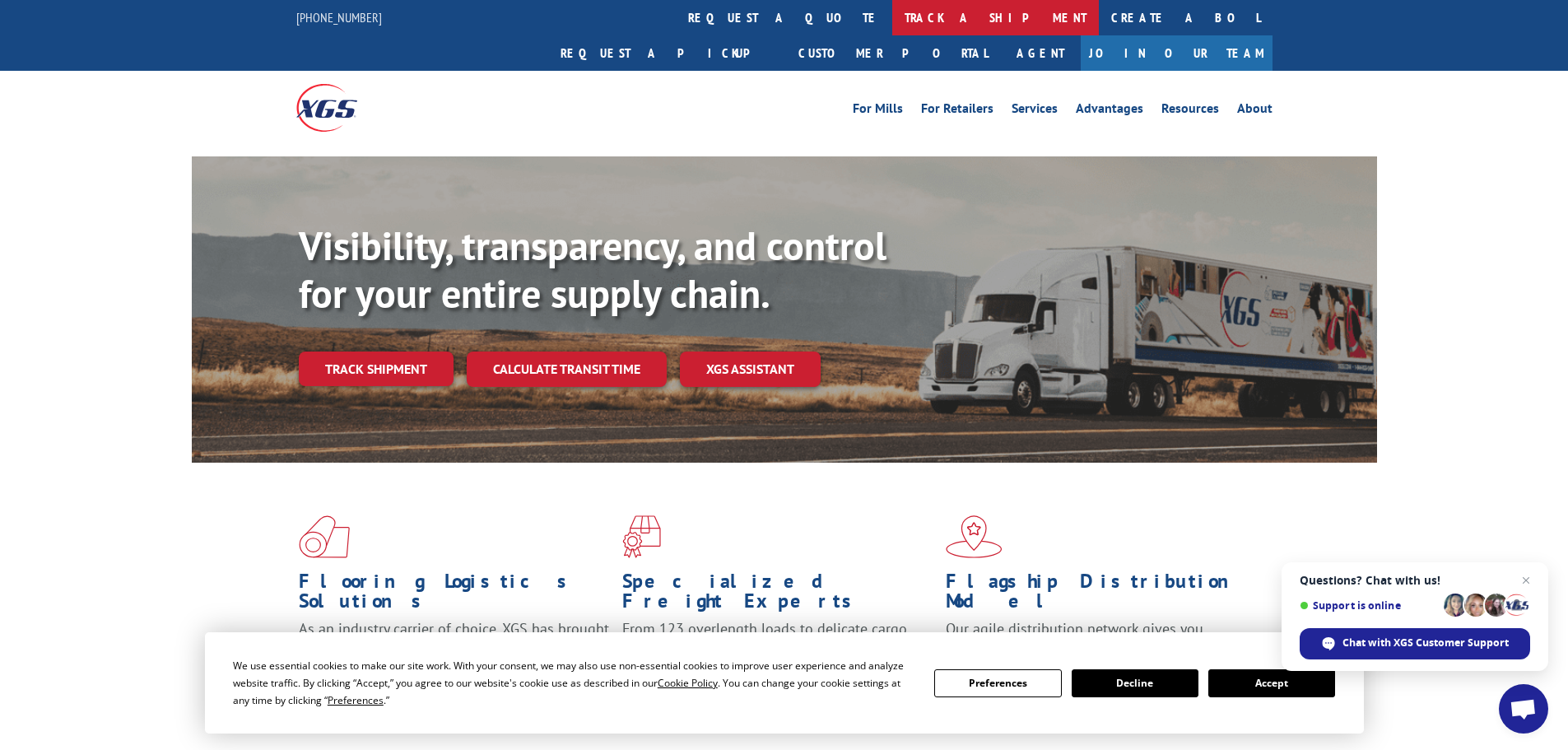
click at [892, 17] on link "track a shipment" at bounding box center [995, 18] width 207 height 35
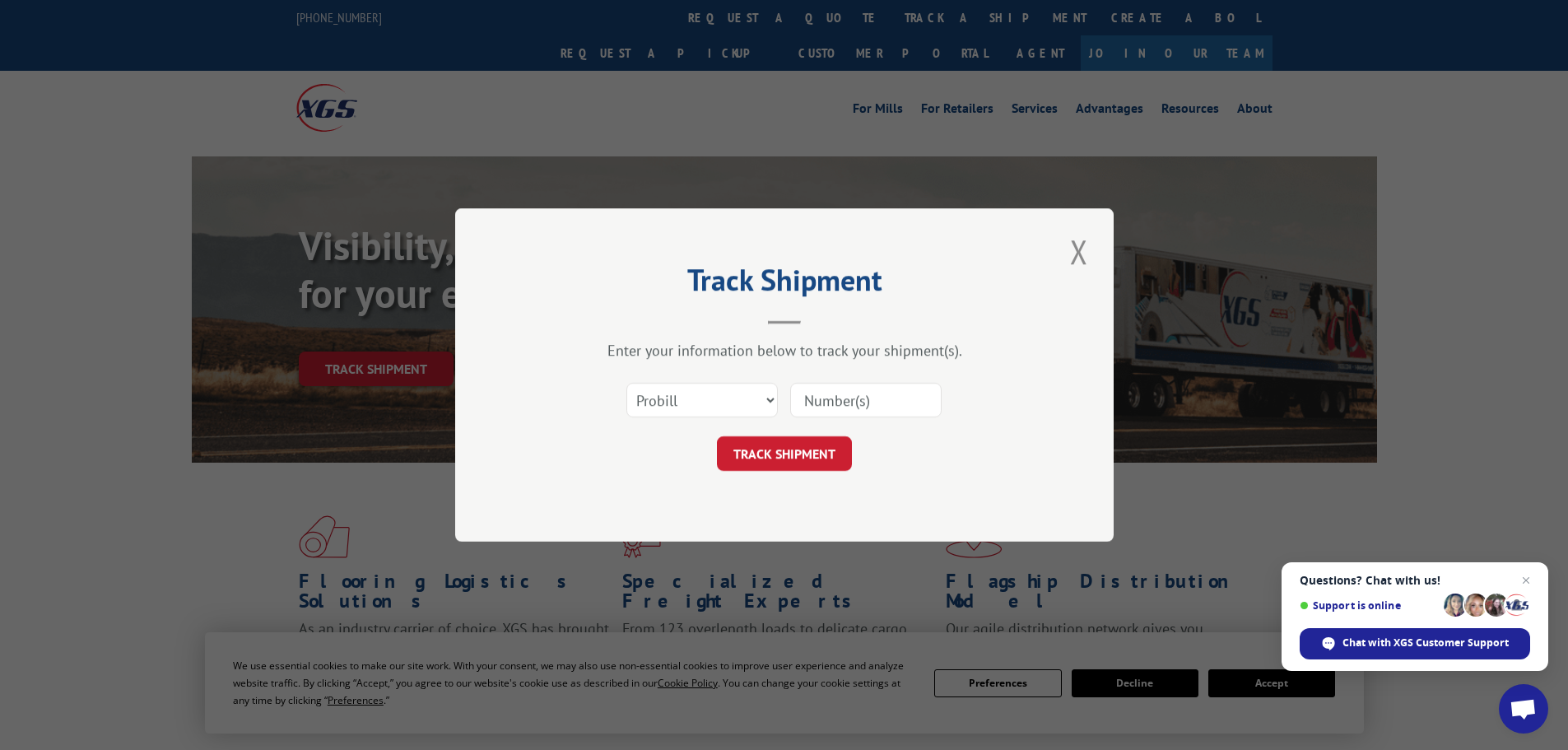
click at [860, 411] on input at bounding box center [866, 399] width 152 height 34
paste input "15472452"
type input "15472452"
click at [761, 444] on button "TRACK SHIPMENT" at bounding box center [785, 453] width 135 height 34
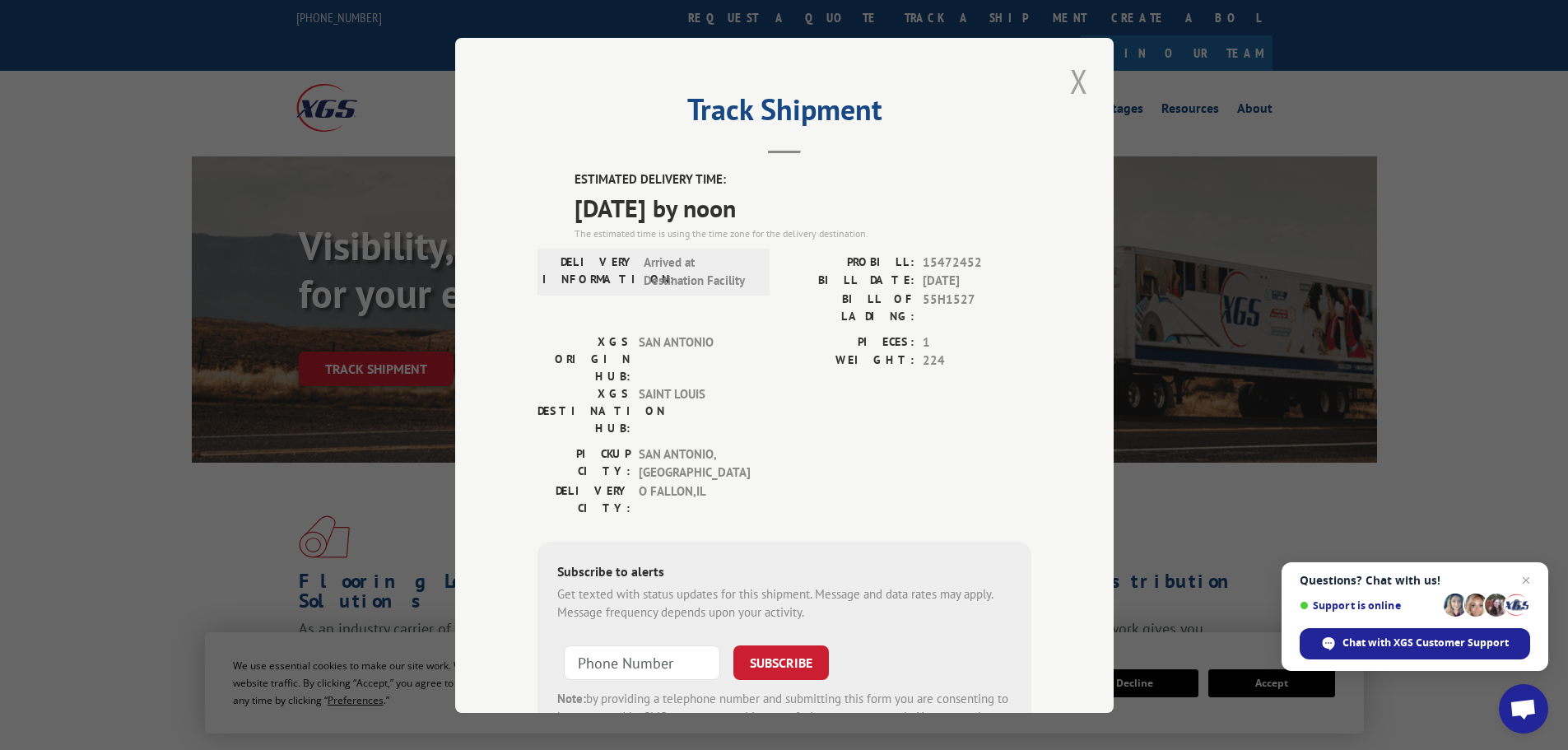
click at [1066, 81] on button "Close modal" at bounding box center [1080, 82] width 28 height 46
